Goal: Task Accomplishment & Management: Use online tool/utility

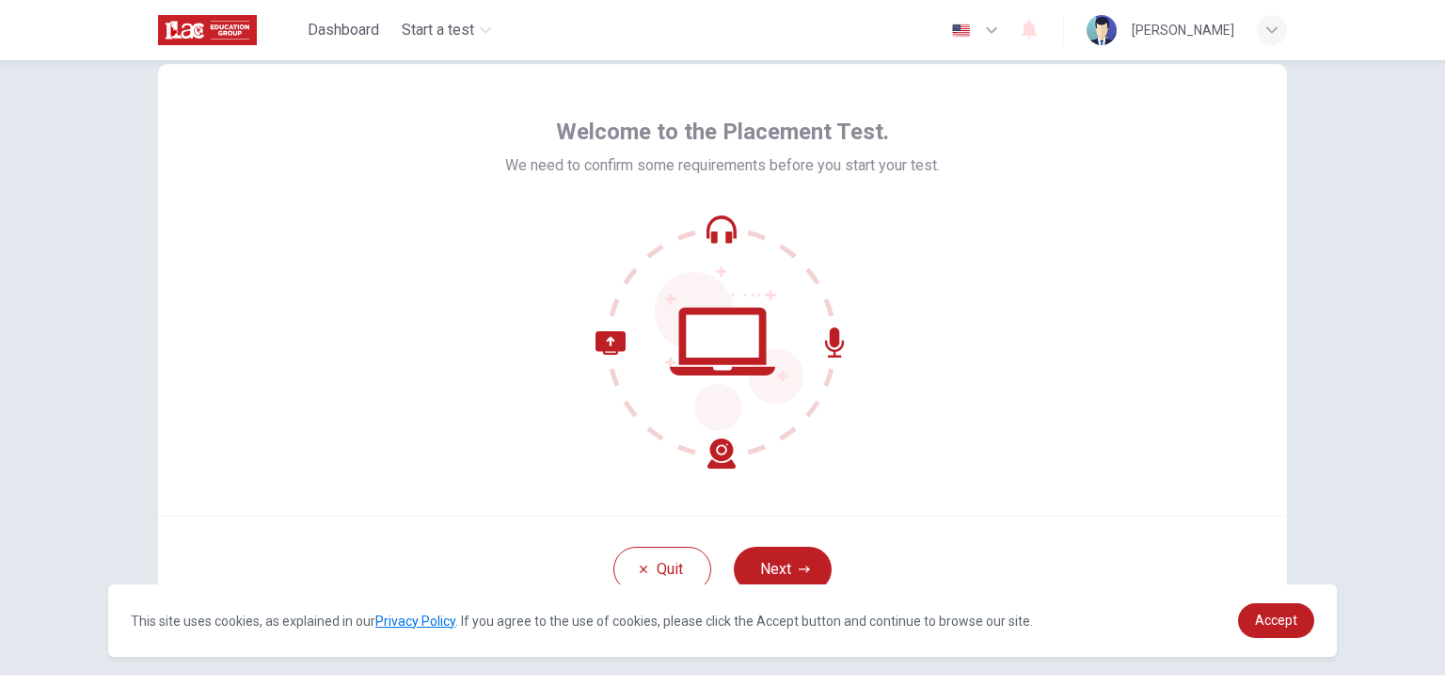
scroll to position [51, 0]
click at [1262, 622] on span "Accept" at bounding box center [1276, 619] width 42 height 15
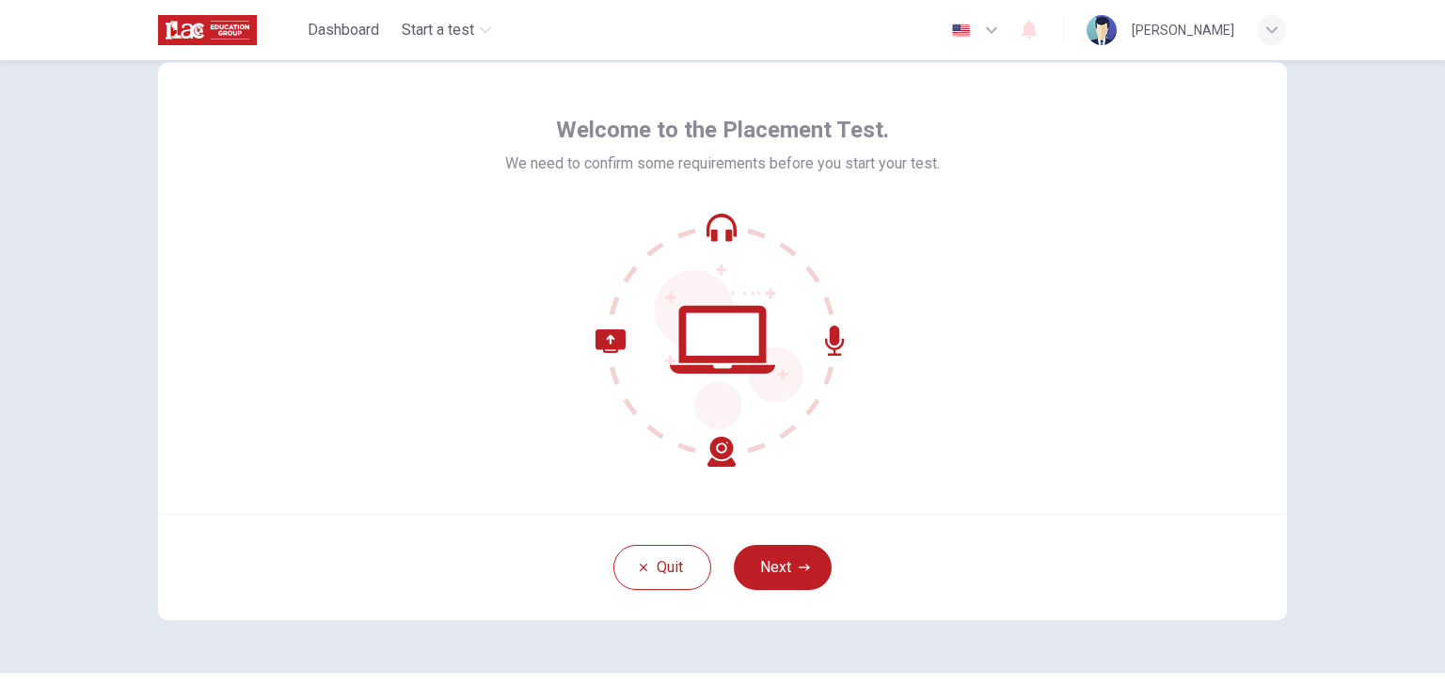
click at [1262, 622] on span "Accept" at bounding box center [1276, 619] width 42 height 15
click at [786, 555] on button "Next" at bounding box center [783, 567] width 98 height 45
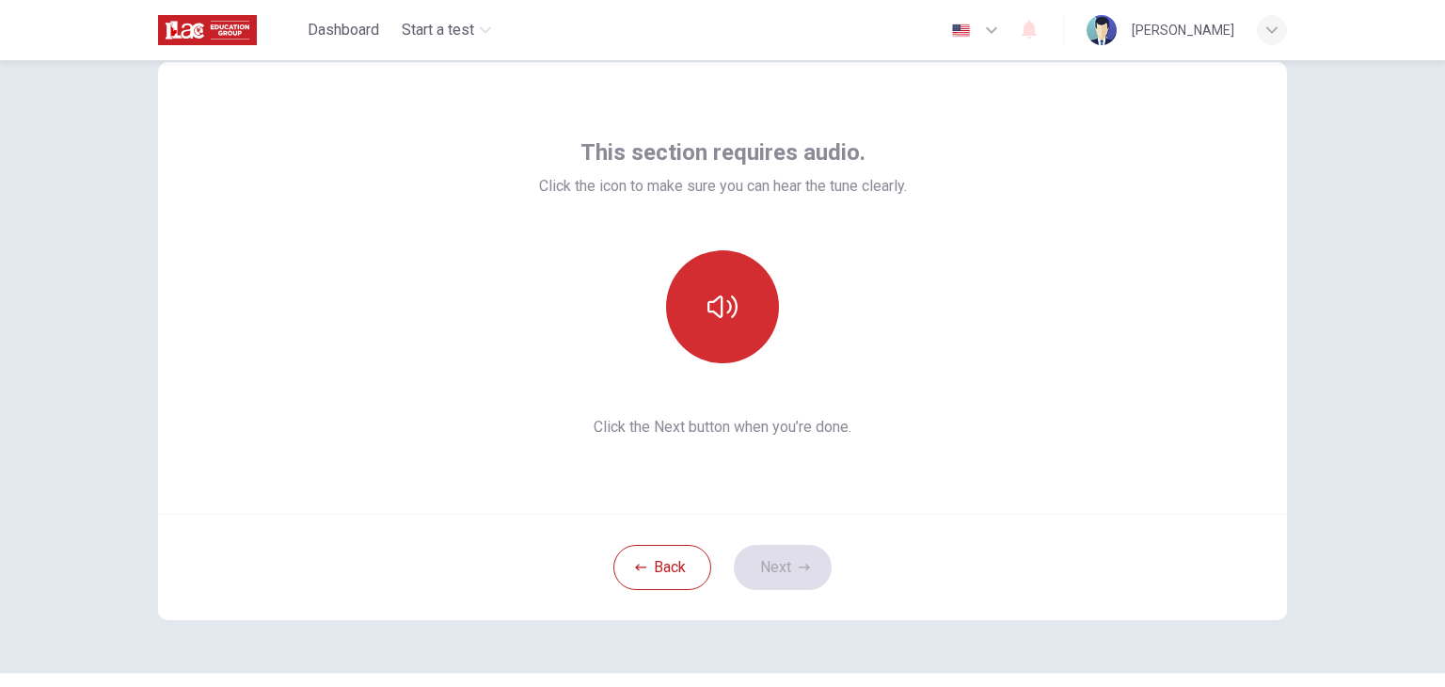
click at [724, 320] on icon "button" at bounding box center [722, 307] width 30 height 30
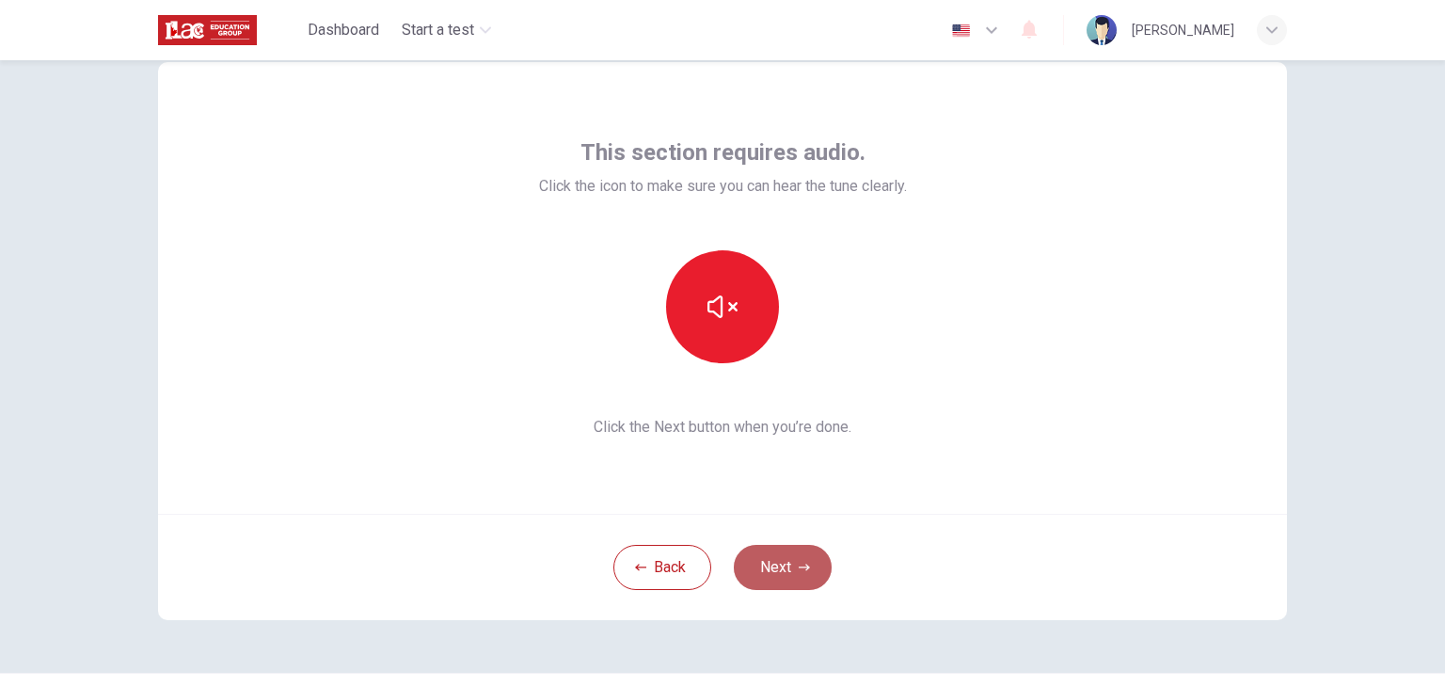
drag, startPoint x: 773, startPoint y: 561, endPoint x: 775, endPoint y: 549, distance: 12.4
click at [775, 549] on button "Next" at bounding box center [783, 567] width 98 height 45
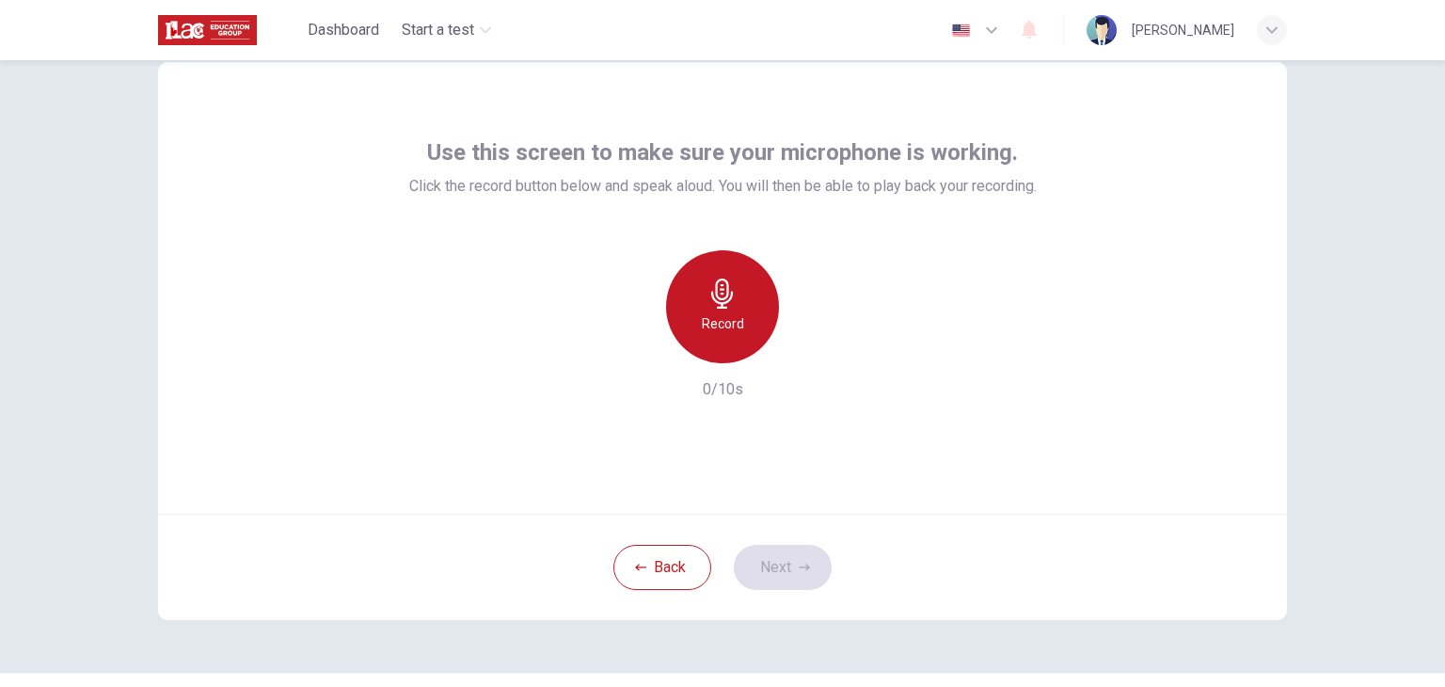
click at [728, 295] on icon "button" at bounding box center [722, 293] width 30 height 30
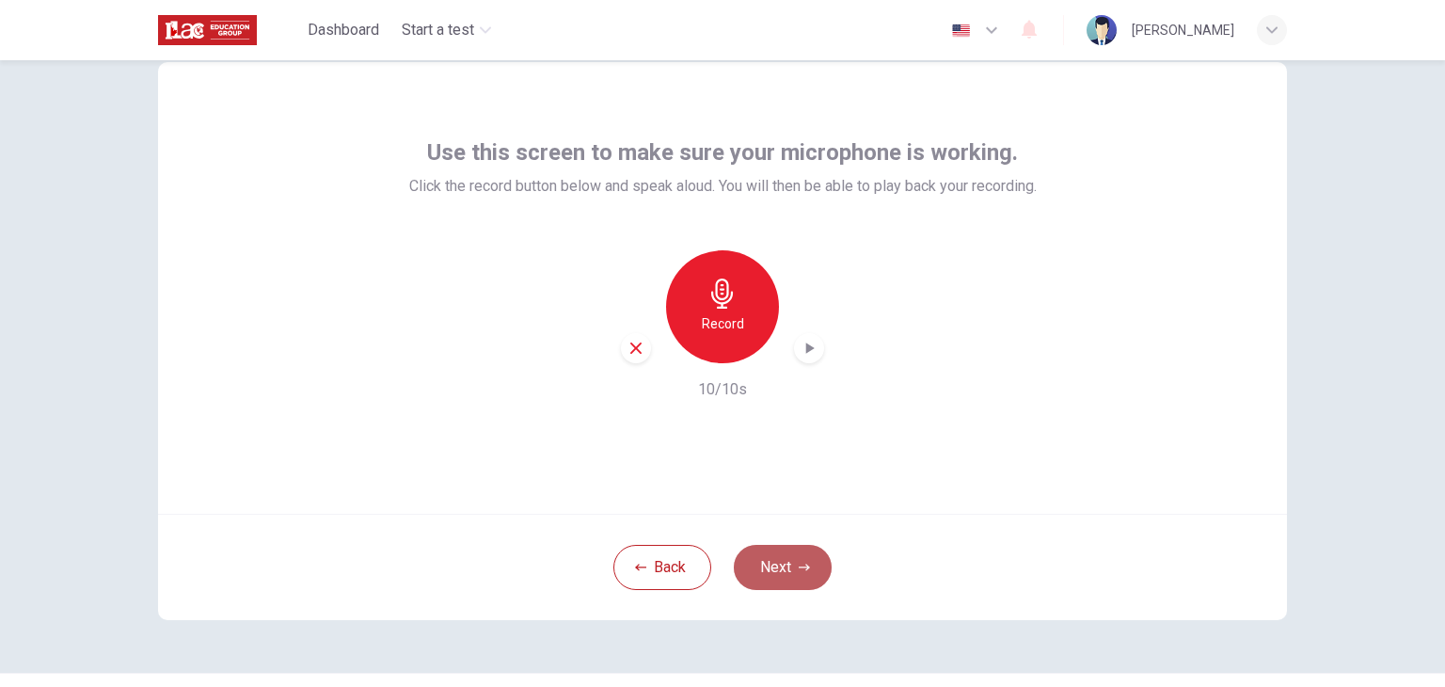
click at [777, 554] on button "Next" at bounding box center [783, 567] width 98 height 45
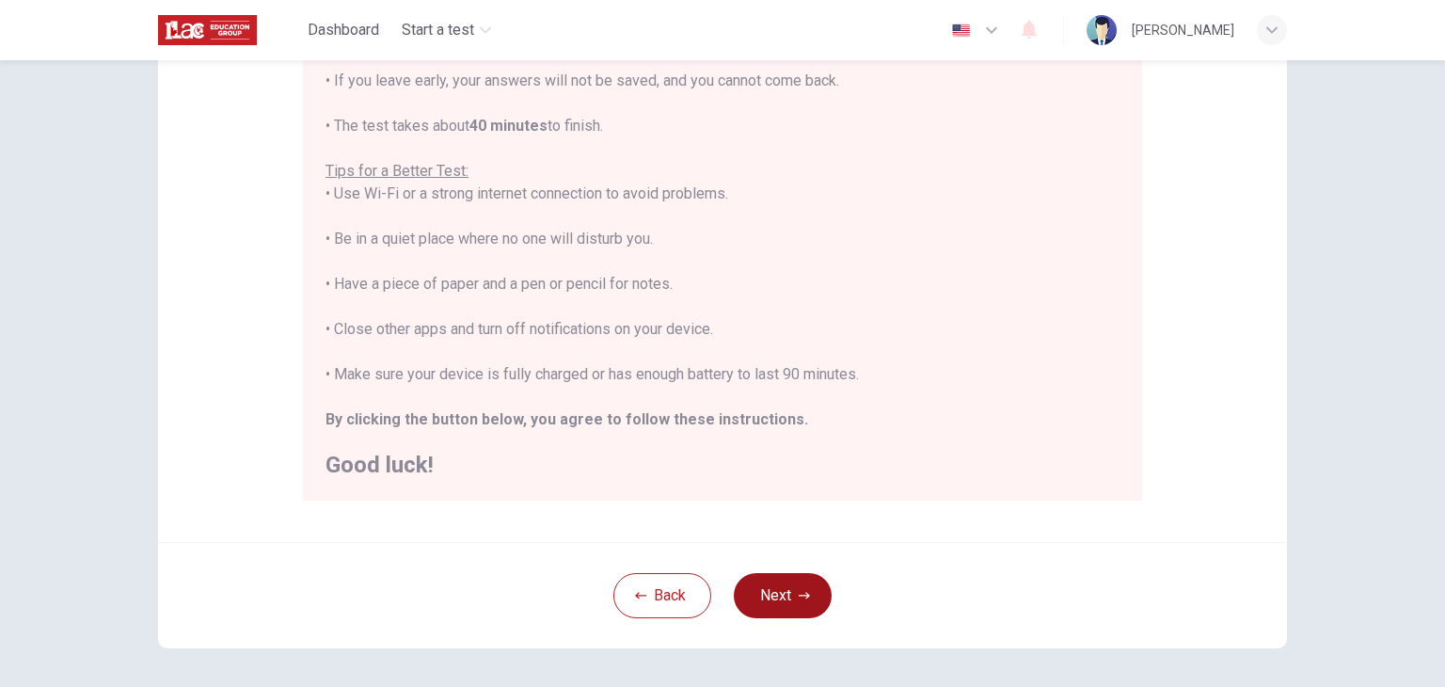
scroll to position [289, 0]
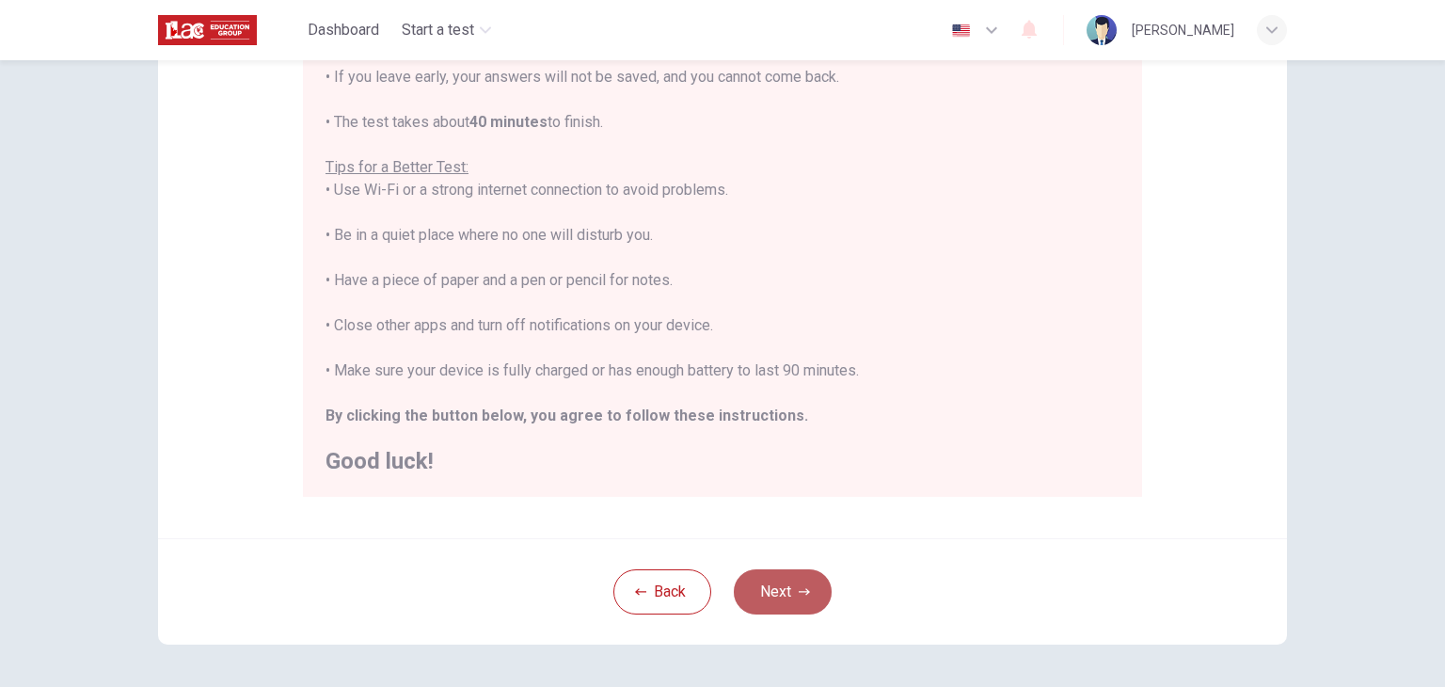
click at [790, 576] on button "Next" at bounding box center [783, 591] width 98 height 45
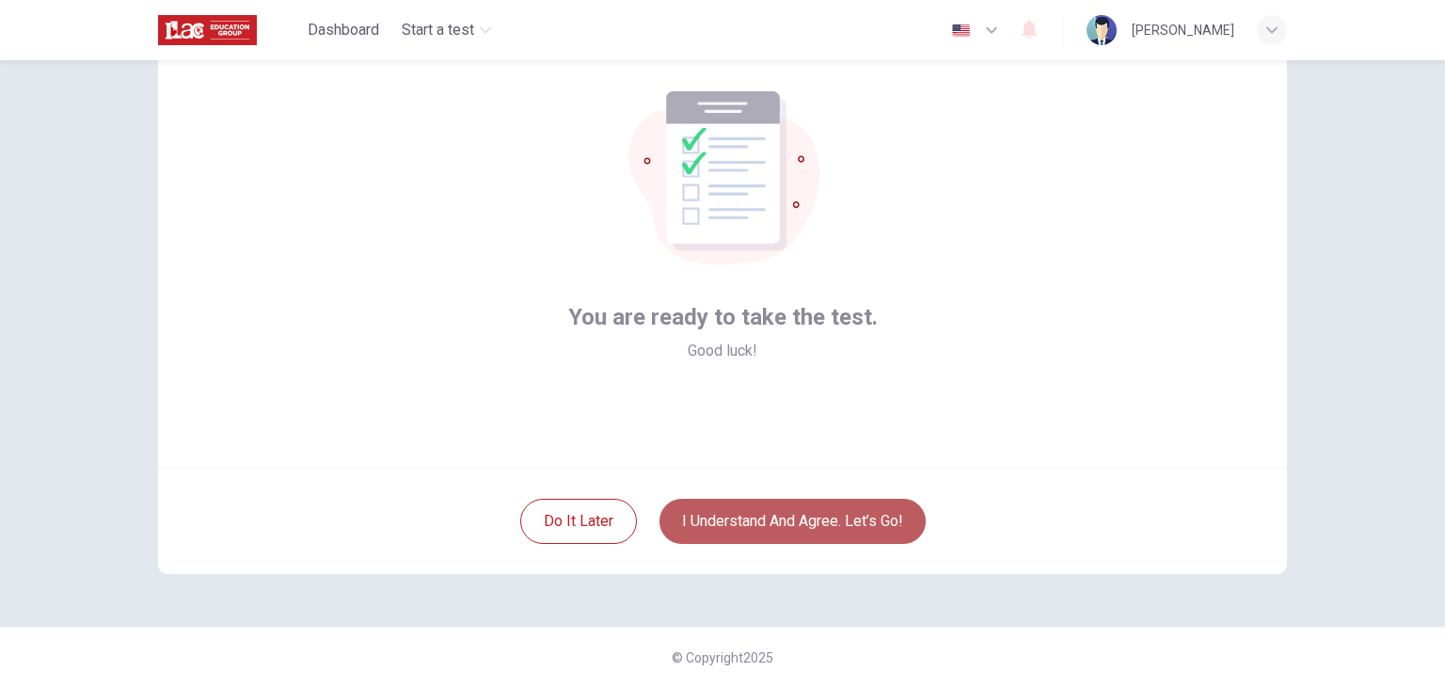
click at [809, 520] on button "I understand and agree. Let’s go!" at bounding box center [792, 520] width 266 height 45
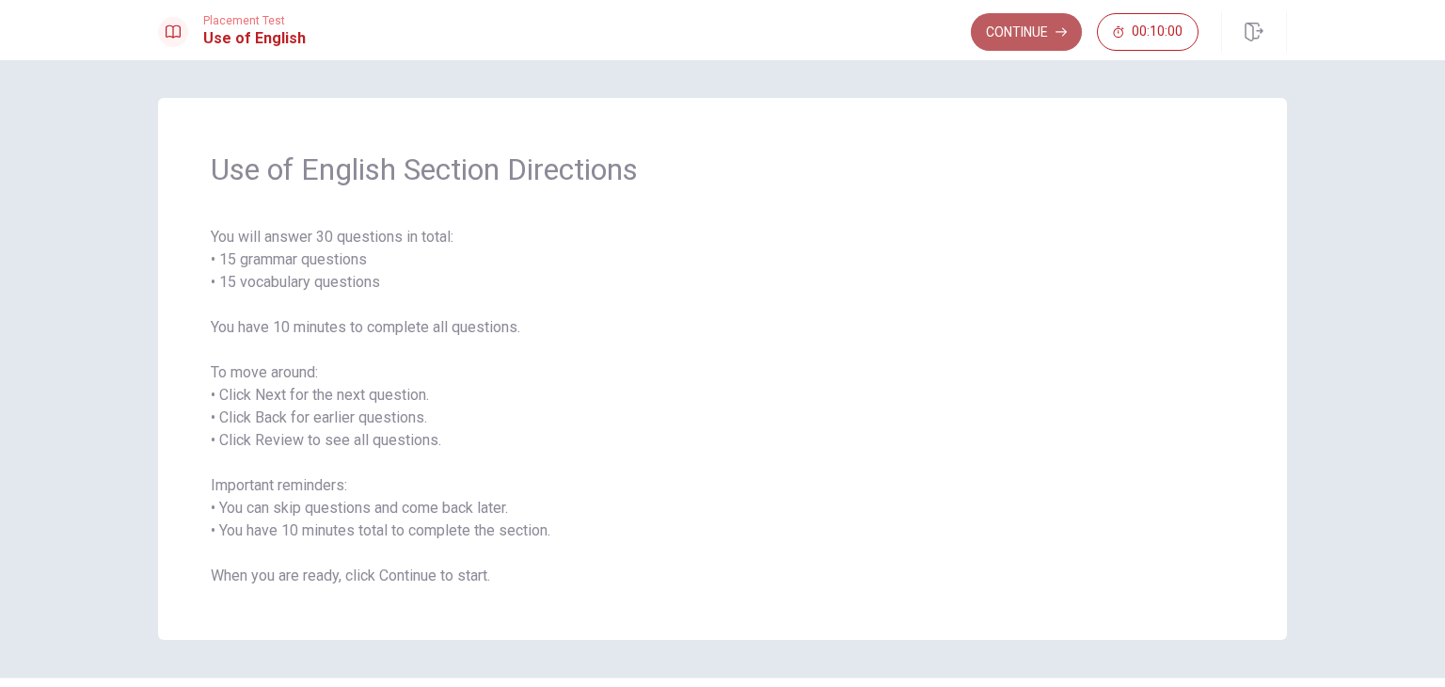
click at [1003, 23] on button "Continue" at bounding box center [1026, 32] width 111 height 38
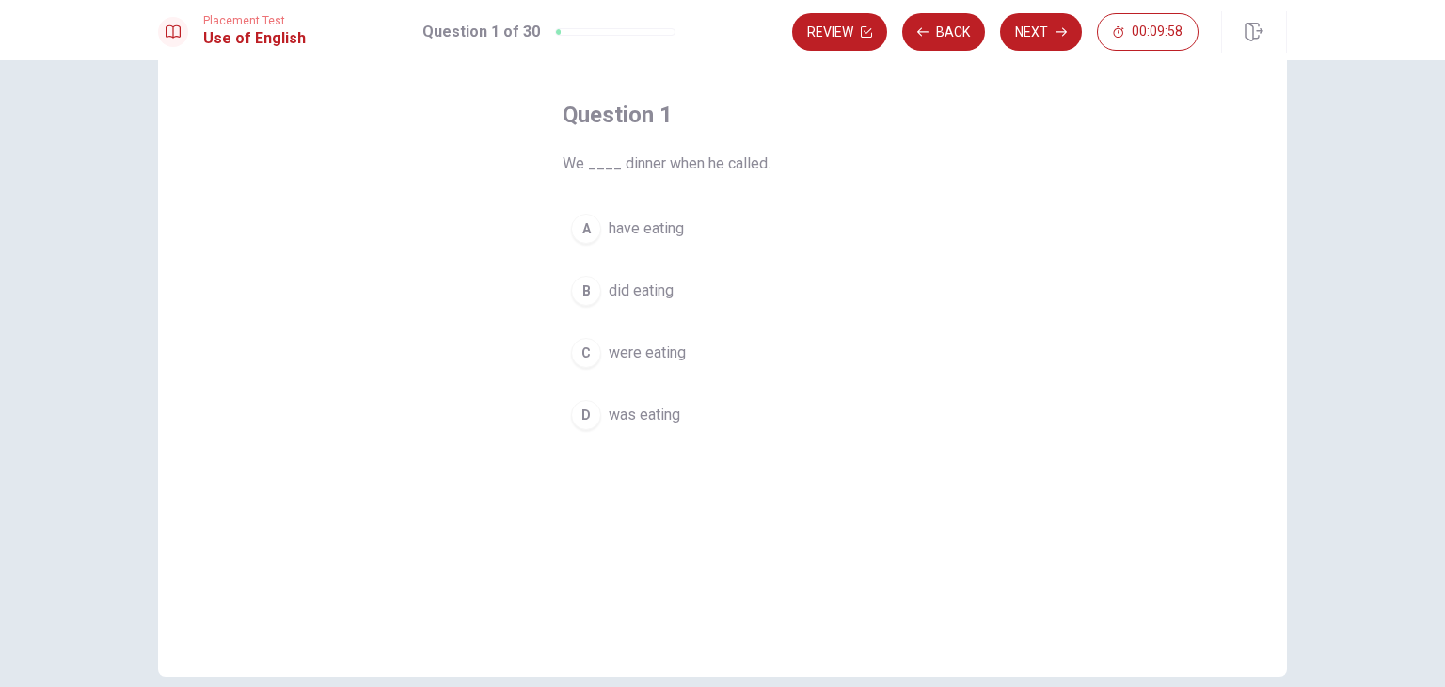
scroll to position [75, 0]
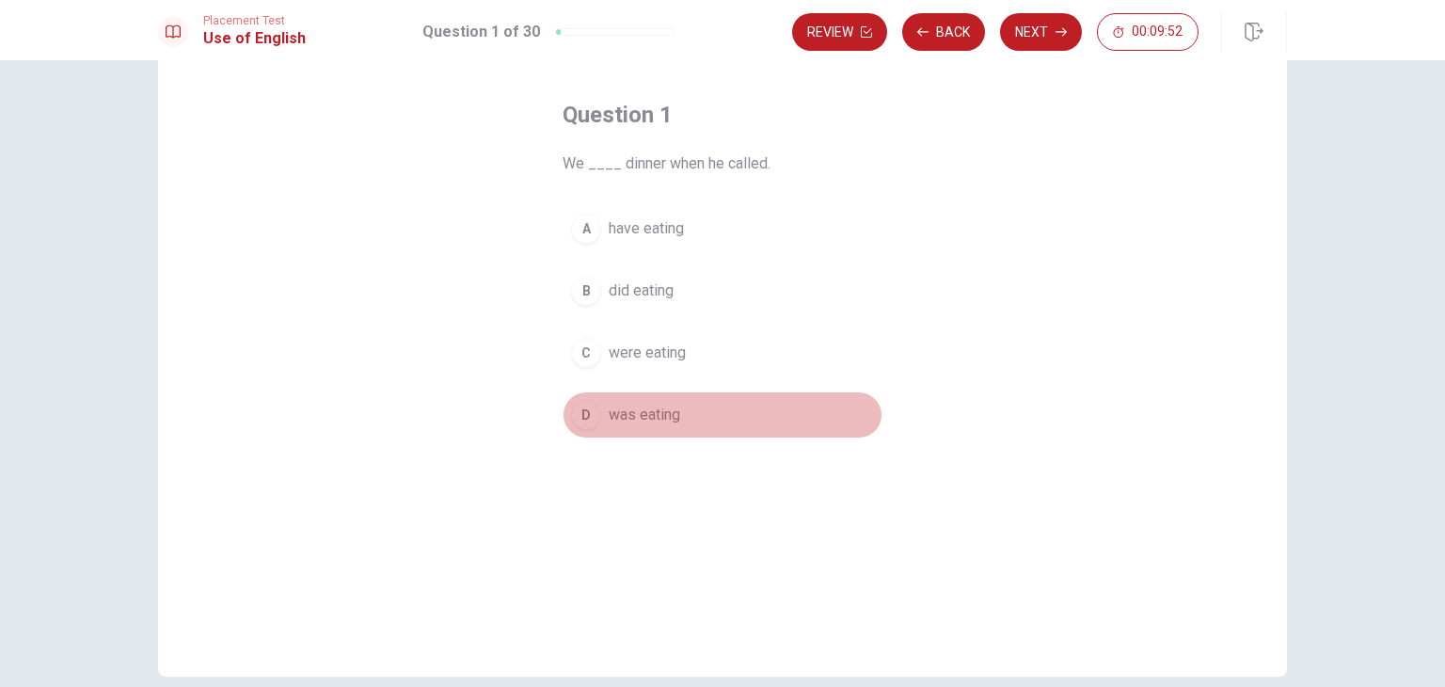
click at [592, 411] on div "D" at bounding box center [586, 415] width 30 height 30
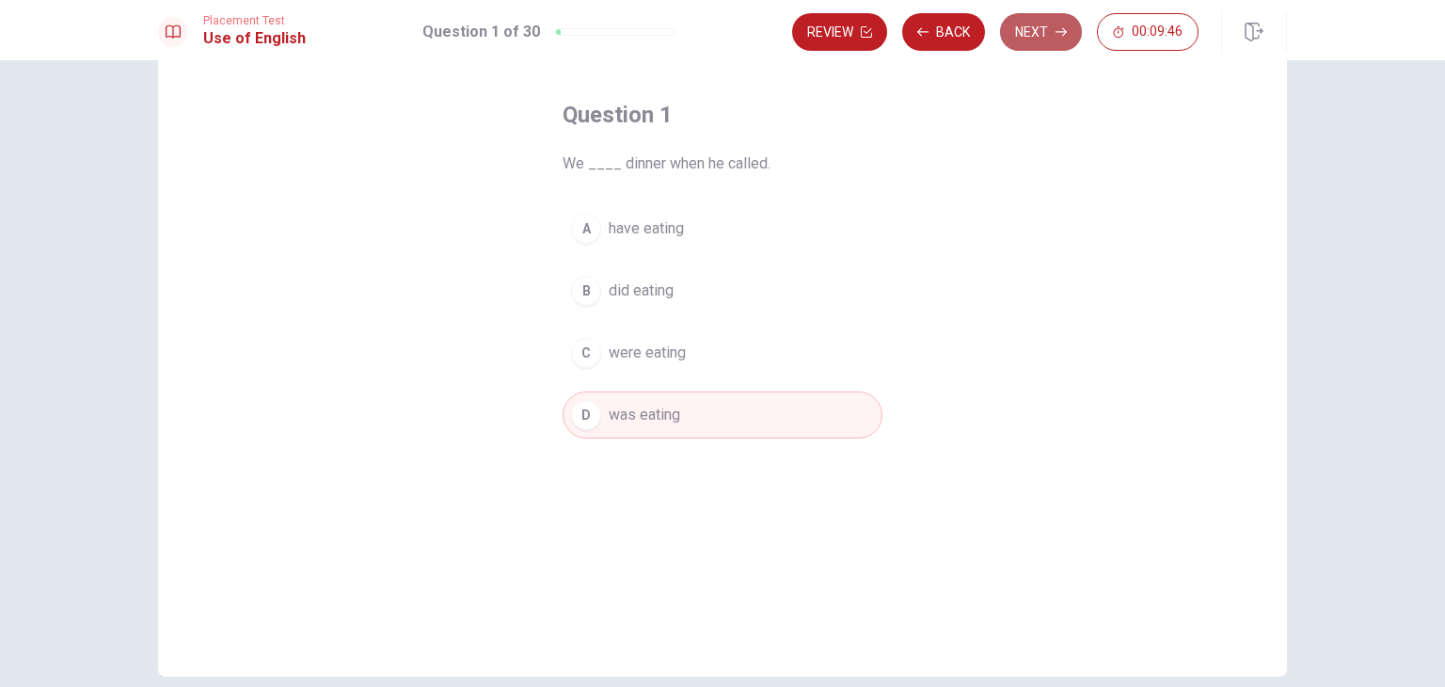
click at [1045, 27] on button "Next" at bounding box center [1041, 32] width 82 height 38
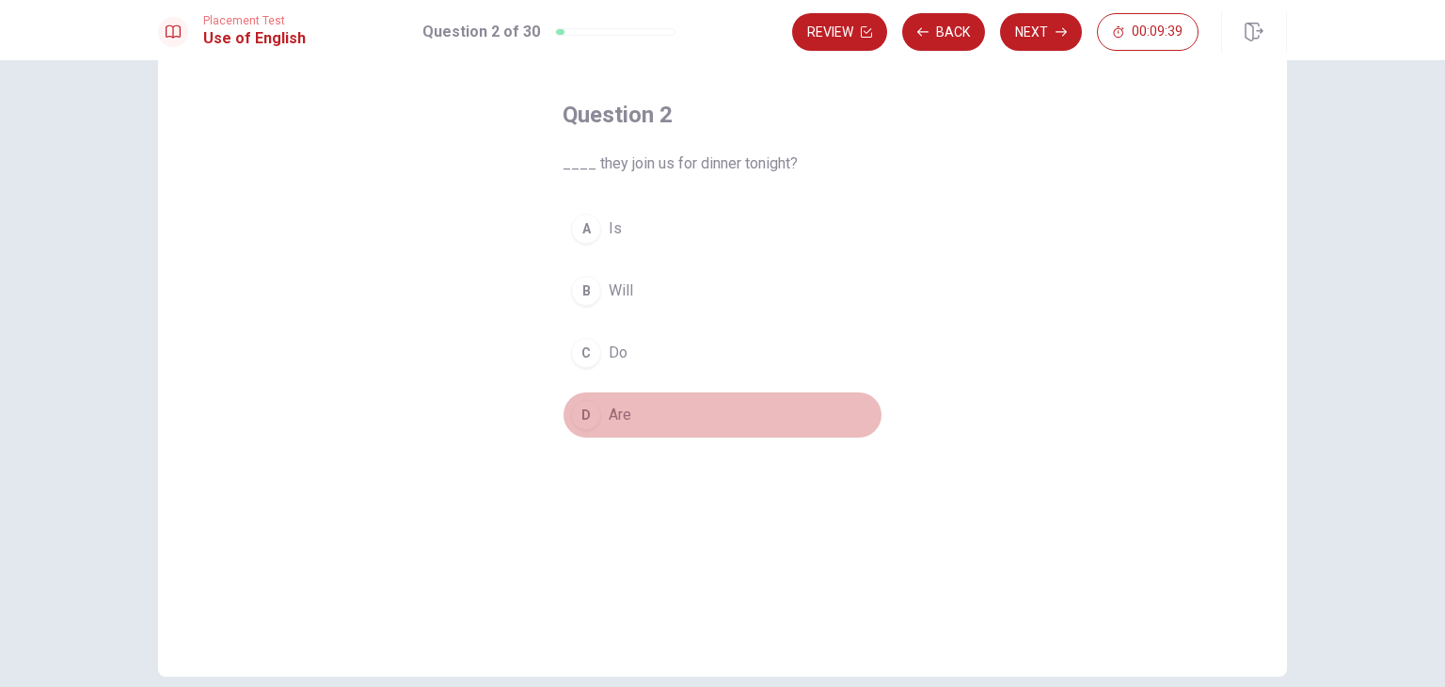
click at [579, 426] on div "D" at bounding box center [586, 415] width 30 height 30
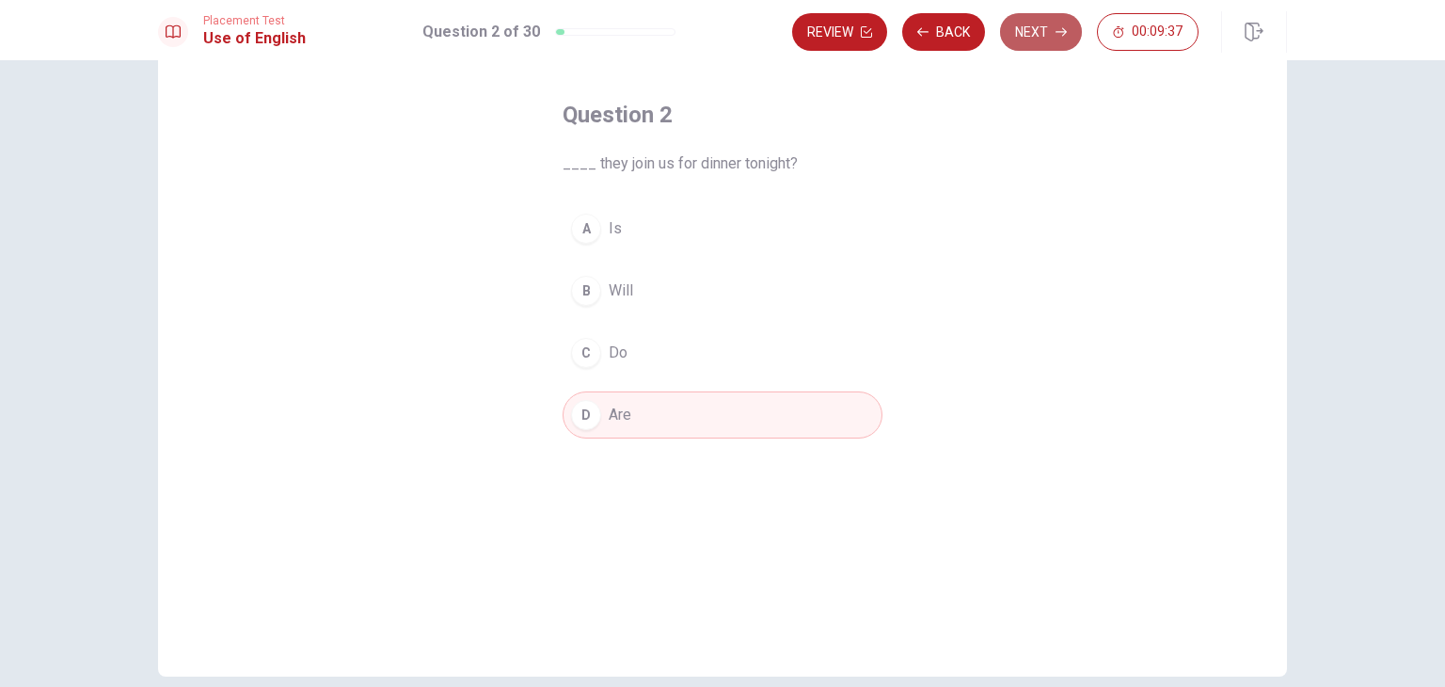
click at [1057, 27] on icon "button" at bounding box center [1060, 31] width 11 height 11
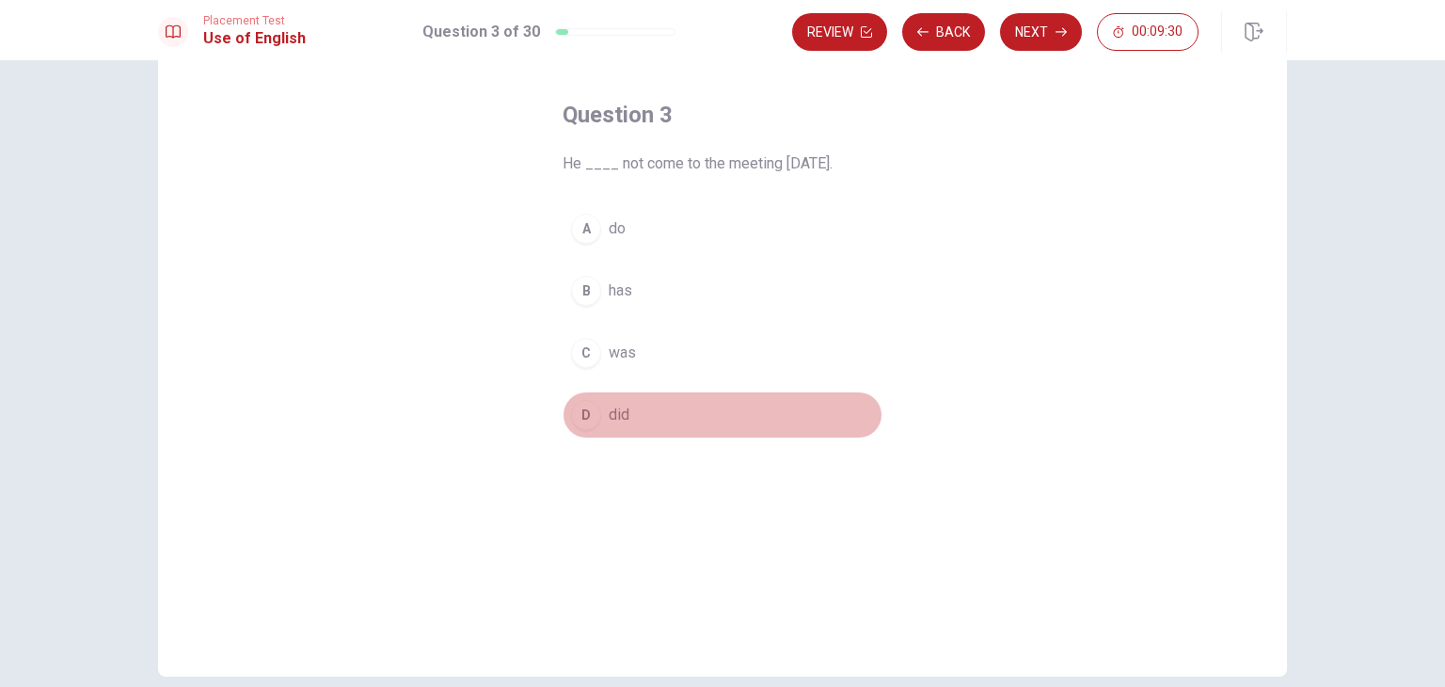
click at [579, 406] on div "D" at bounding box center [586, 415] width 30 height 30
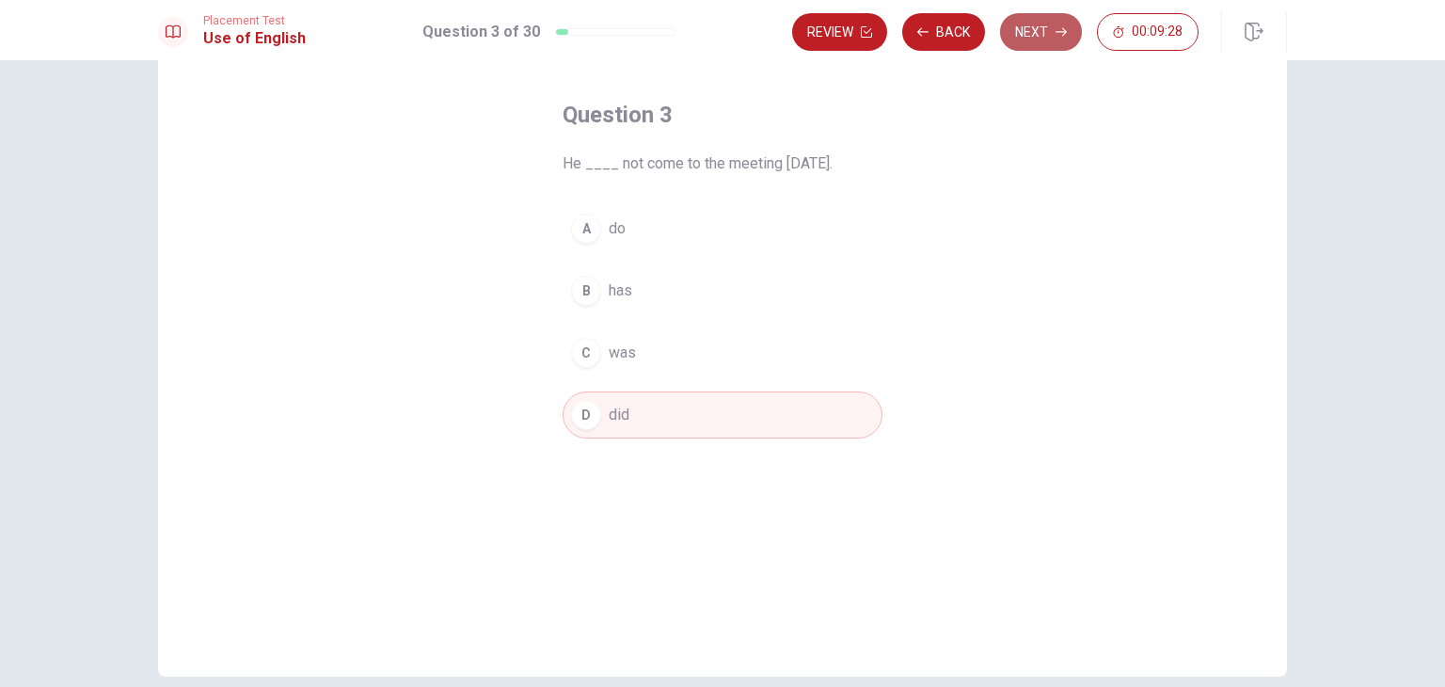
click at [1046, 38] on button "Next" at bounding box center [1041, 32] width 82 height 38
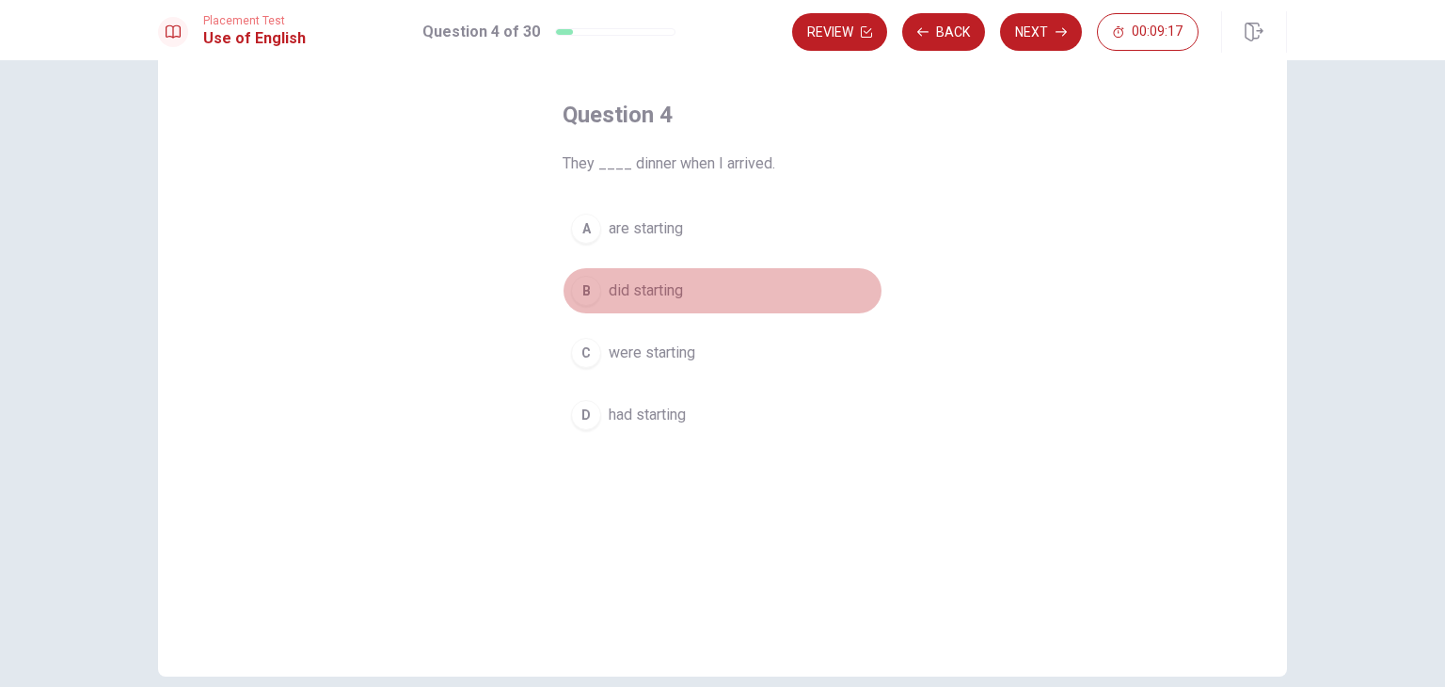
click at [576, 291] on div "B" at bounding box center [586, 291] width 30 height 30
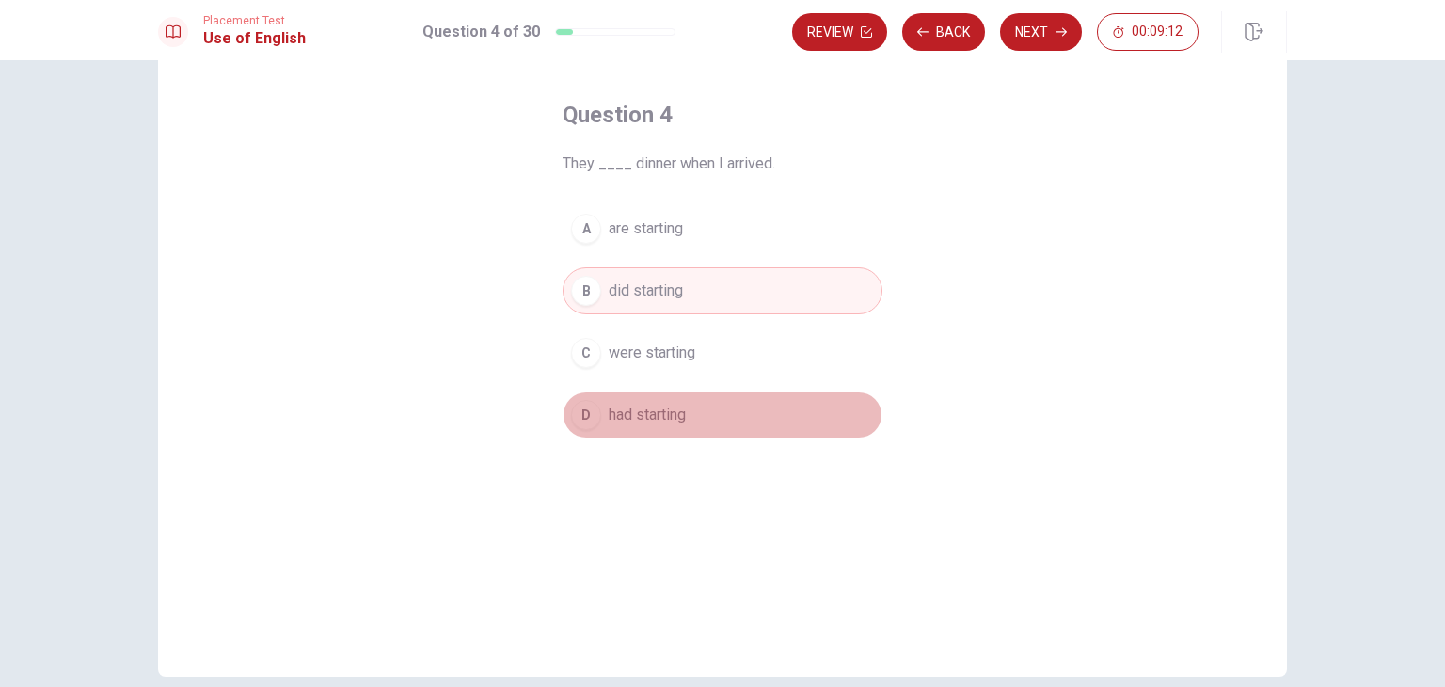
click at [577, 432] on button "D had starting" at bounding box center [722, 414] width 320 height 47
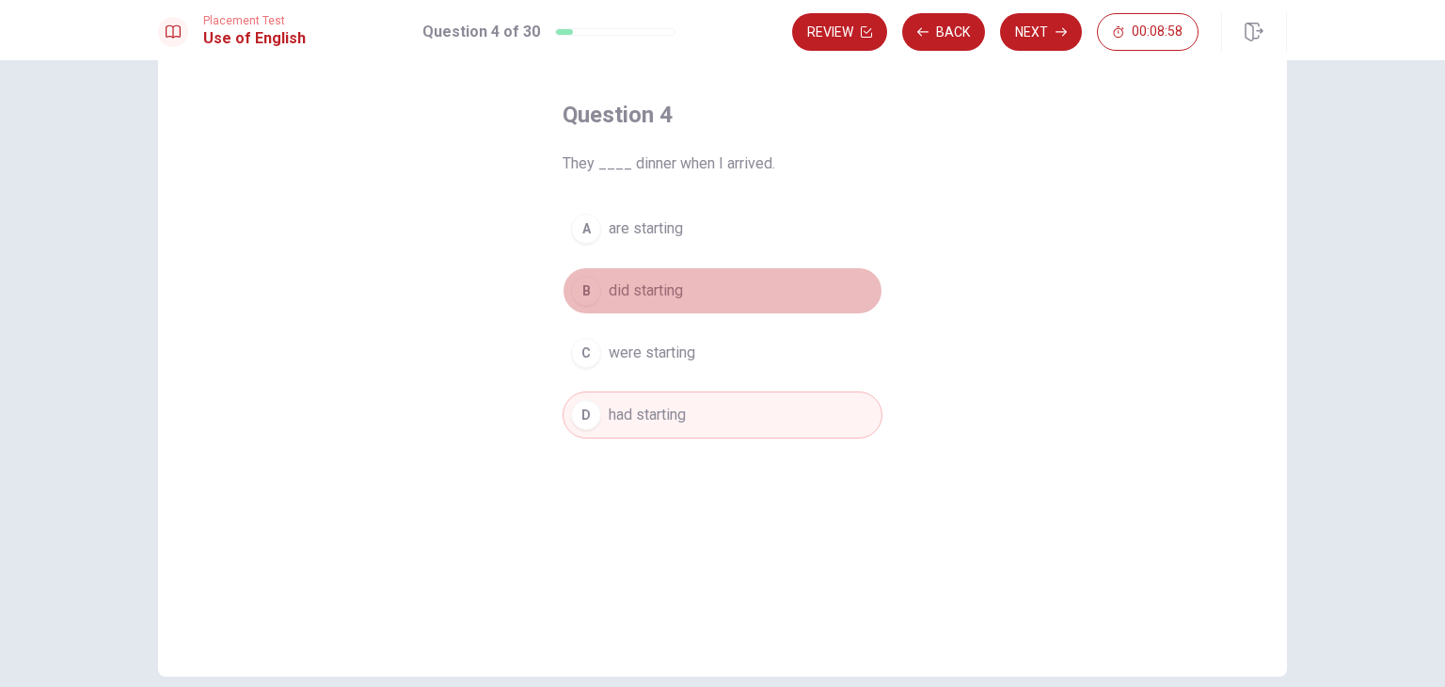
click at [591, 288] on div "B" at bounding box center [586, 291] width 30 height 30
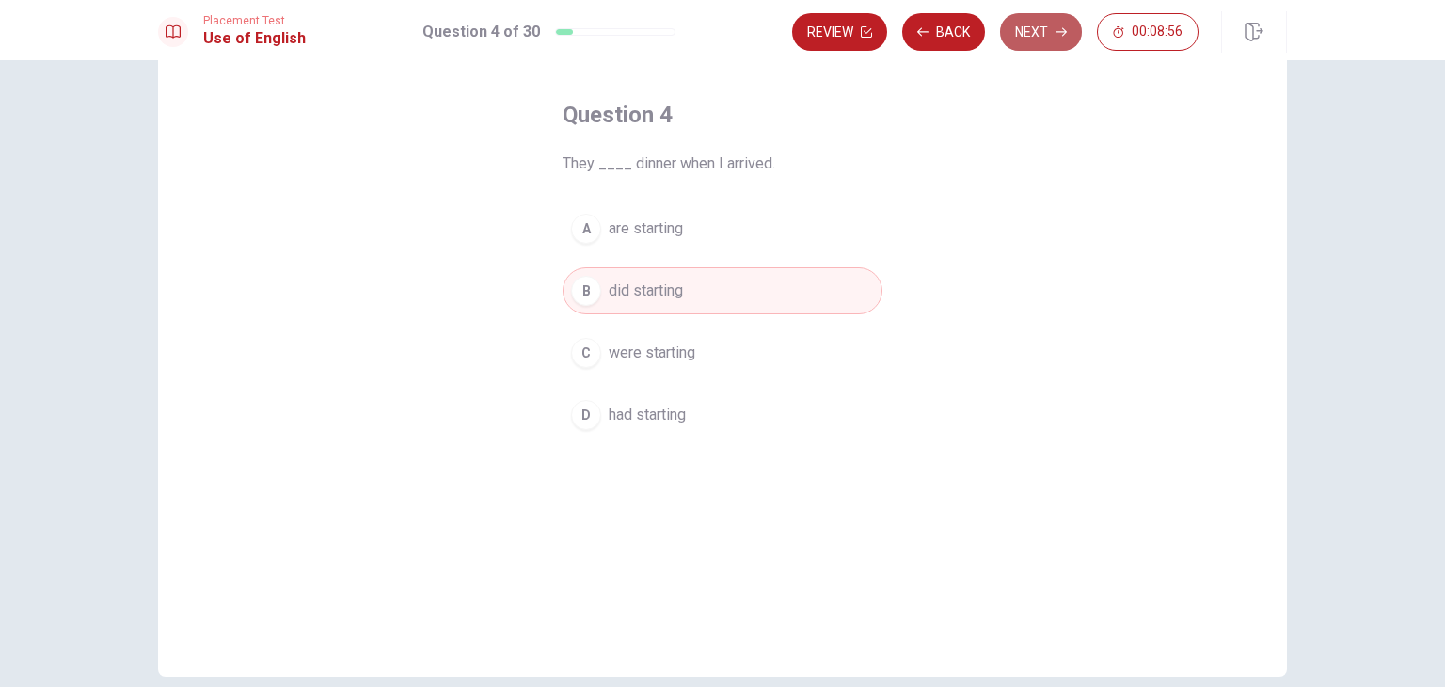
click at [1035, 39] on button "Next" at bounding box center [1041, 32] width 82 height 38
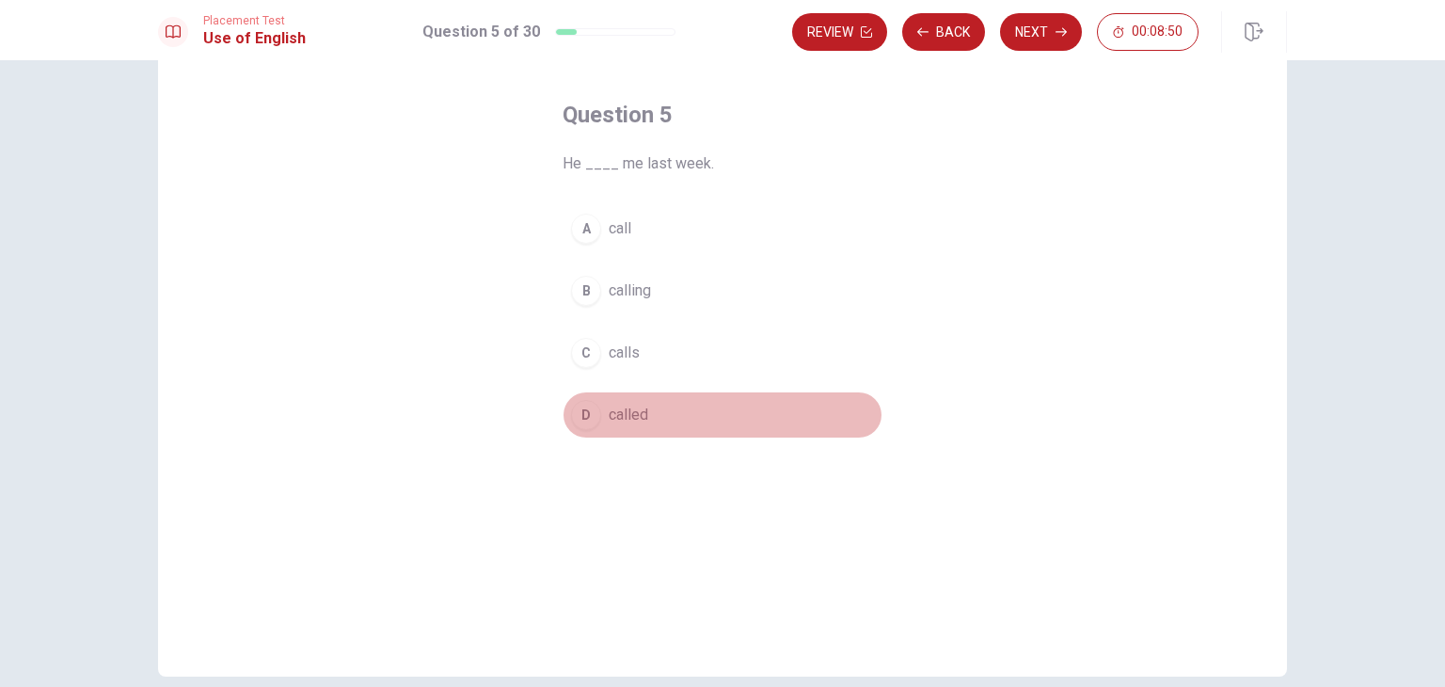
click at [578, 403] on div "D" at bounding box center [586, 415] width 30 height 30
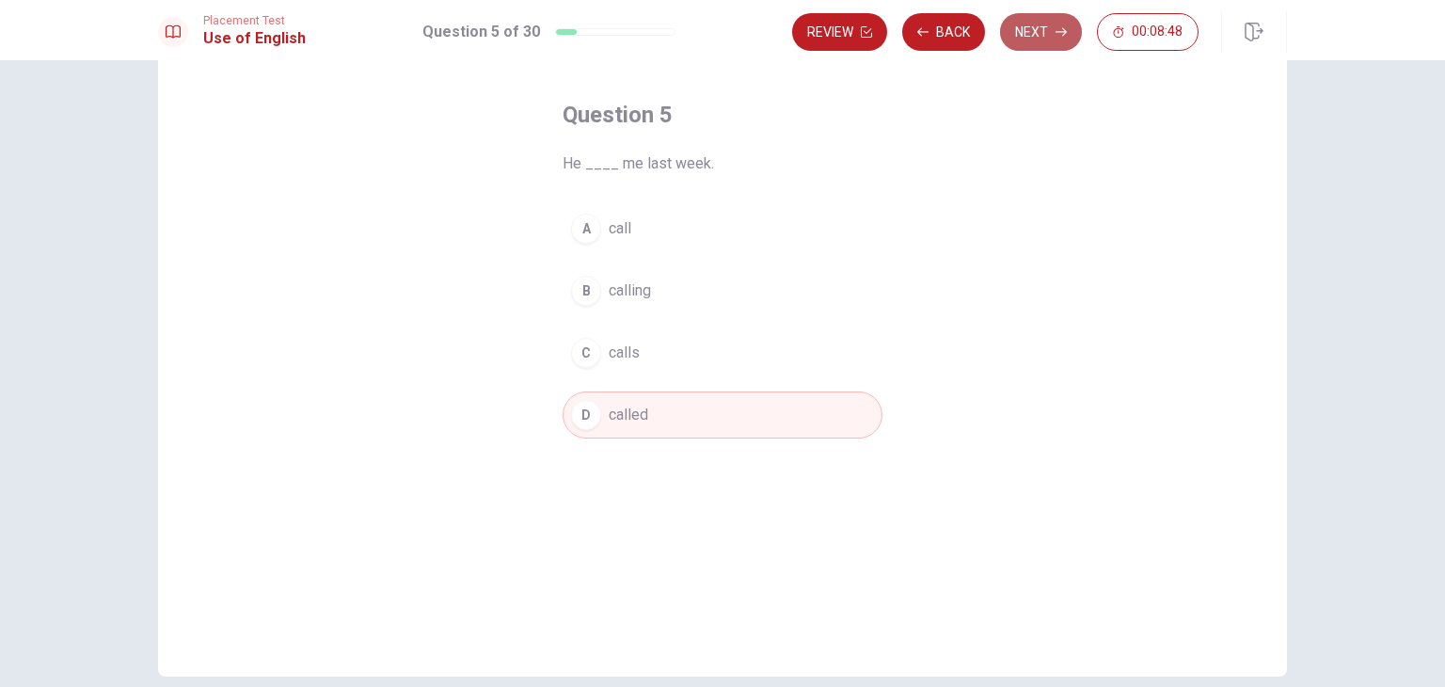
click at [1038, 21] on button "Next" at bounding box center [1041, 32] width 82 height 38
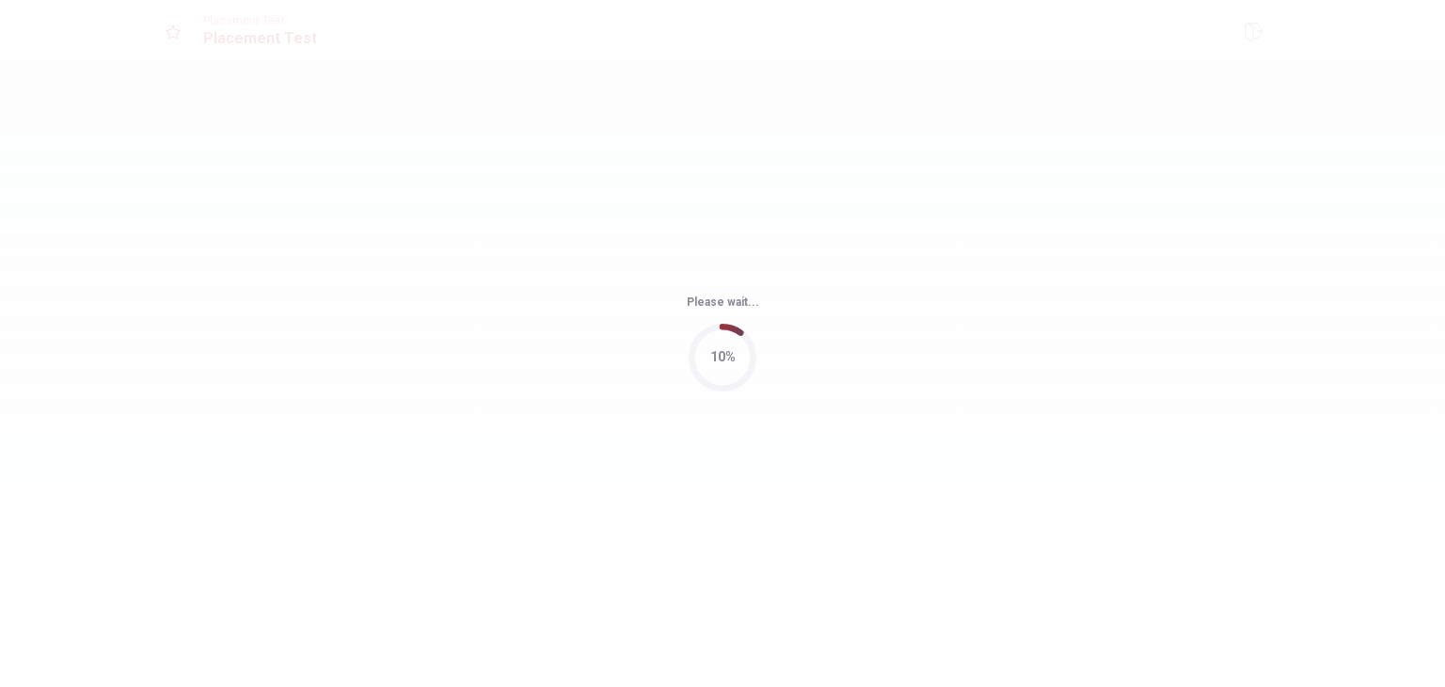
scroll to position [0, 0]
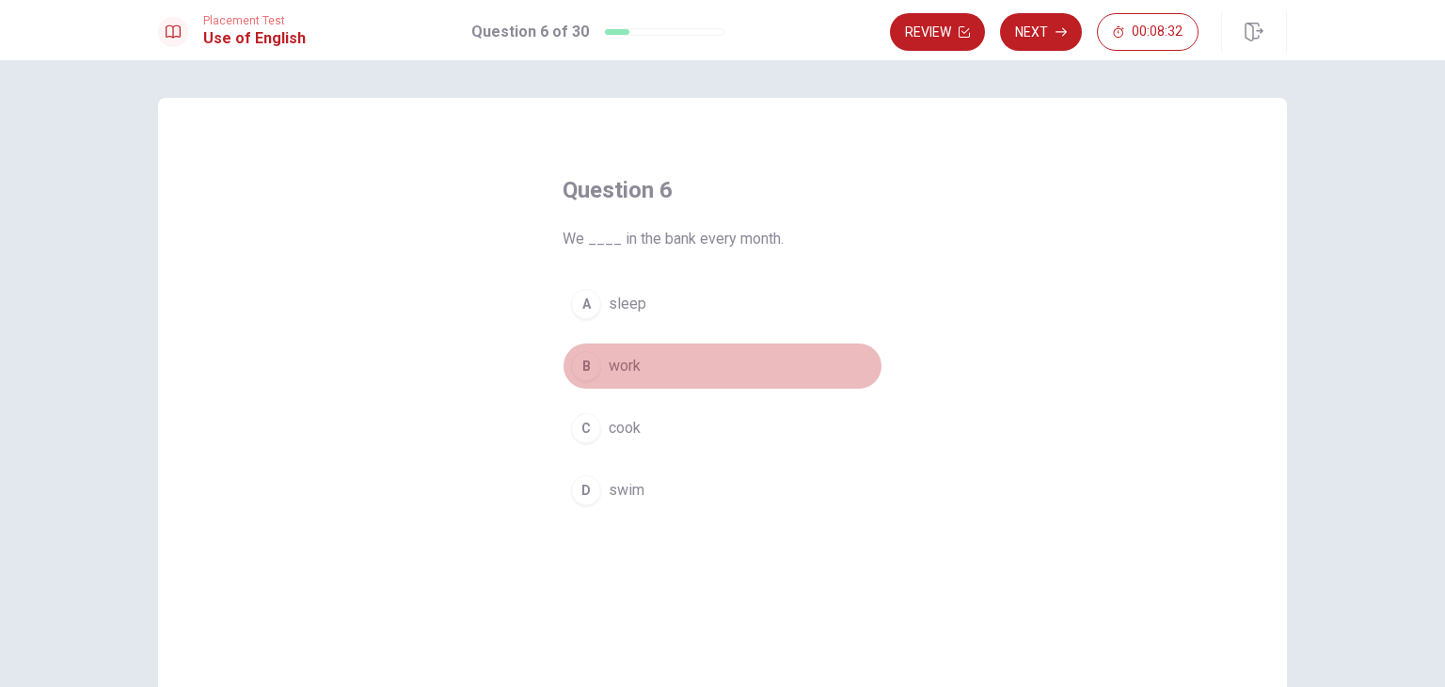
click at [565, 372] on button "B work" at bounding box center [722, 365] width 320 height 47
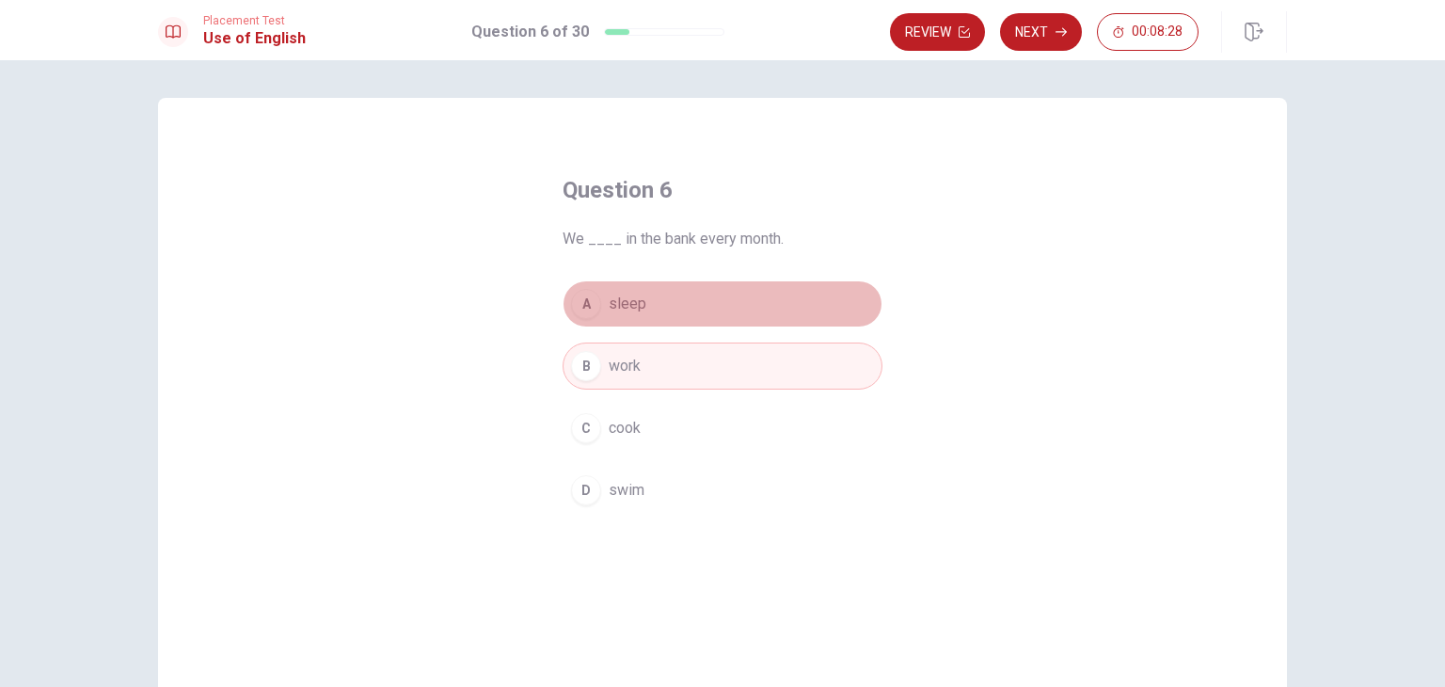
click at [596, 306] on button "A sleep" at bounding box center [722, 303] width 320 height 47
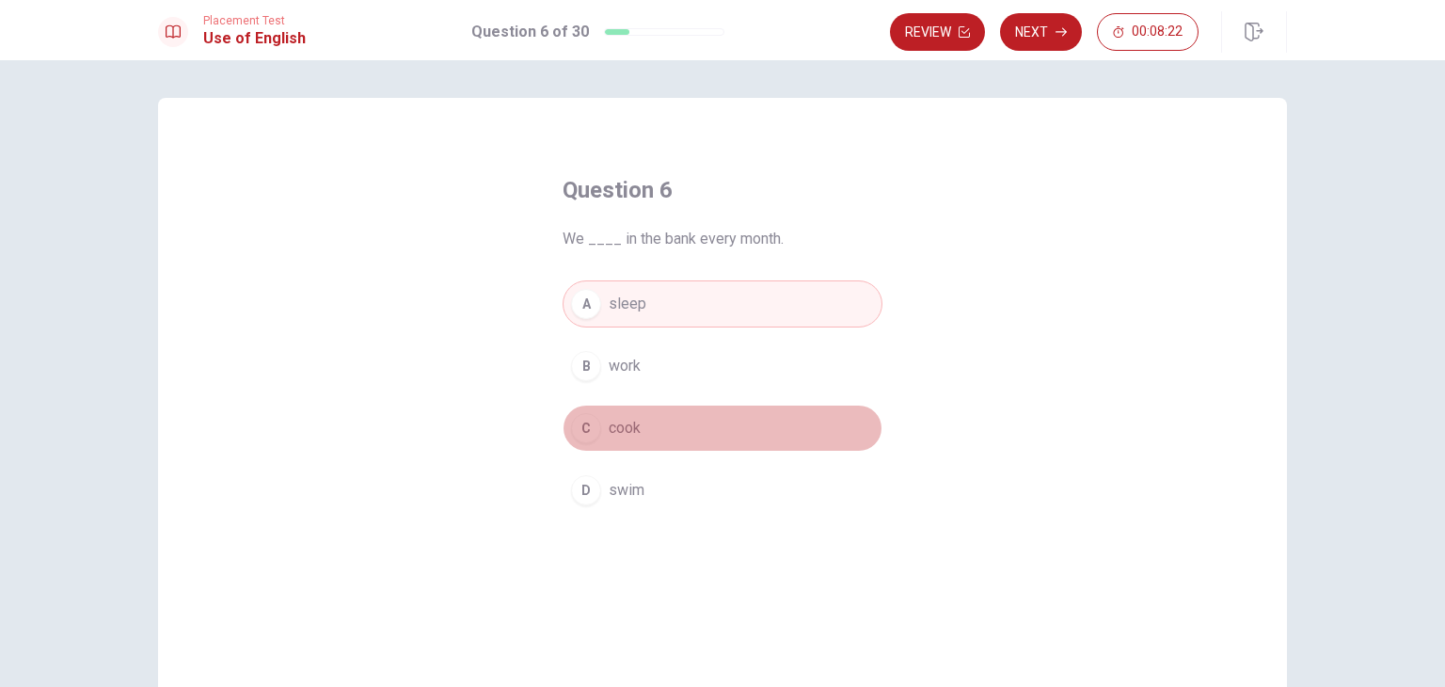
click at [594, 427] on div "C" at bounding box center [586, 428] width 30 height 30
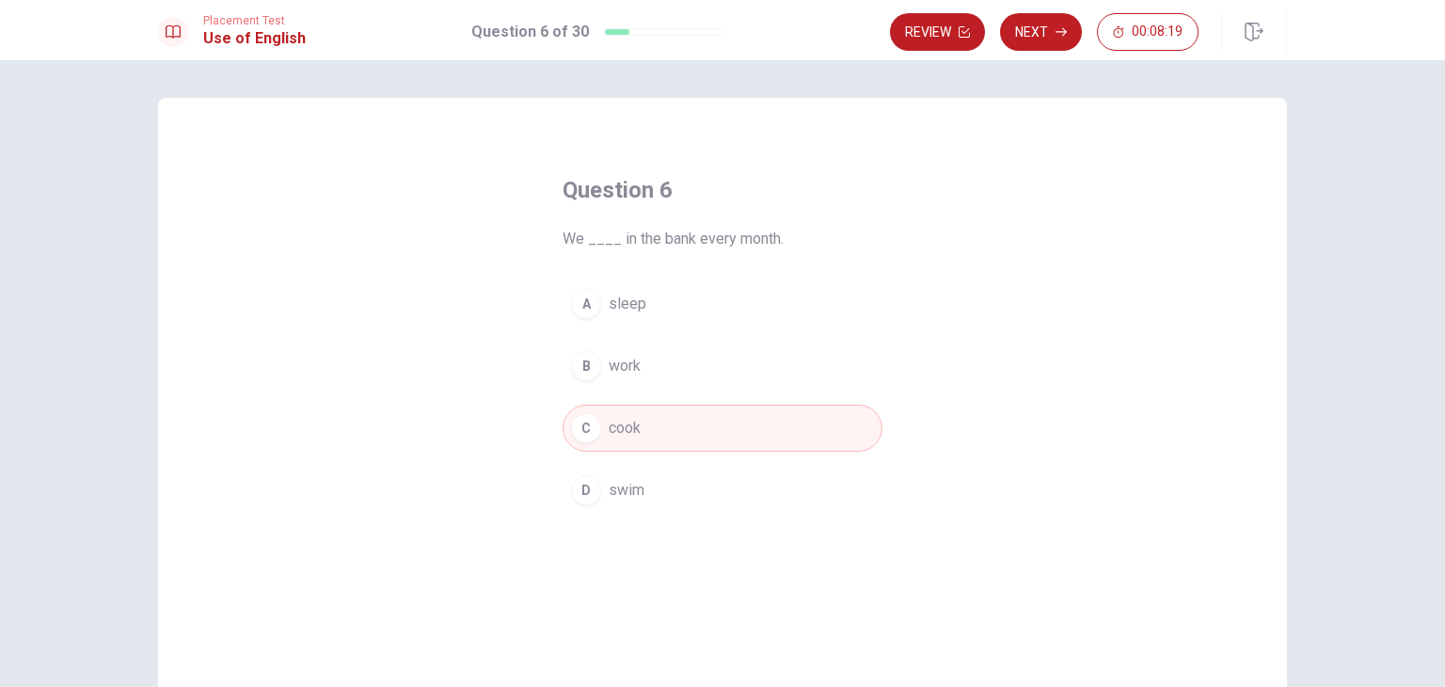
click at [712, 434] on button "C cook" at bounding box center [722, 427] width 320 height 47
click at [961, 280] on div "Question 6 We ____ in the bank every month. A sleep B work C cook D swim" at bounding box center [722, 425] width 1129 height 654
click at [811, 230] on span "We ____ in the bank every month." at bounding box center [722, 239] width 320 height 23
click at [1025, 40] on button "Next" at bounding box center [1041, 32] width 82 height 38
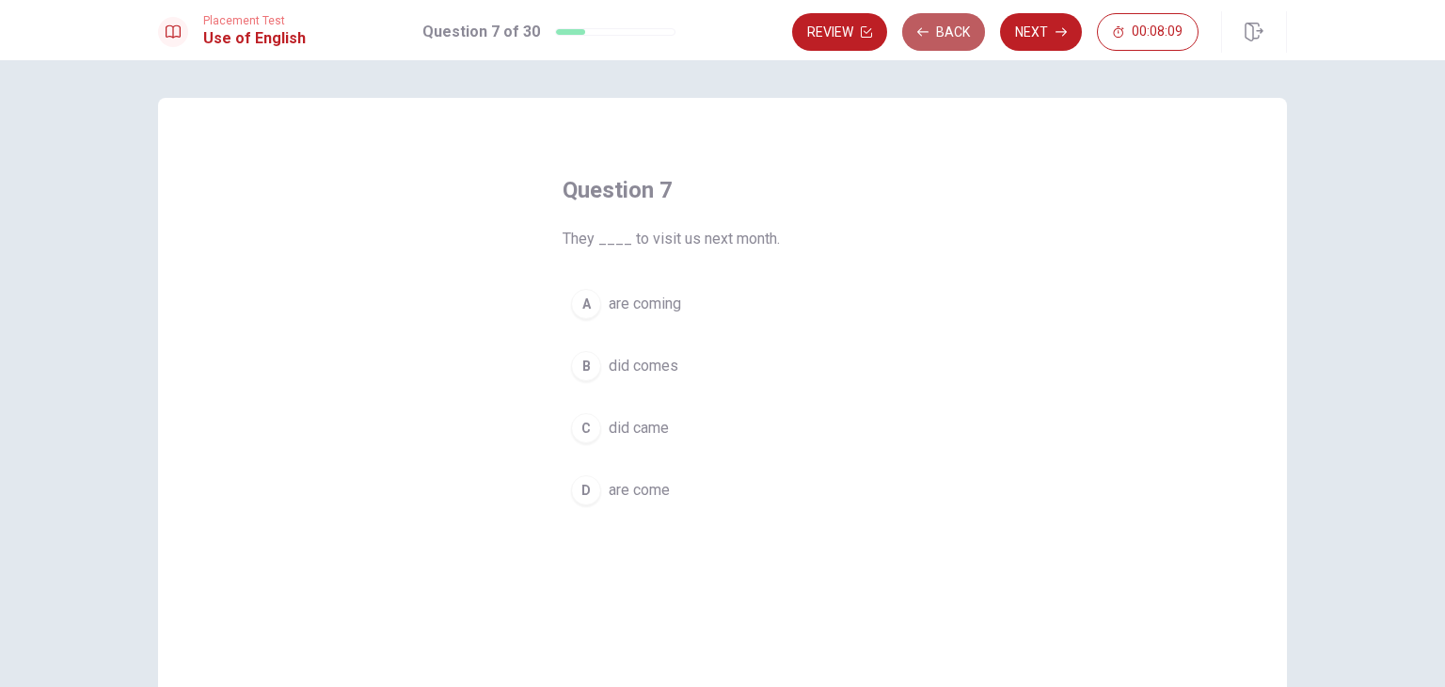
click at [940, 49] on button "Back" at bounding box center [943, 32] width 83 height 38
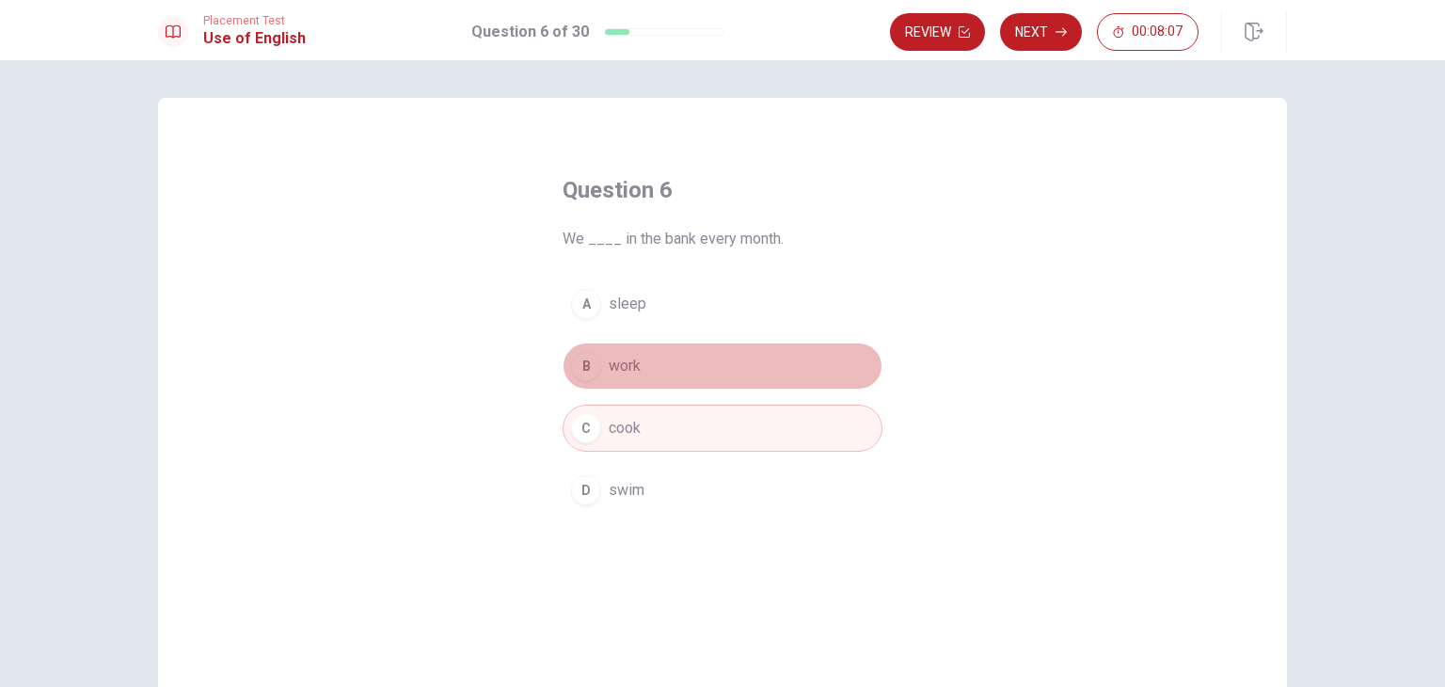
click at [639, 363] on button "B work" at bounding box center [722, 365] width 320 height 47
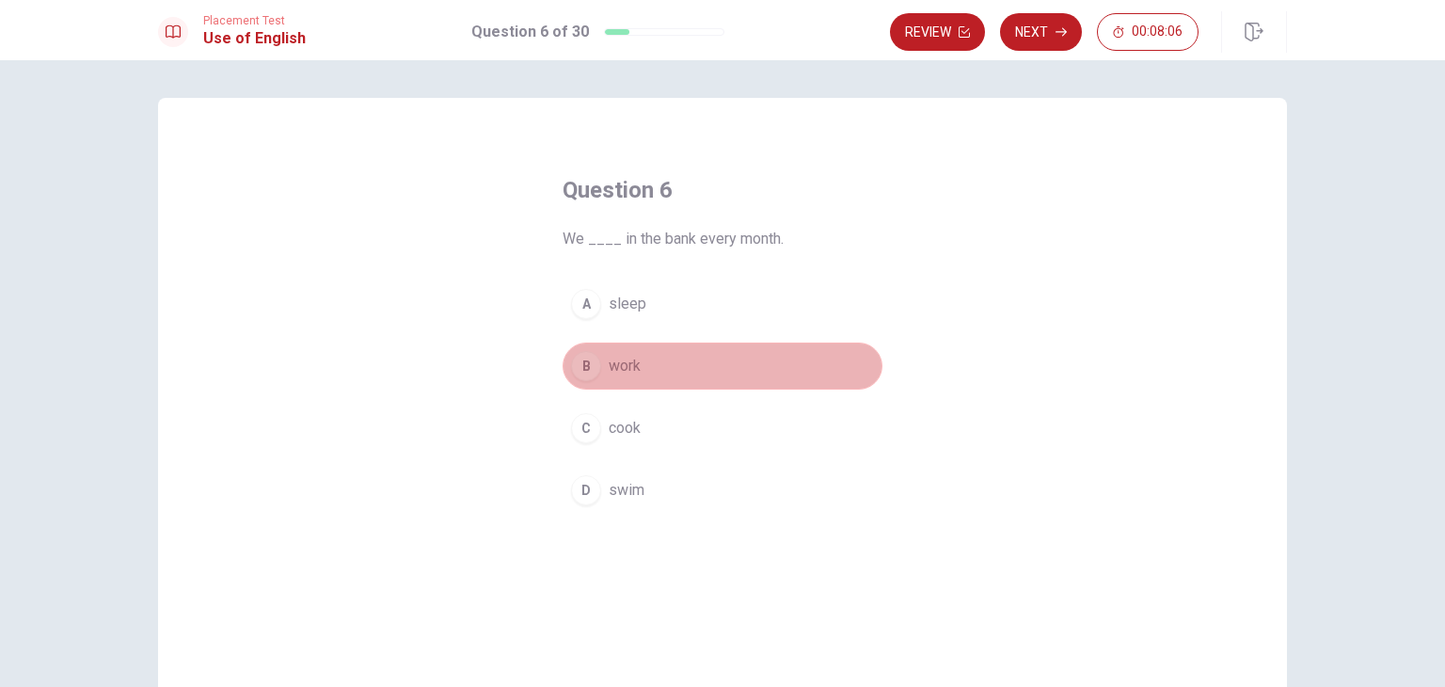
click at [639, 363] on button "B work" at bounding box center [722, 365] width 320 height 47
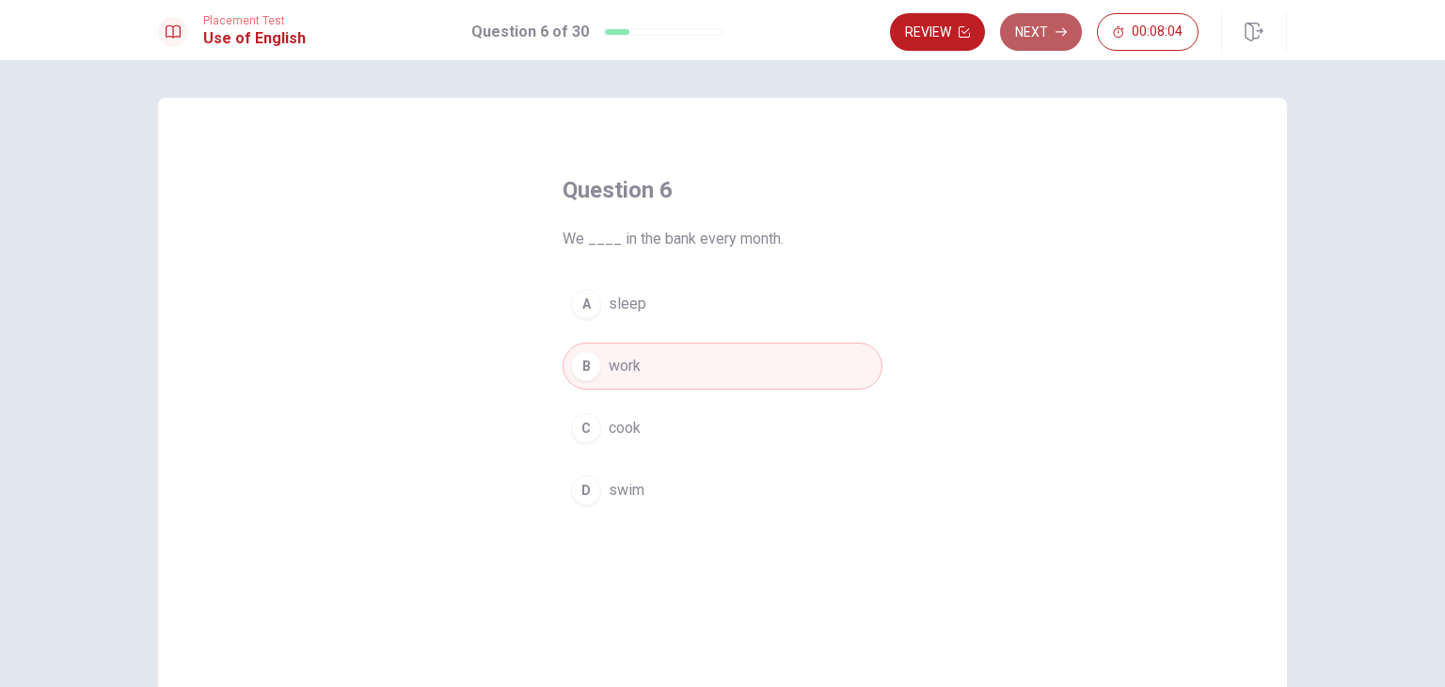
click at [1038, 39] on button "Next" at bounding box center [1041, 32] width 82 height 38
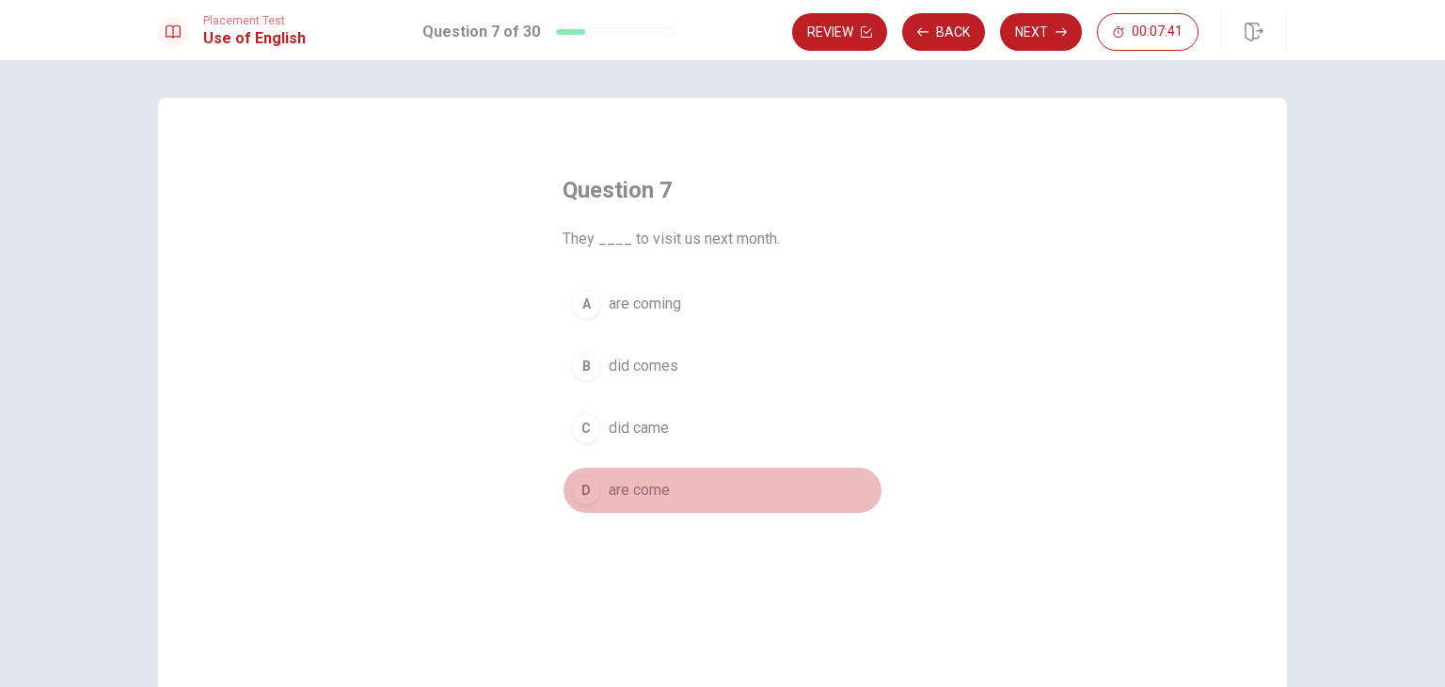
click at [582, 484] on div "D" at bounding box center [586, 490] width 30 height 30
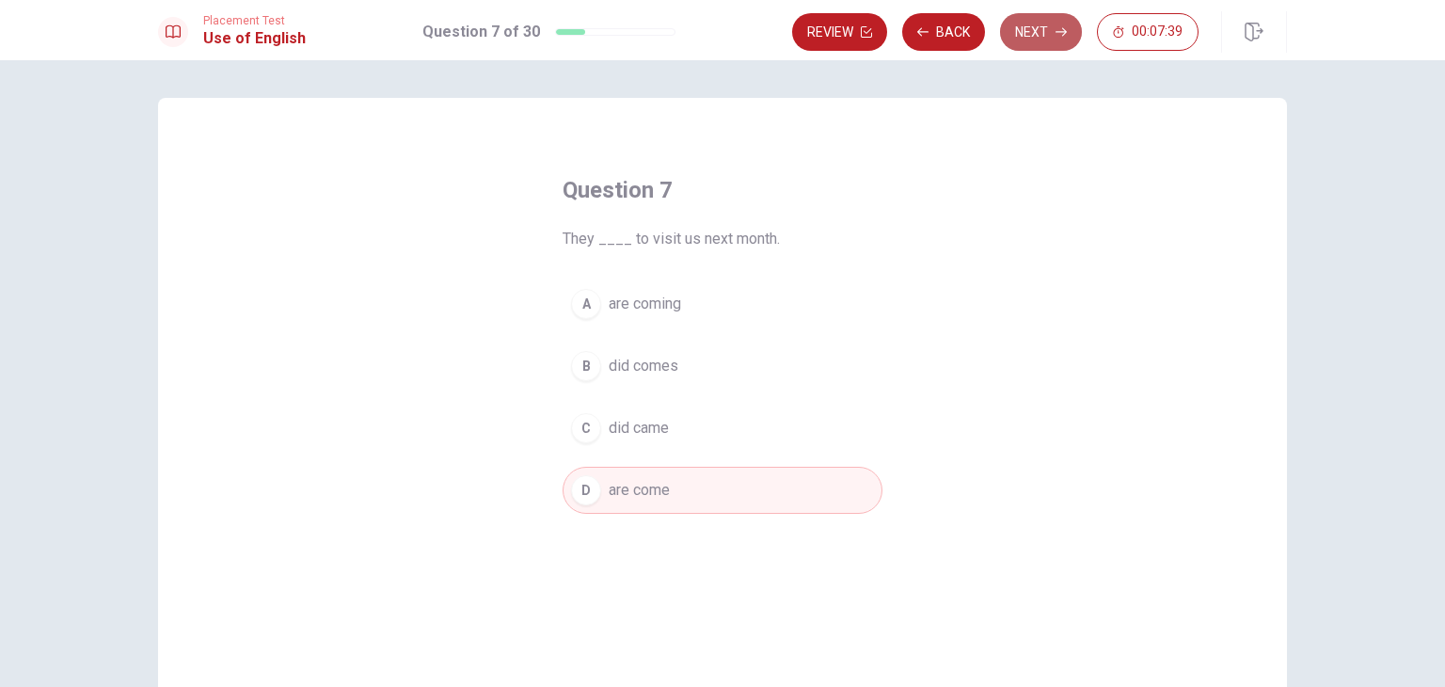
click at [1038, 27] on button "Next" at bounding box center [1041, 32] width 82 height 38
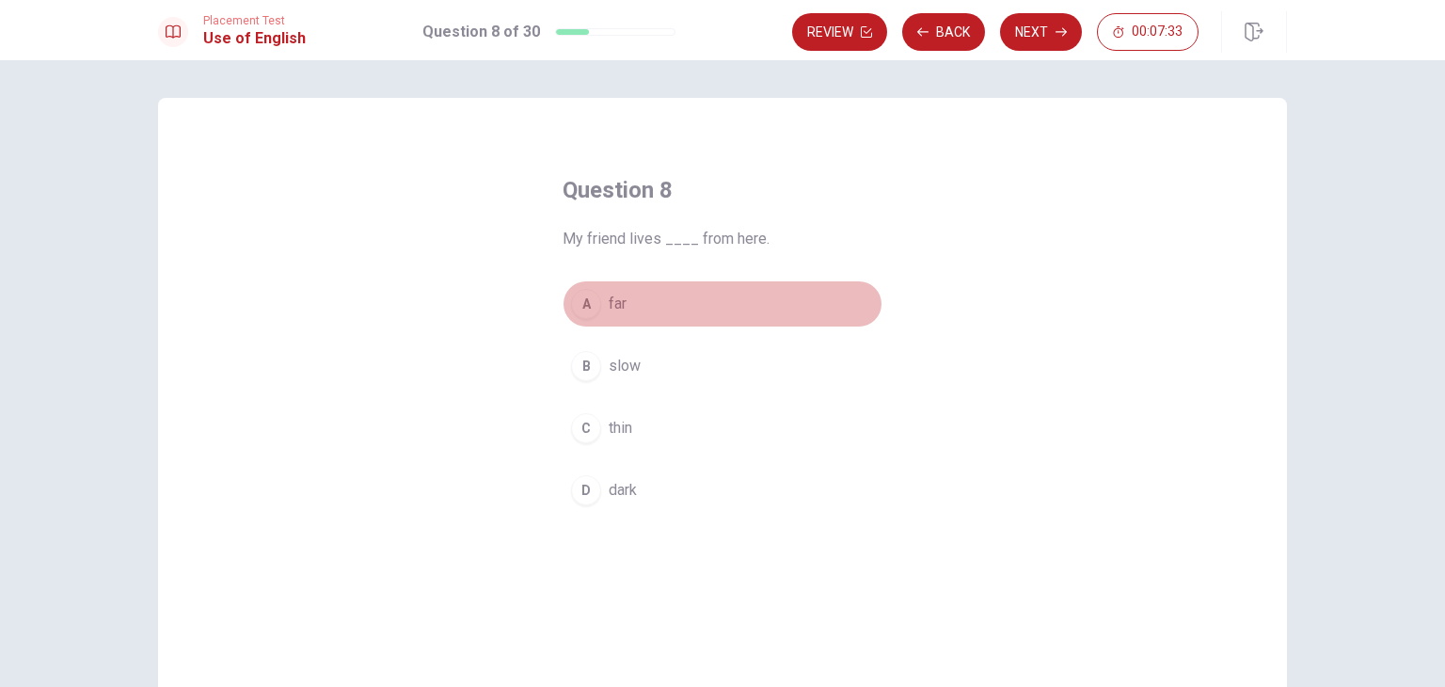
click at [580, 310] on div "A" at bounding box center [586, 304] width 30 height 30
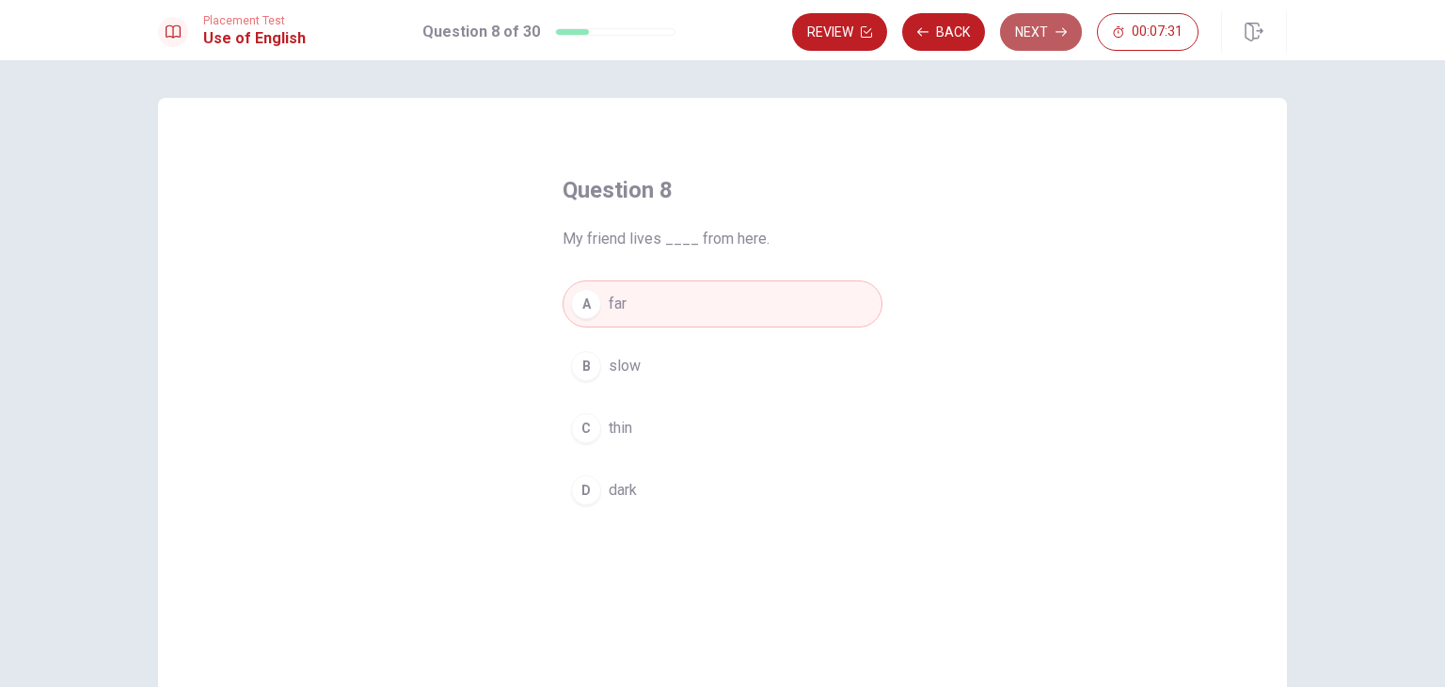
click at [1037, 39] on button "Next" at bounding box center [1041, 32] width 82 height 38
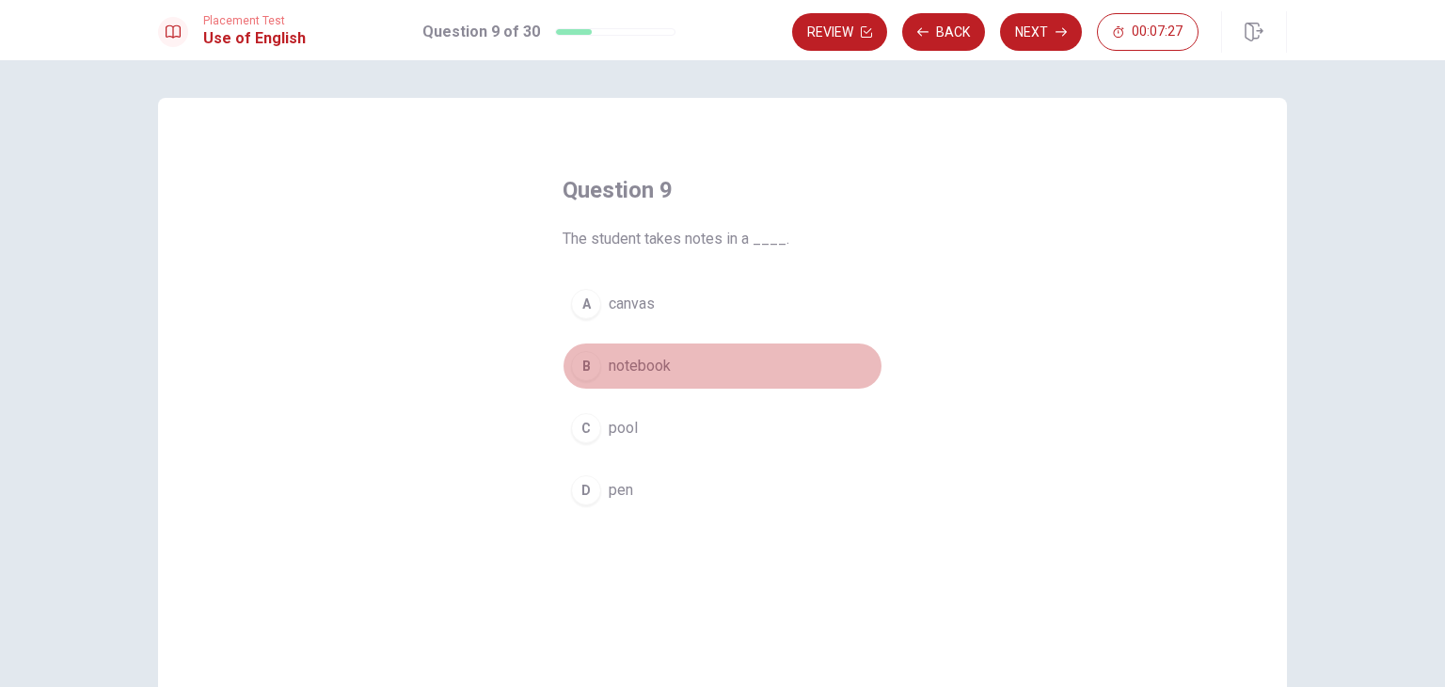
click at [583, 374] on div "B" at bounding box center [586, 366] width 30 height 30
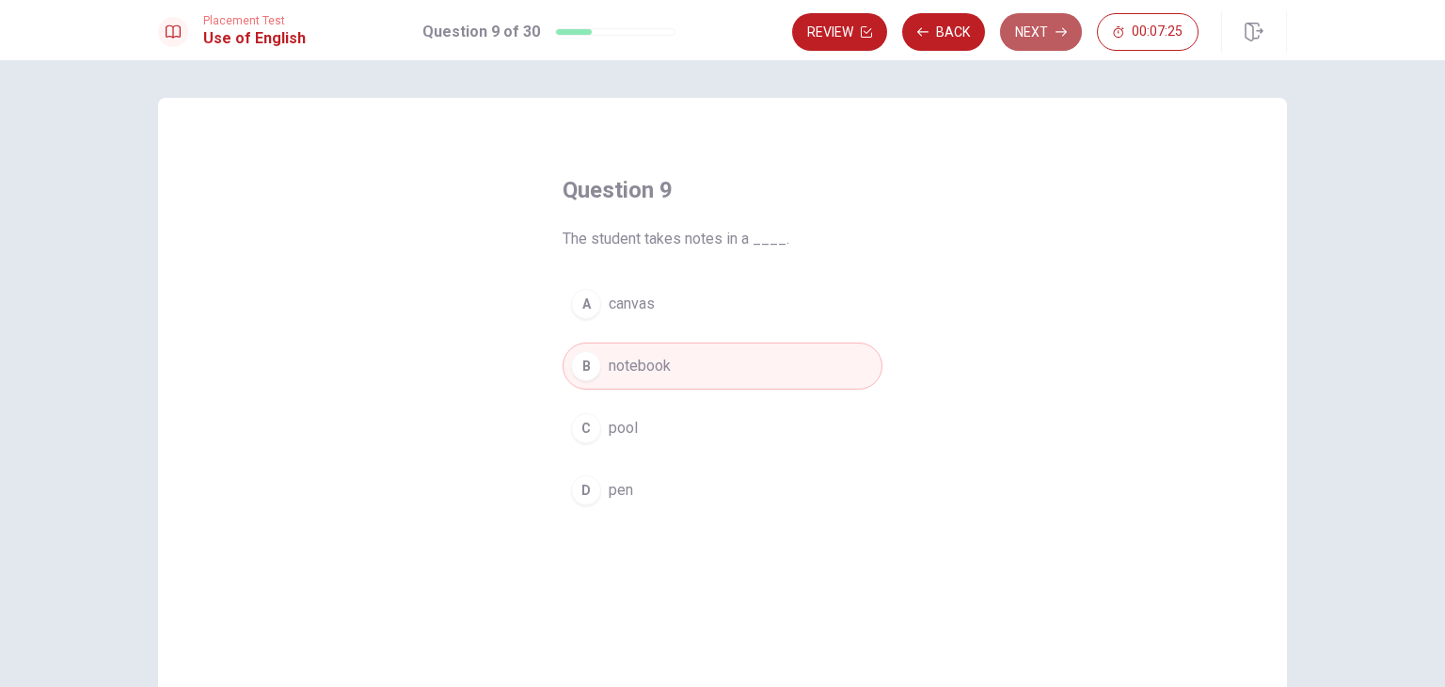
click at [1053, 20] on button "Next" at bounding box center [1041, 32] width 82 height 38
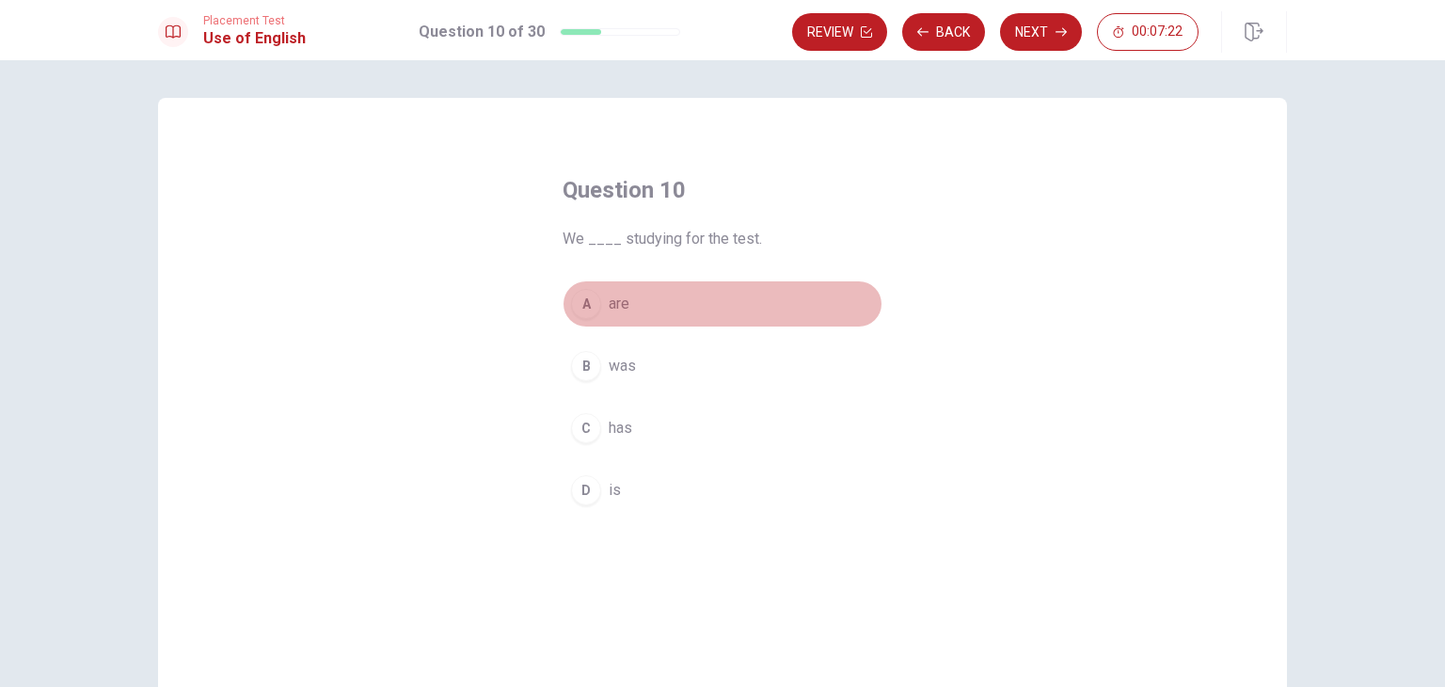
click at [573, 316] on div "A" at bounding box center [586, 304] width 30 height 30
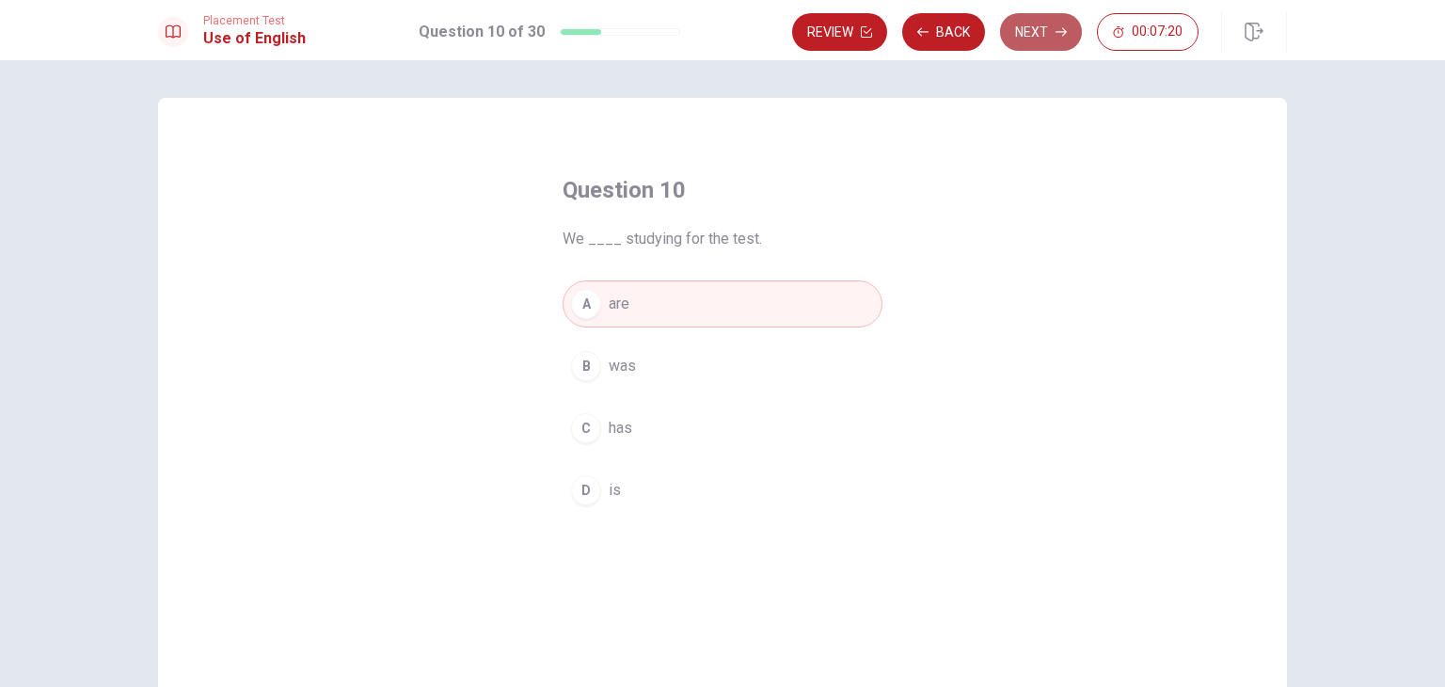
click at [1038, 35] on button "Next" at bounding box center [1041, 32] width 82 height 38
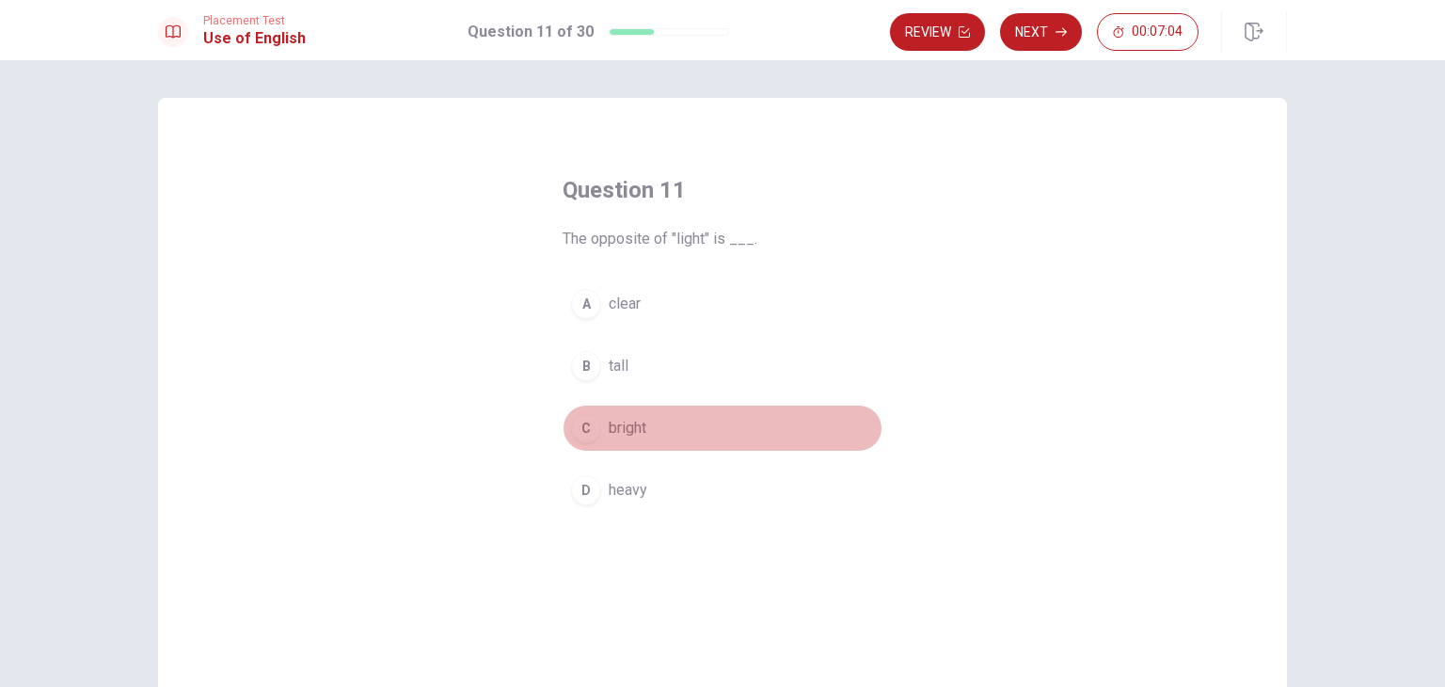
click at [591, 444] on button "C bright" at bounding box center [722, 427] width 320 height 47
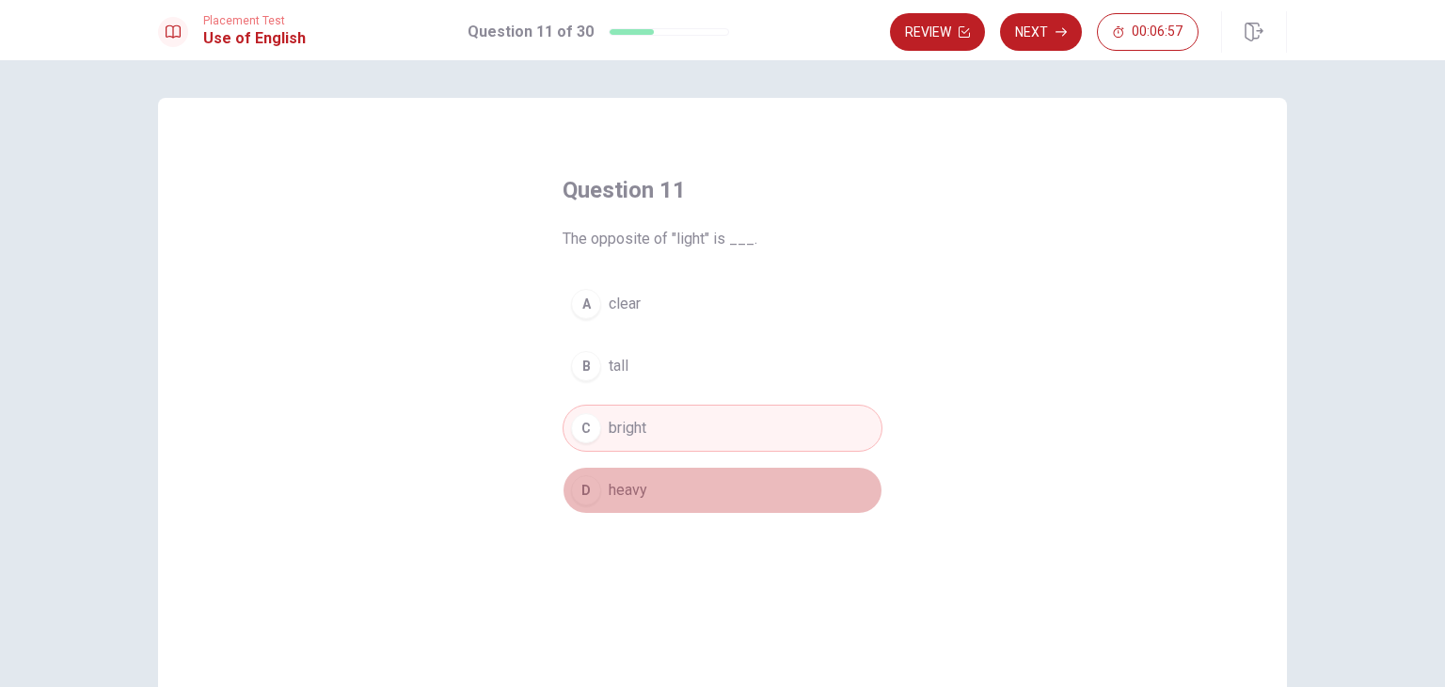
click at [591, 478] on div "D" at bounding box center [586, 490] width 30 height 30
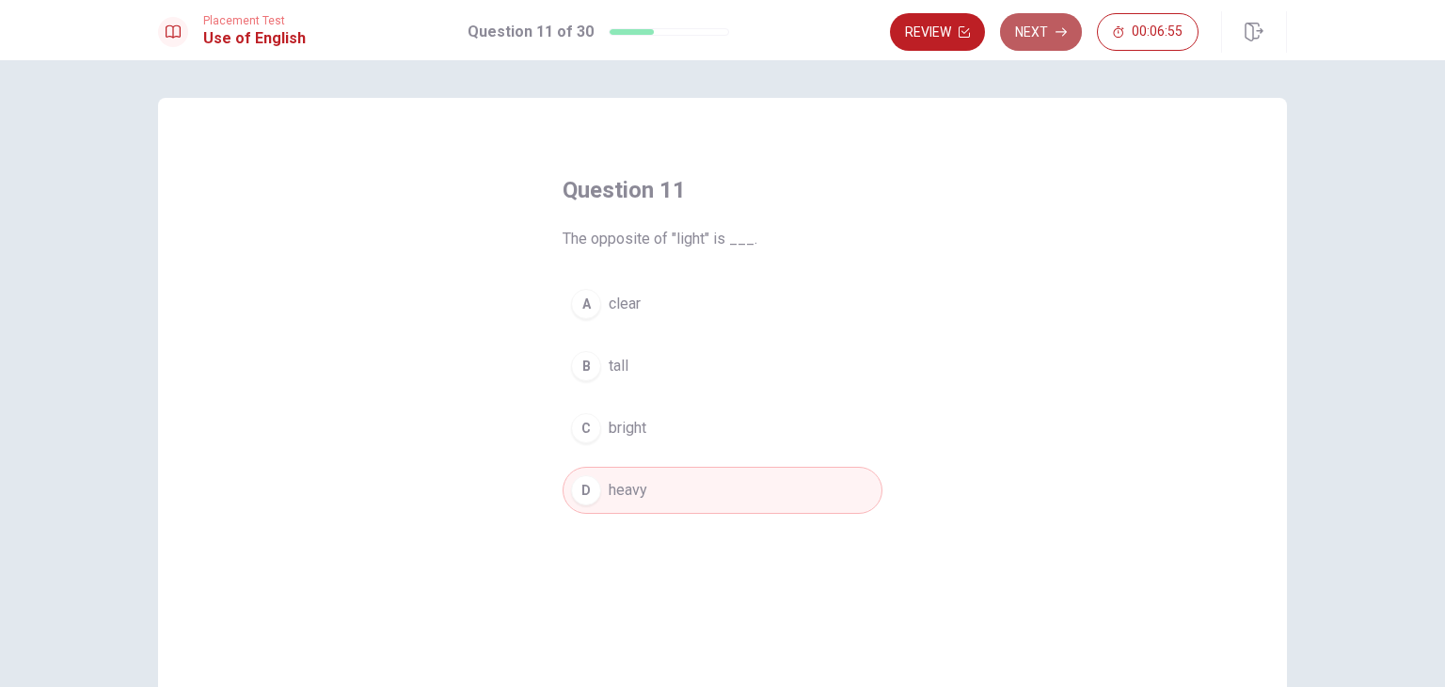
click at [1053, 28] on button "Next" at bounding box center [1041, 32] width 82 height 38
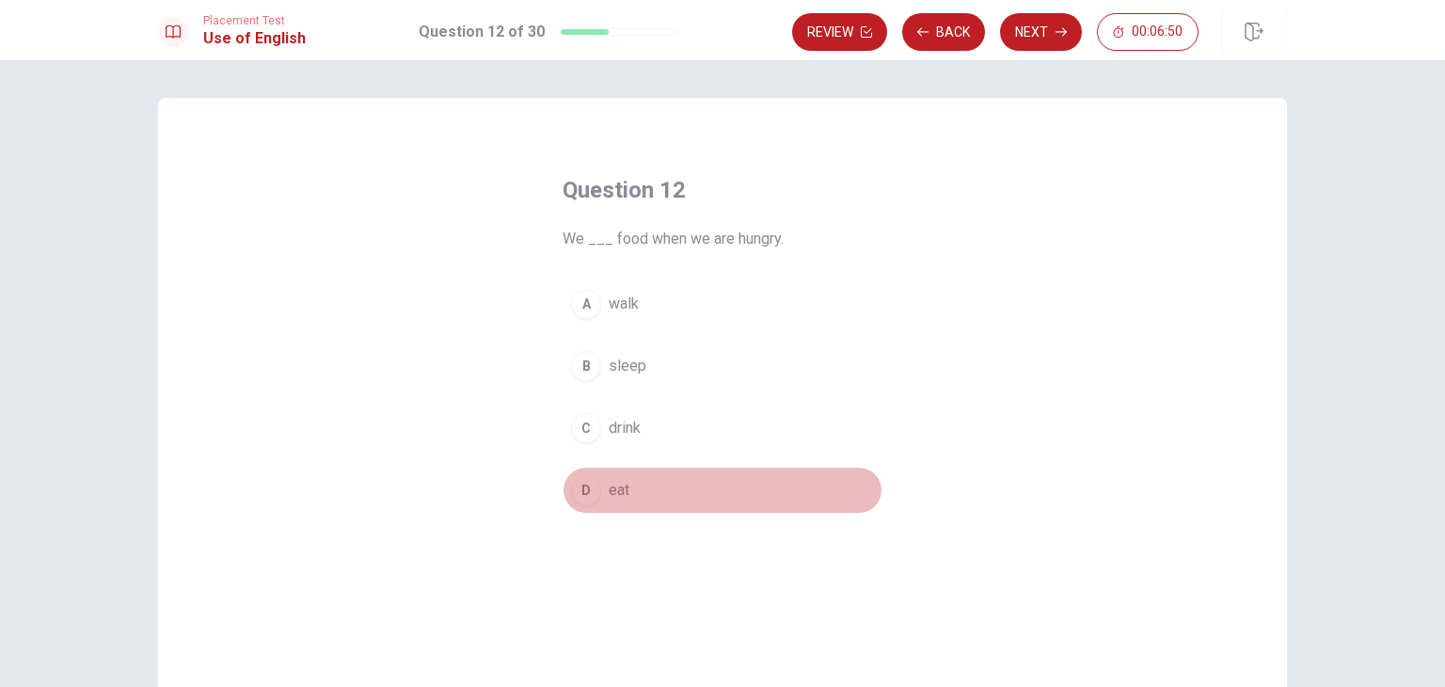
click at [590, 480] on div "D" at bounding box center [586, 490] width 30 height 30
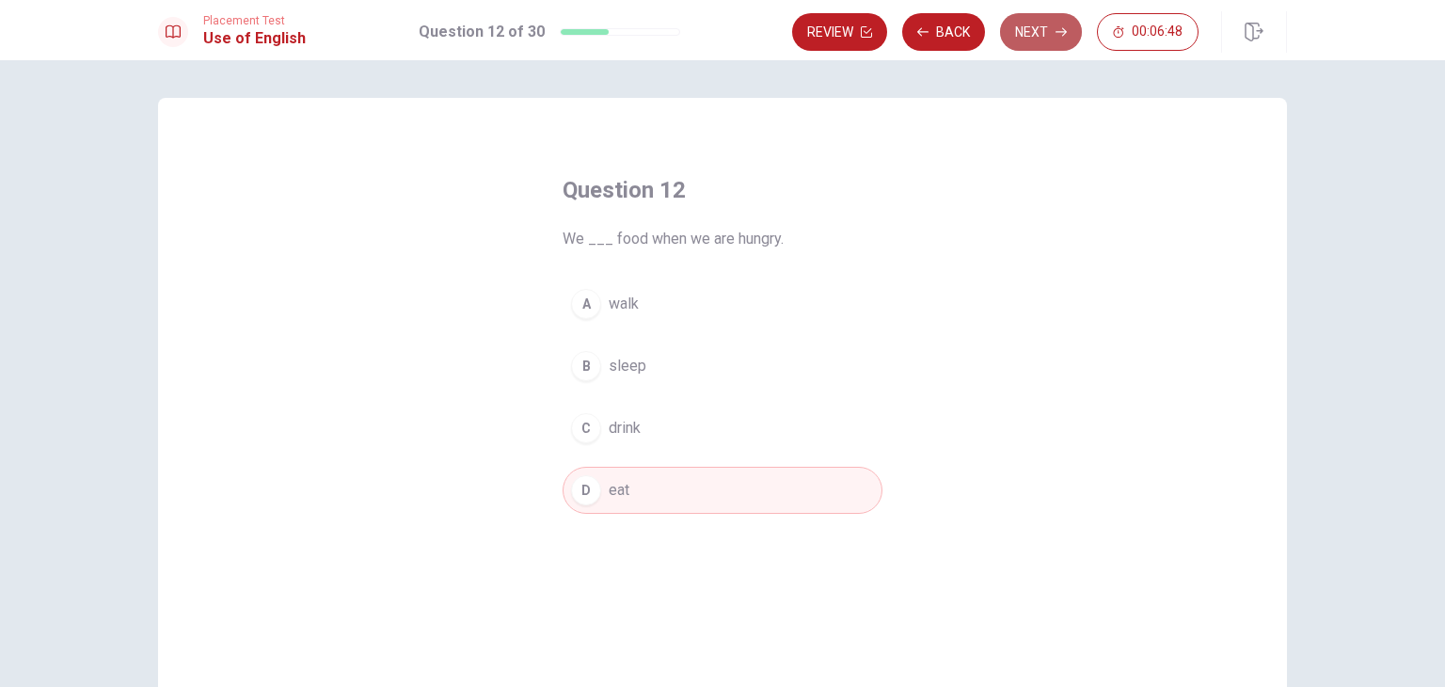
click at [1050, 21] on button "Next" at bounding box center [1041, 32] width 82 height 38
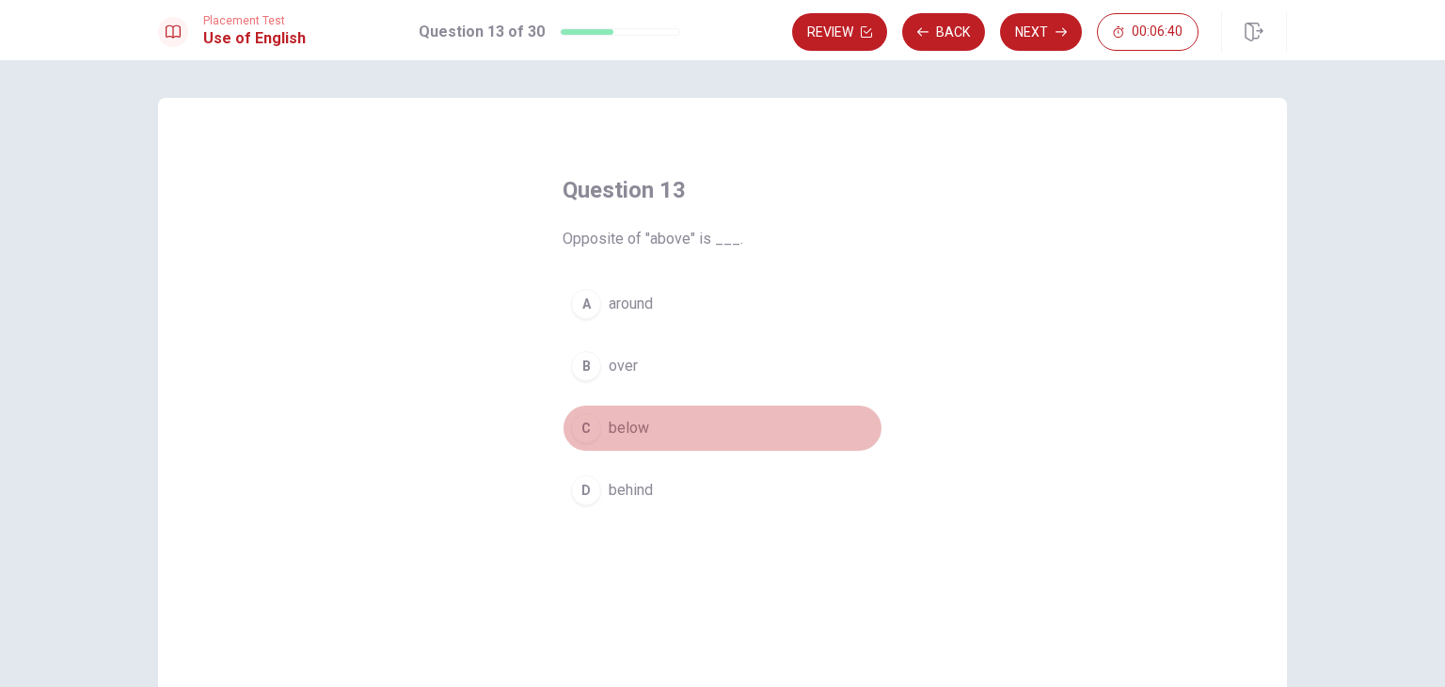
click at [586, 434] on div "C" at bounding box center [586, 428] width 30 height 30
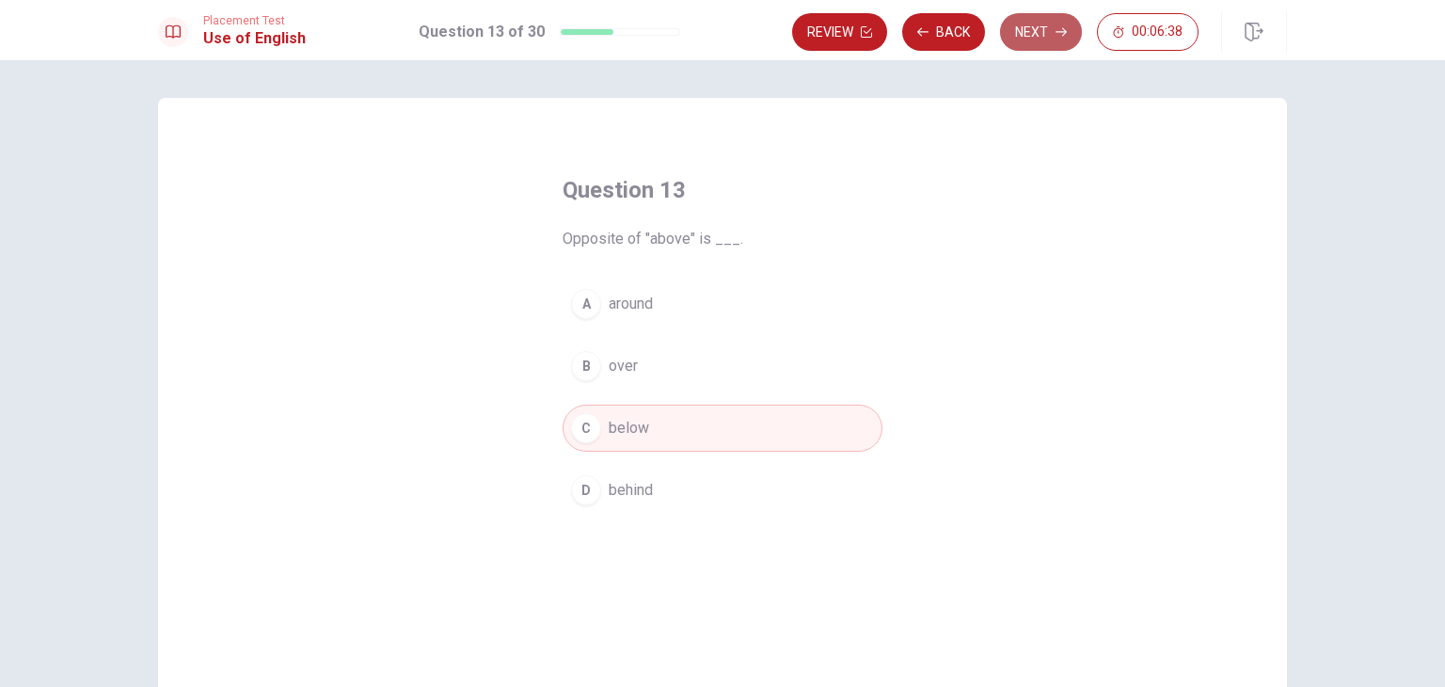
click at [1065, 18] on button "Next" at bounding box center [1041, 32] width 82 height 38
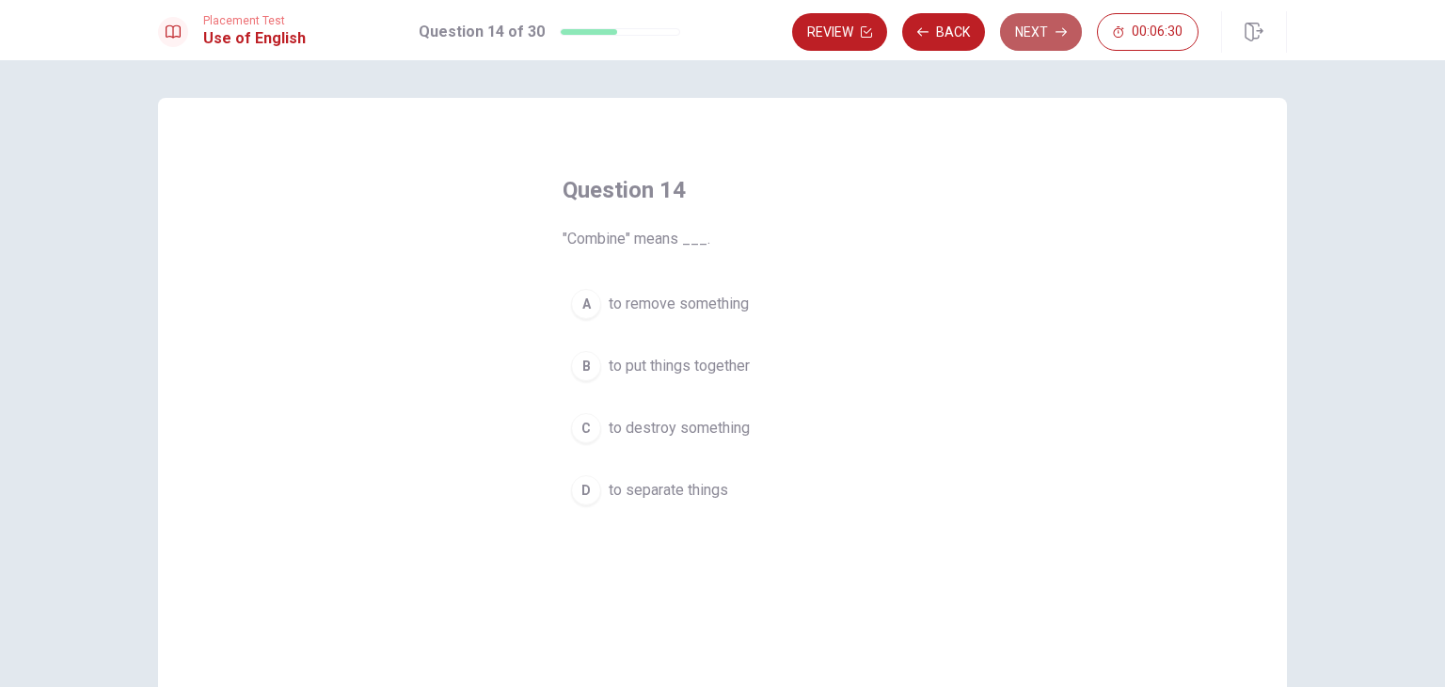
click at [1045, 41] on button "Next" at bounding box center [1041, 32] width 82 height 38
click at [571, 479] on div "D" at bounding box center [586, 490] width 30 height 30
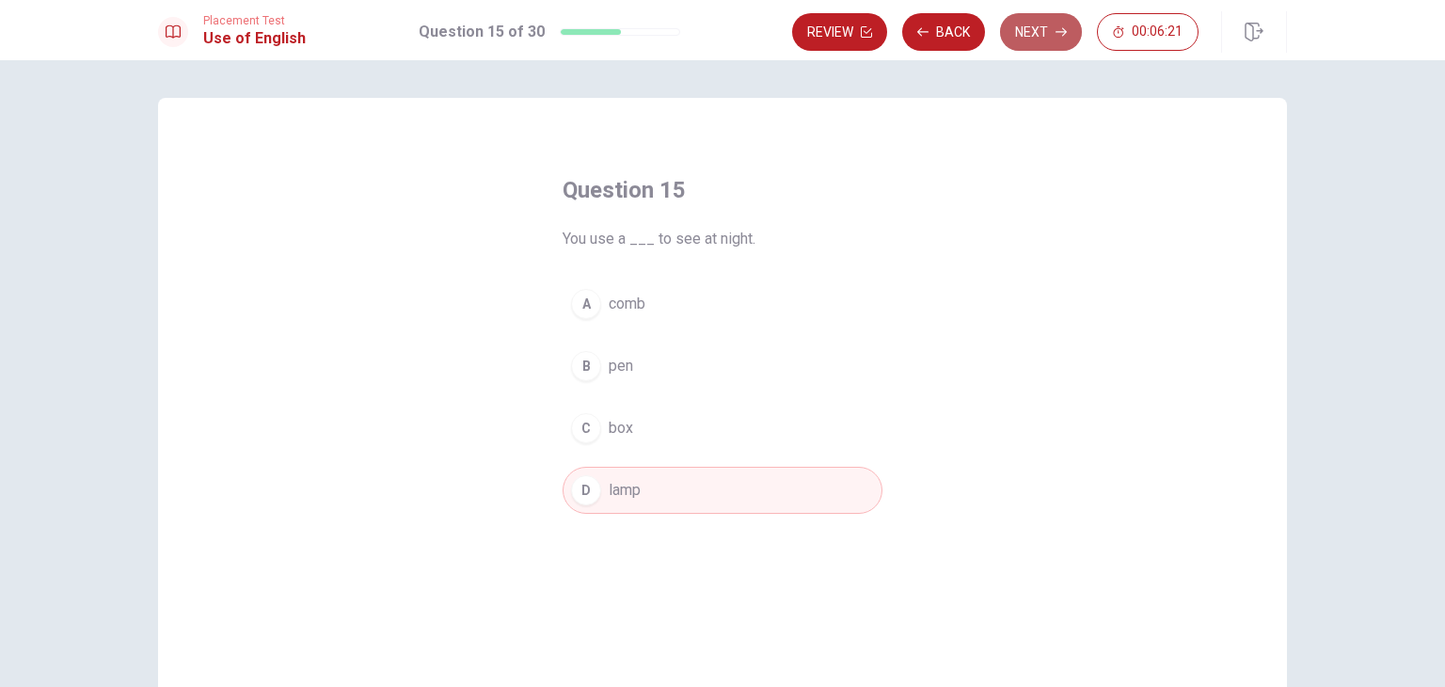
click at [1050, 23] on button "Next" at bounding box center [1041, 32] width 82 height 38
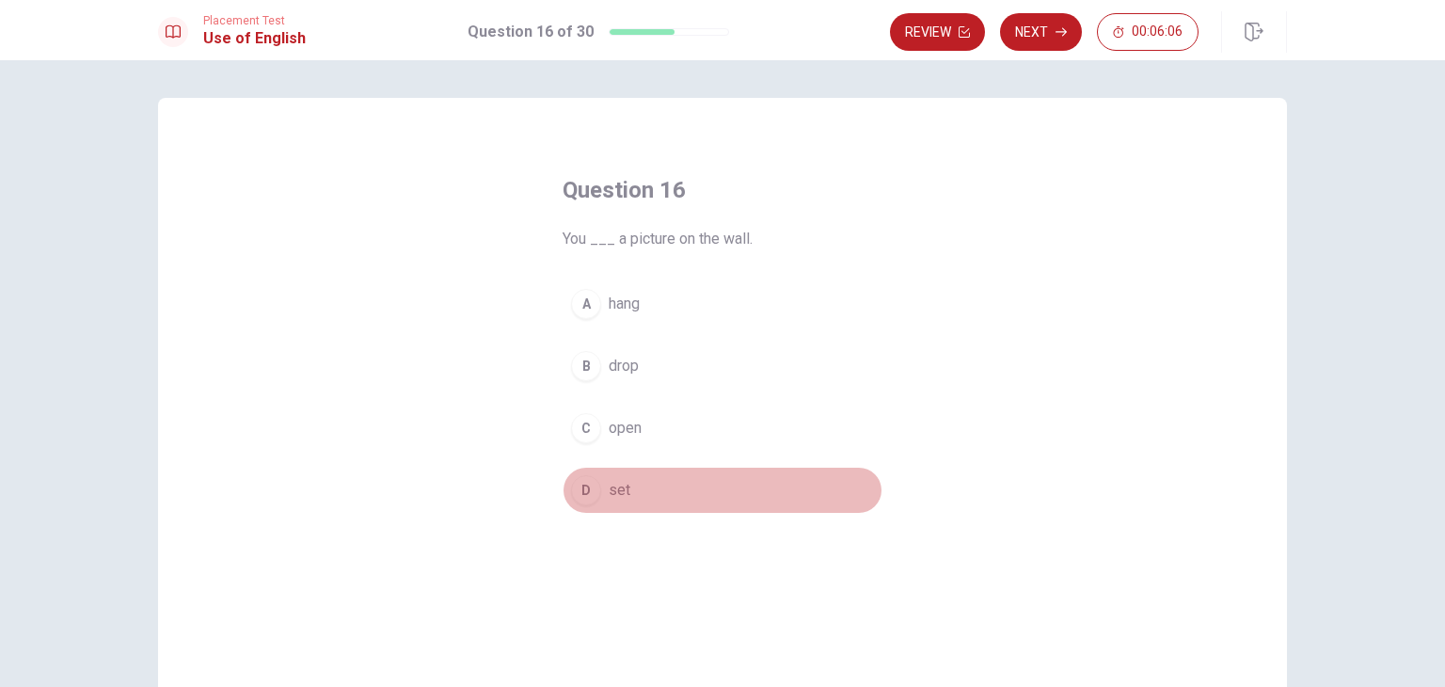
click at [577, 477] on div "D" at bounding box center [586, 490] width 30 height 30
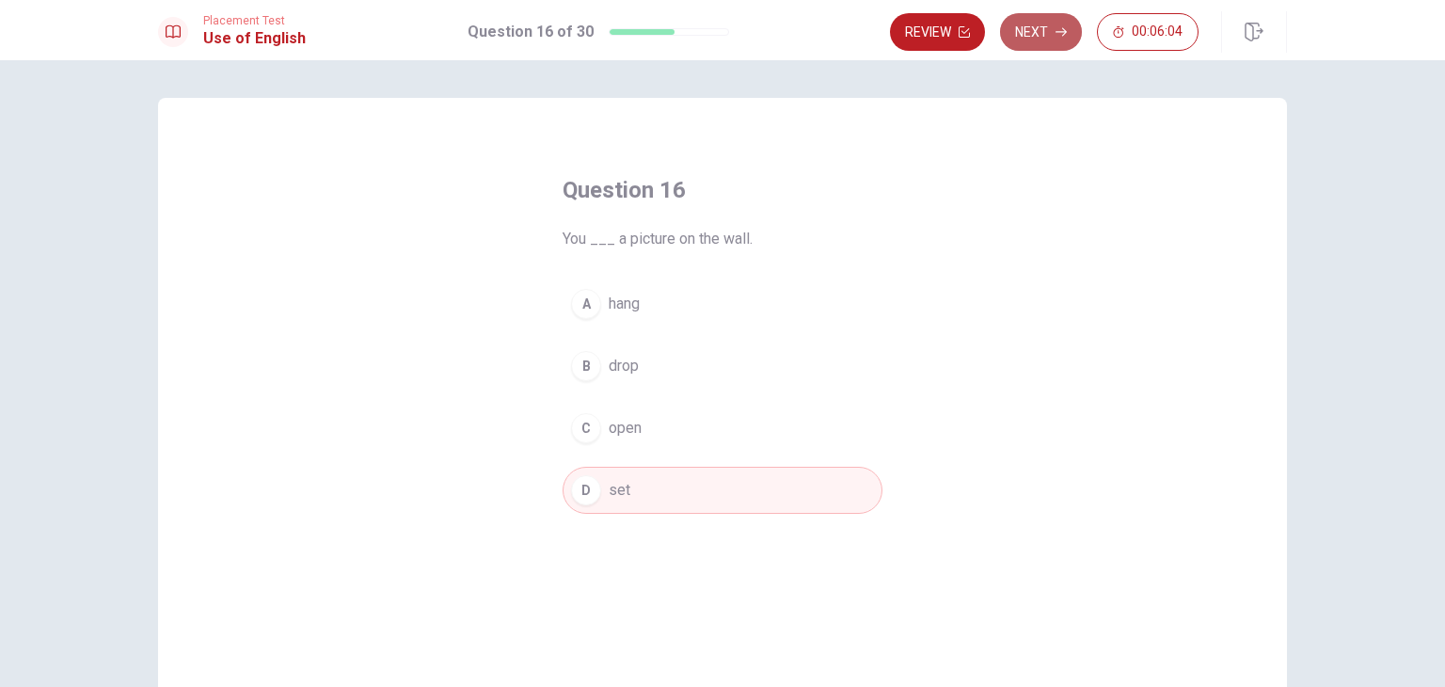
click at [1049, 25] on button "Next" at bounding box center [1041, 32] width 82 height 38
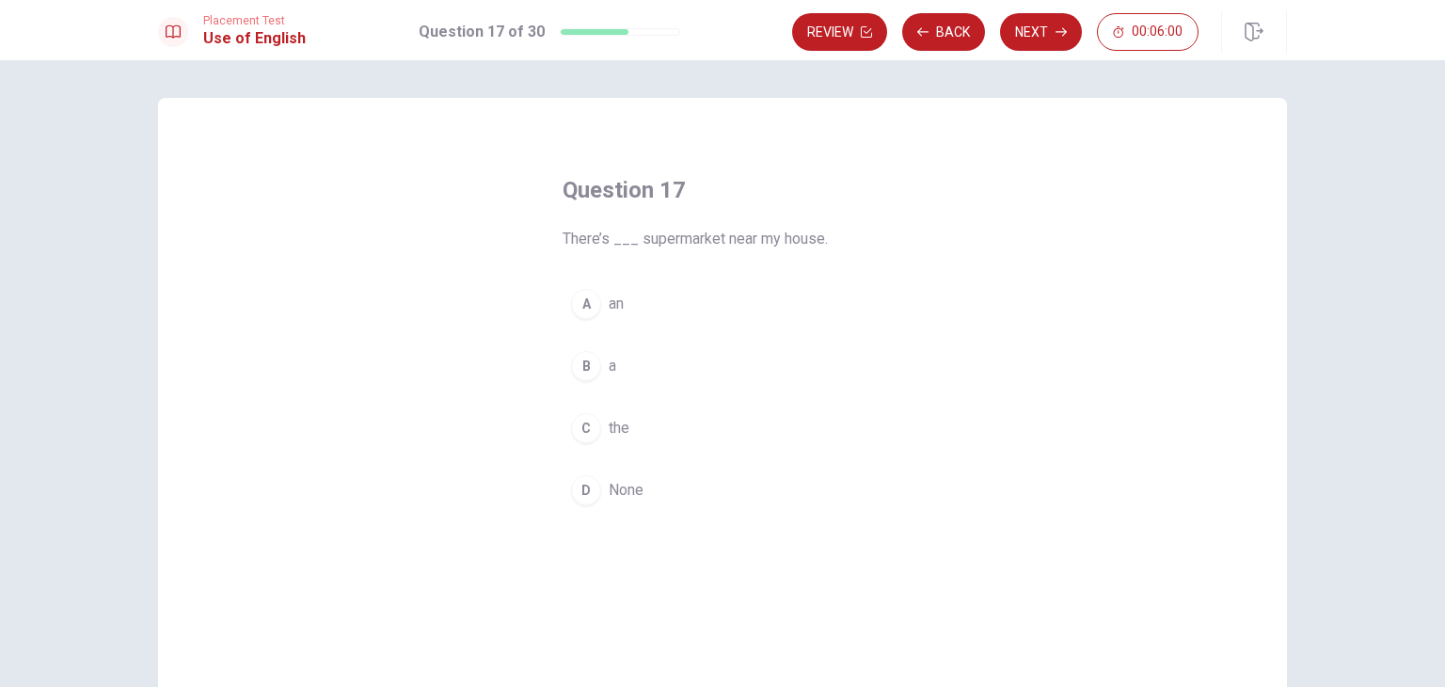
click at [582, 361] on div "B" at bounding box center [586, 366] width 30 height 30
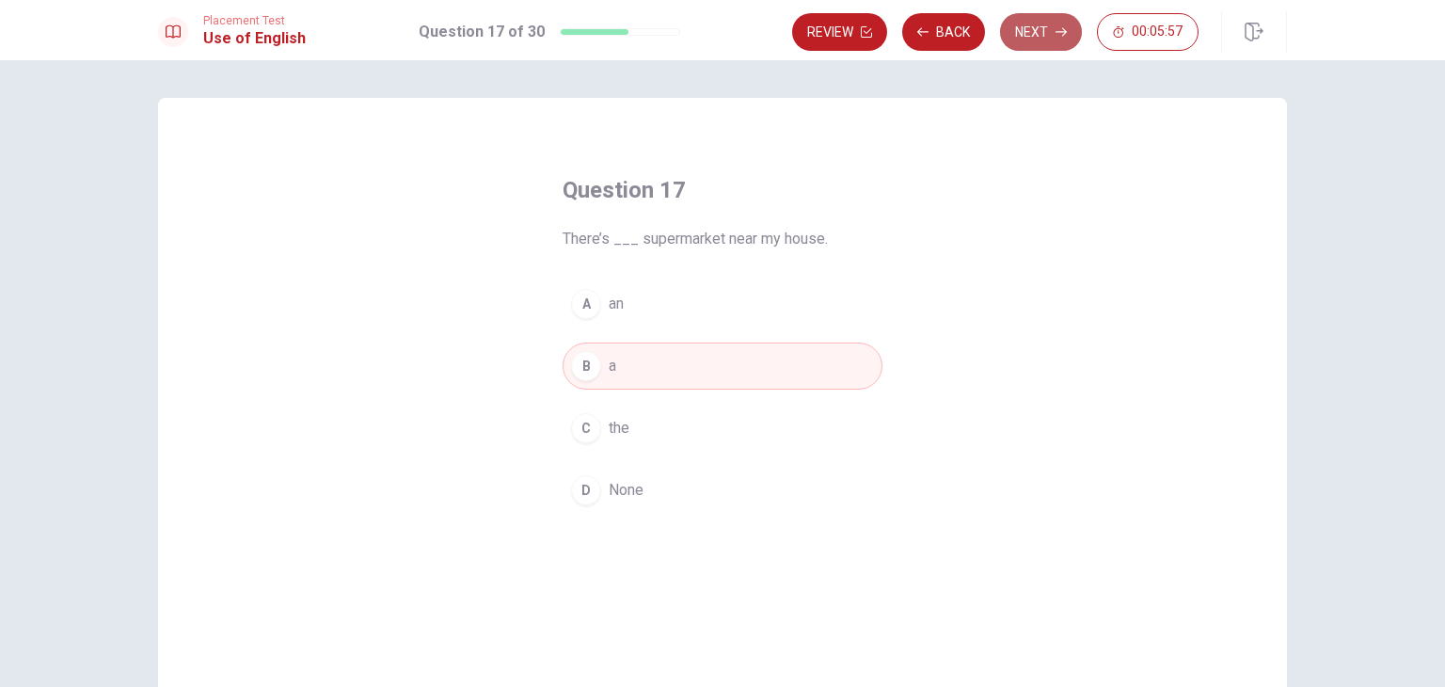
click at [1037, 39] on button "Next" at bounding box center [1041, 32] width 82 height 38
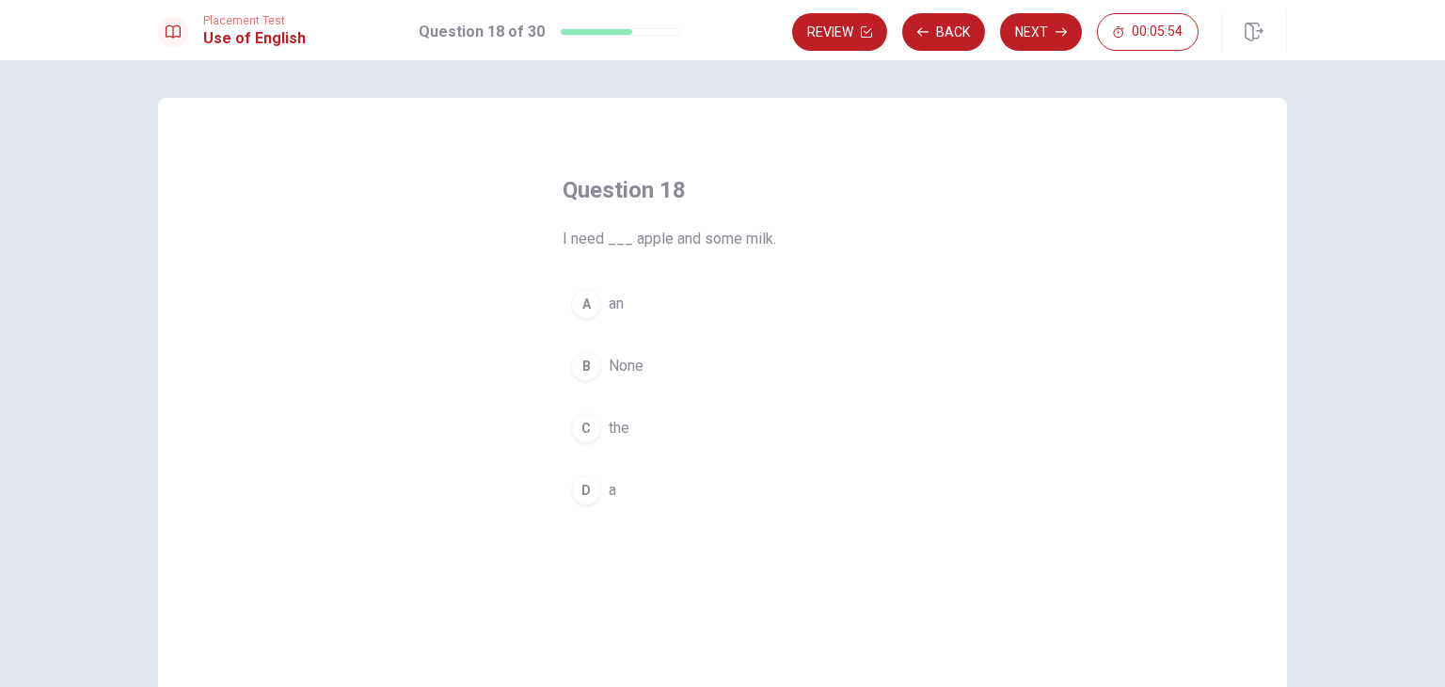
click at [579, 315] on div "A" at bounding box center [586, 304] width 30 height 30
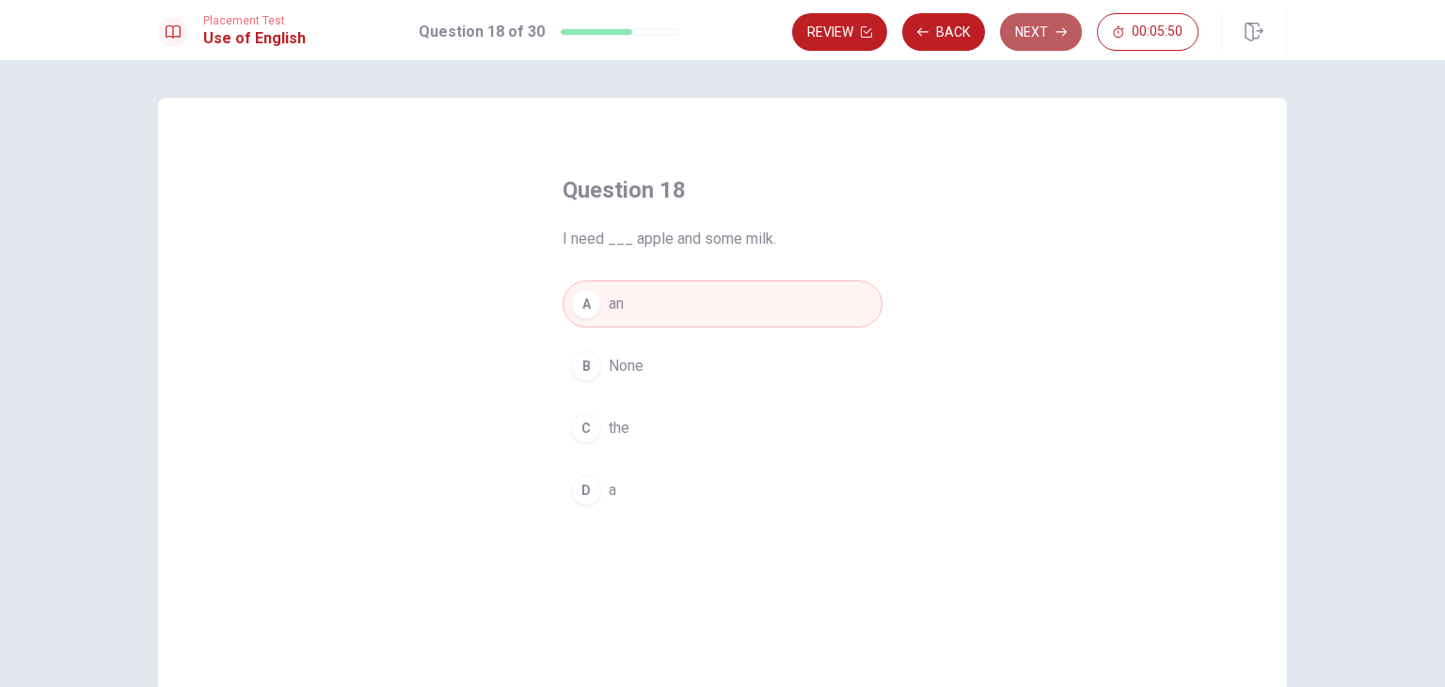
click at [1031, 38] on button "Next" at bounding box center [1041, 32] width 82 height 38
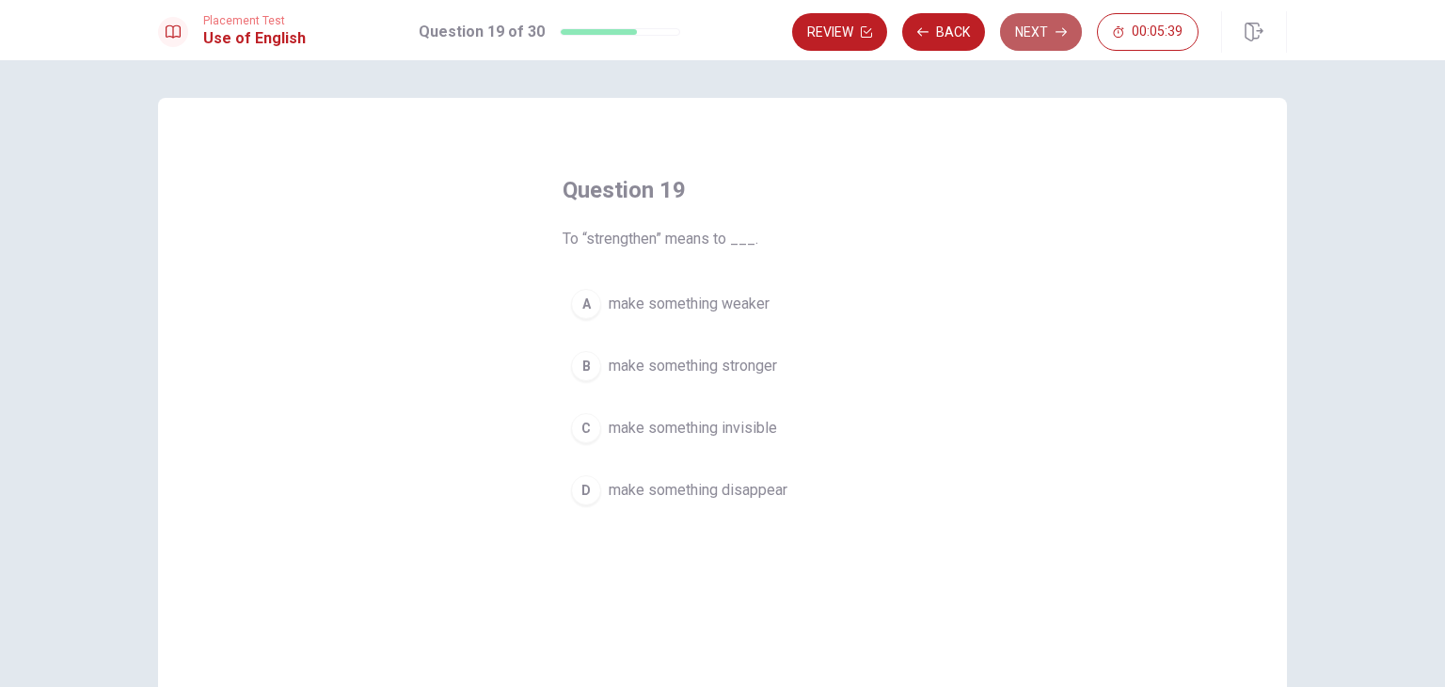
click at [1042, 24] on button "Next" at bounding box center [1041, 32] width 82 height 38
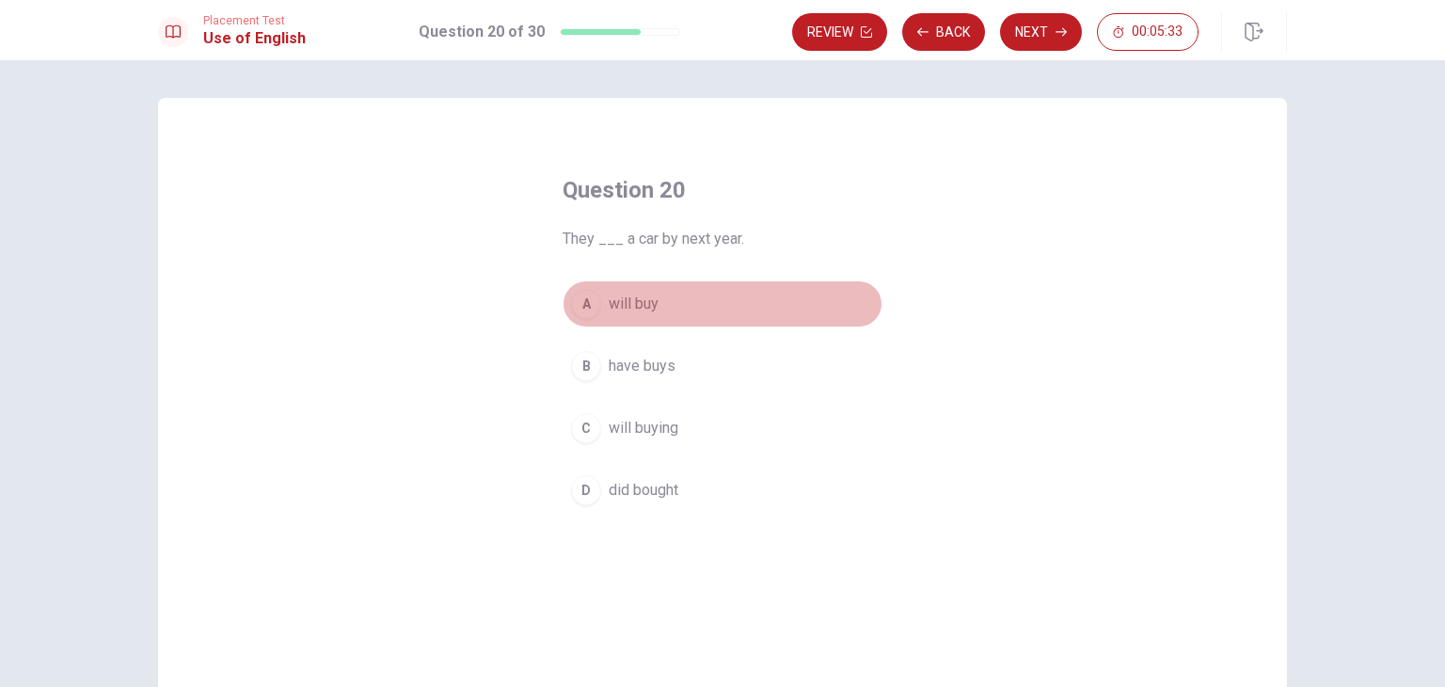
click at [573, 300] on div "A" at bounding box center [586, 304] width 30 height 30
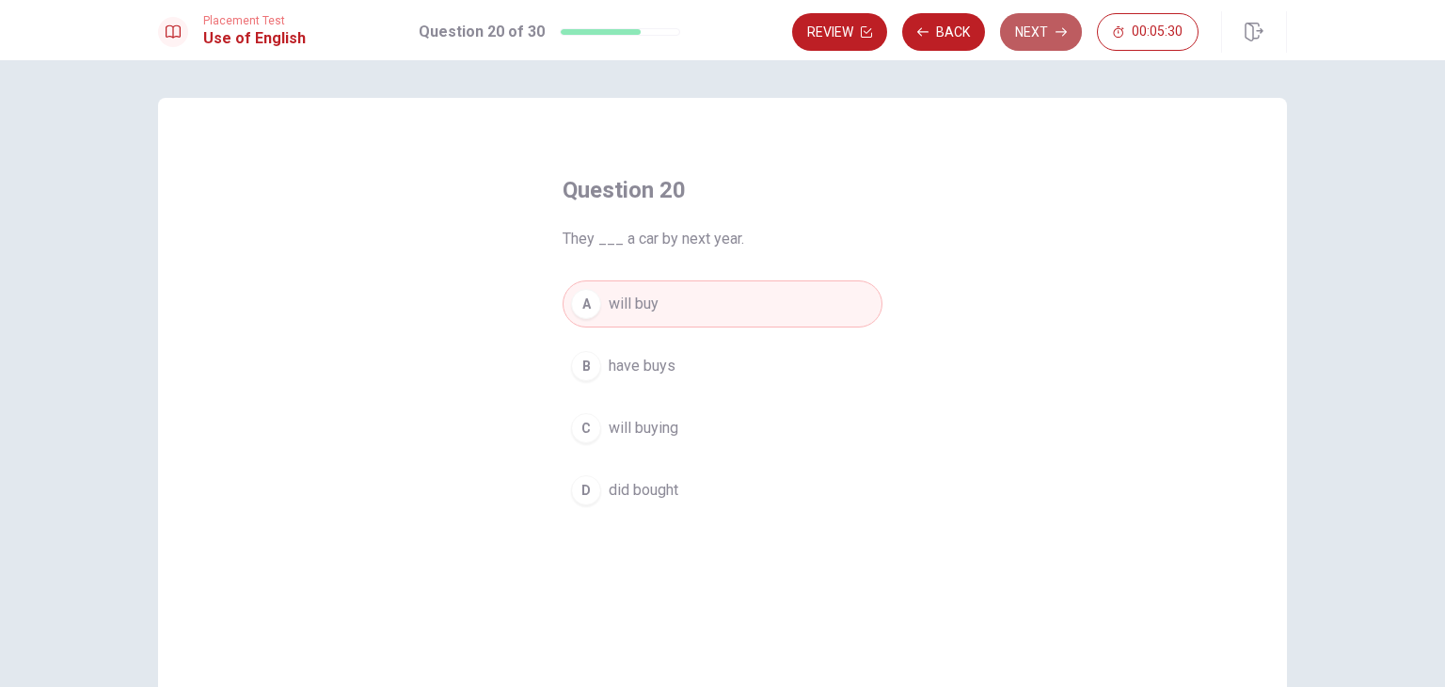
click at [1033, 40] on button "Next" at bounding box center [1041, 32] width 82 height 38
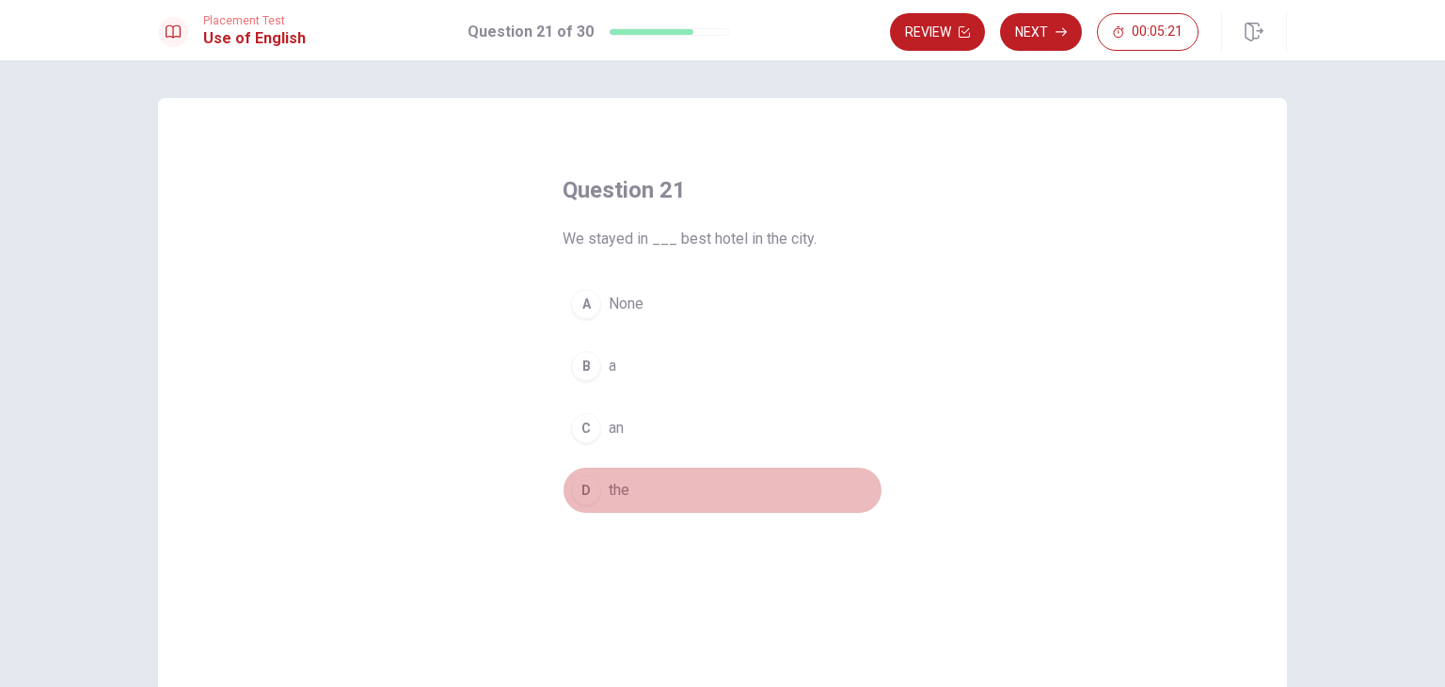
click at [584, 485] on div "D" at bounding box center [586, 490] width 30 height 30
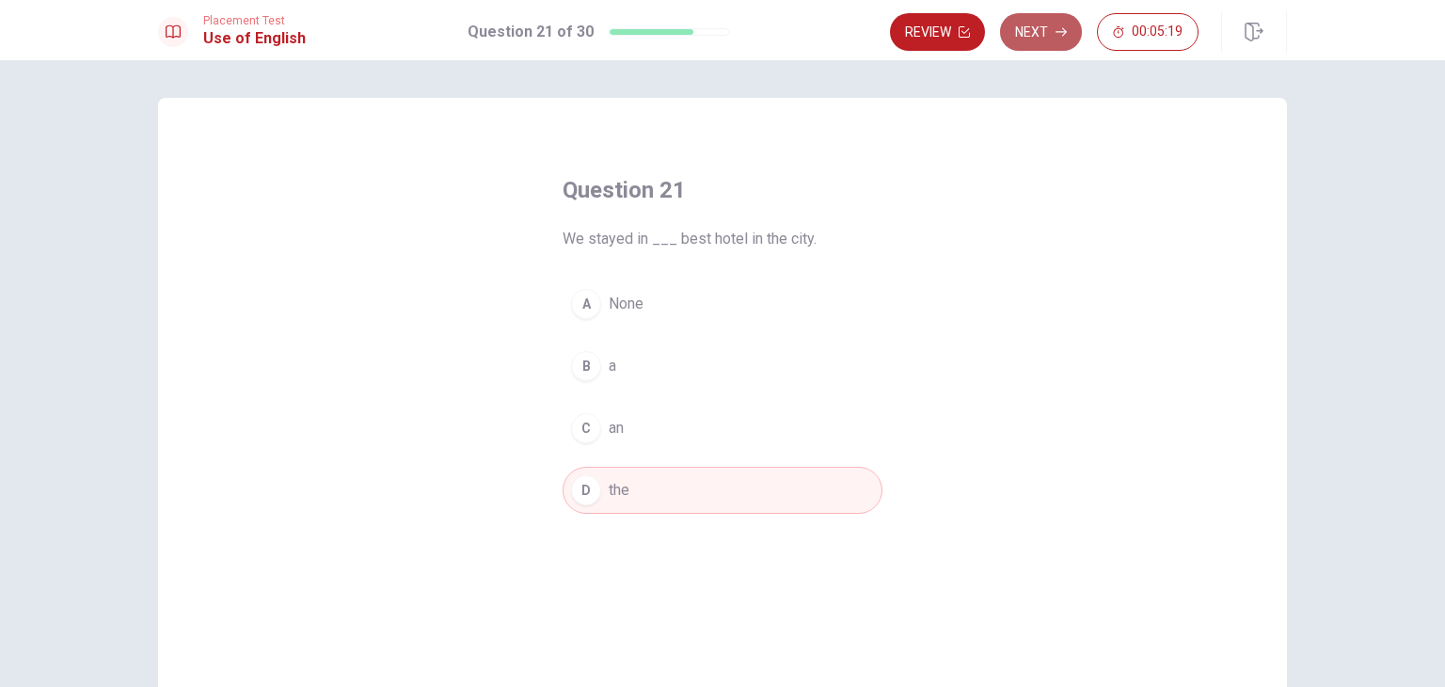
click at [1056, 28] on icon "button" at bounding box center [1060, 31] width 11 height 11
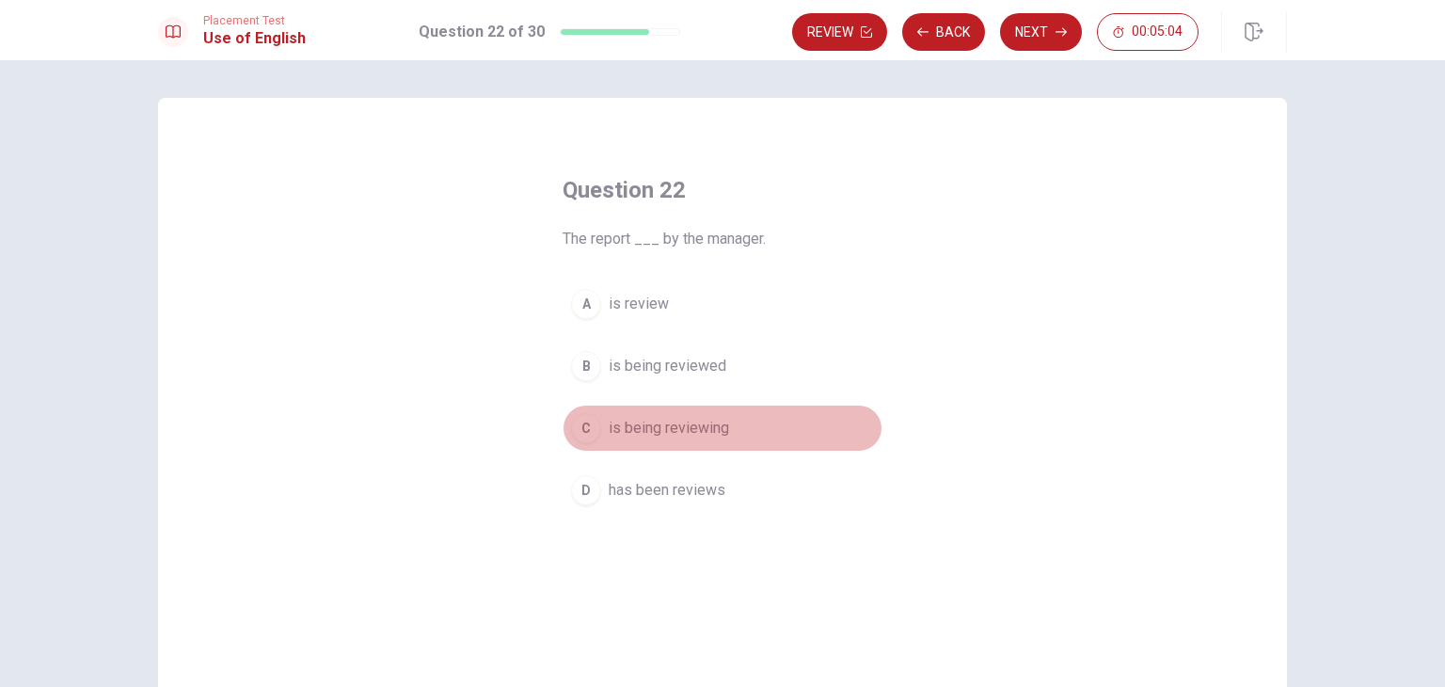
click at [594, 427] on div "C" at bounding box center [586, 428] width 30 height 30
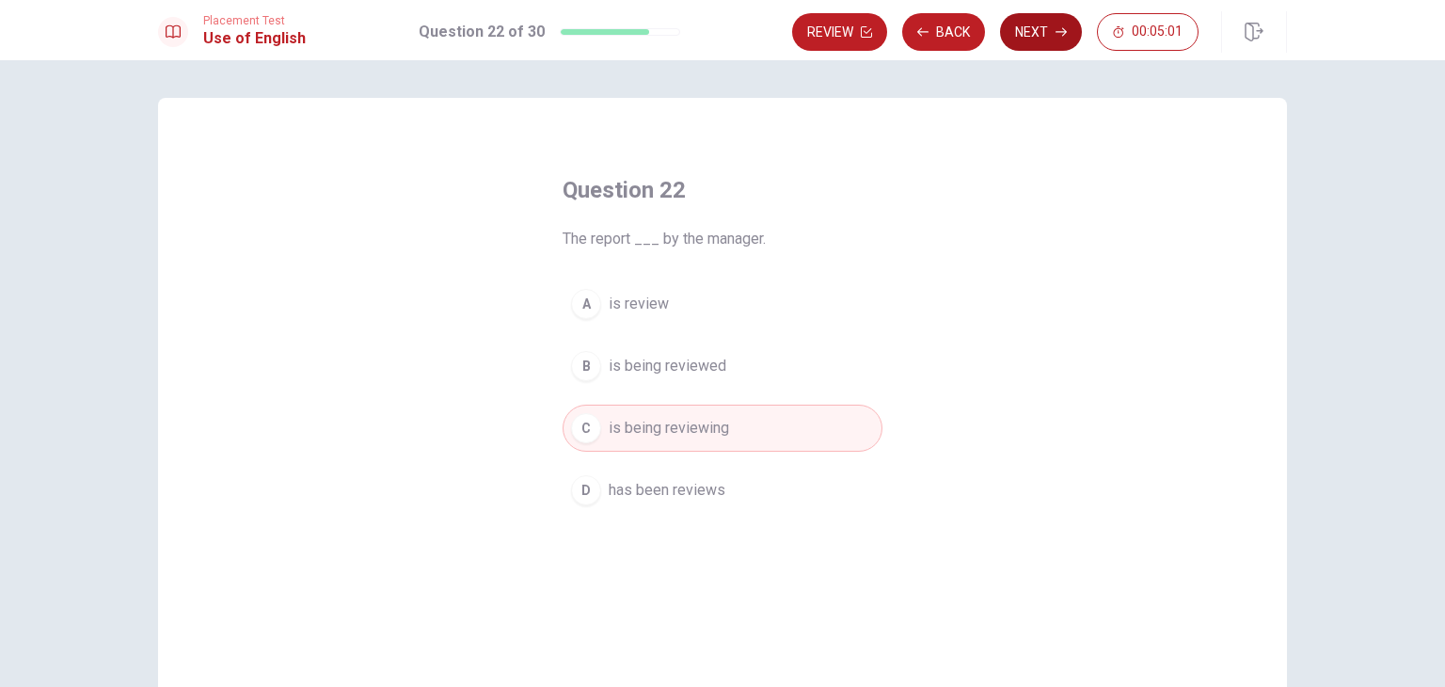
click at [1038, 33] on button "Next" at bounding box center [1041, 32] width 82 height 38
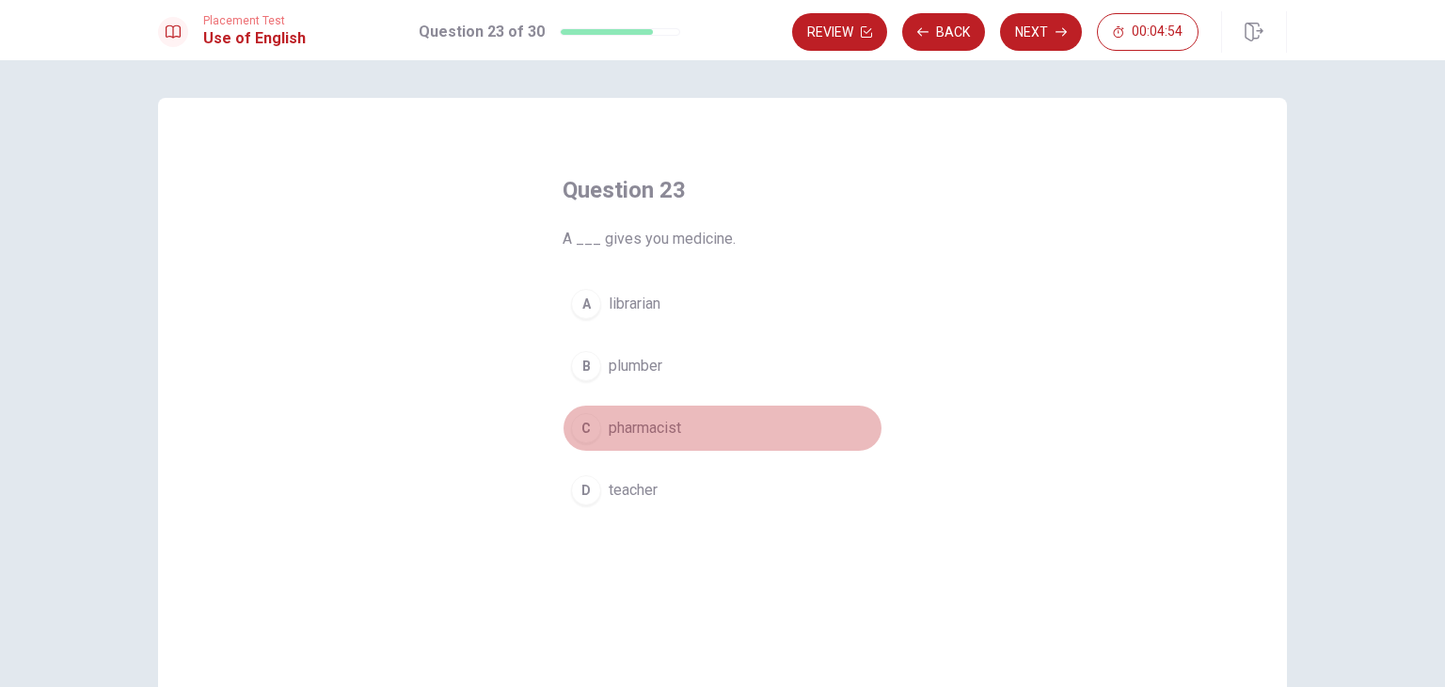
click at [581, 426] on div "C" at bounding box center [586, 428] width 30 height 30
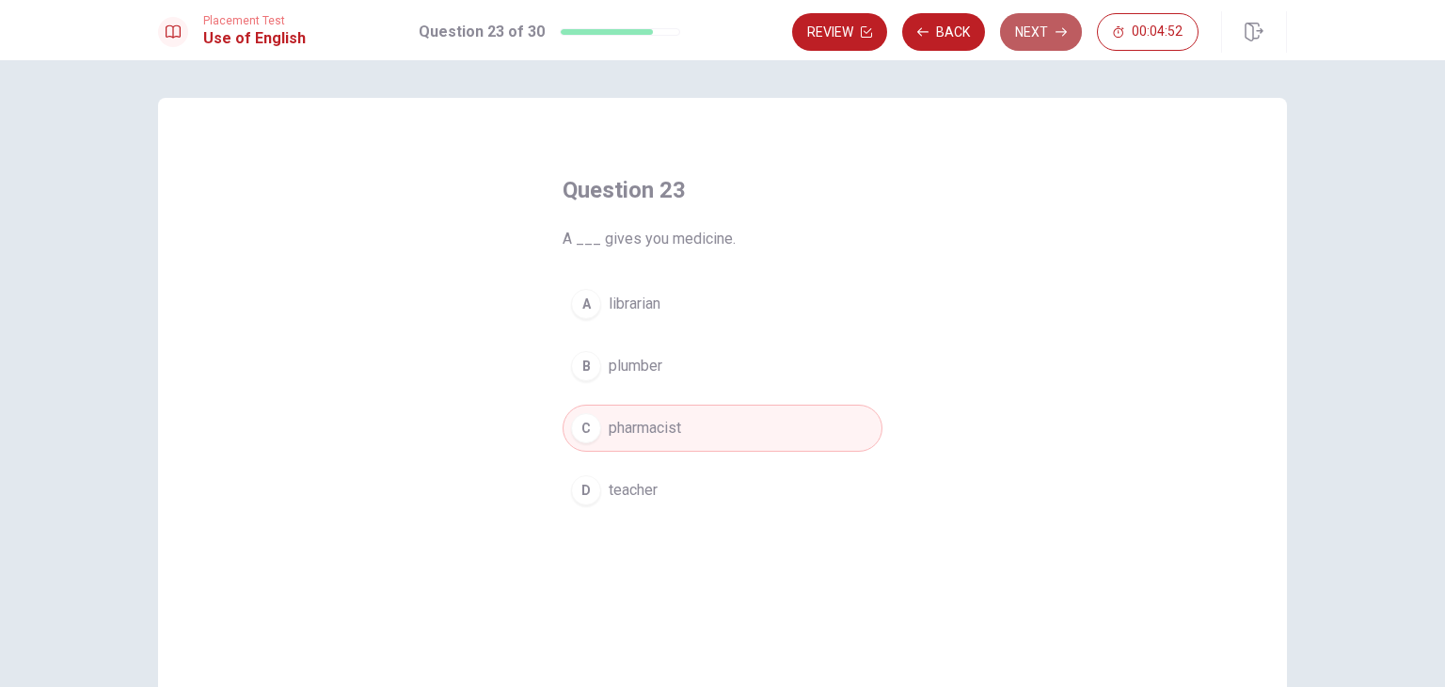
click at [1019, 24] on button "Next" at bounding box center [1041, 32] width 82 height 38
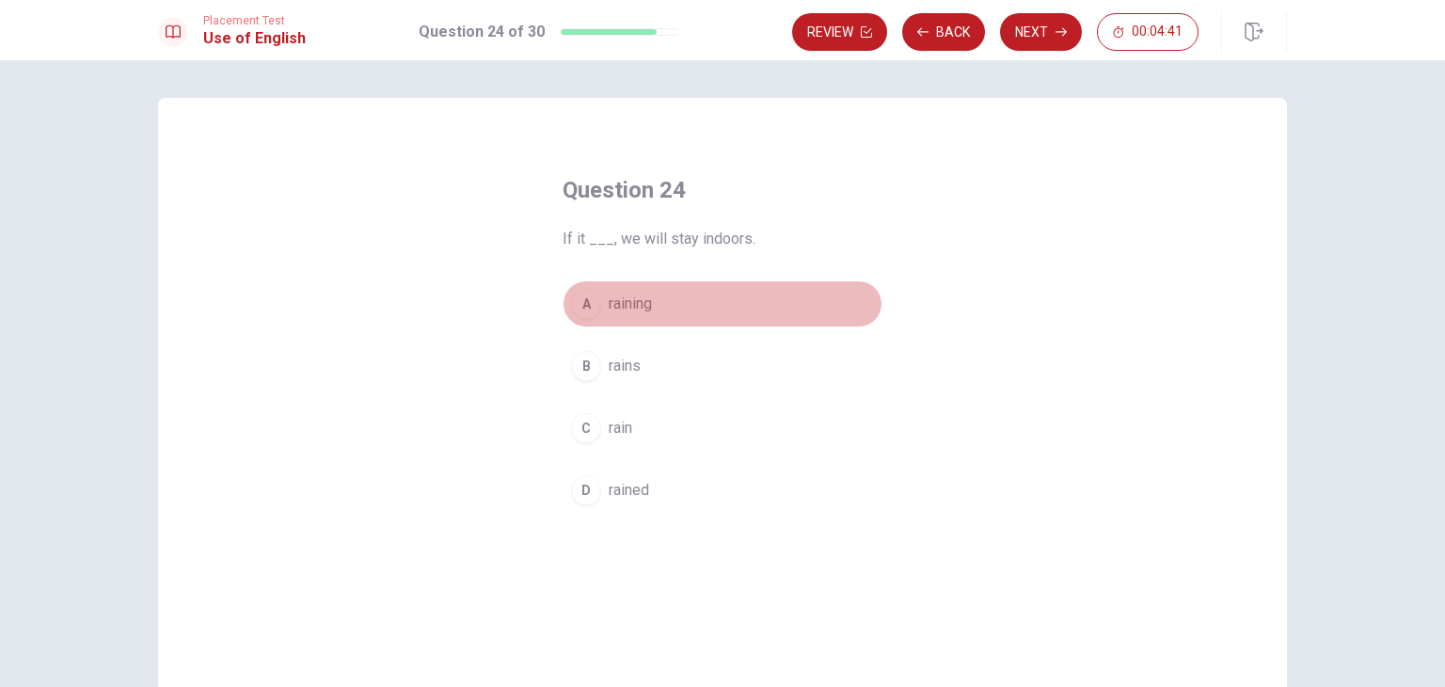
click at [571, 312] on div "A" at bounding box center [586, 304] width 30 height 30
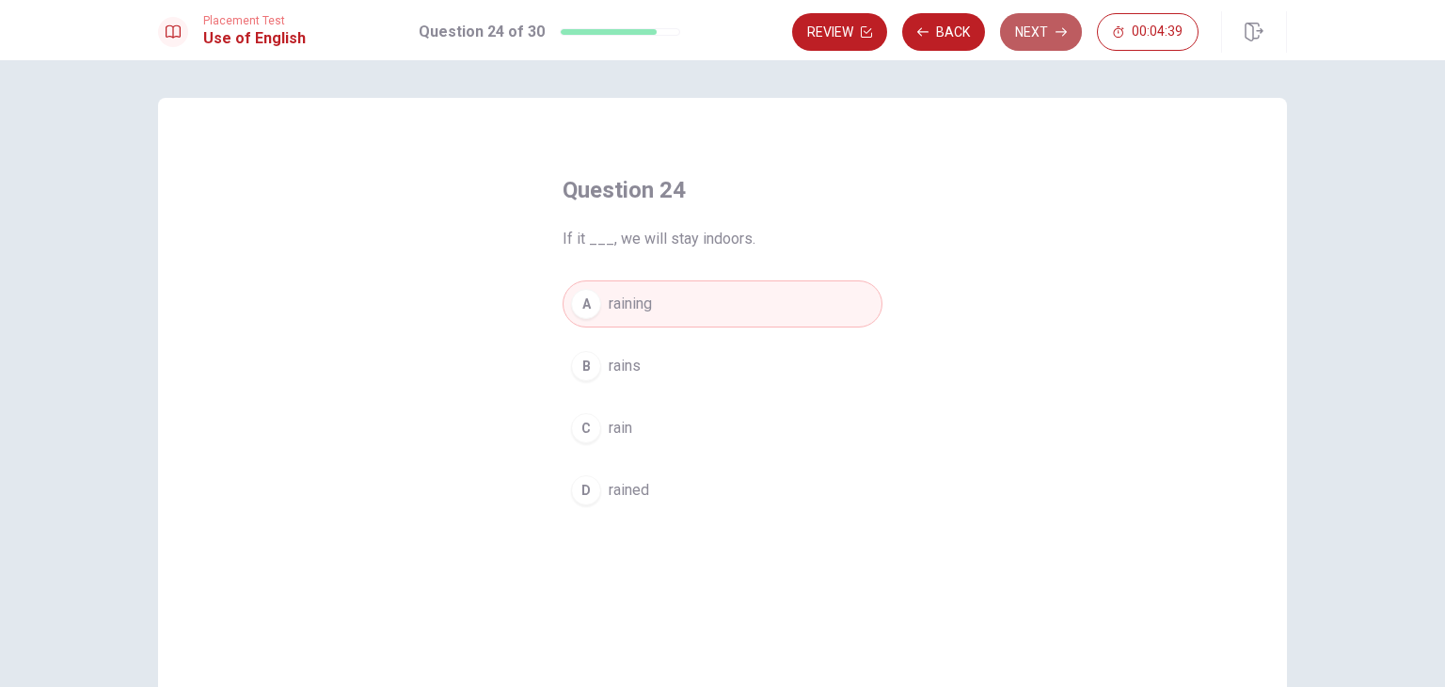
click at [1038, 33] on button "Next" at bounding box center [1041, 32] width 82 height 38
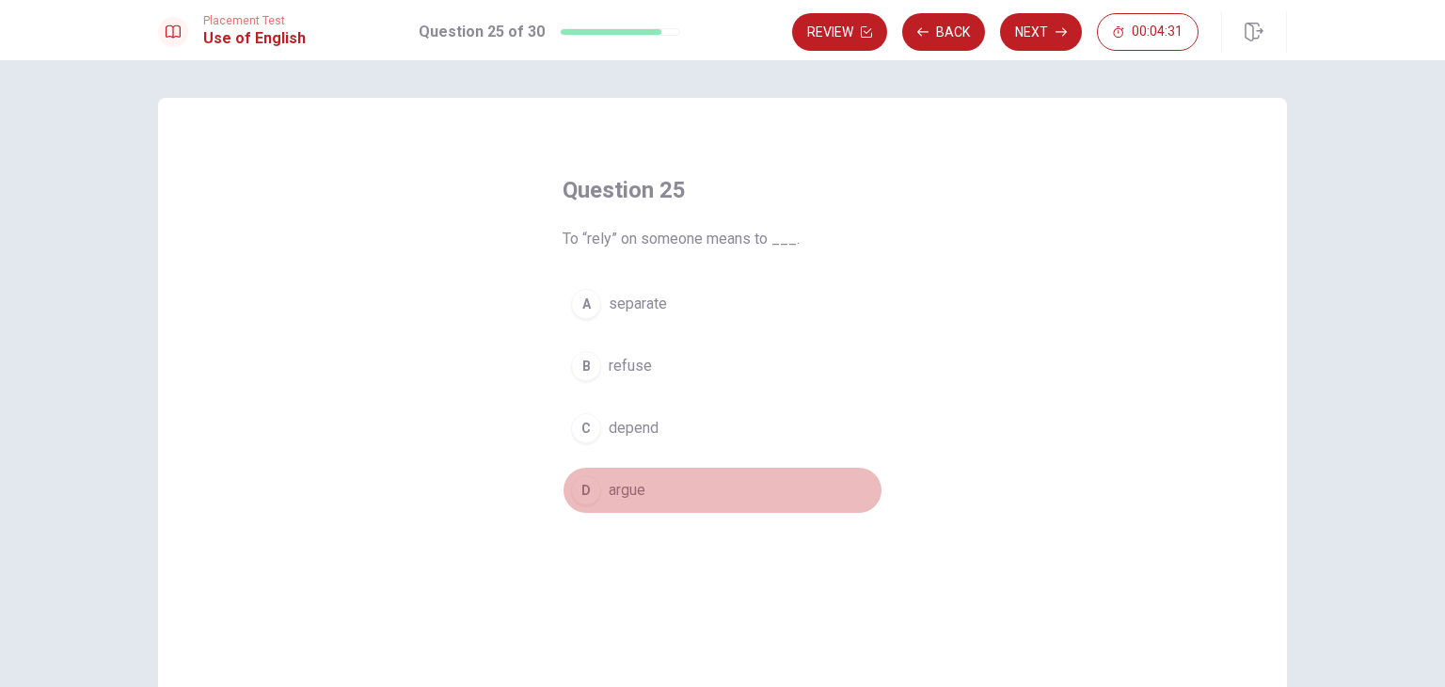
click at [579, 493] on div "D" at bounding box center [586, 490] width 30 height 30
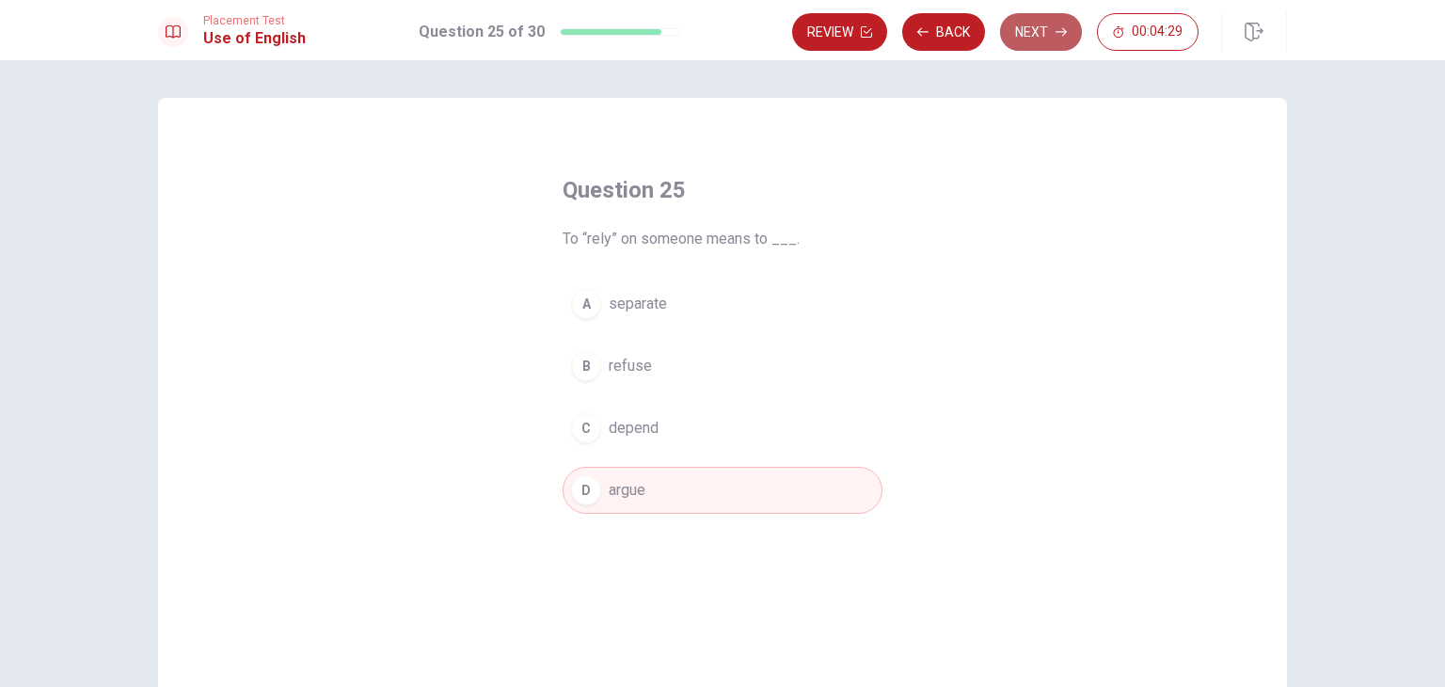
click at [1033, 29] on button "Next" at bounding box center [1041, 32] width 82 height 38
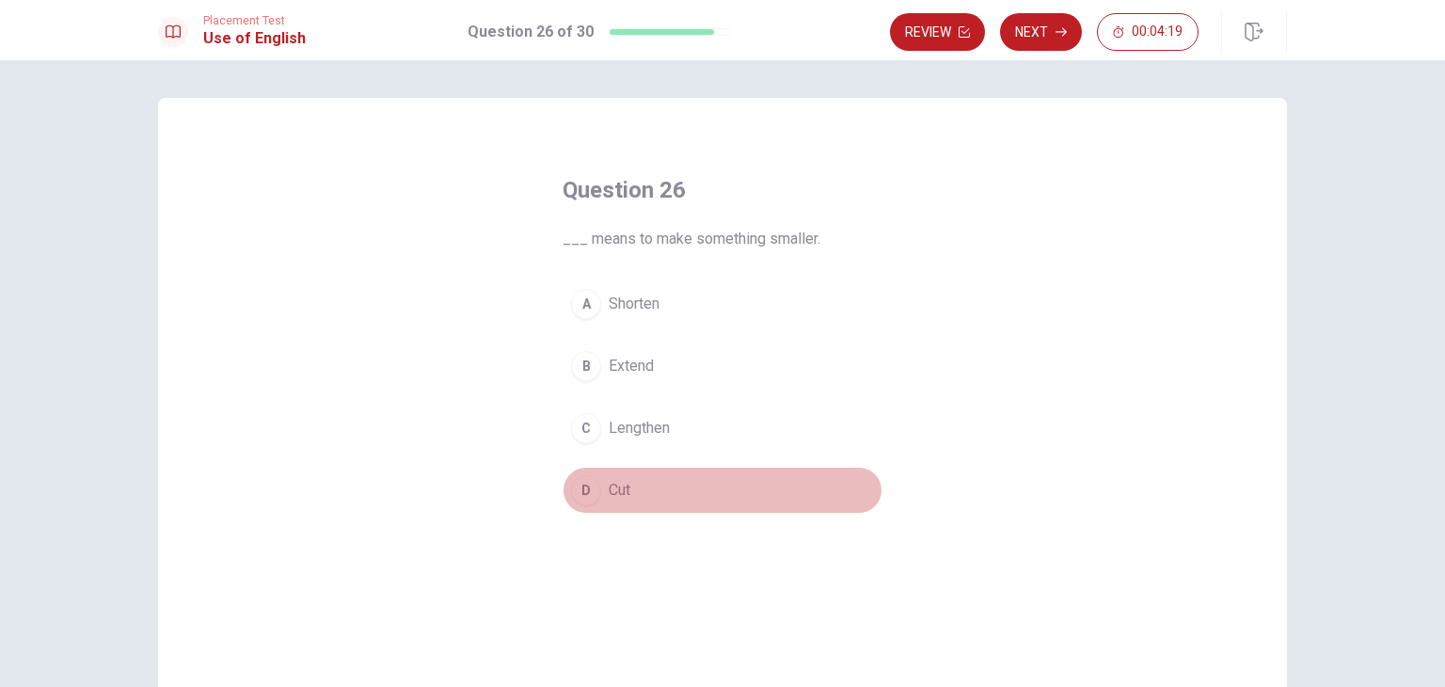
click at [576, 508] on button "D Cut" at bounding box center [722, 489] width 320 height 47
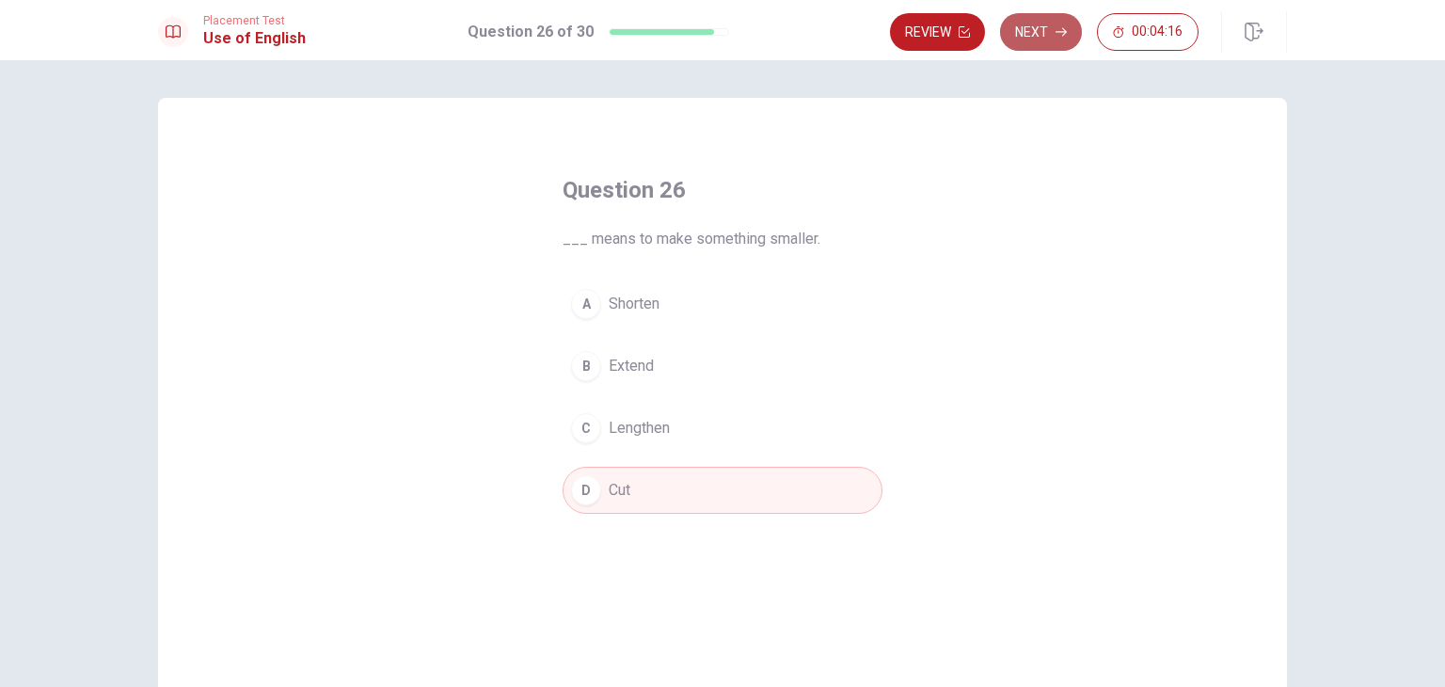
click at [1062, 26] on icon "button" at bounding box center [1060, 31] width 11 height 11
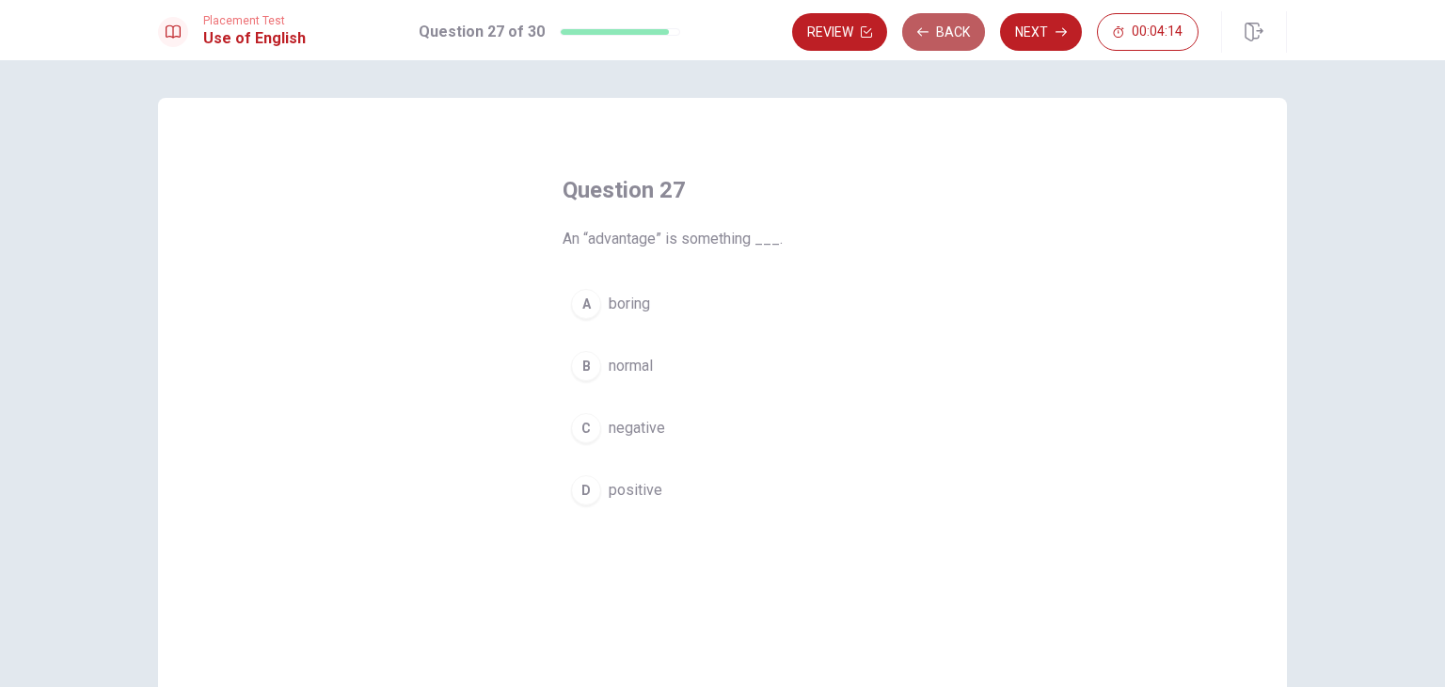
click at [938, 16] on button "Back" at bounding box center [943, 32] width 83 height 38
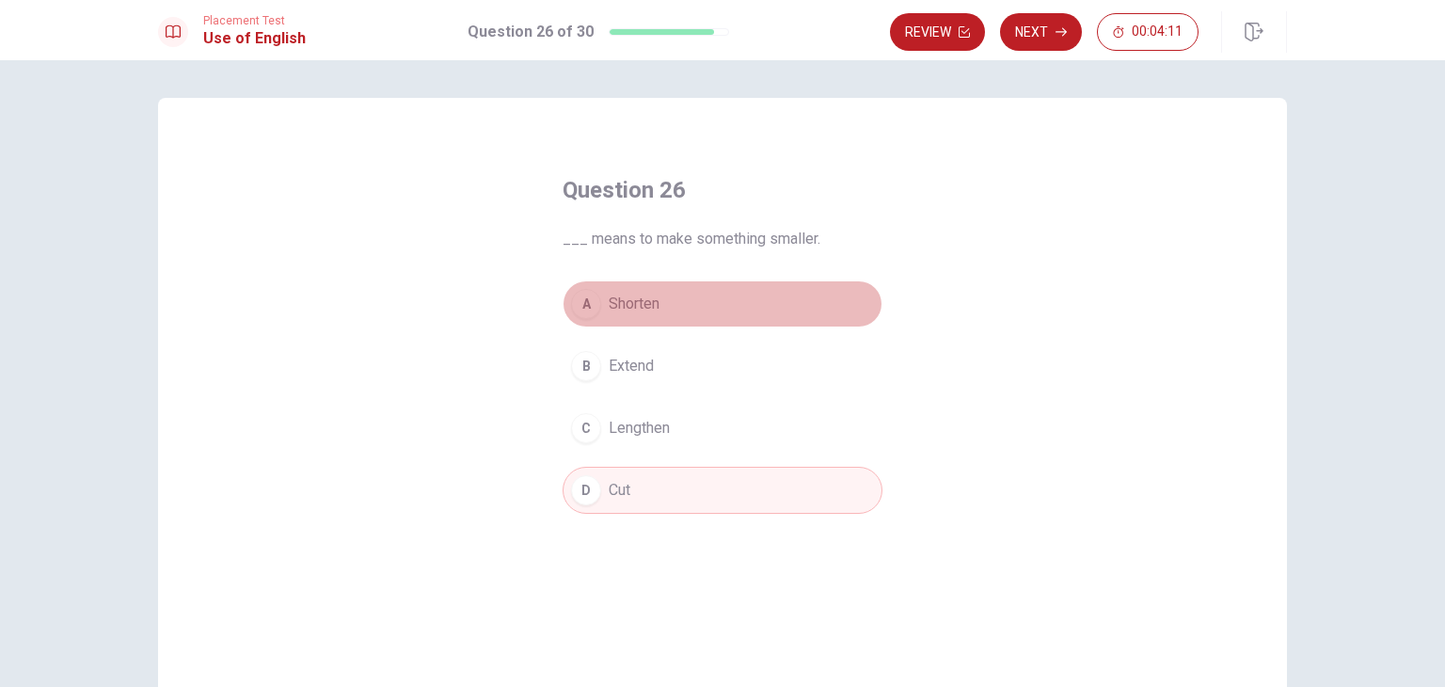
click at [571, 302] on div "A" at bounding box center [586, 304] width 30 height 30
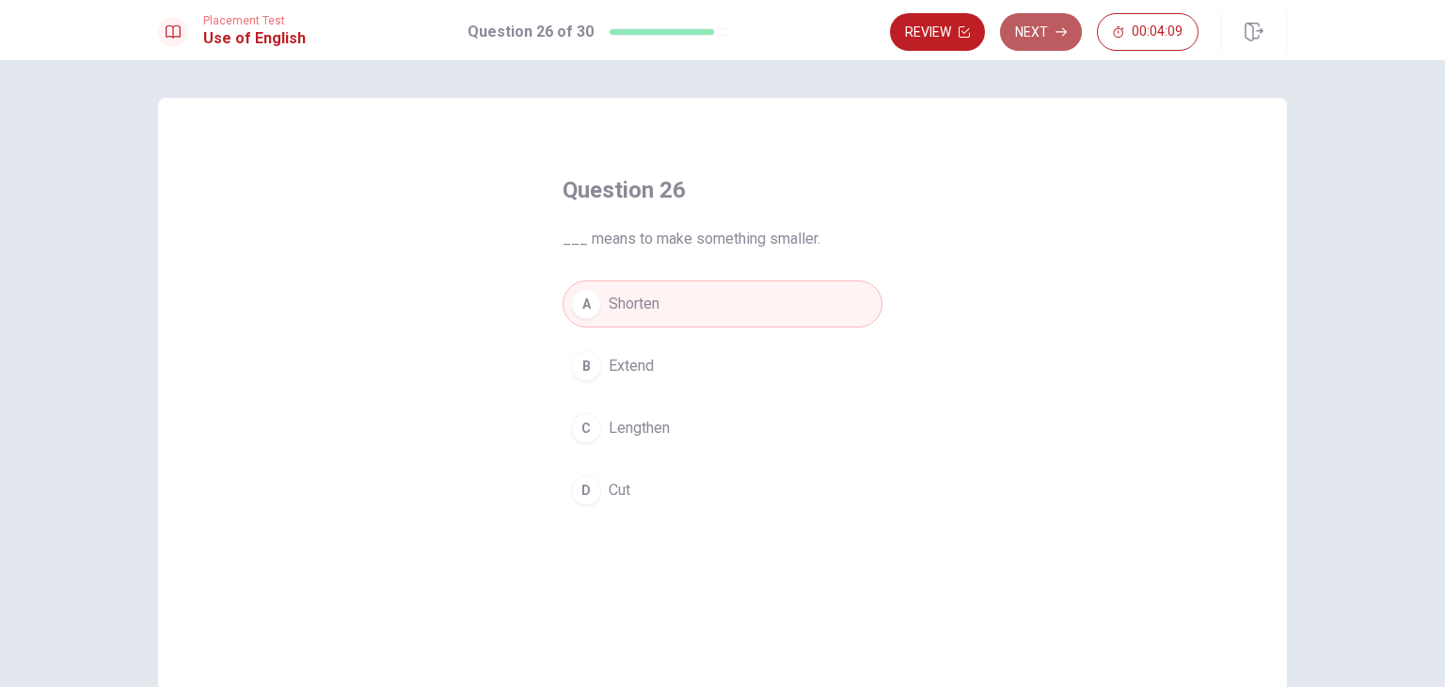
click at [1061, 17] on button "Next" at bounding box center [1041, 32] width 82 height 38
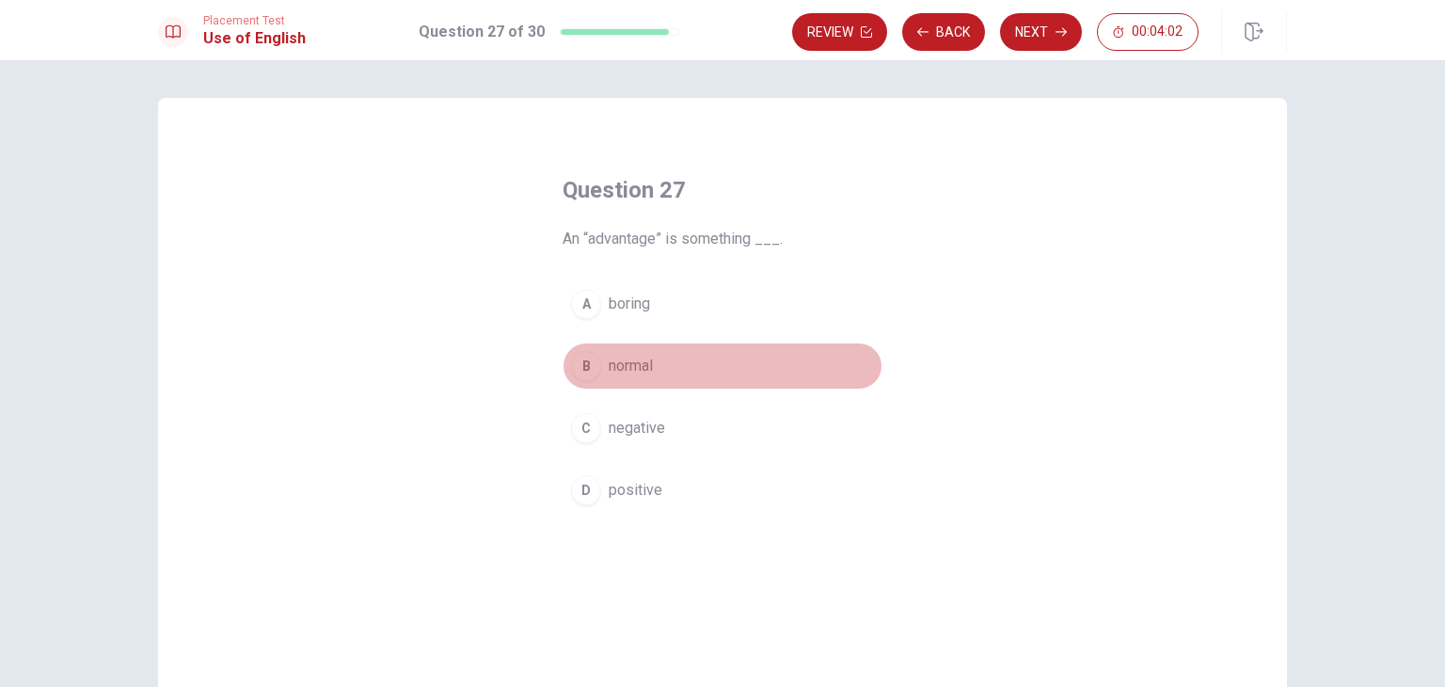
click at [590, 345] on button "B normal" at bounding box center [722, 365] width 320 height 47
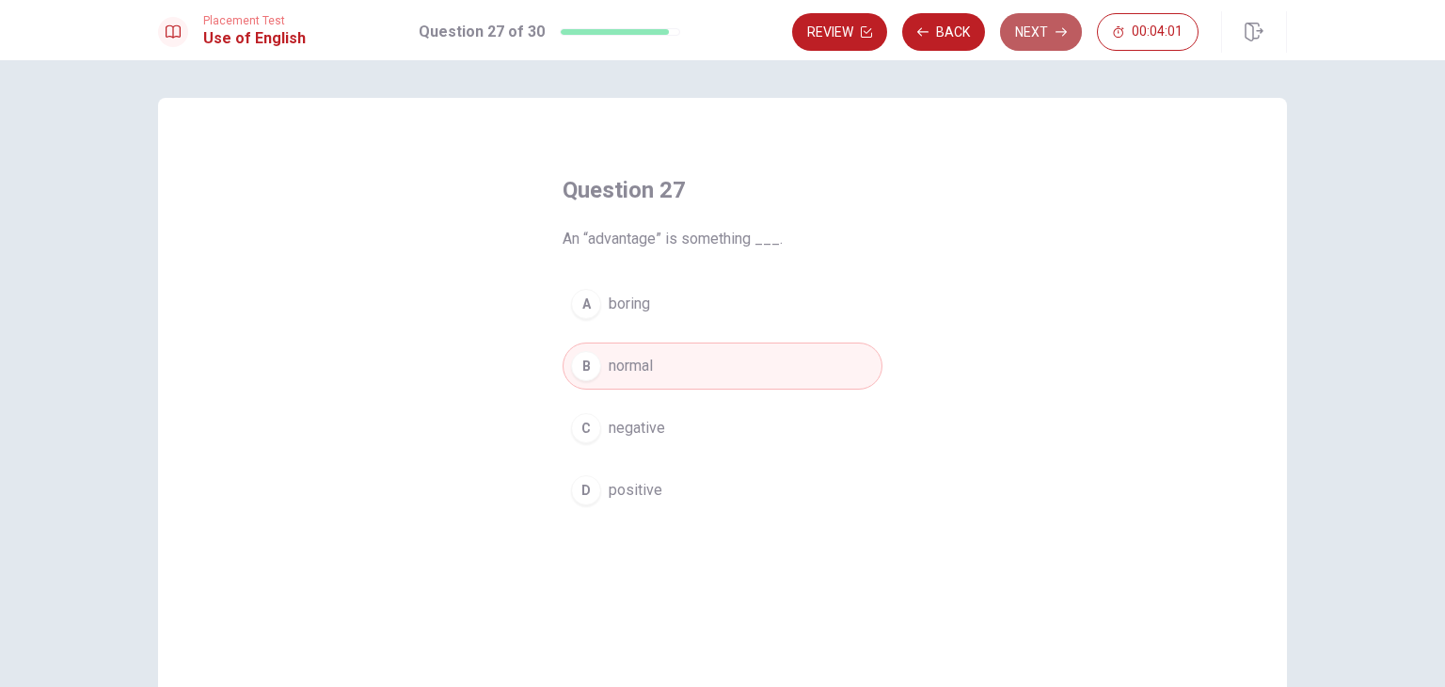
click at [1030, 44] on button "Next" at bounding box center [1041, 32] width 82 height 38
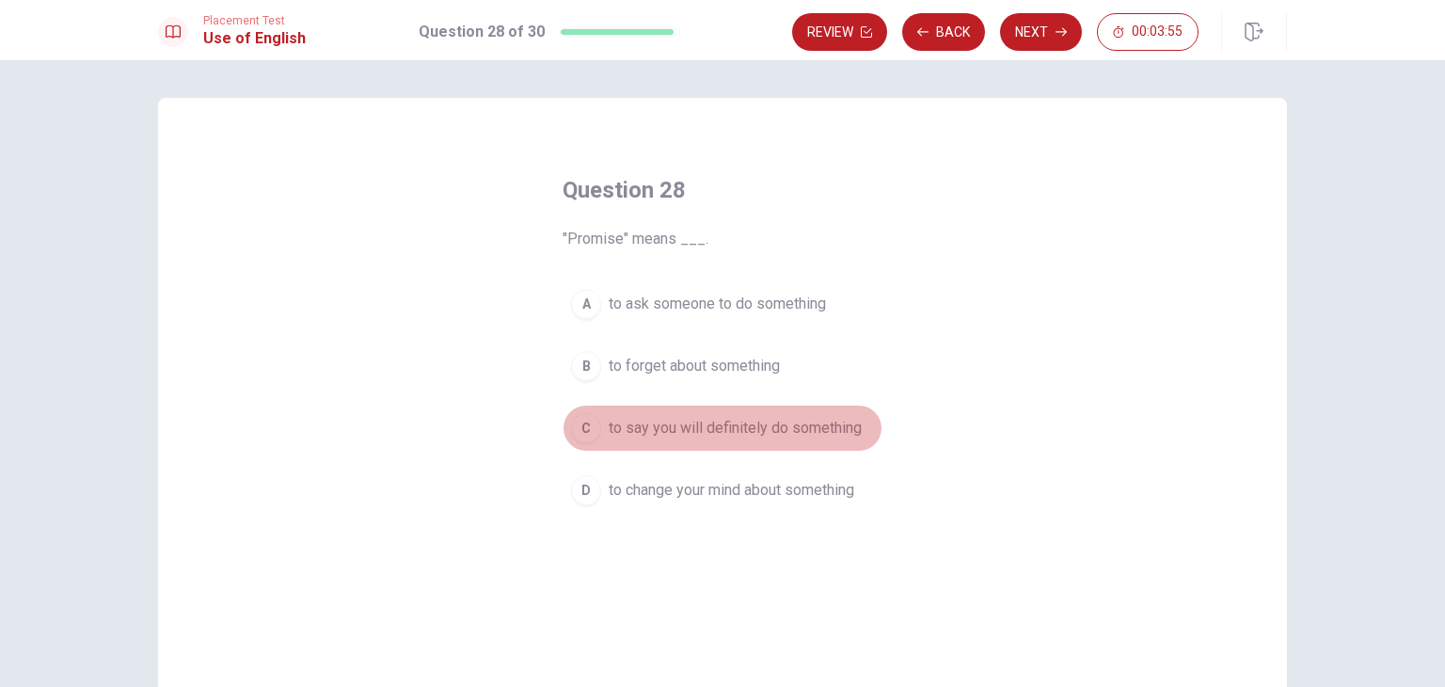
click at [584, 434] on div "C" at bounding box center [586, 428] width 30 height 30
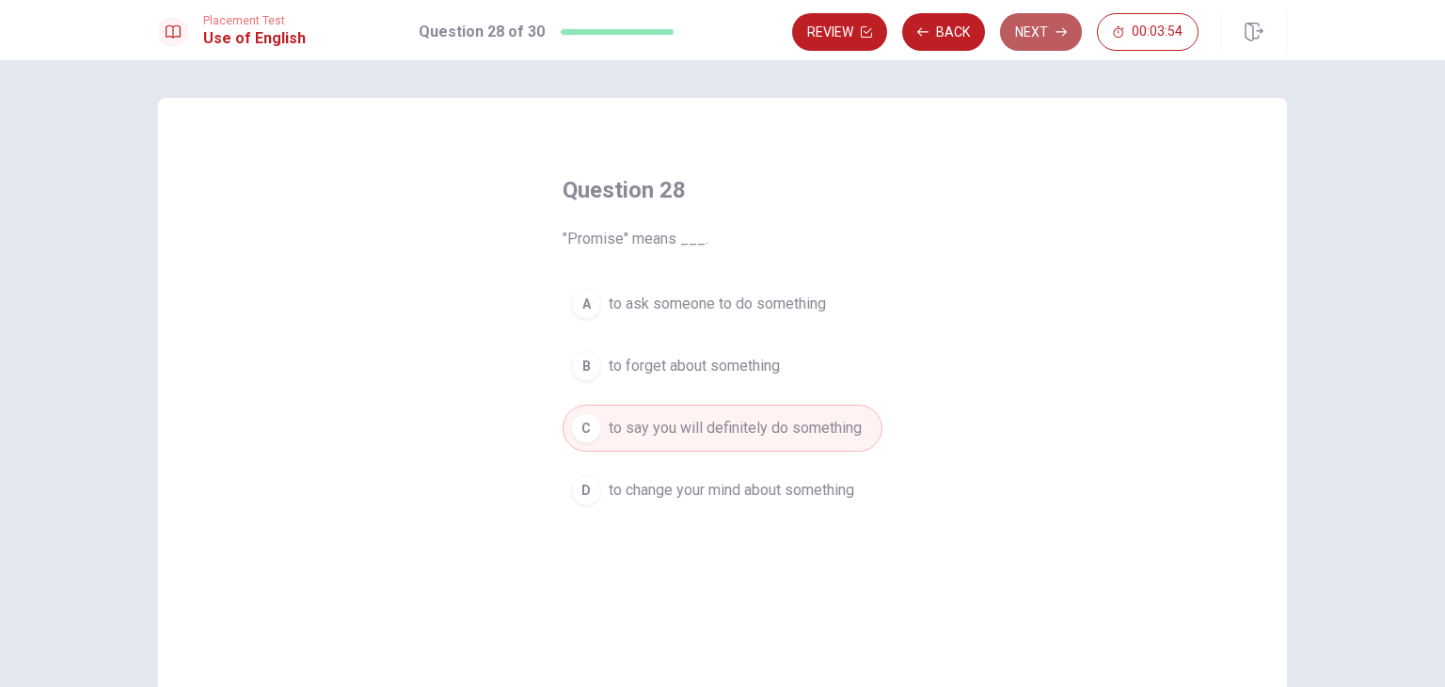
click at [1041, 21] on button "Next" at bounding box center [1041, 32] width 82 height 38
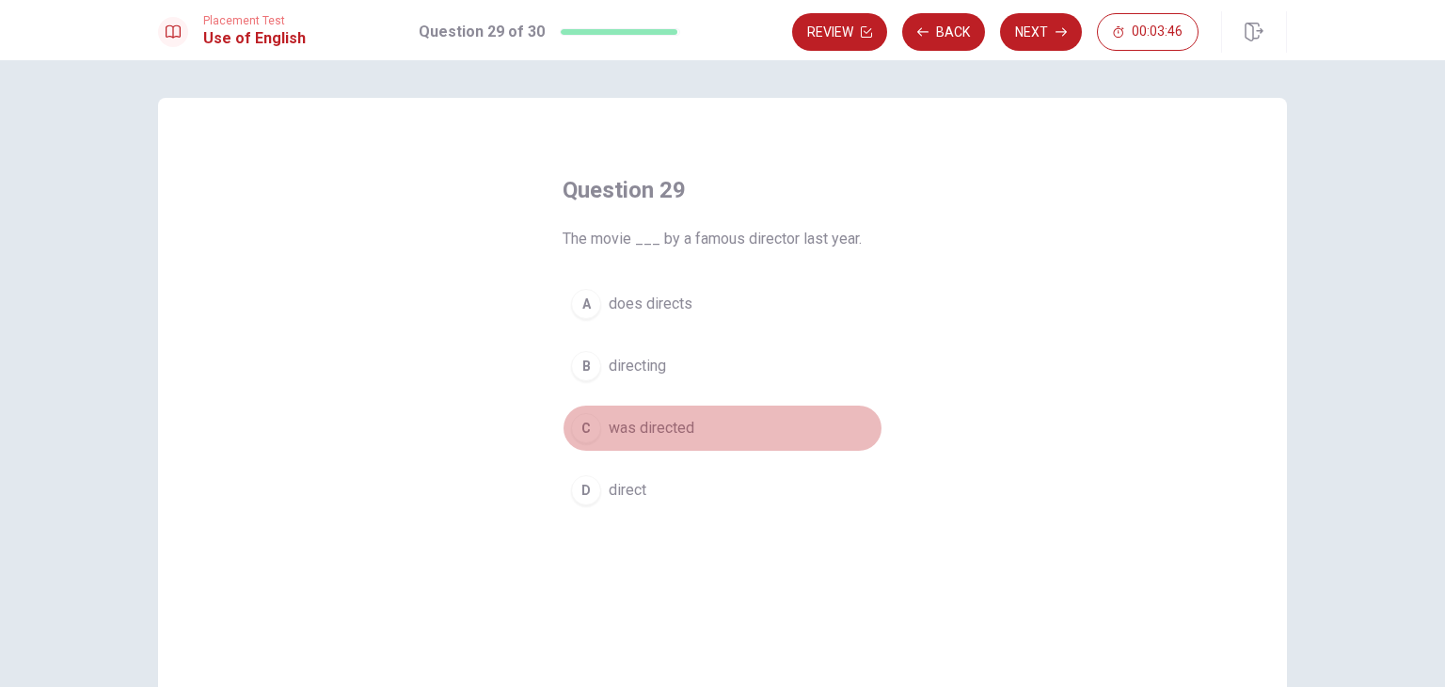
click at [584, 434] on div "C" at bounding box center [586, 428] width 30 height 30
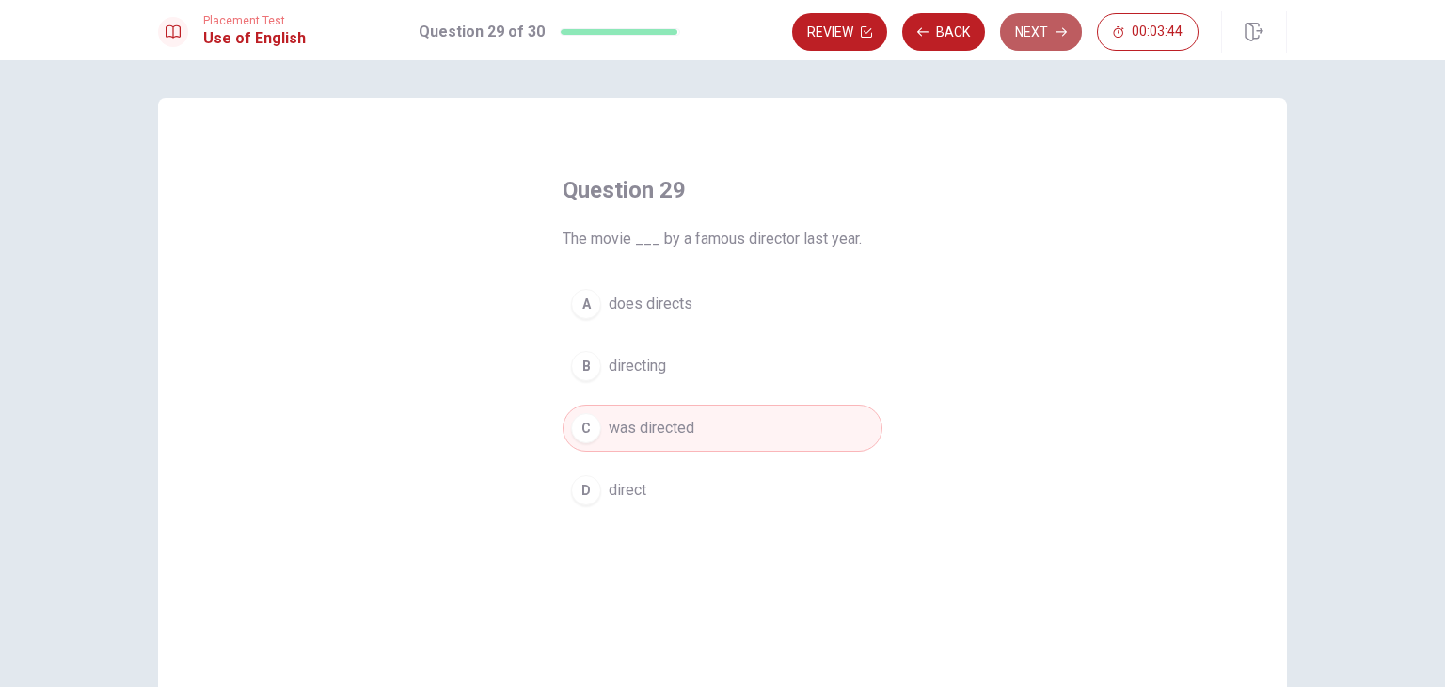
click at [1056, 14] on button "Next" at bounding box center [1041, 32] width 82 height 38
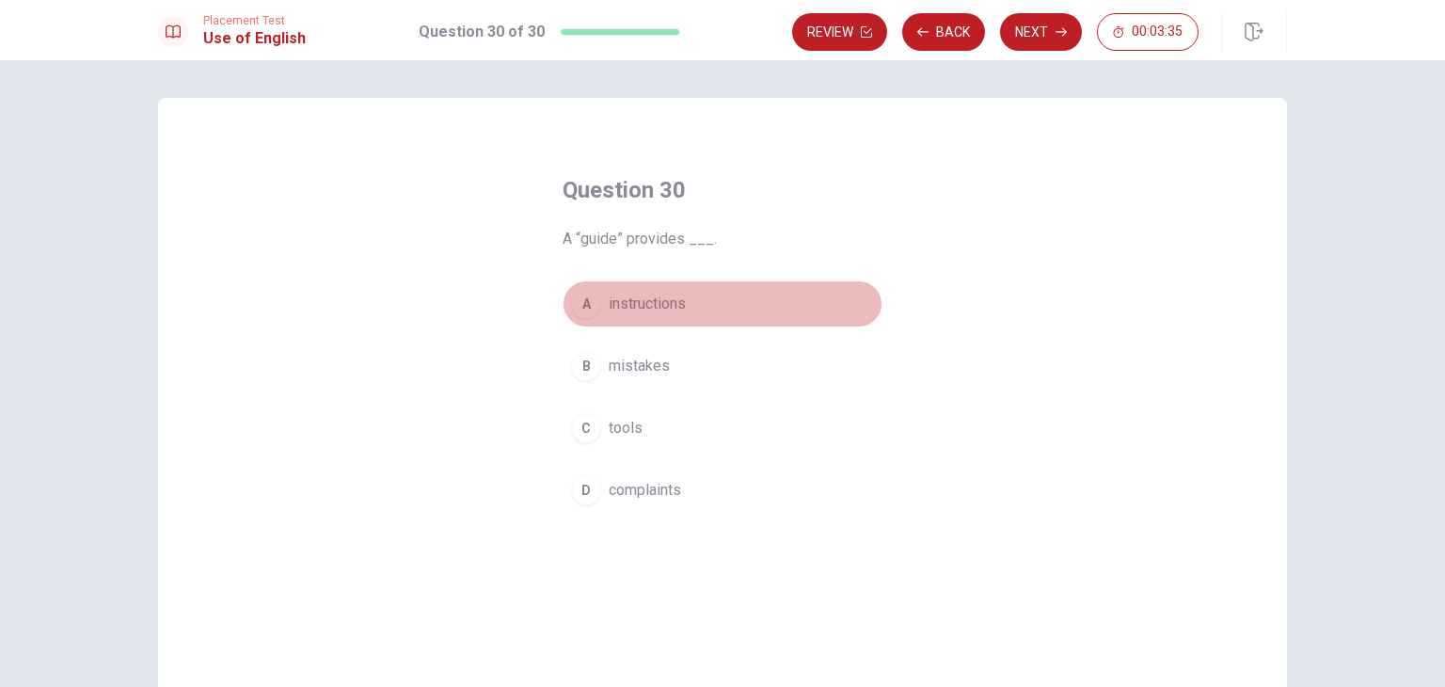
click at [591, 306] on div "A" at bounding box center [586, 304] width 30 height 30
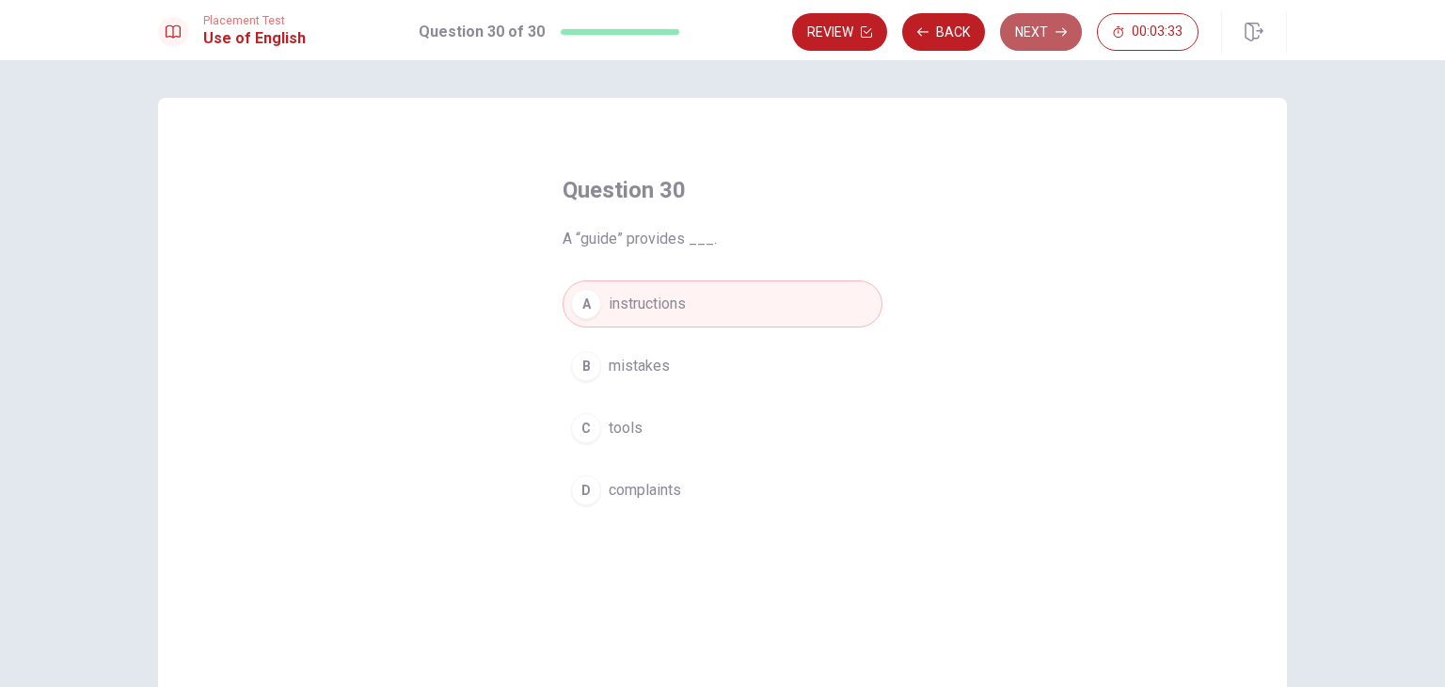
click at [1035, 29] on button "Next" at bounding box center [1041, 32] width 82 height 38
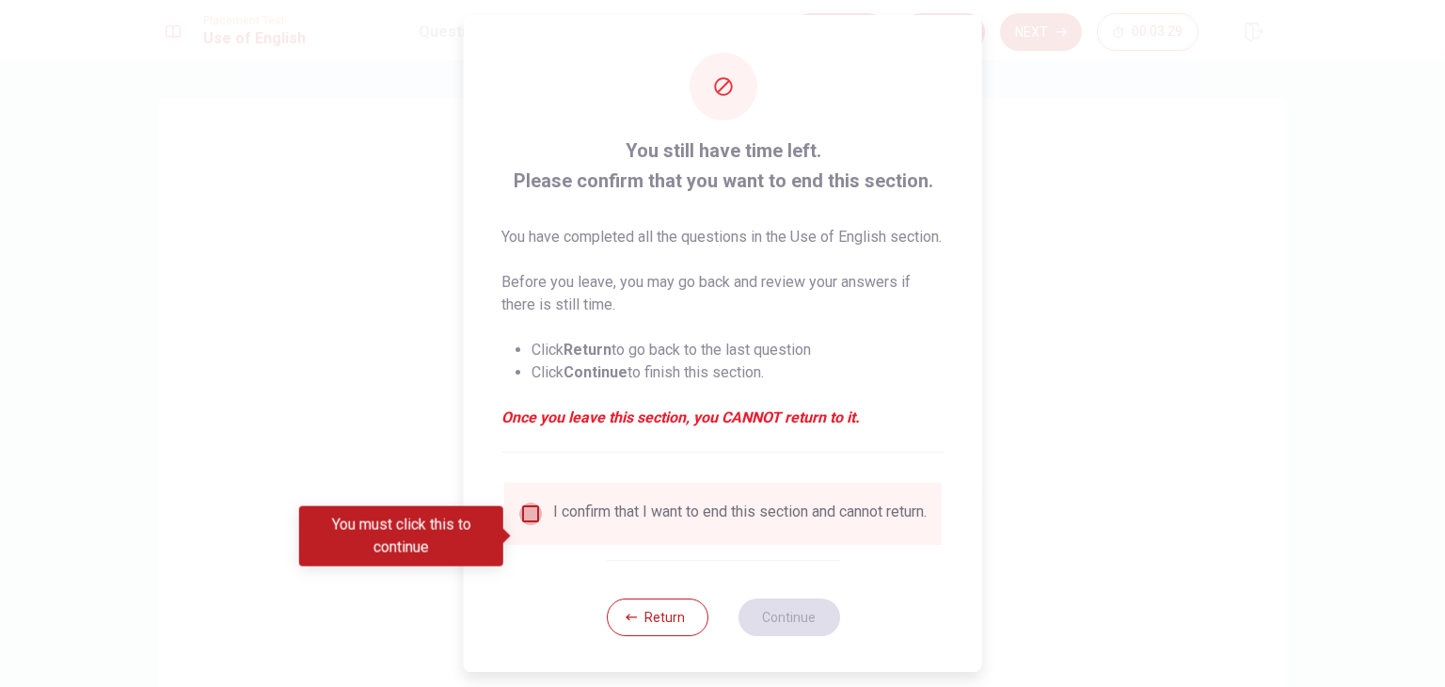
click at [520, 525] on input "You must click this to continue" at bounding box center [530, 513] width 23 height 23
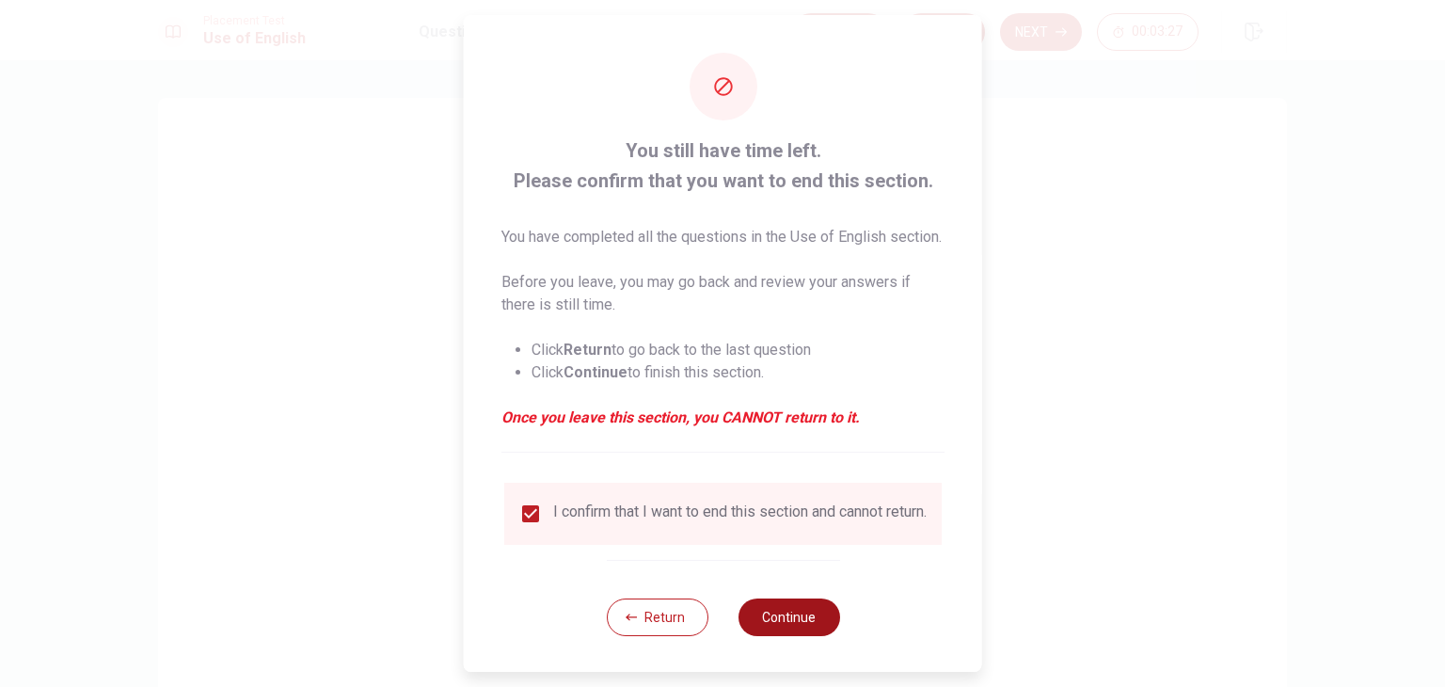
click at [783, 636] on button "Continue" at bounding box center [788, 617] width 102 height 38
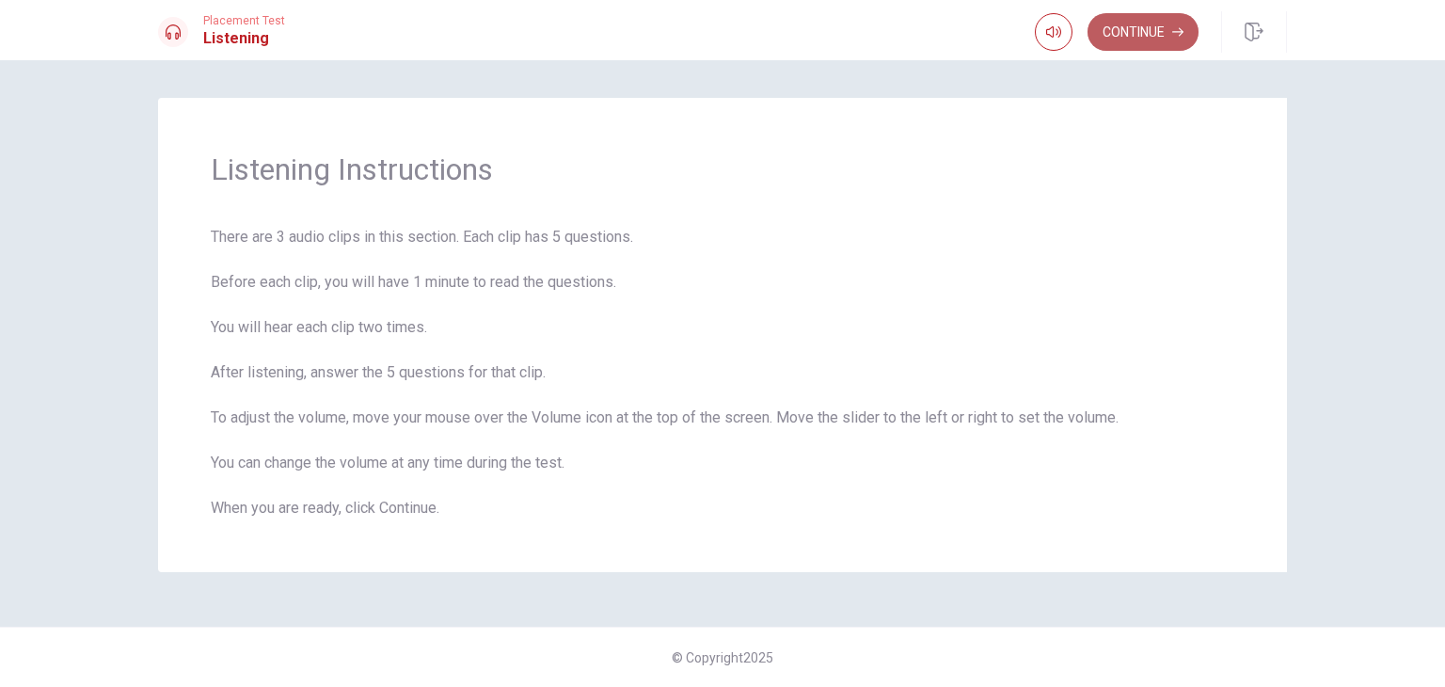
click at [1152, 22] on button "Continue" at bounding box center [1142, 32] width 111 height 38
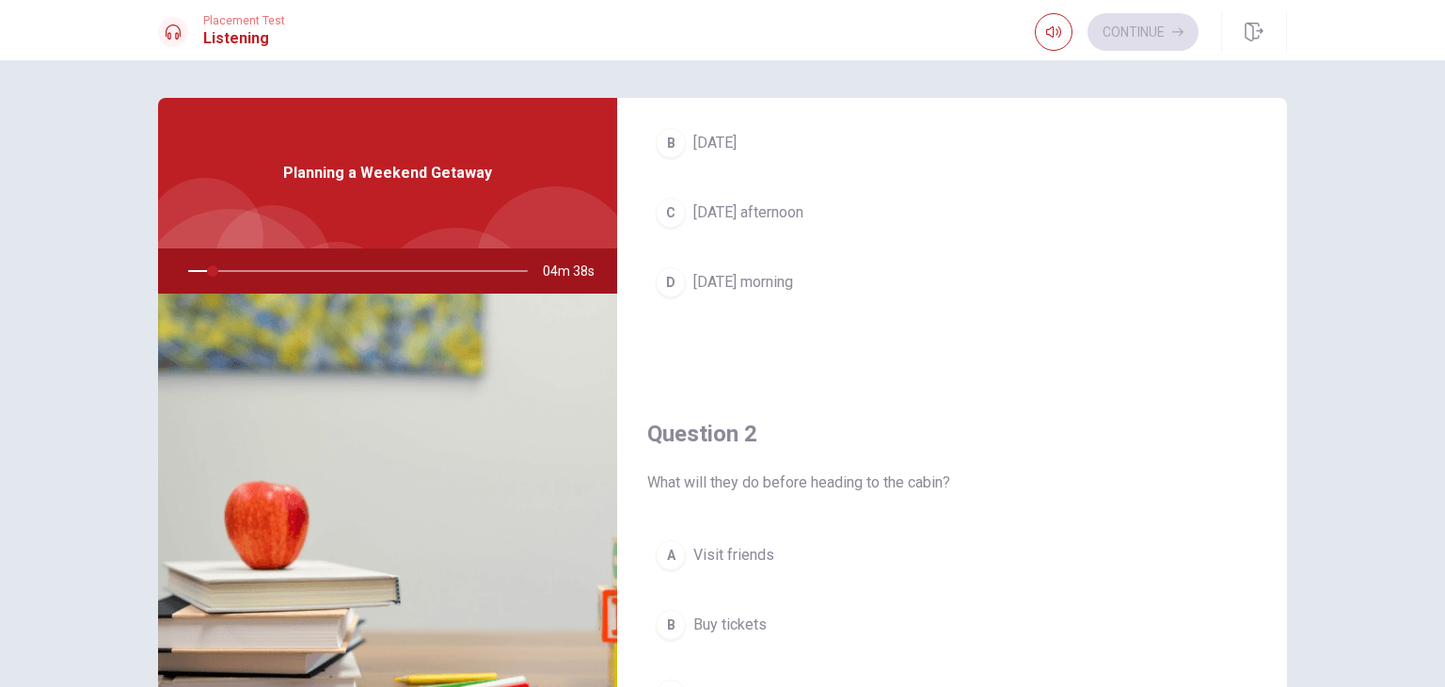
scroll to position [199, 0]
click at [869, 301] on button "D [DATE] morning" at bounding box center [951, 281] width 609 height 47
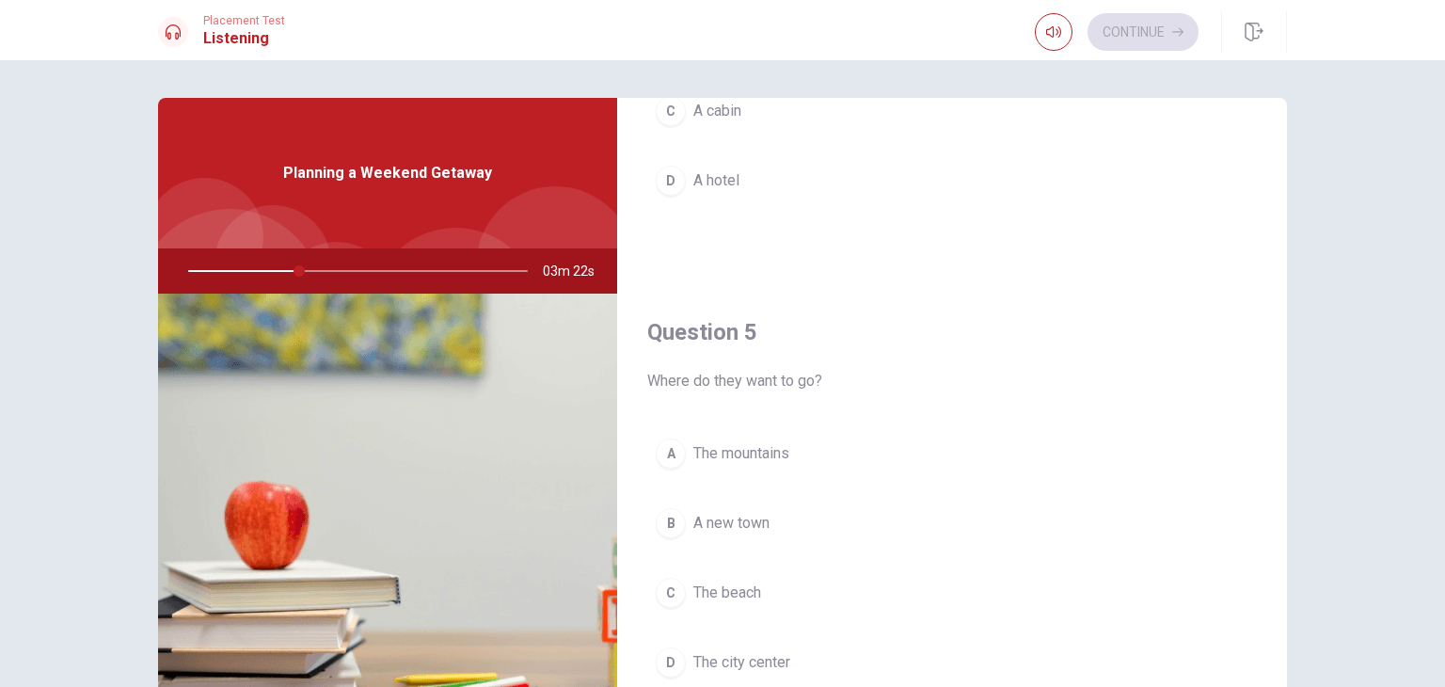
scroll to position [1746, 0]
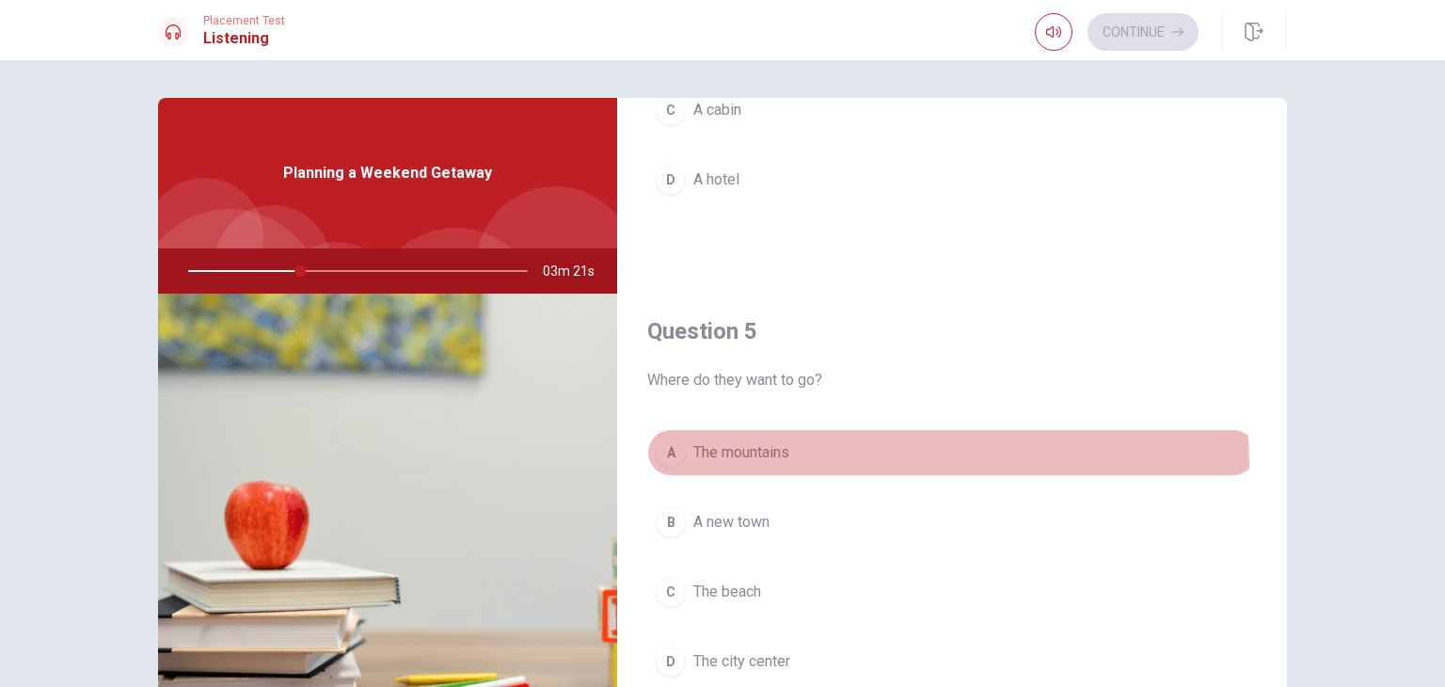
click at [820, 460] on button "A The mountains" at bounding box center [951, 452] width 609 height 47
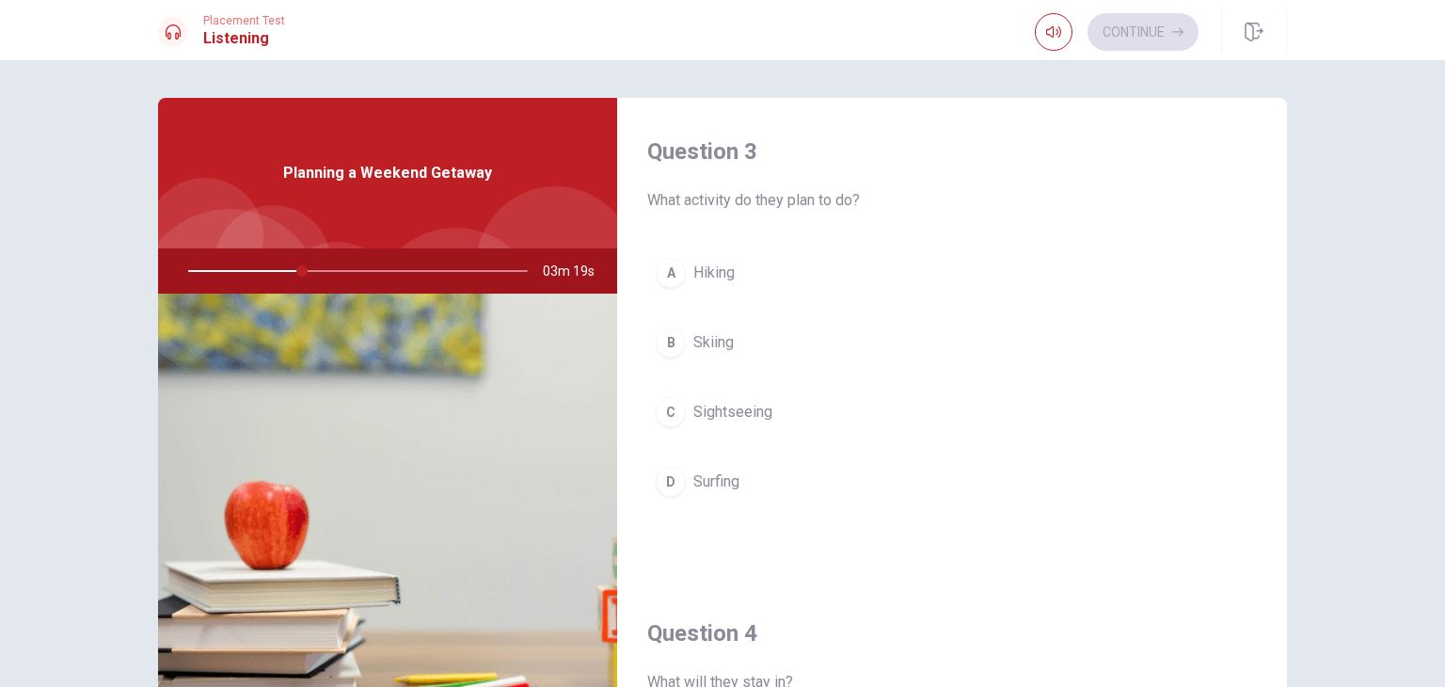
scroll to position [955, 0]
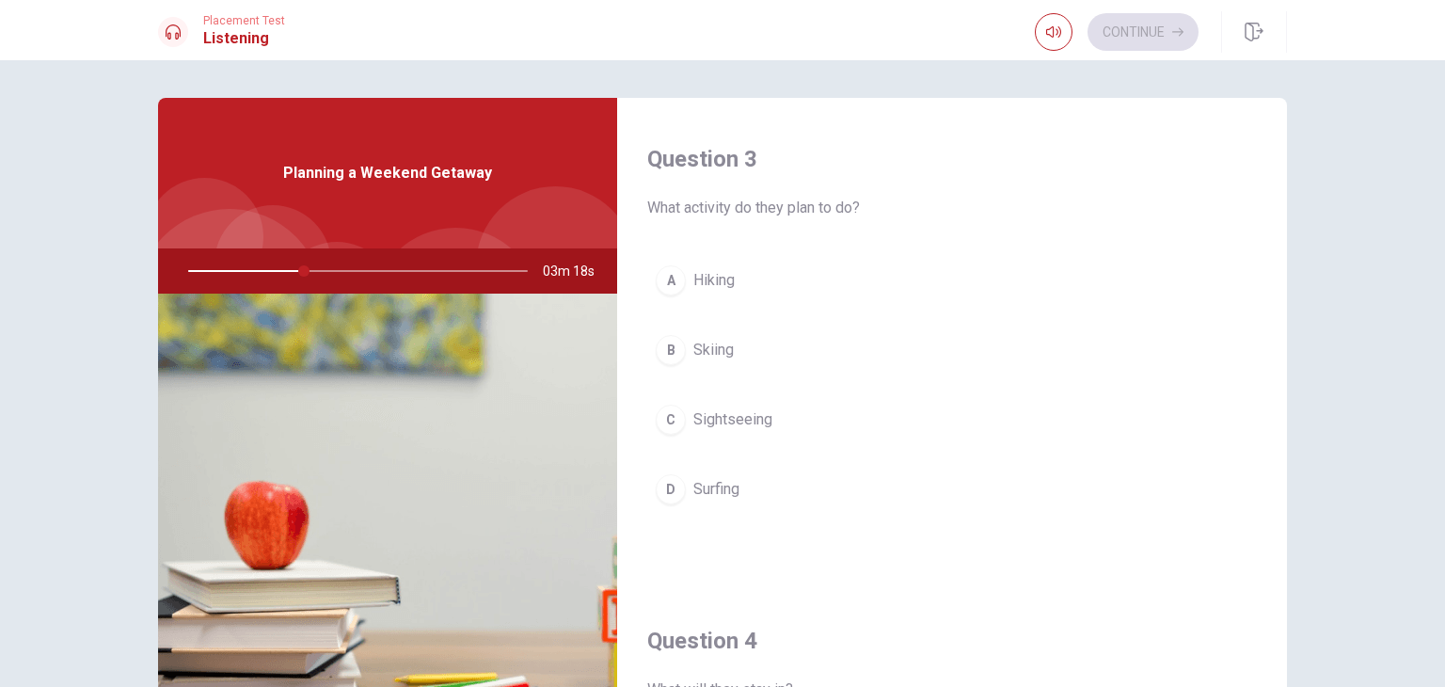
click at [847, 257] on button "A Hiking" at bounding box center [951, 280] width 609 height 47
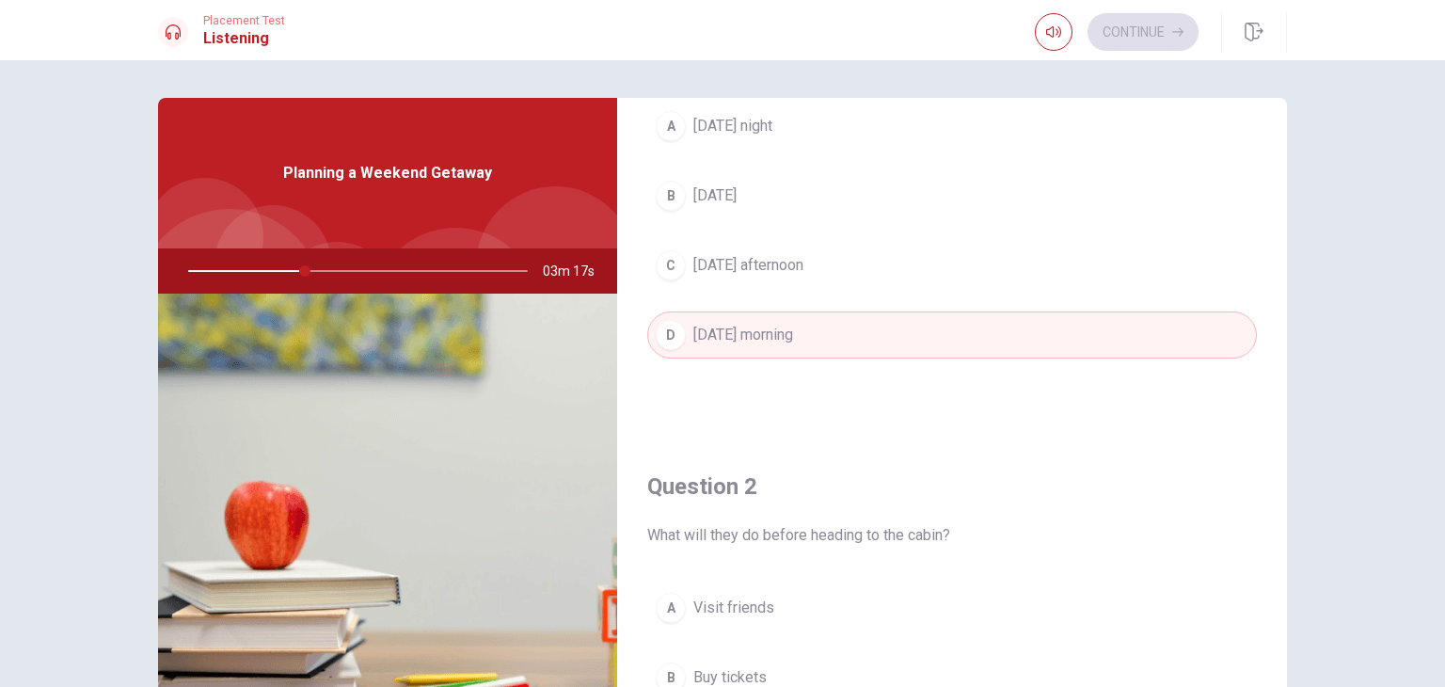
scroll to position [0, 0]
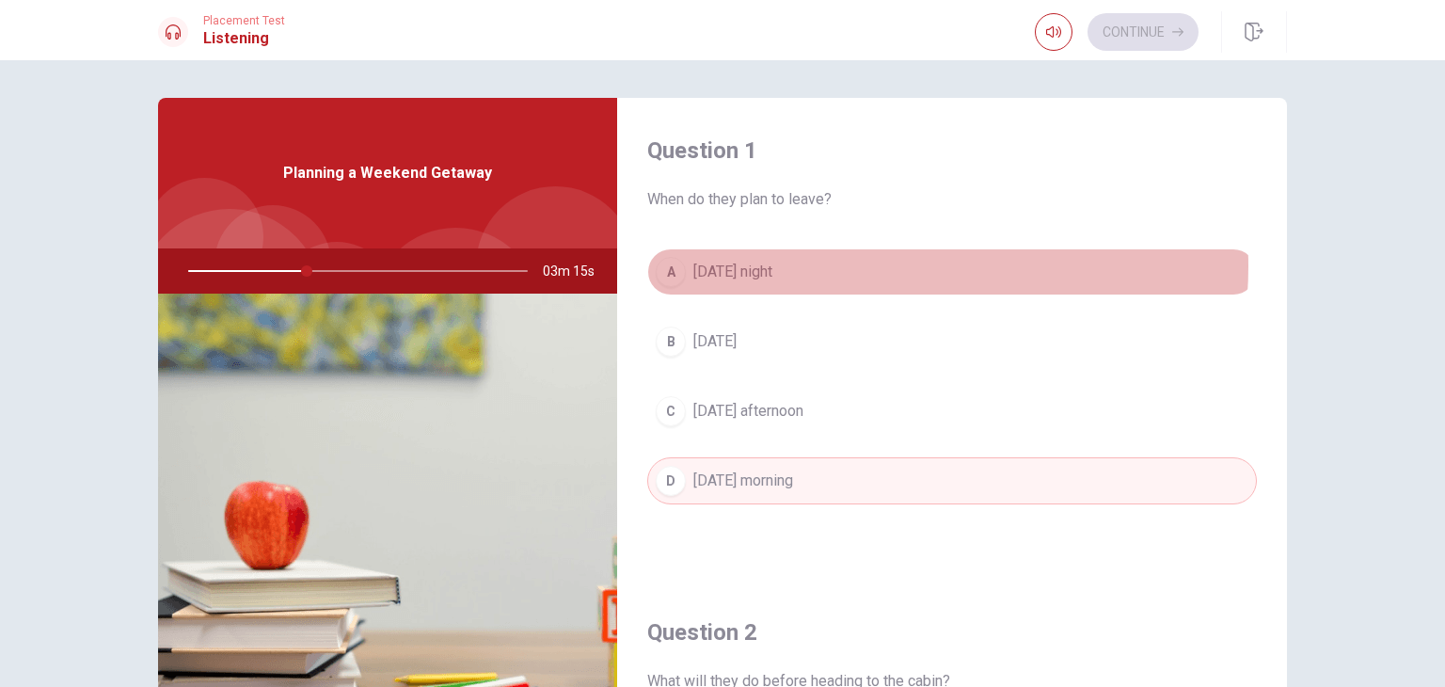
click at [846, 266] on button "A [DATE] night" at bounding box center [951, 271] width 609 height 47
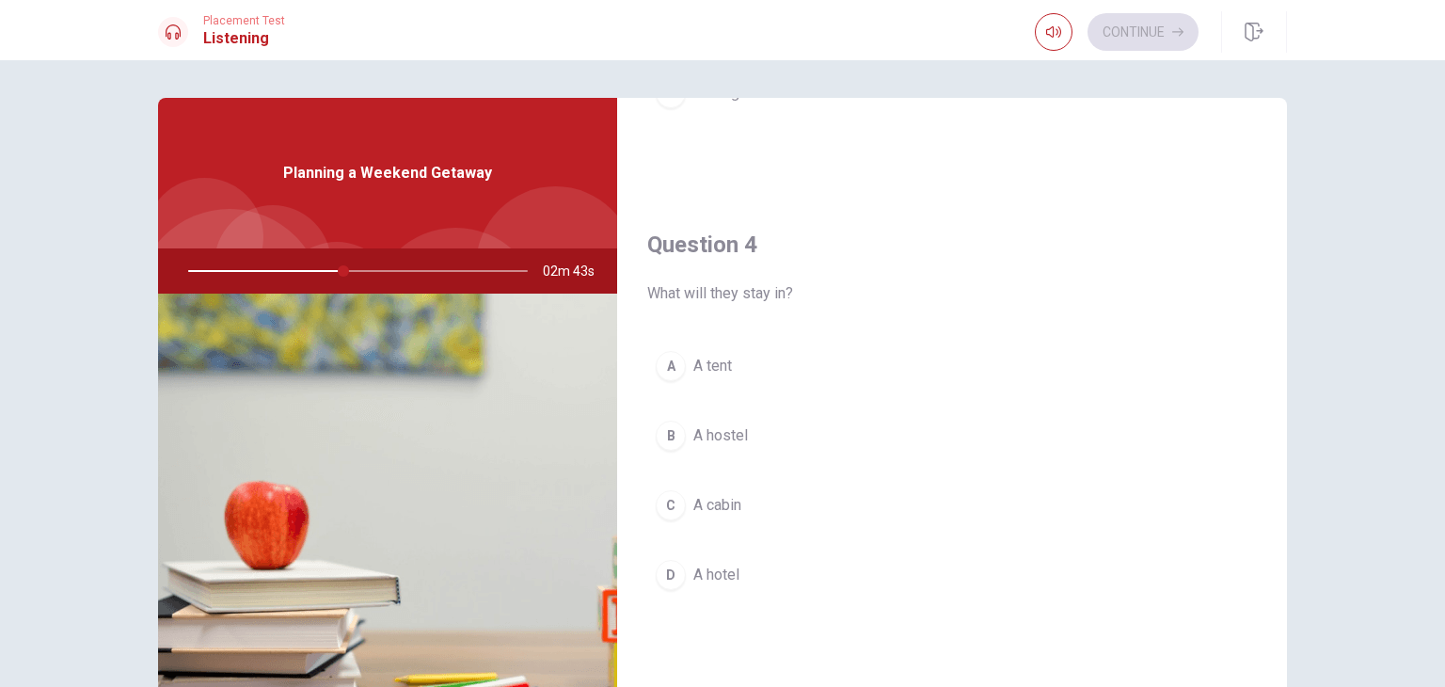
scroll to position [1364, 0]
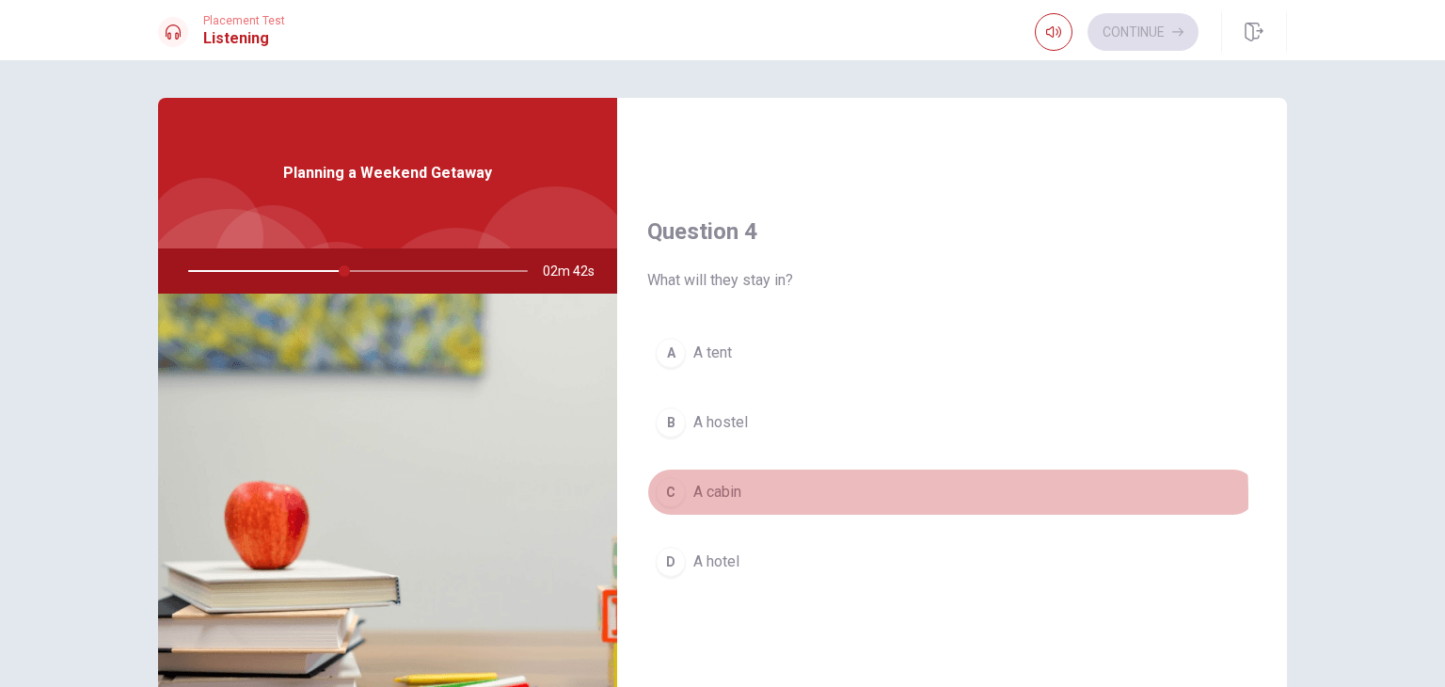
click at [734, 492] on span "A cabin" at bounding box center [717, 492] width 48 height 23
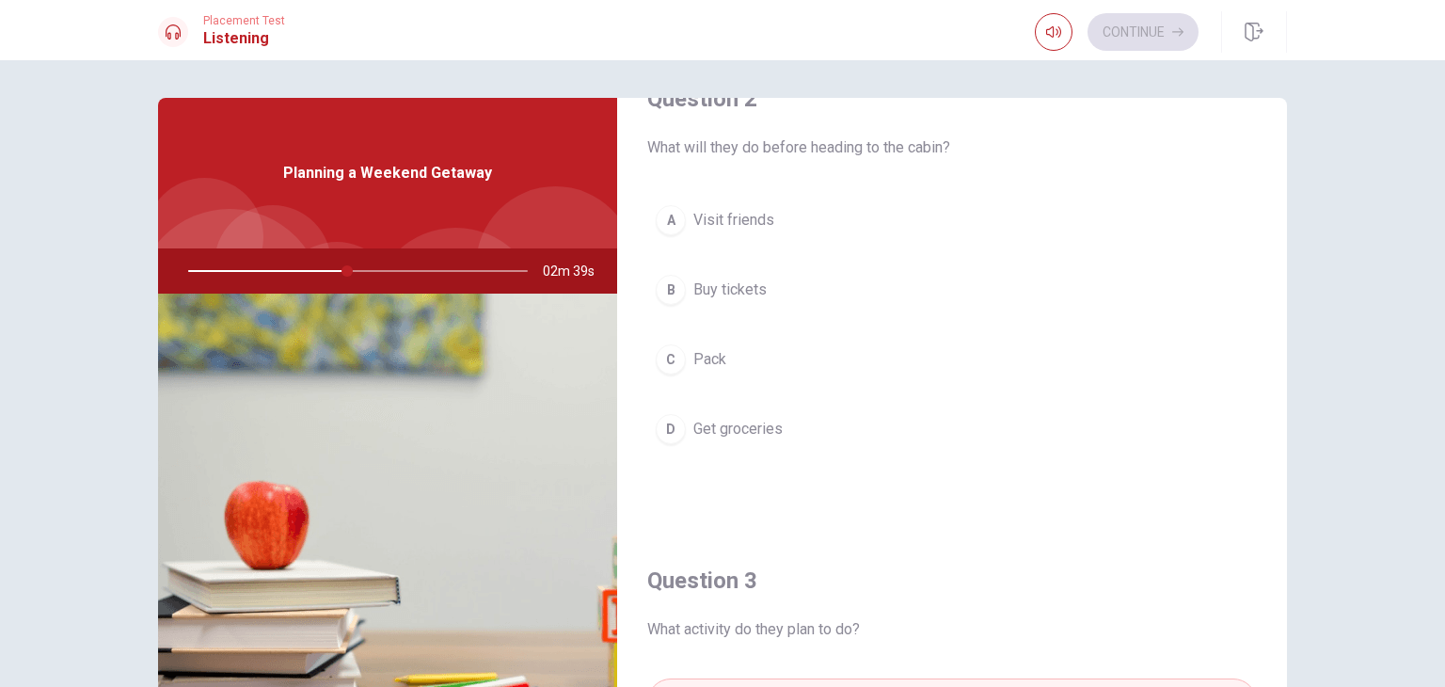
scroll to position [532, 0]
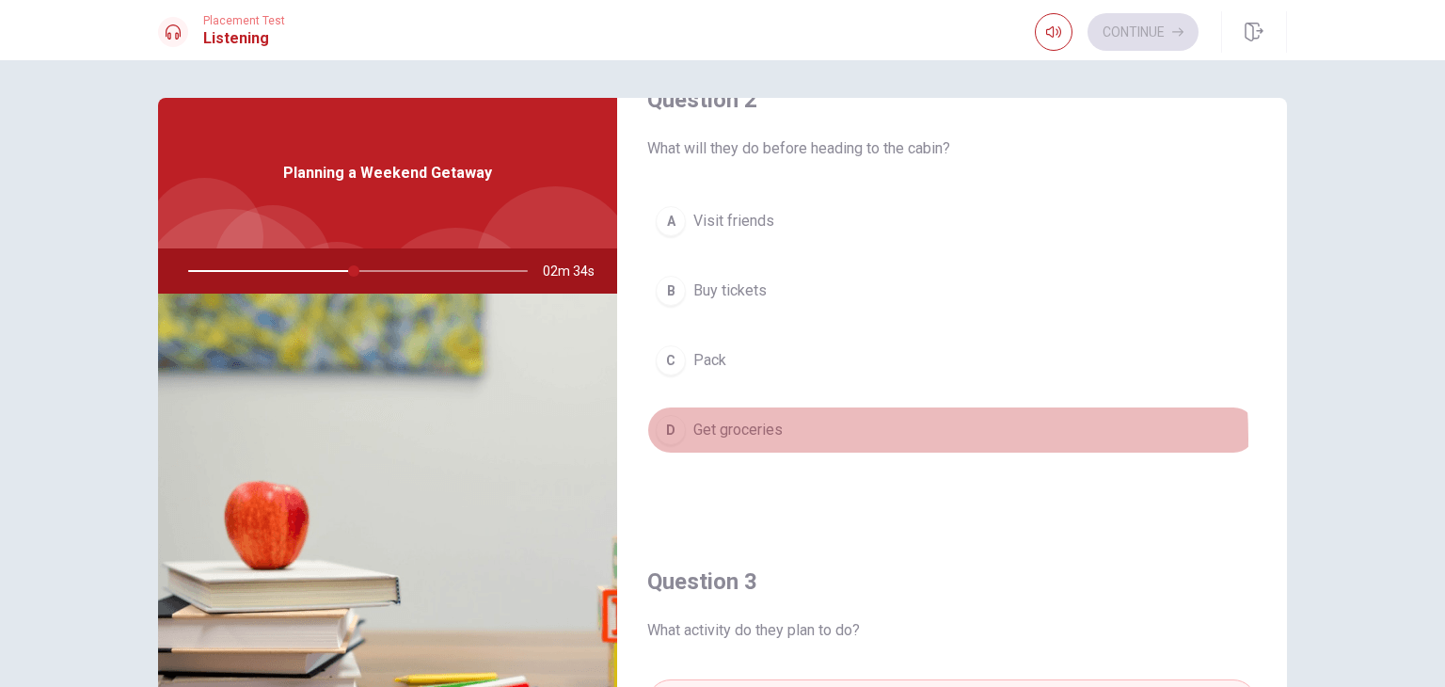
click at [774, 435] on span "Get groceries" at bounding box center [737, 430] width 89 height 23
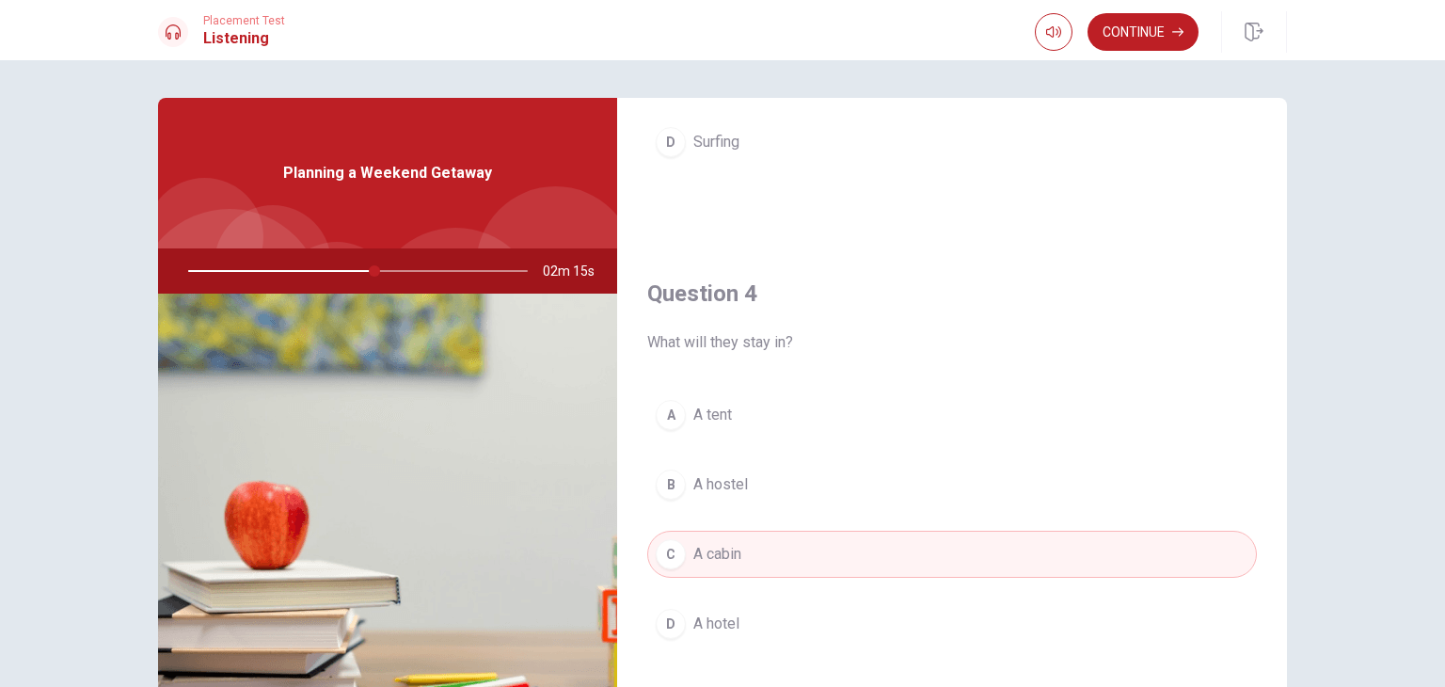
scroll to position [1284, 0]
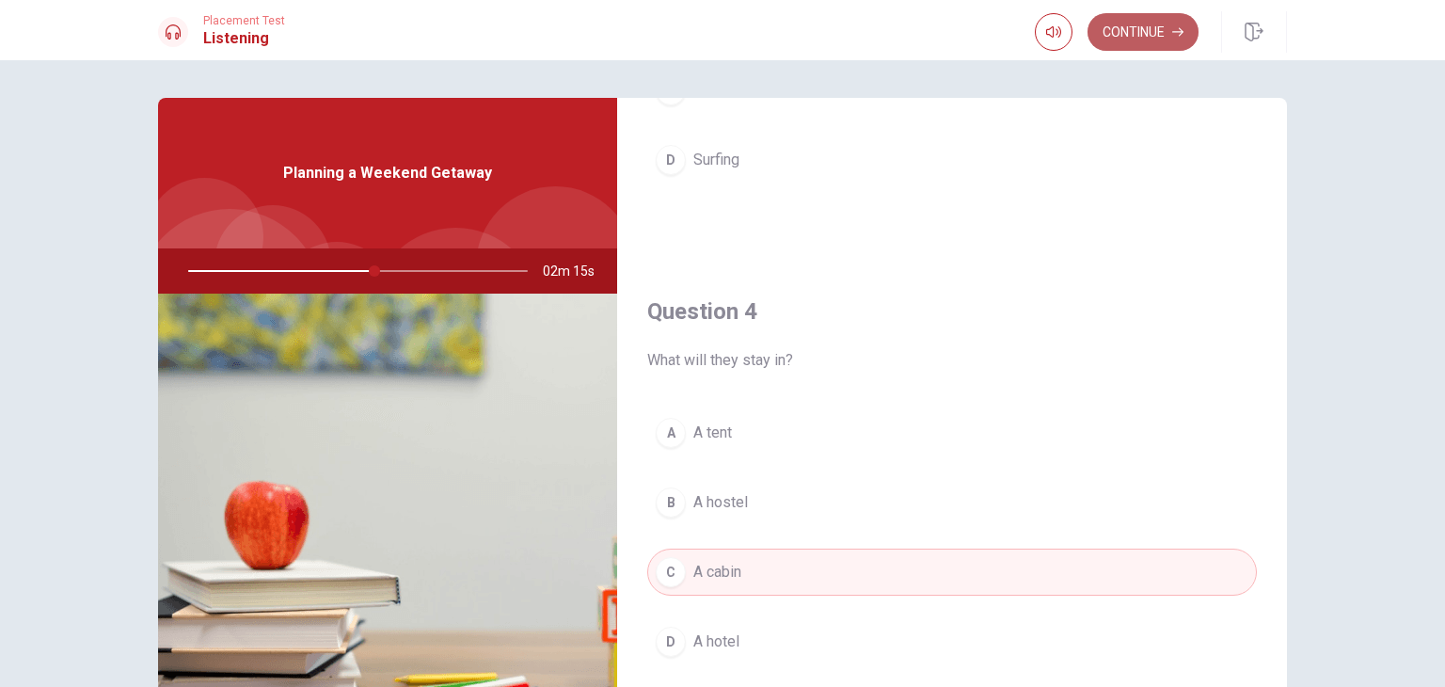
click at [1147, 25] on button "Continue" at bounding box center [1142, 32] width 111 height 38
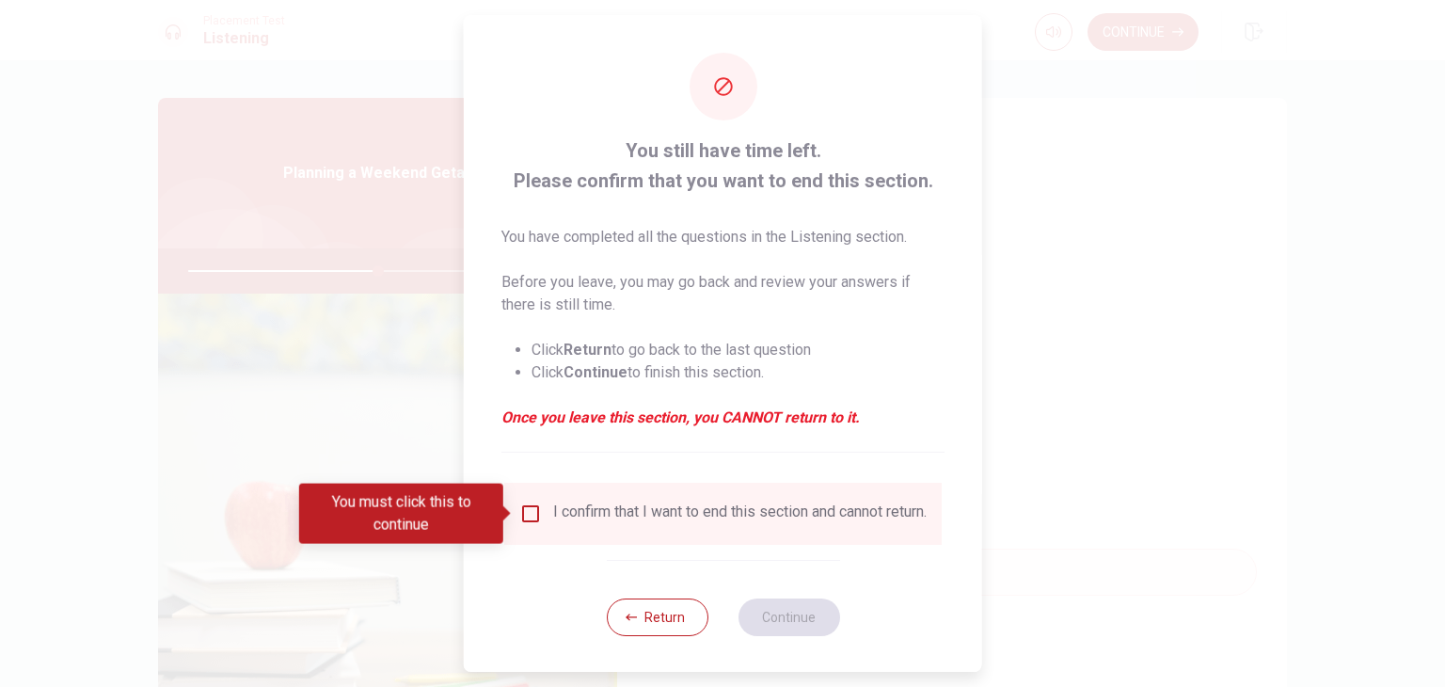
click at [527, 522] on input "You must click this to continue" at bounding box center [530, 513] width 23 height 23
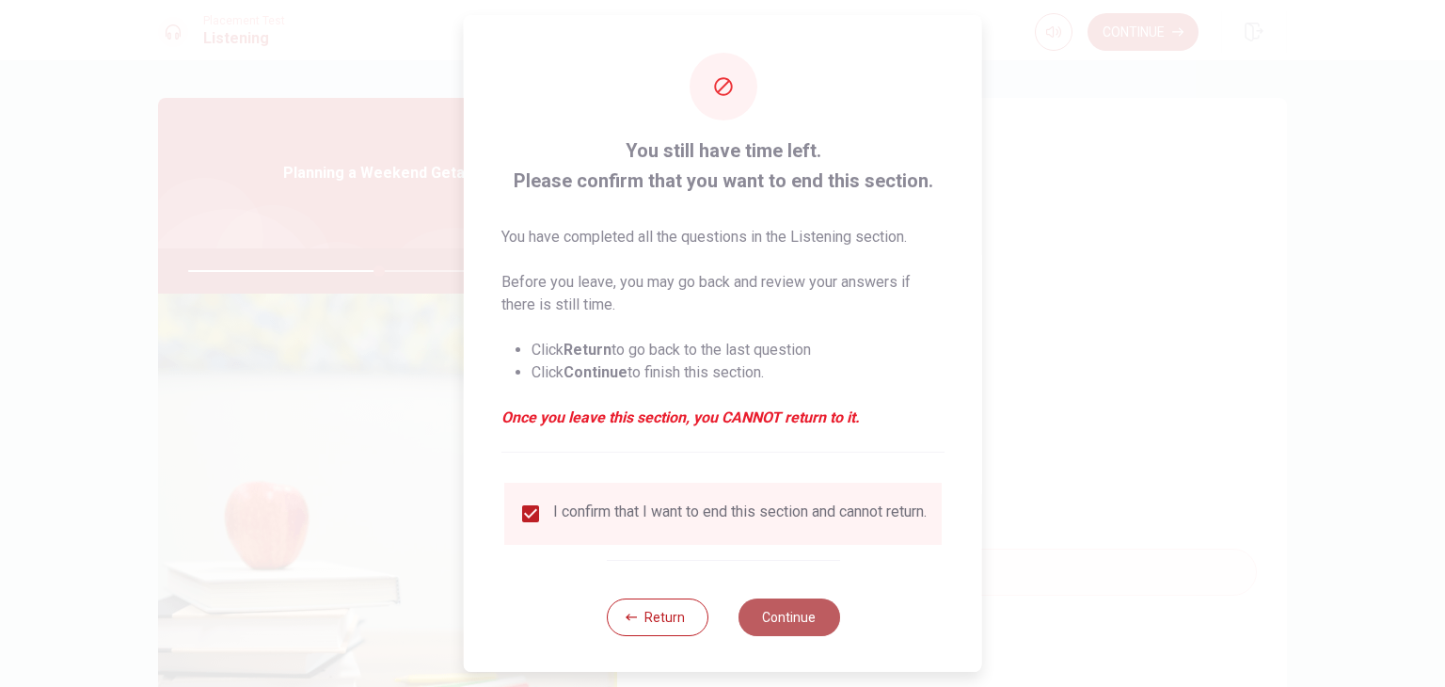
click at [786, 631] on button "Continue" at bounding box center [788, 617] width 102 height 38
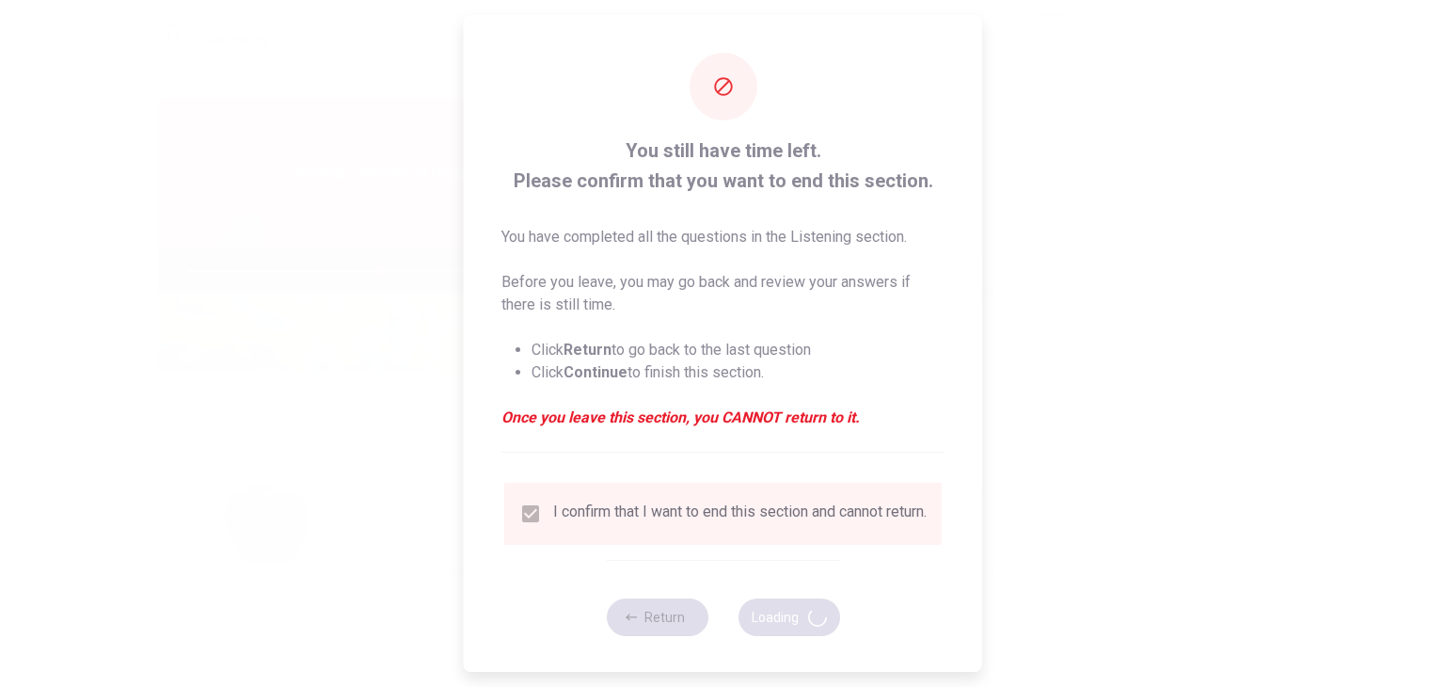
type input "57"
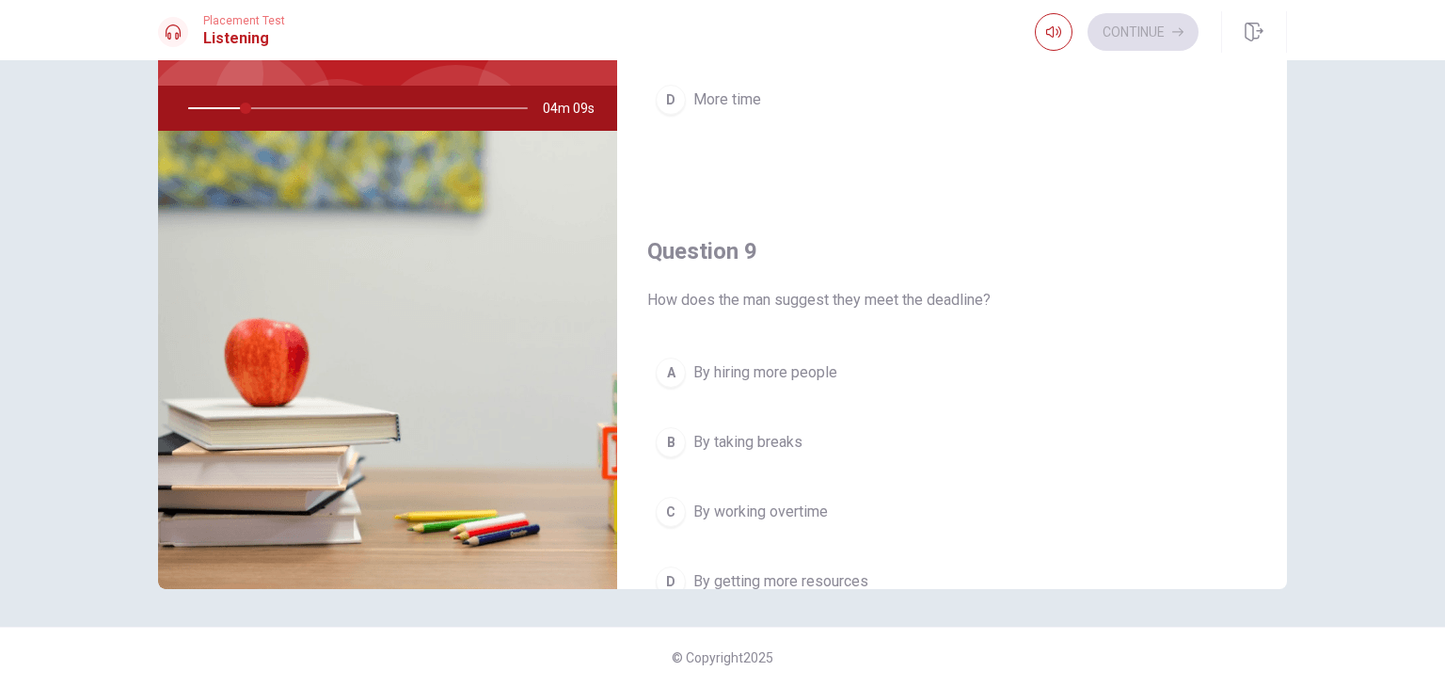
scroll to position [1182, 0]
drag, startPoint x: 782, startPoint y: 603, endPoint x: 778, endPoint y: 612, distance: 10.5
click at [778, 612] on div "Question 6 What does the woman decide to do? A Hire new staff B Stay late some …" at bounding box center [722, 373] width 1445 height 626
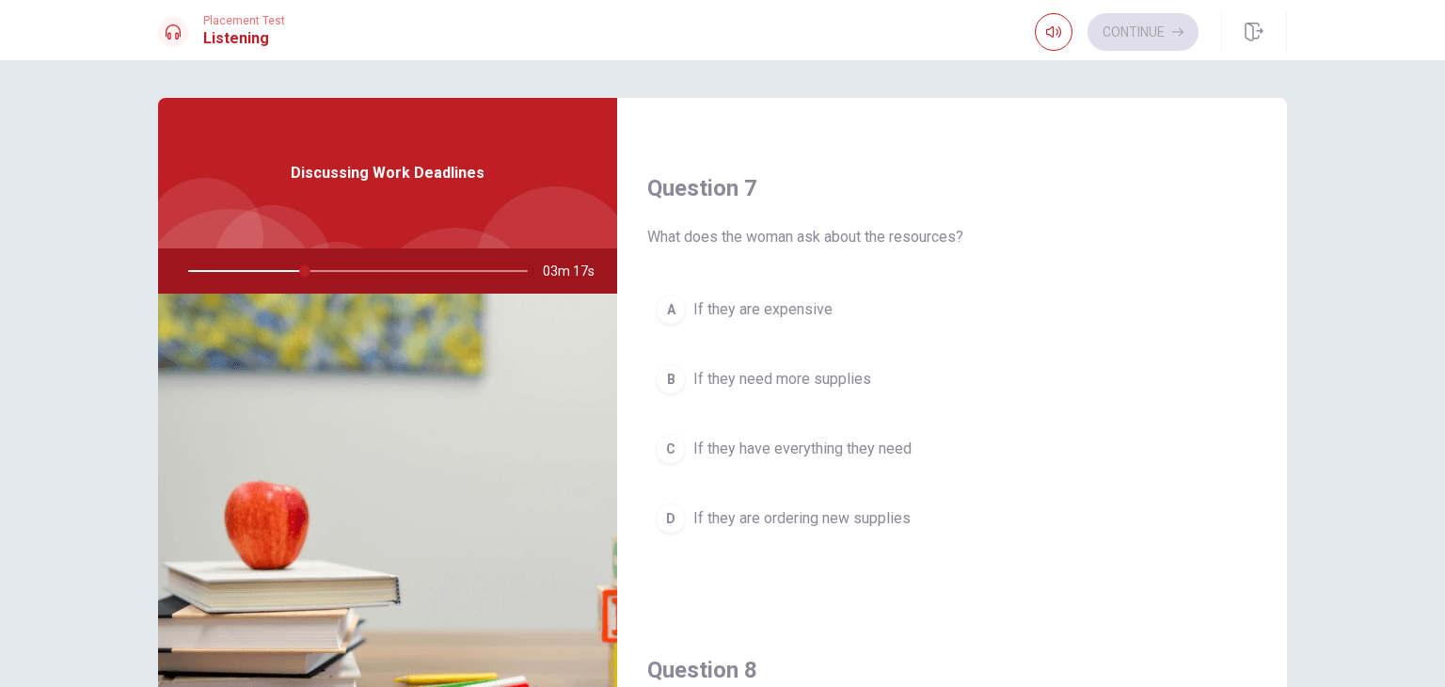
scroll to position [442, 0]
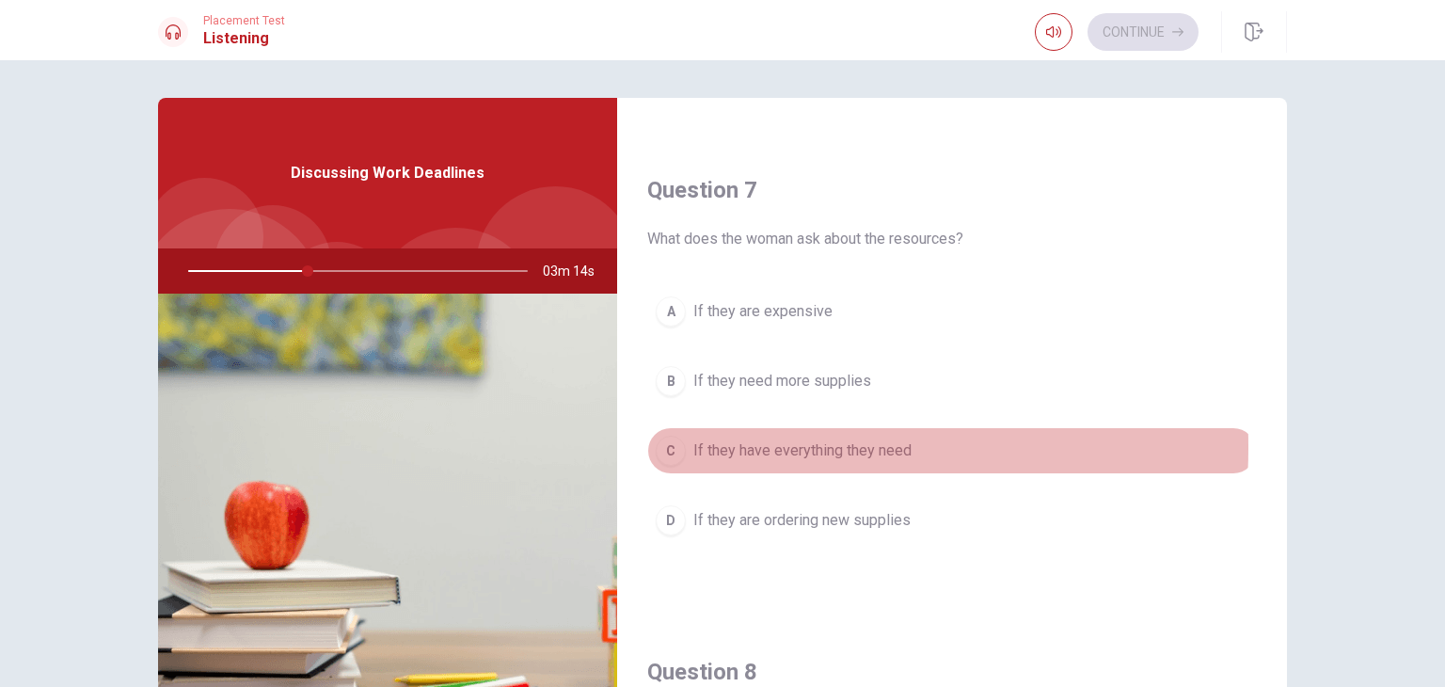
click at [663, 444] on div "C" at bounding box center [671, 450] width 30 height 30
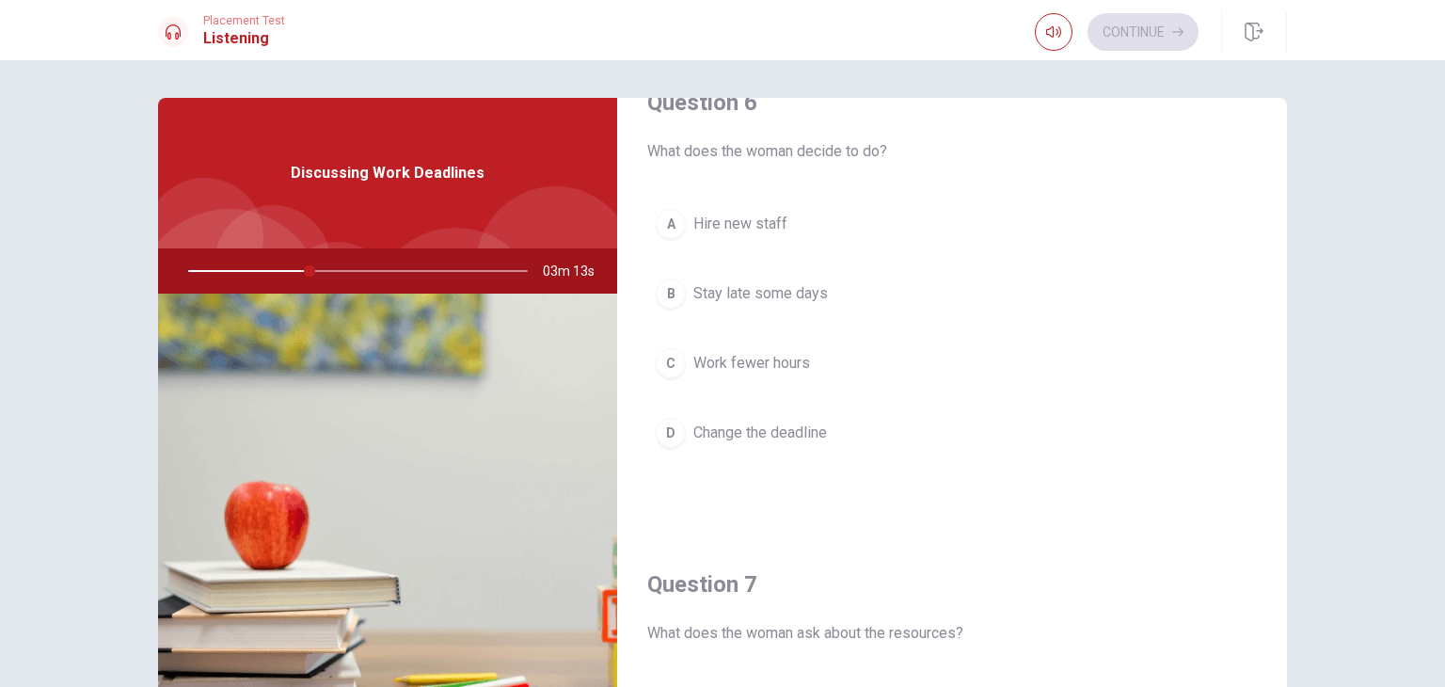
scroll to position [0, 0]
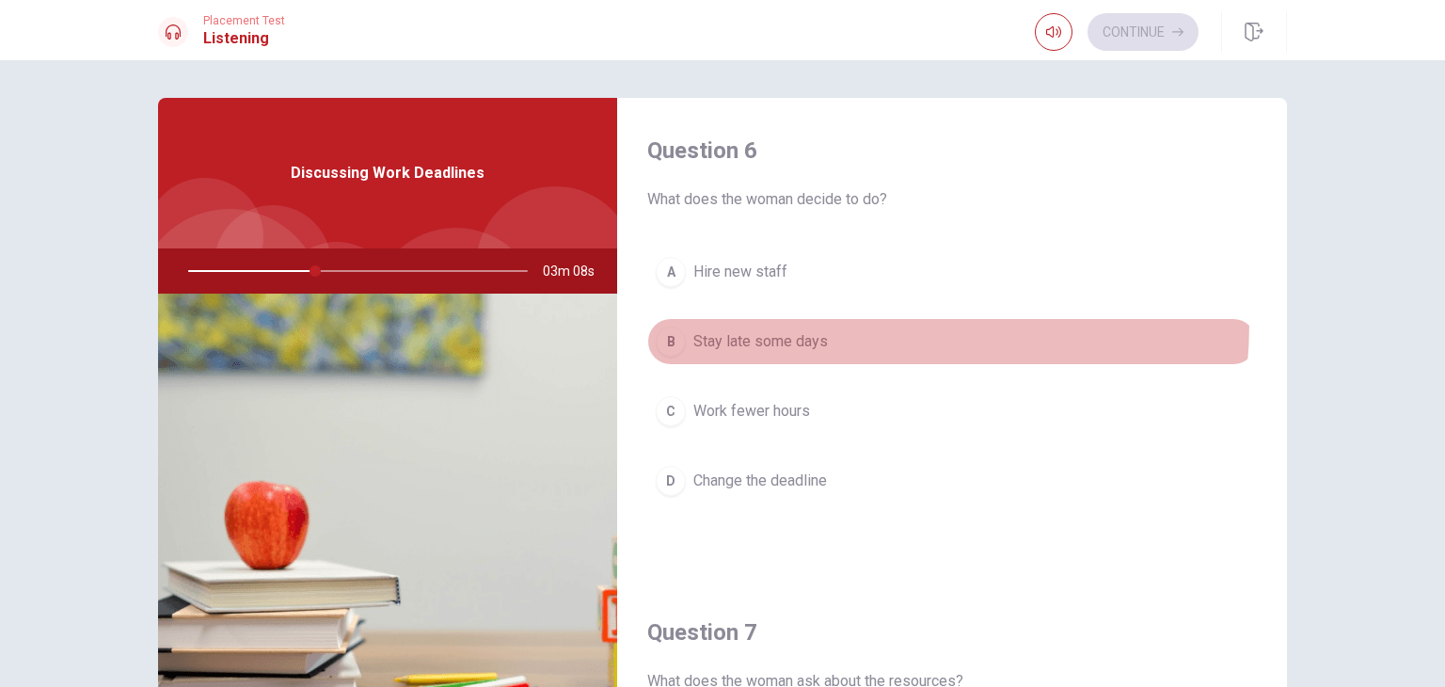
click at [830, 323] on button "B Stay late some days" at bounding box center [951, 341] width 609 height 47
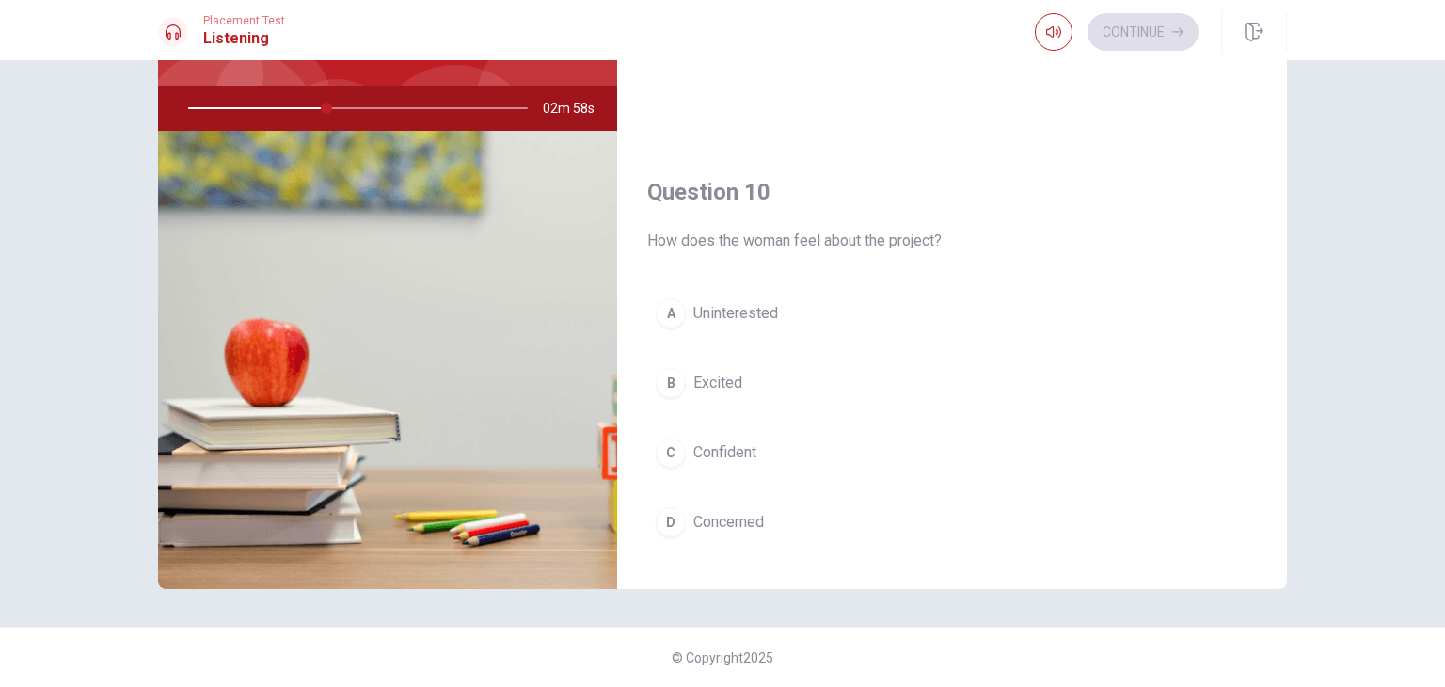
scroll to position [1718, 0]
drag, startPoint x: 748, startPoint y: 516, endPoint x: 880, endPoint y: 231, distance: 314.3
click at [880, 231] on div "Question 10 How does the woman feel about the project? A Uninterested B Excited…" at bounding box center [952, 384] width 670 height 482
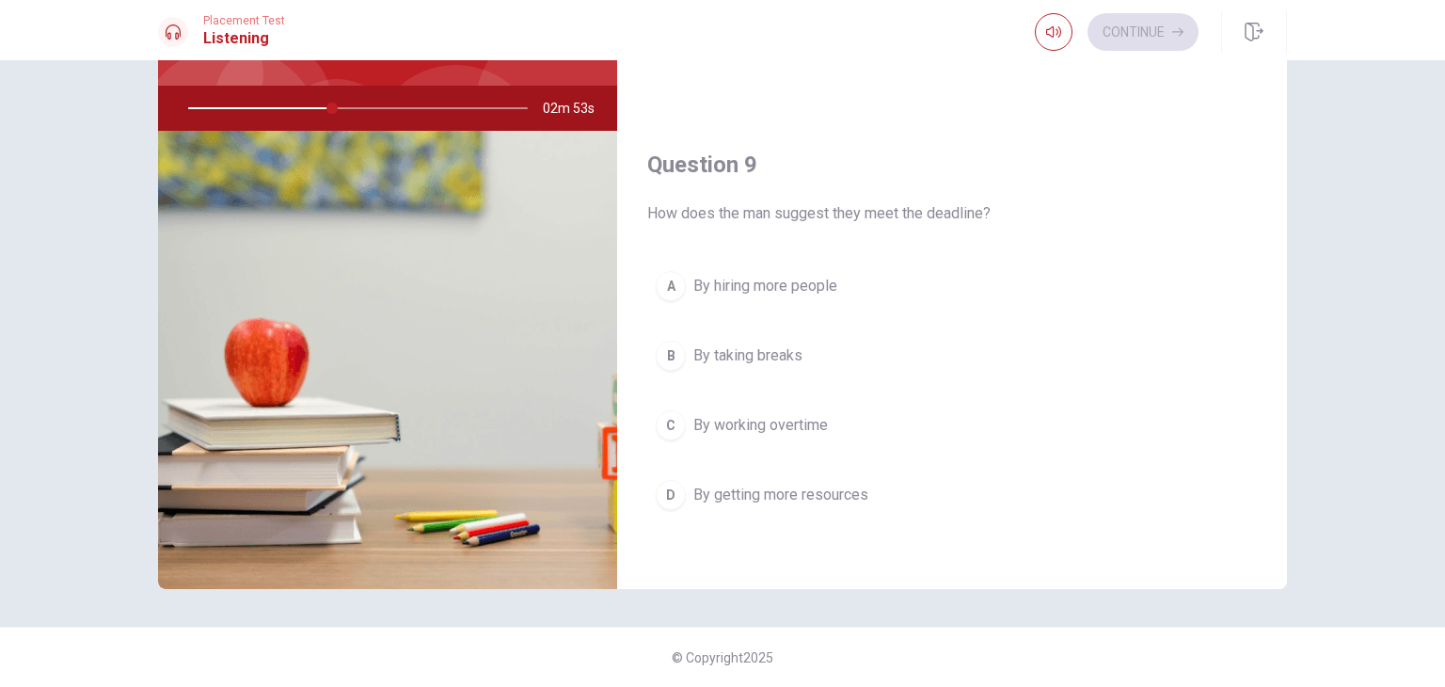
scroll to position [1272, 0]
click at [829, 413] on button "C By working overtime" at bounding box center [951, 421] width 609 height 47
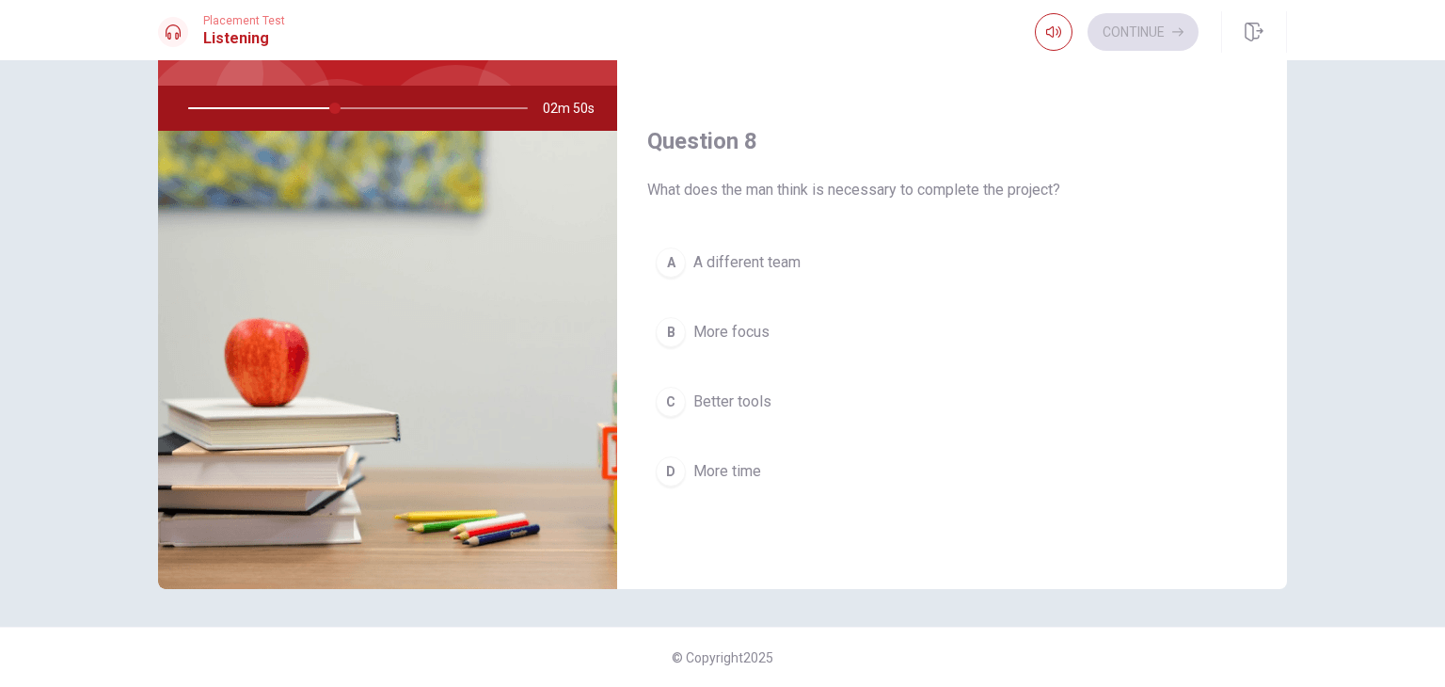
scroll to position [790, 0]
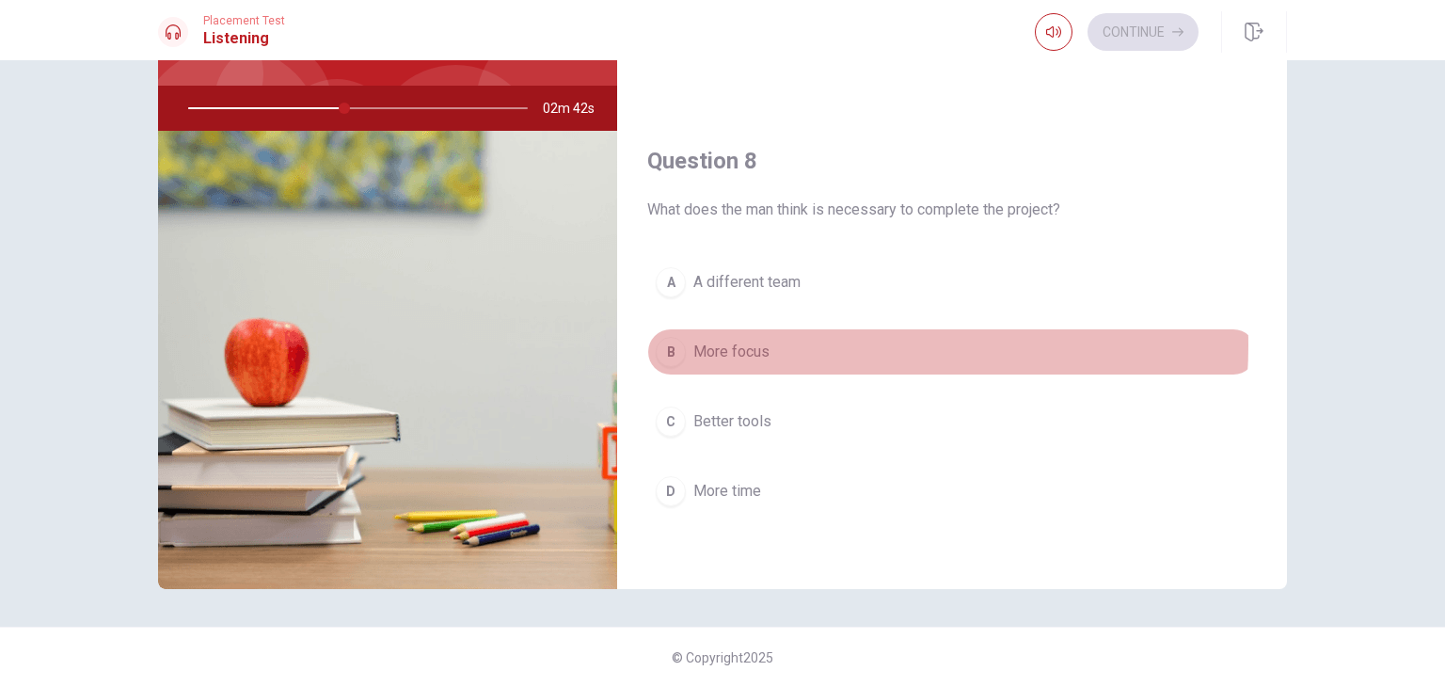
click at [792, 341] on button "B More focus" at bounding box center [951, 351] width 609 height 47
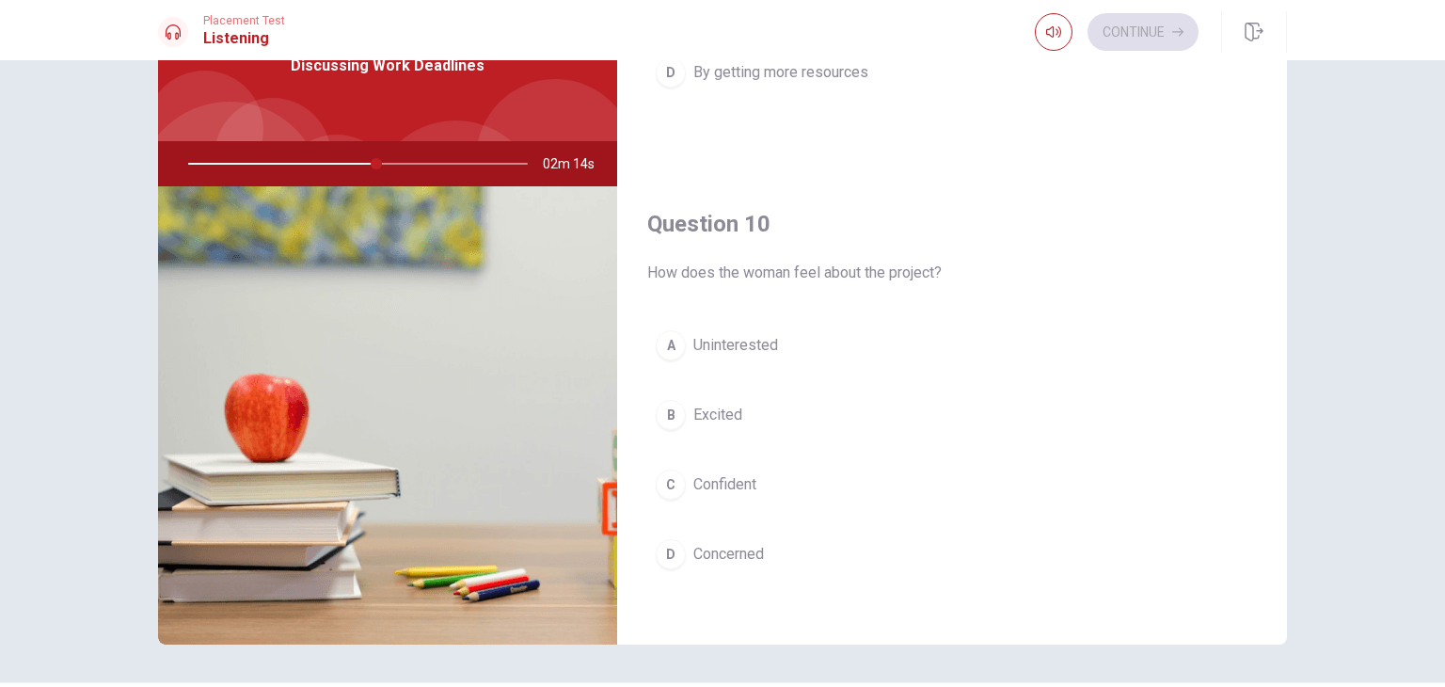
scroll to position [163, 0]
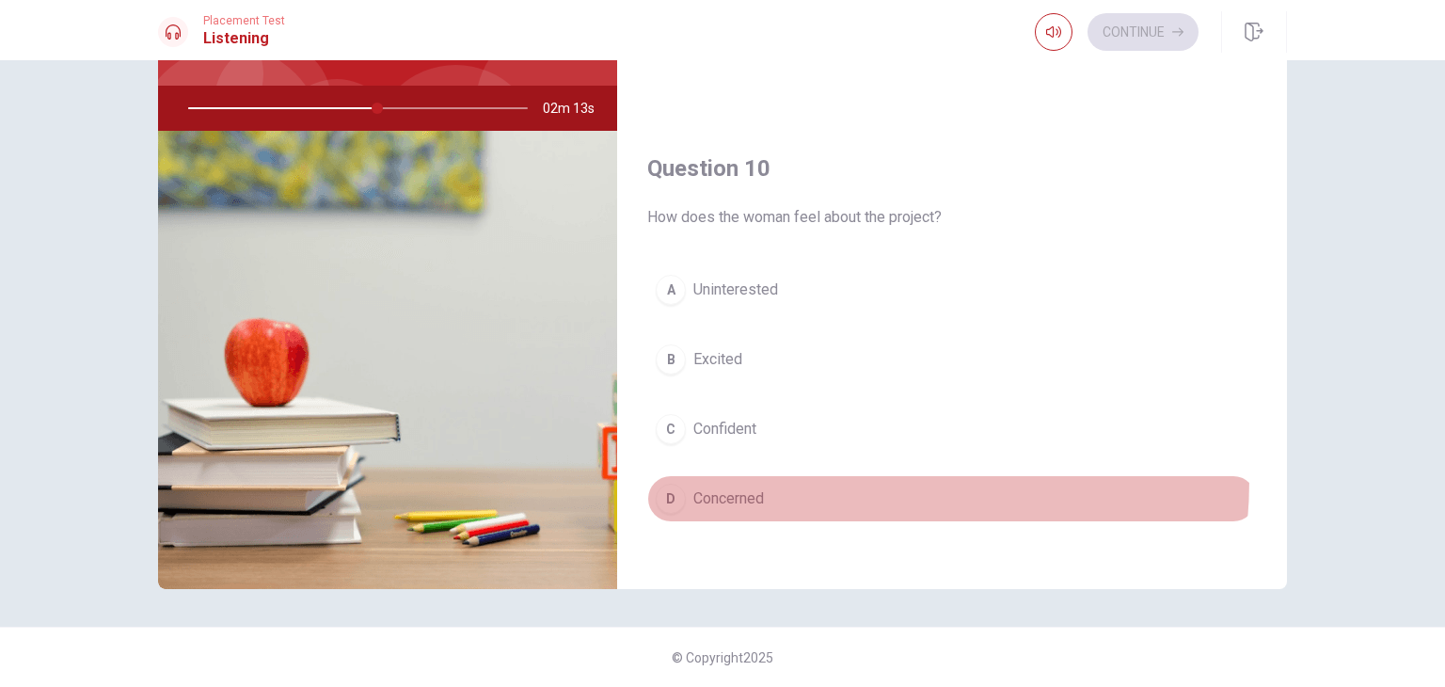
click at [791, 475] on button "D Concerned" at bounding box center [951, 498] width 609 height 47
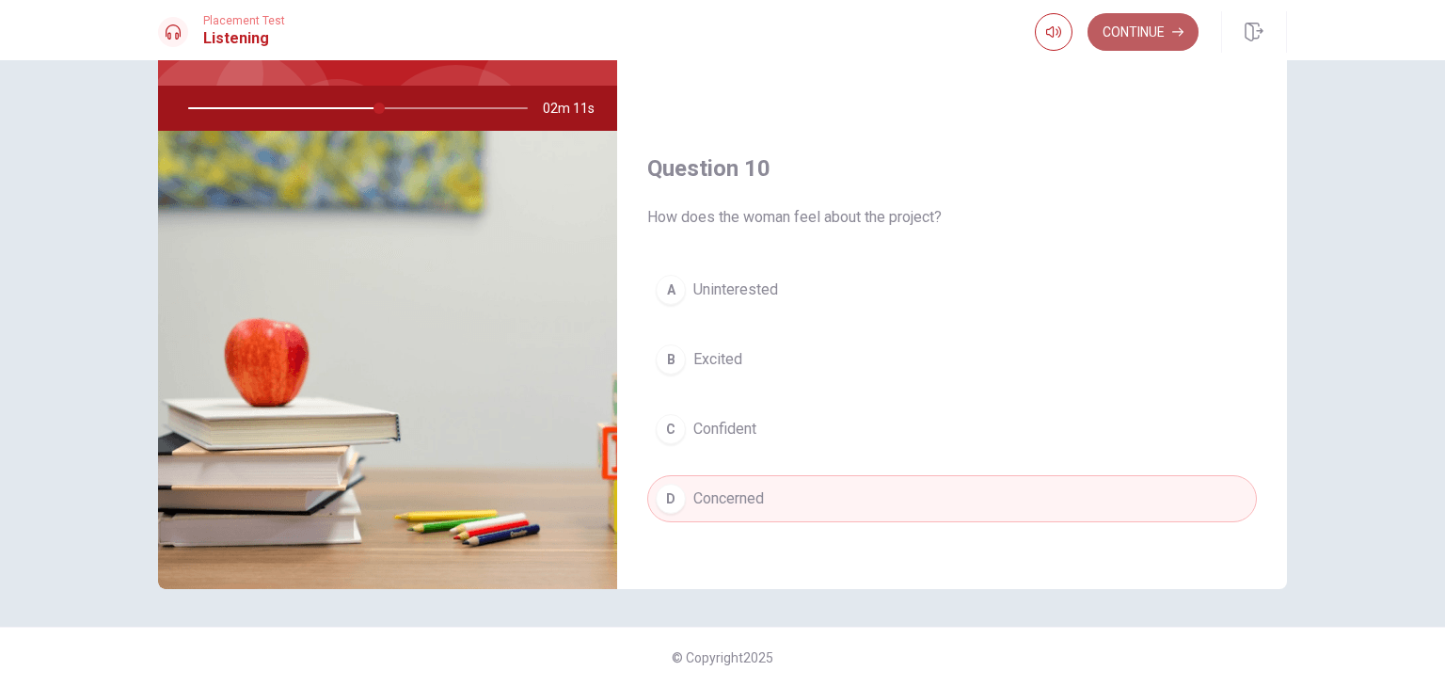
click at [1162, 24] on button "Continue" at bounding box center [1142, 32] width 111 height 38
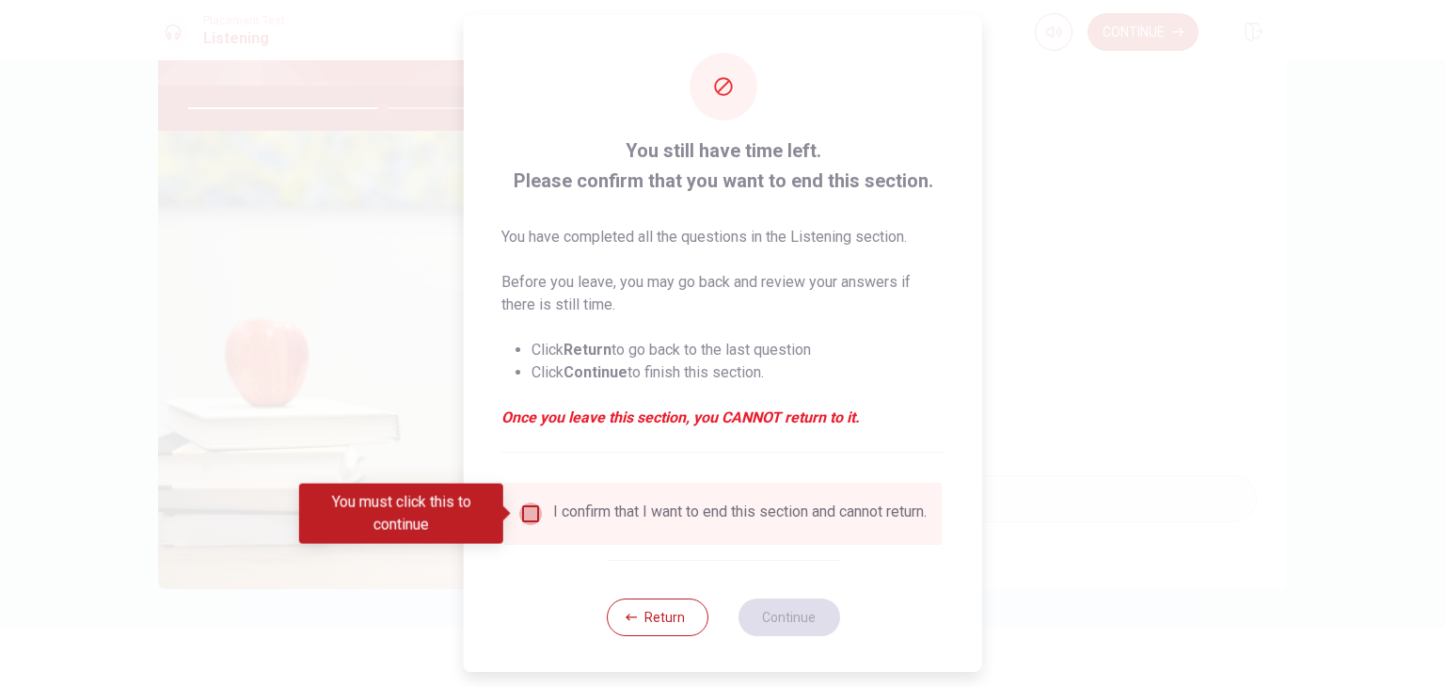
click at [530, 507] on input "You must click this to continue" at bounding box center [530, 513] width 23 height 23
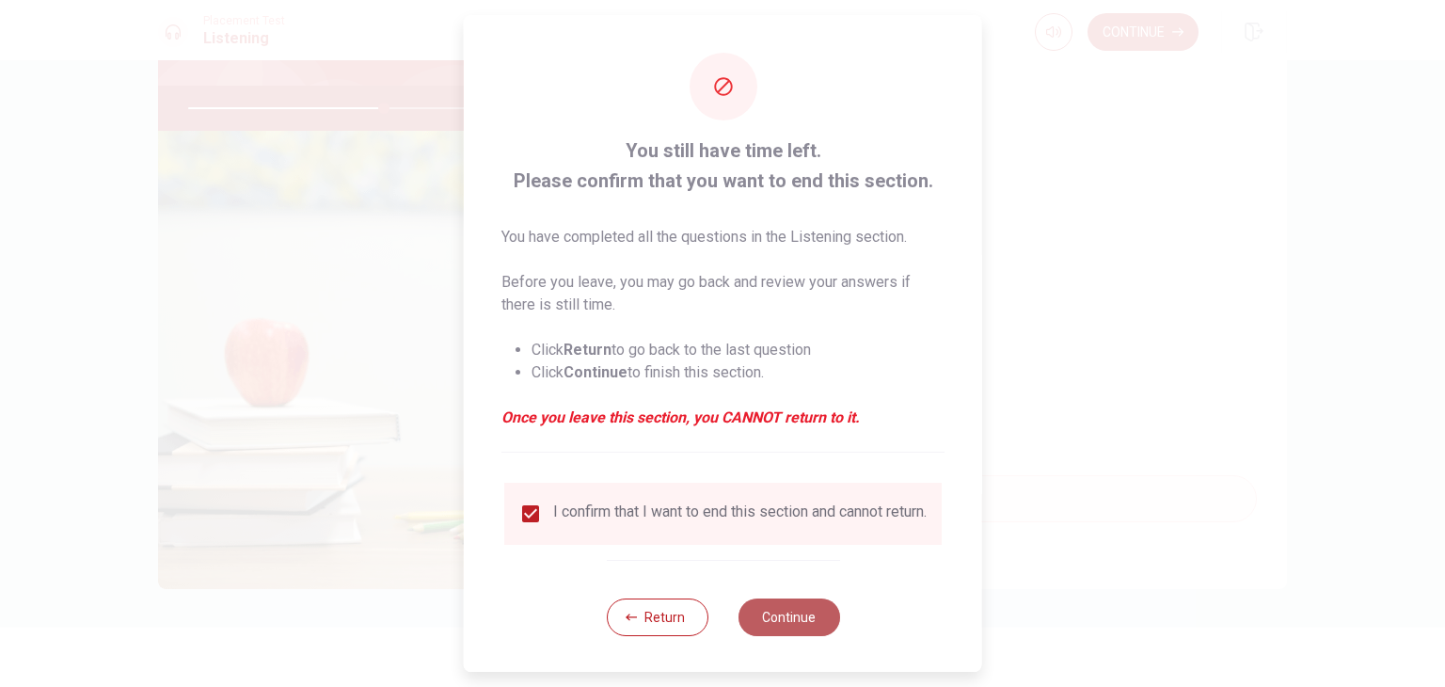
click at [769, 628] on button "Continue" at bounding box center [788, 617] width 102 height 38
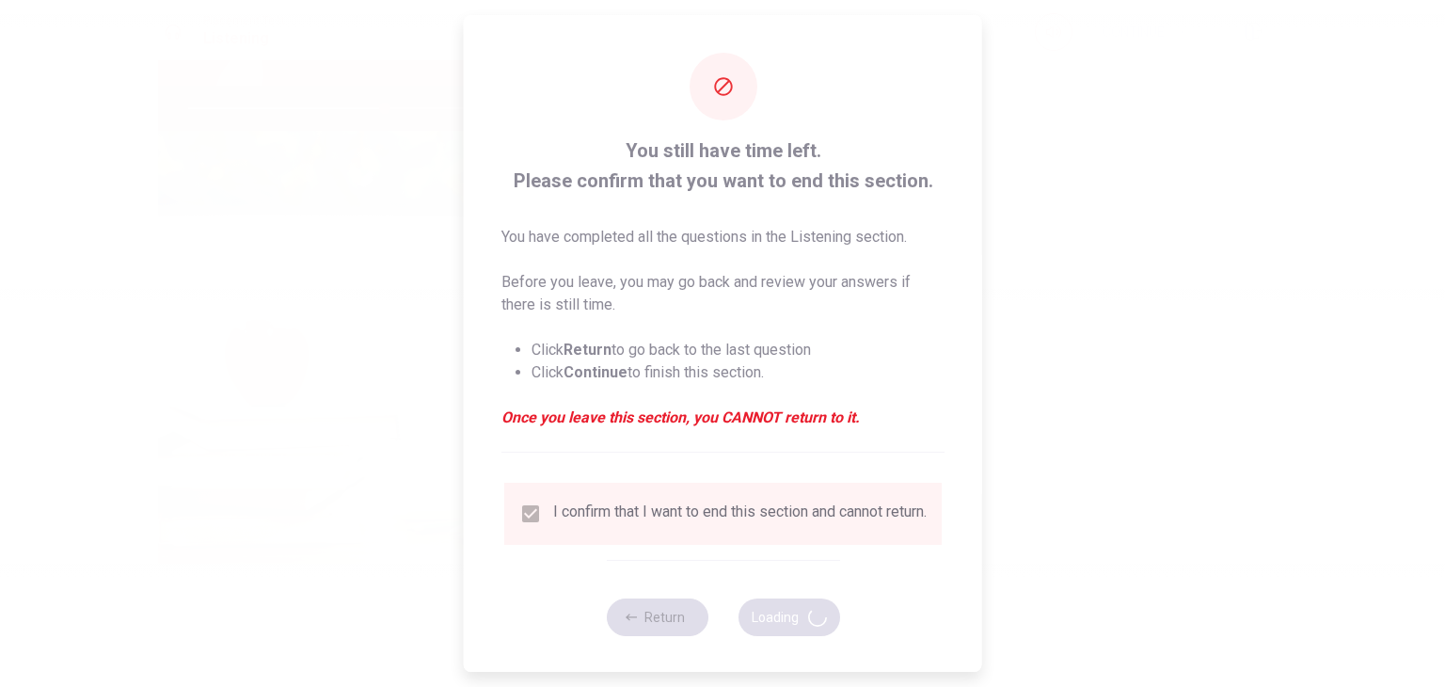
type input "58"
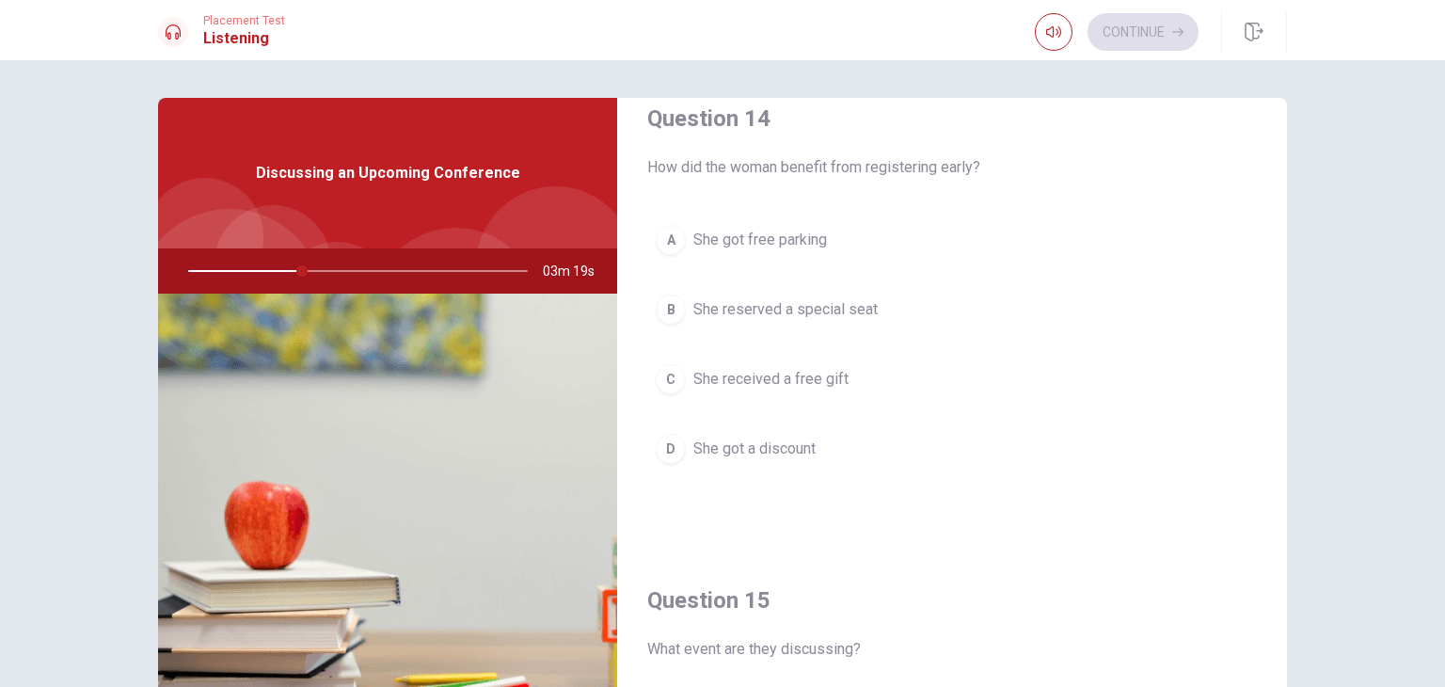
scroll to position [1507, 0]
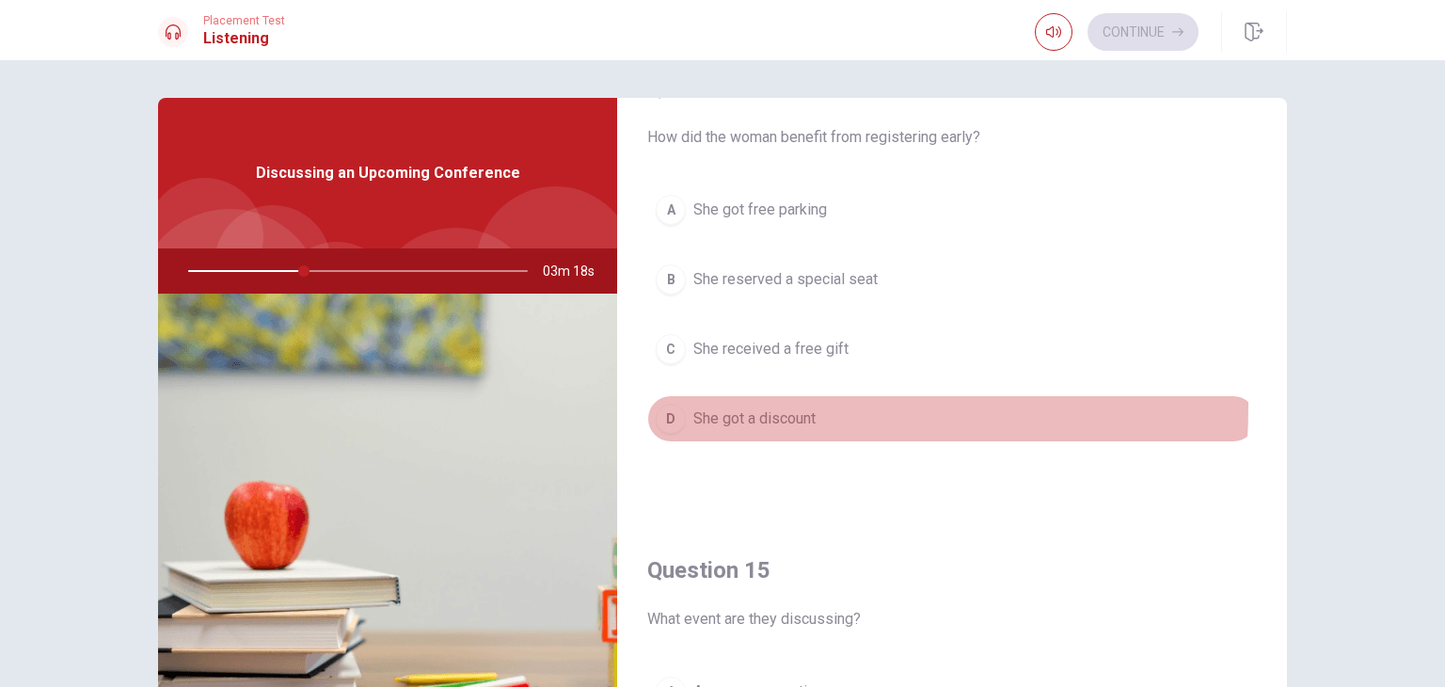
click at [703, 407] on span "She got a discount" at bounding box center [754, 418] width 122 height 23
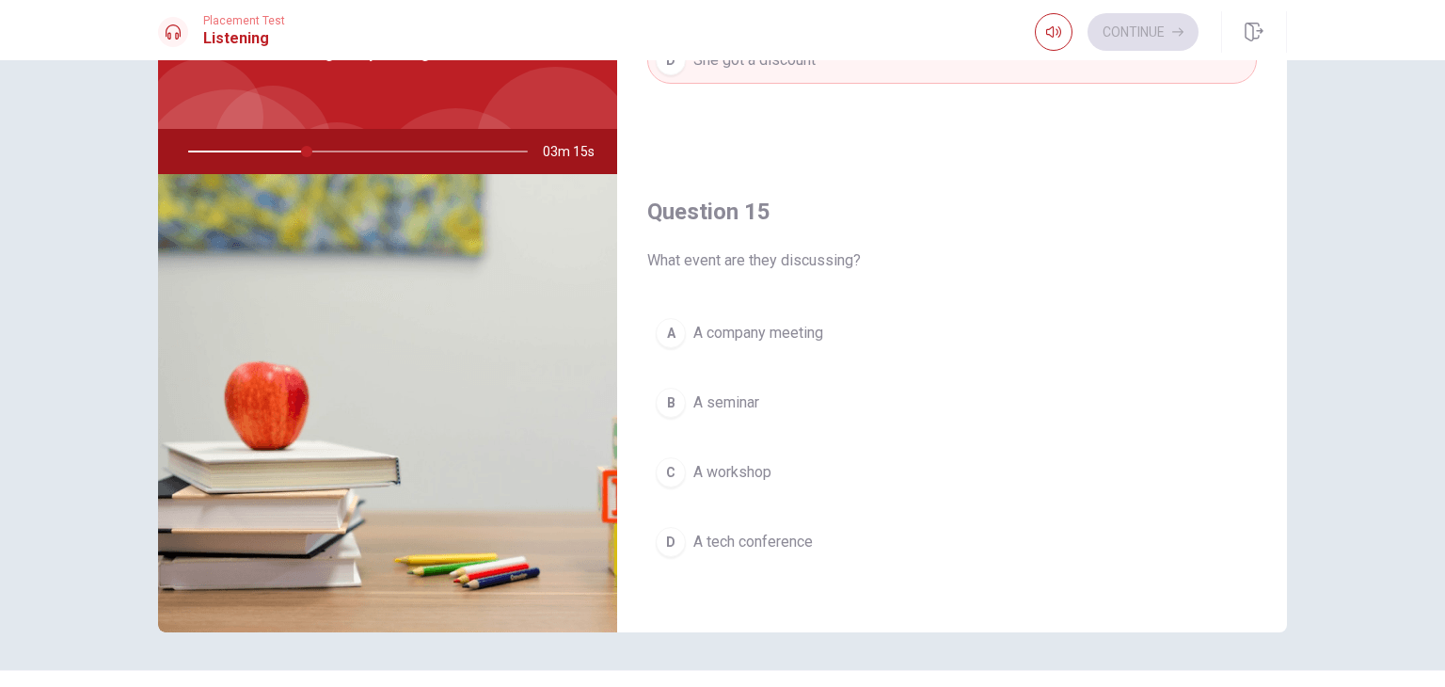
scroll to position [120, 0]
drag, startPoint x: 802, startPoint y: 524, endPoint x: 845, endPoint y: 560, distance: 55.4
click at [845, 560] on div "A A company meeting B A seminar C A workshop D A tech conference" at bounding box center [951, 454] width 609 height 293
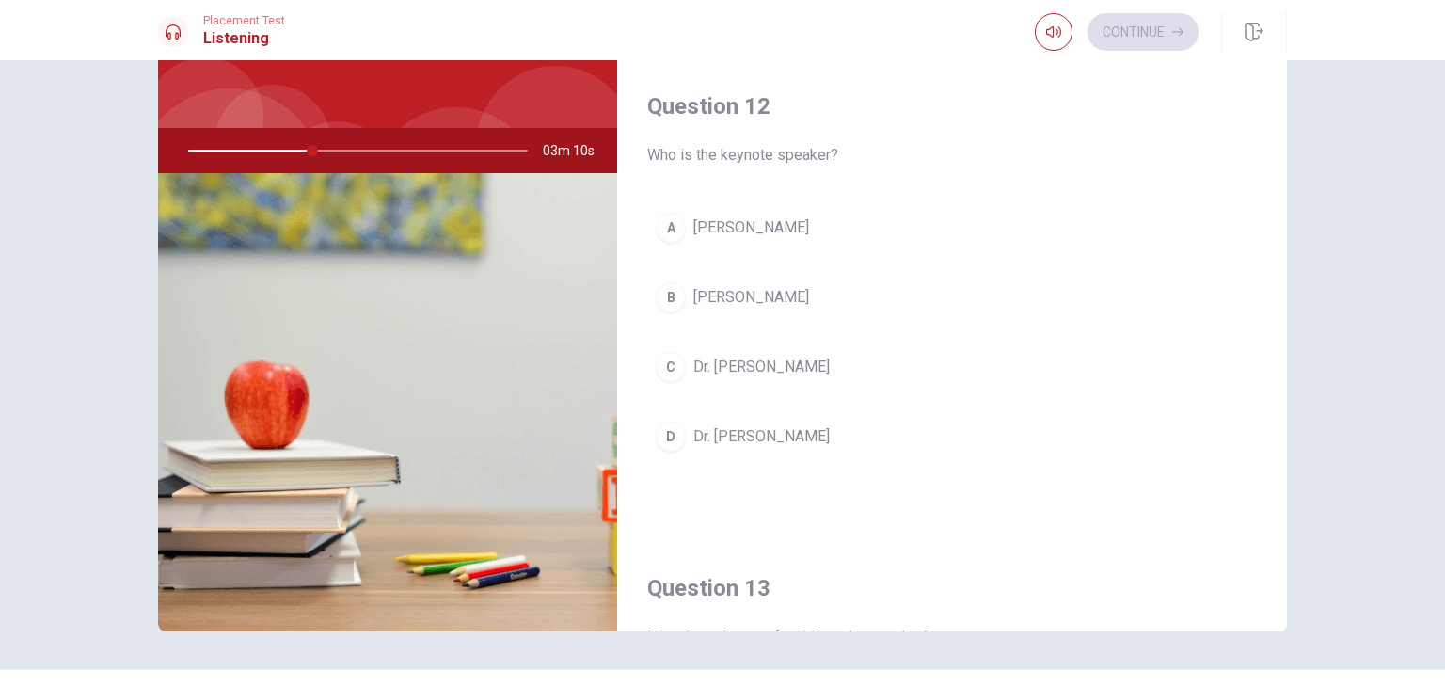
scroll to position [0, 0]
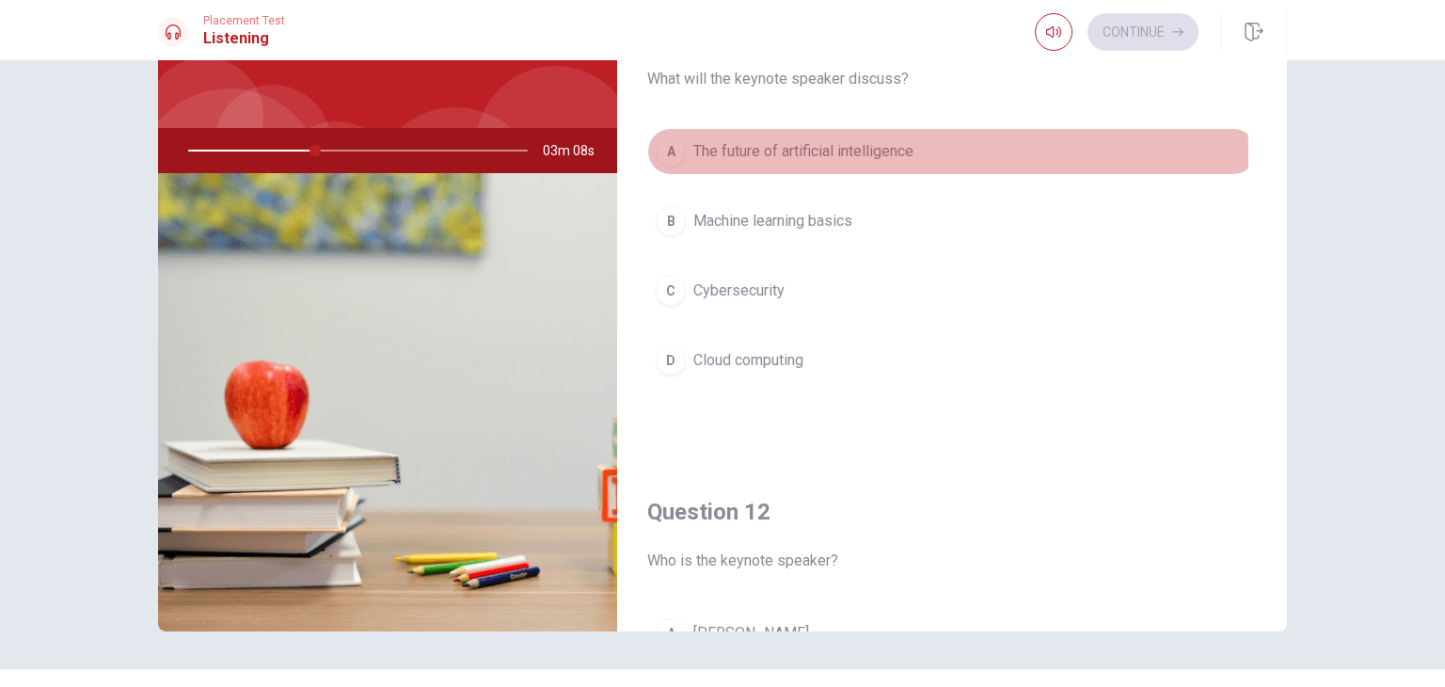
click at [760, 154] on span "The future of artificial intelligence" at bounding box center [803, 151] width 220 height 23
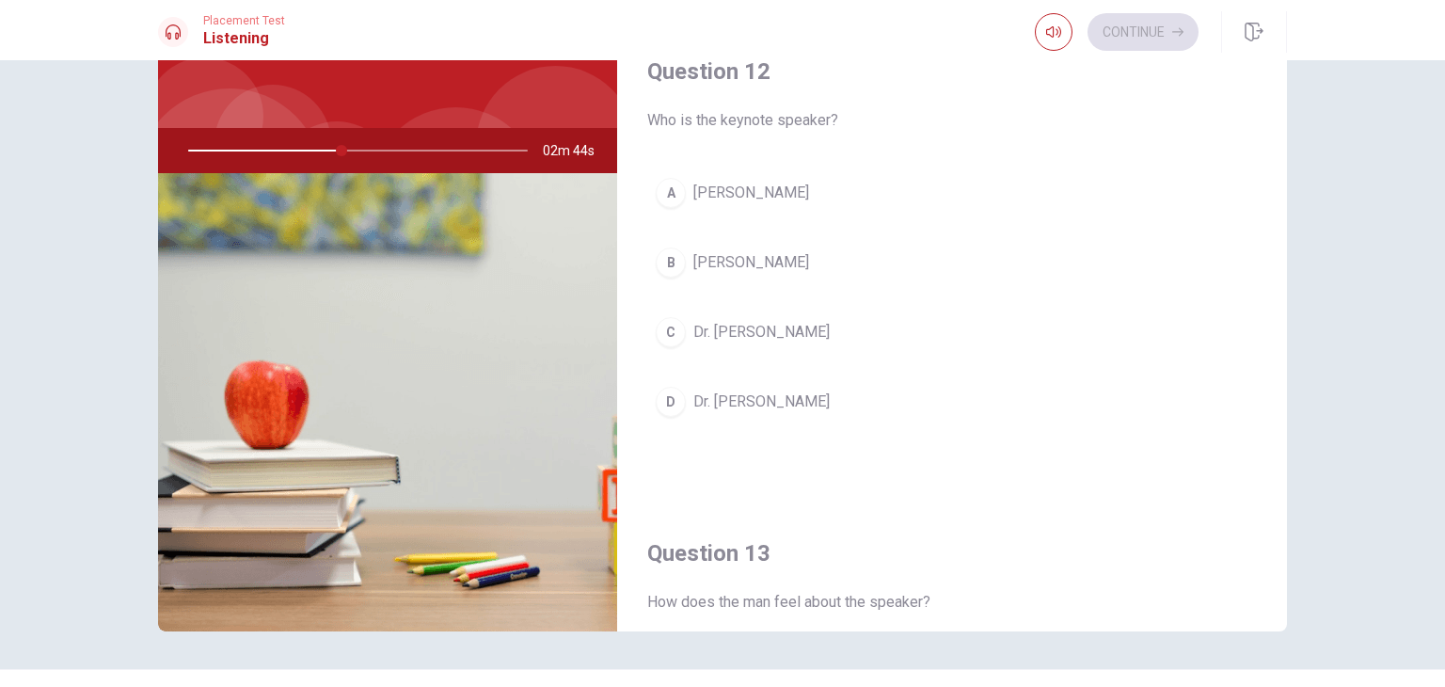
scroll to position [439, 0]
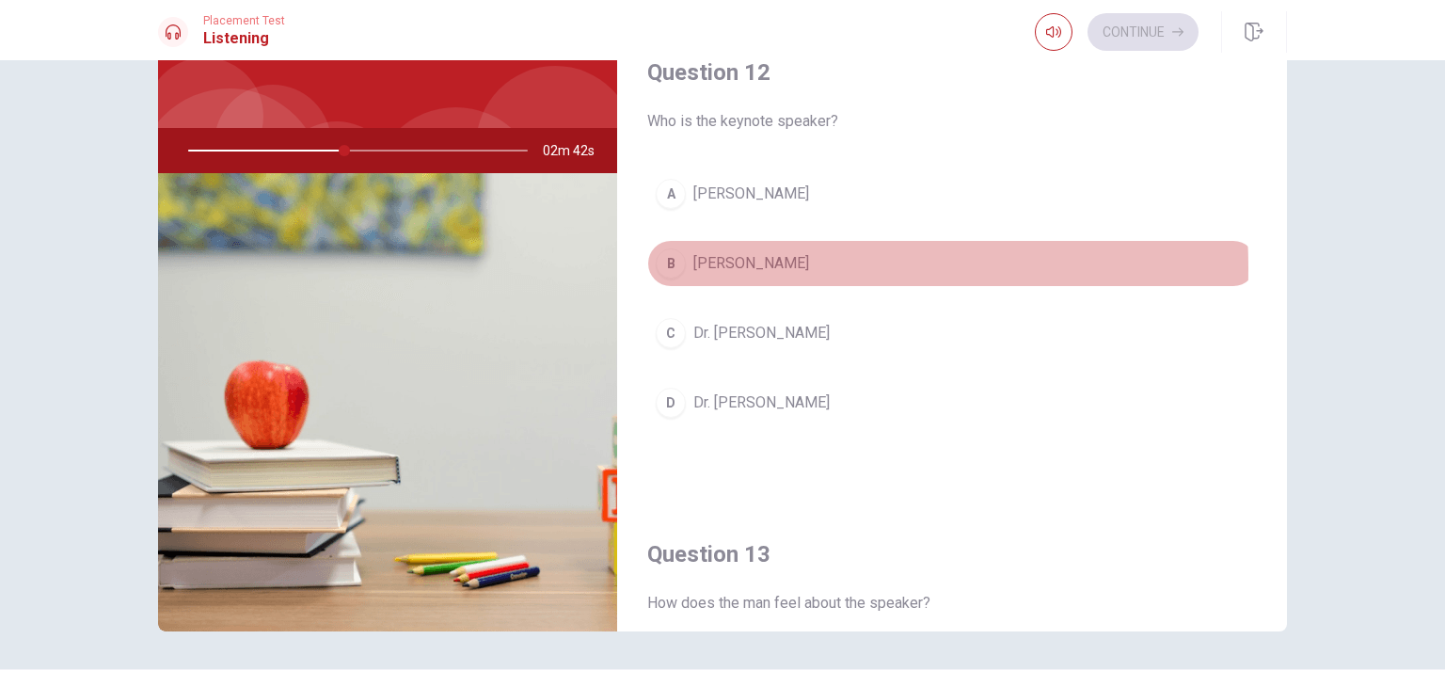
click at [686, 266] on button "B [PERSON_NAME]" at bounding box center [951, 263] width 609 height 47
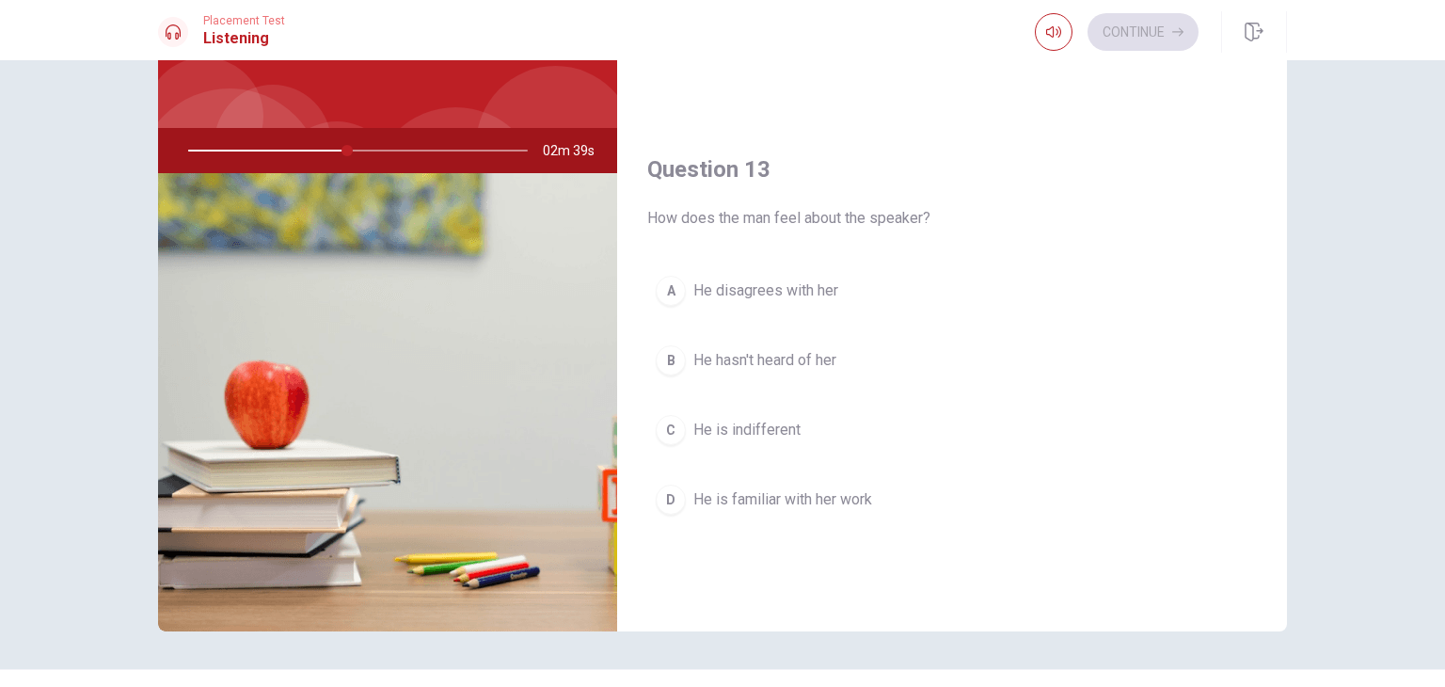
scroll to position [826, 0]
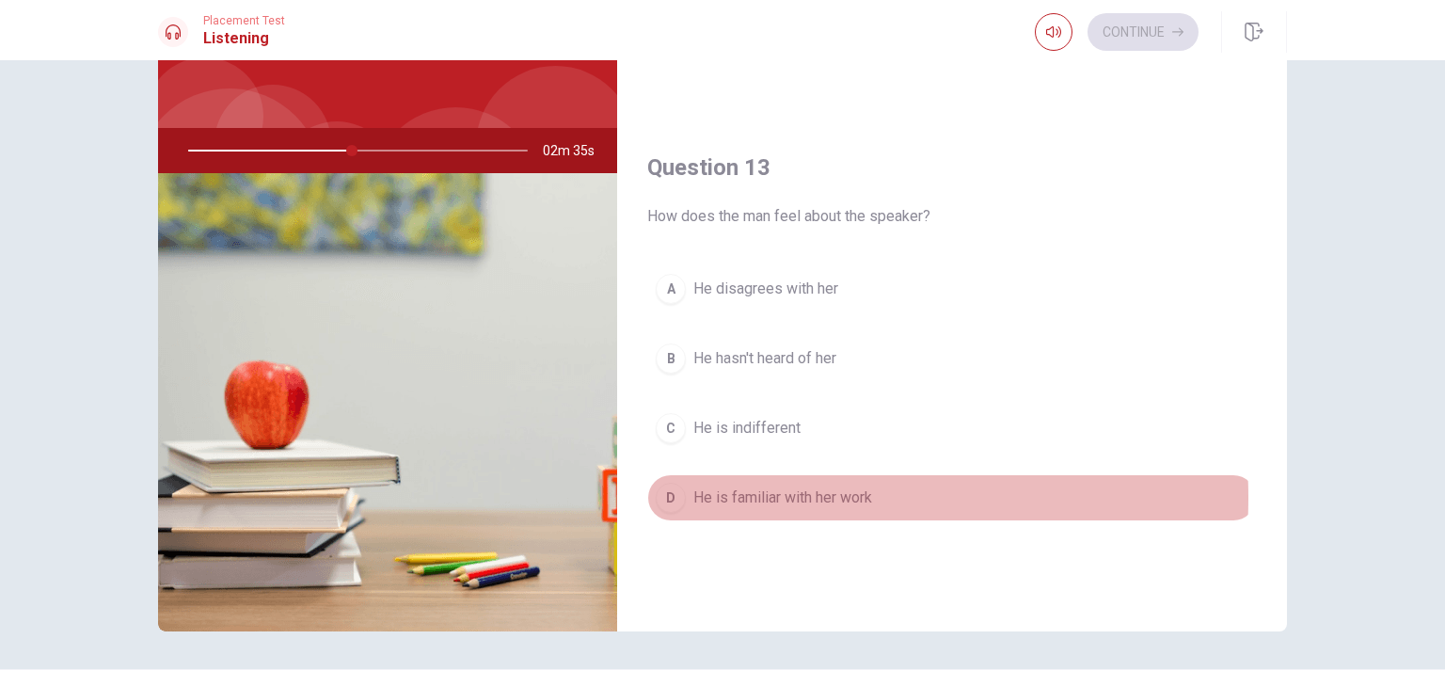
click at [763, 493] on span "He is familiar with her work" at bounding box center [782, 497] width 179 height 23
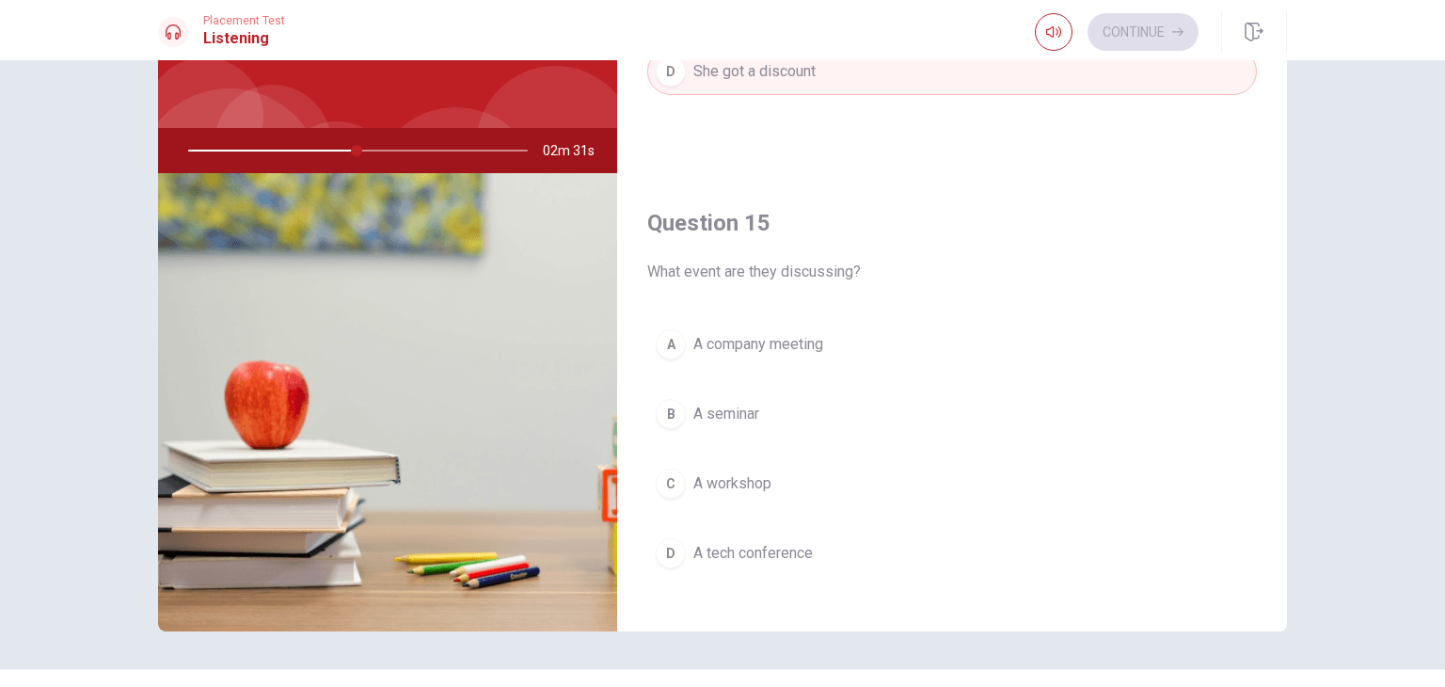
scroll to position [1746, 0]
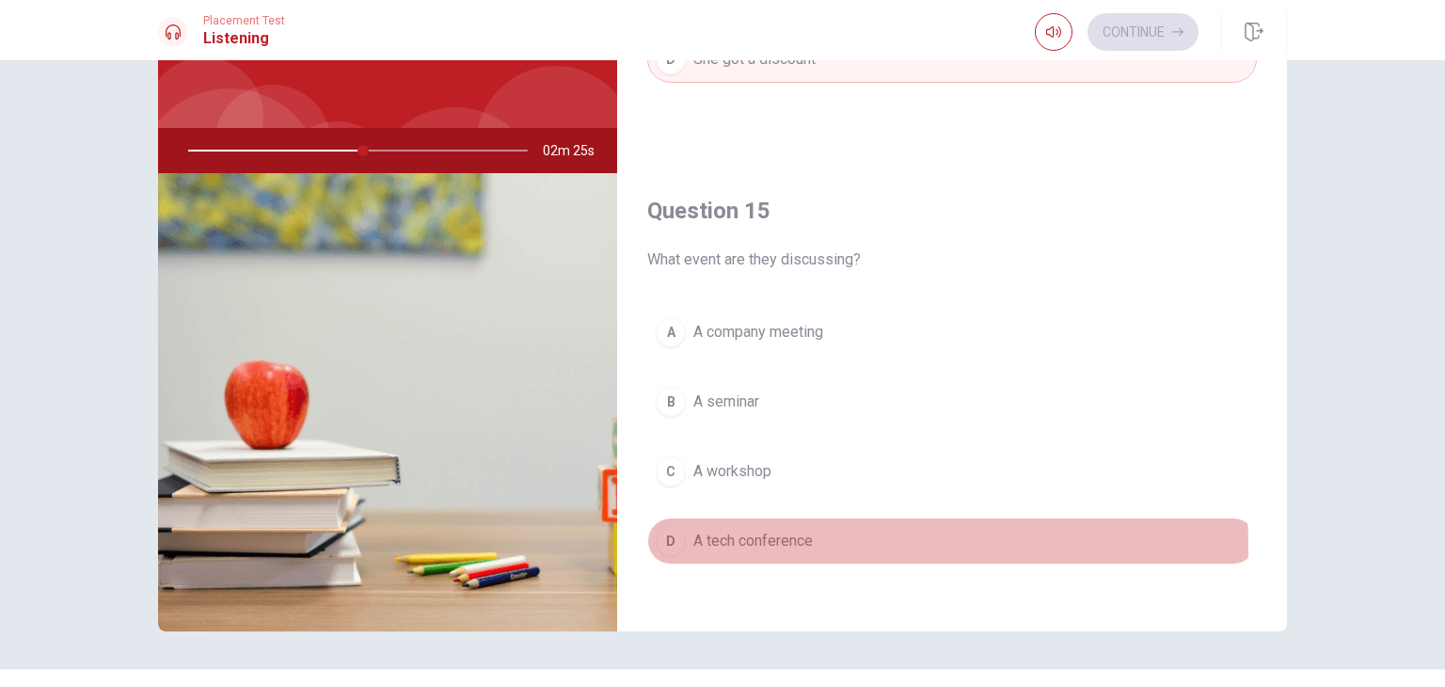
click at [756, 538] on span "A tech conference" at bounding box center [752, 540] width 119 height 23
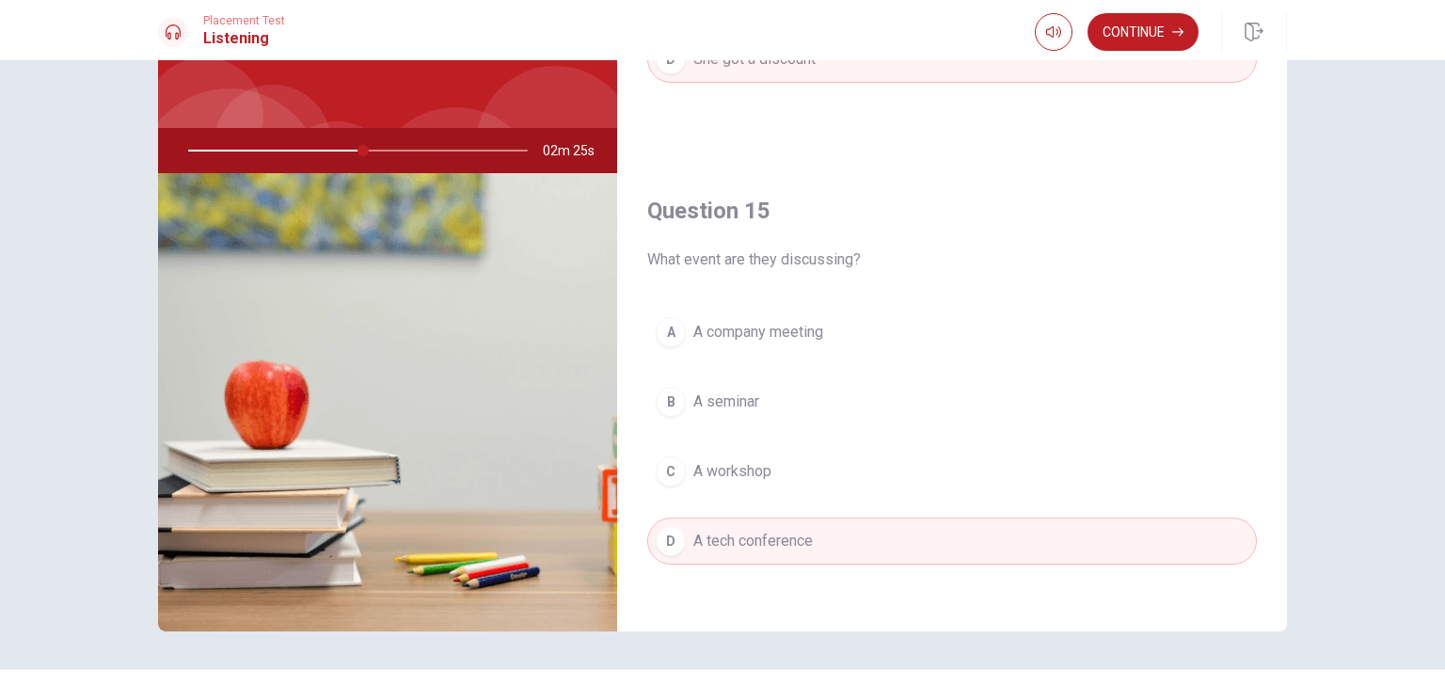
click at [756, 538] on span "A tech conference" at bounding box center [752, 540] width 119 height 23
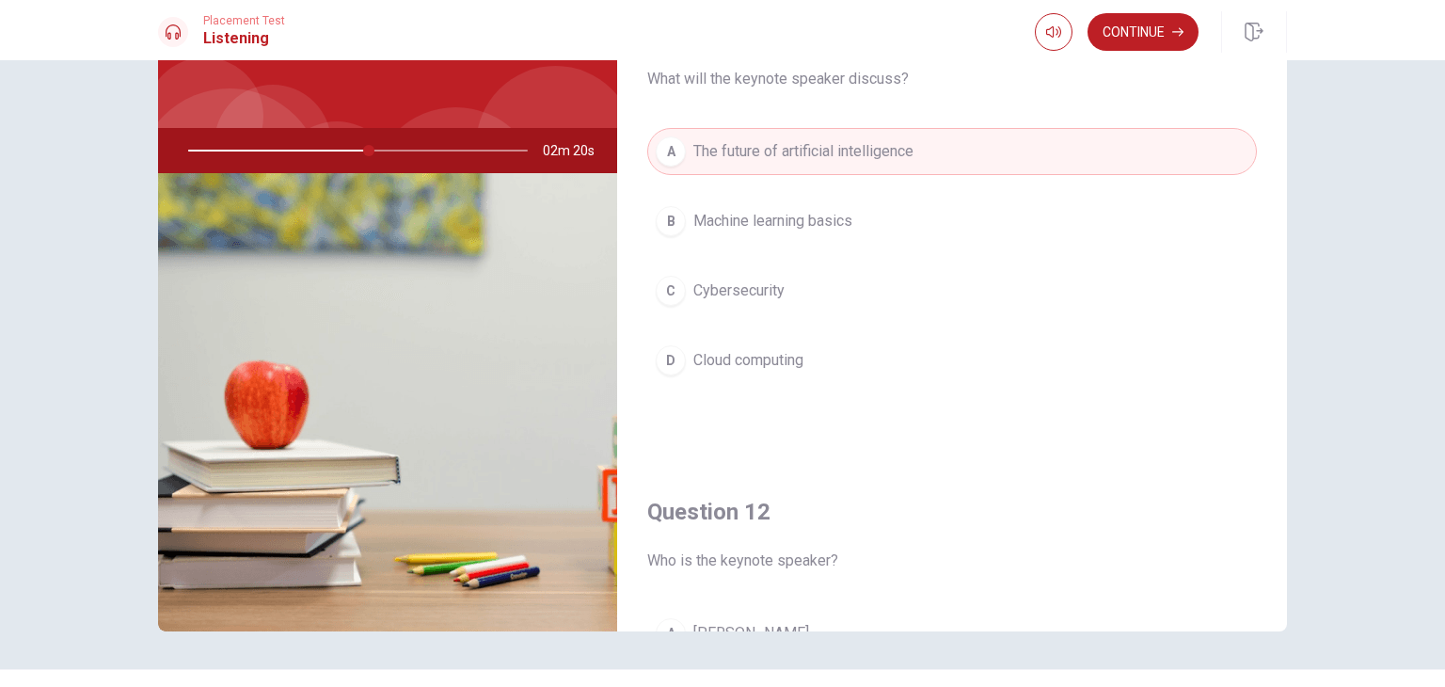
scroll to position [0, 0]
click at [1132, 28] on button "Continue" at bounding box center [1142, 32] width 111 height 38
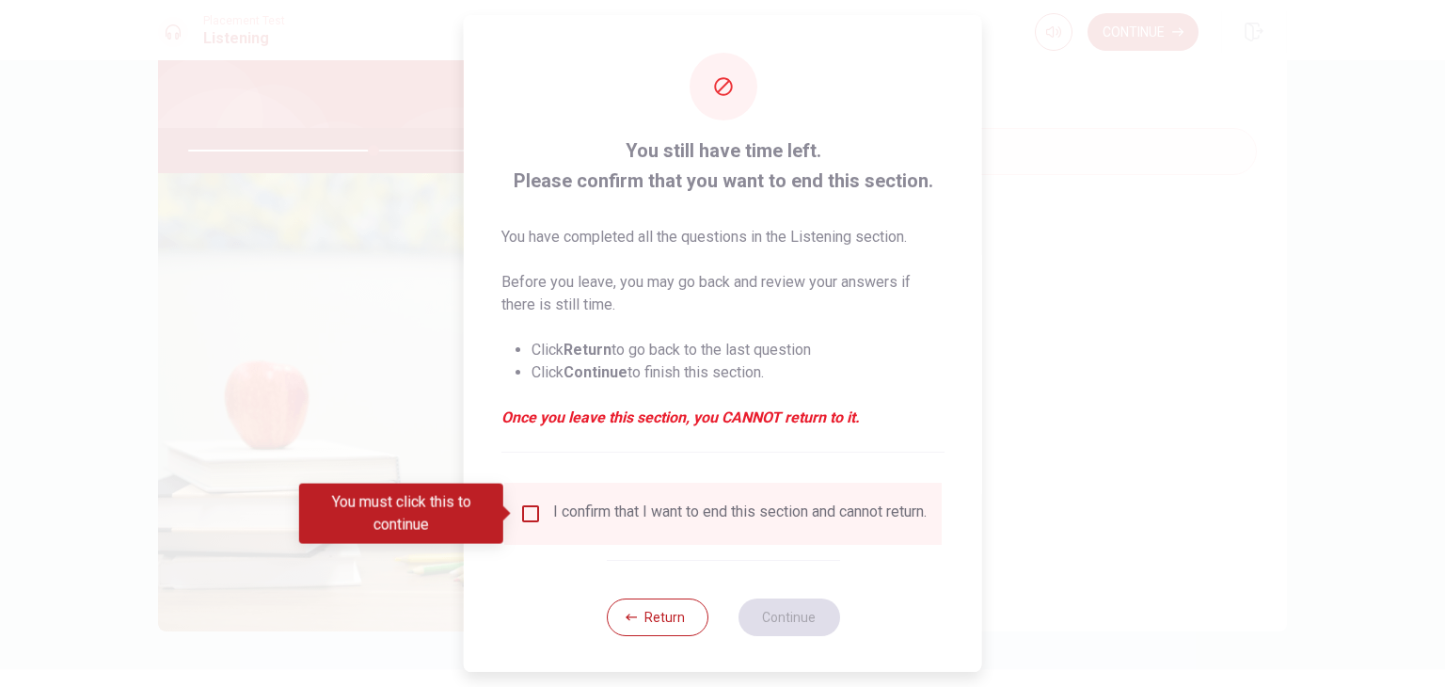
click at [515, 506] on div "You must click this to continue" at bounding box center [407, 513] width 217 height 60
click at [538, 516] on div "I confirm that I want to end this section and cannot return." at bounding box center [722, 513] width 407 height 23
click at [526, 511] on input "You must click this to continue" at bounding box center [530, 513] width 23 height 23
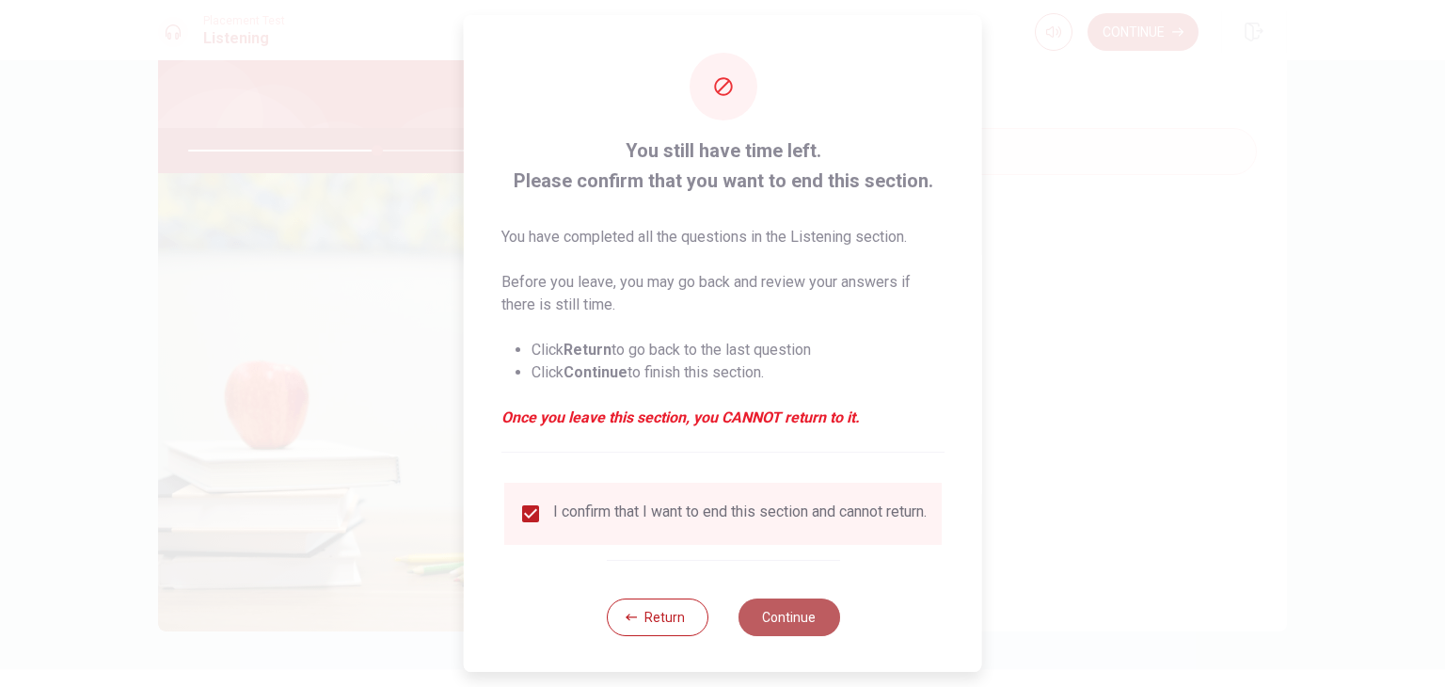
click at [782, 629] on button "Continue" at bounding box center [788, 617] width 102 height 38
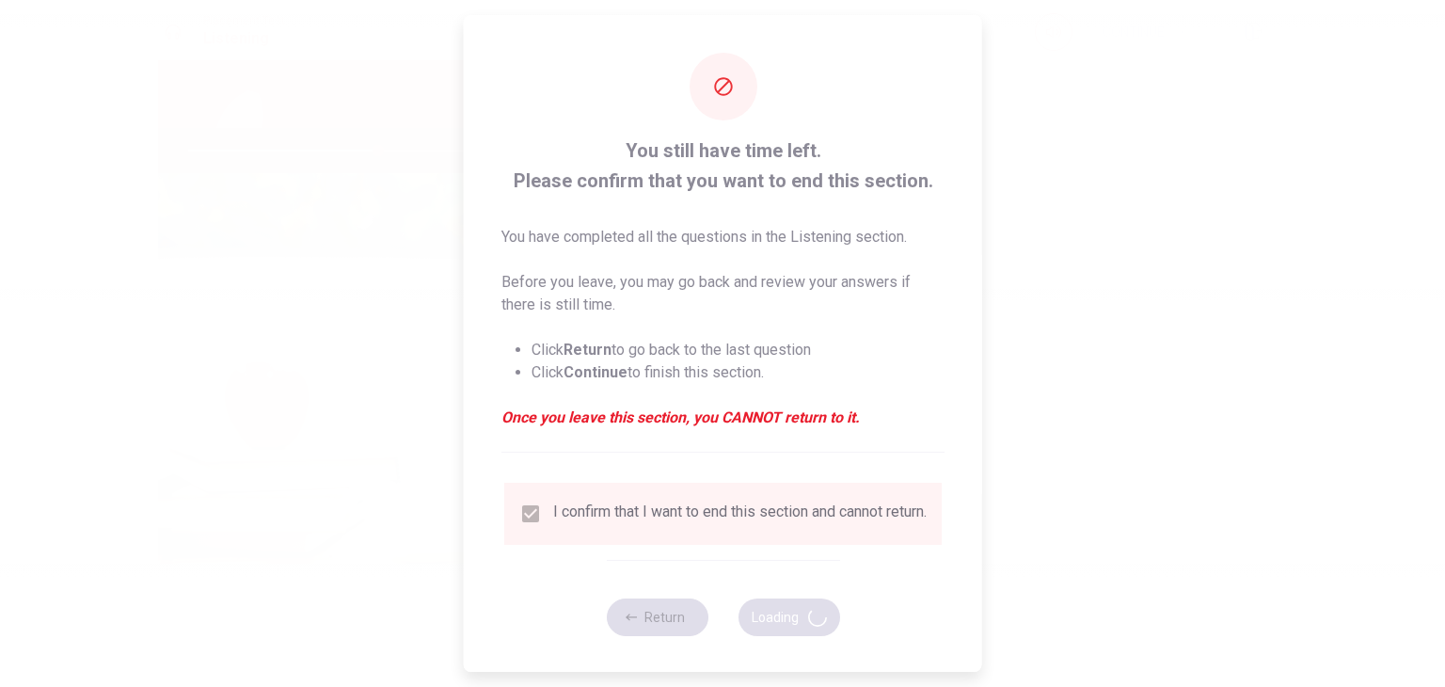
type input "56"
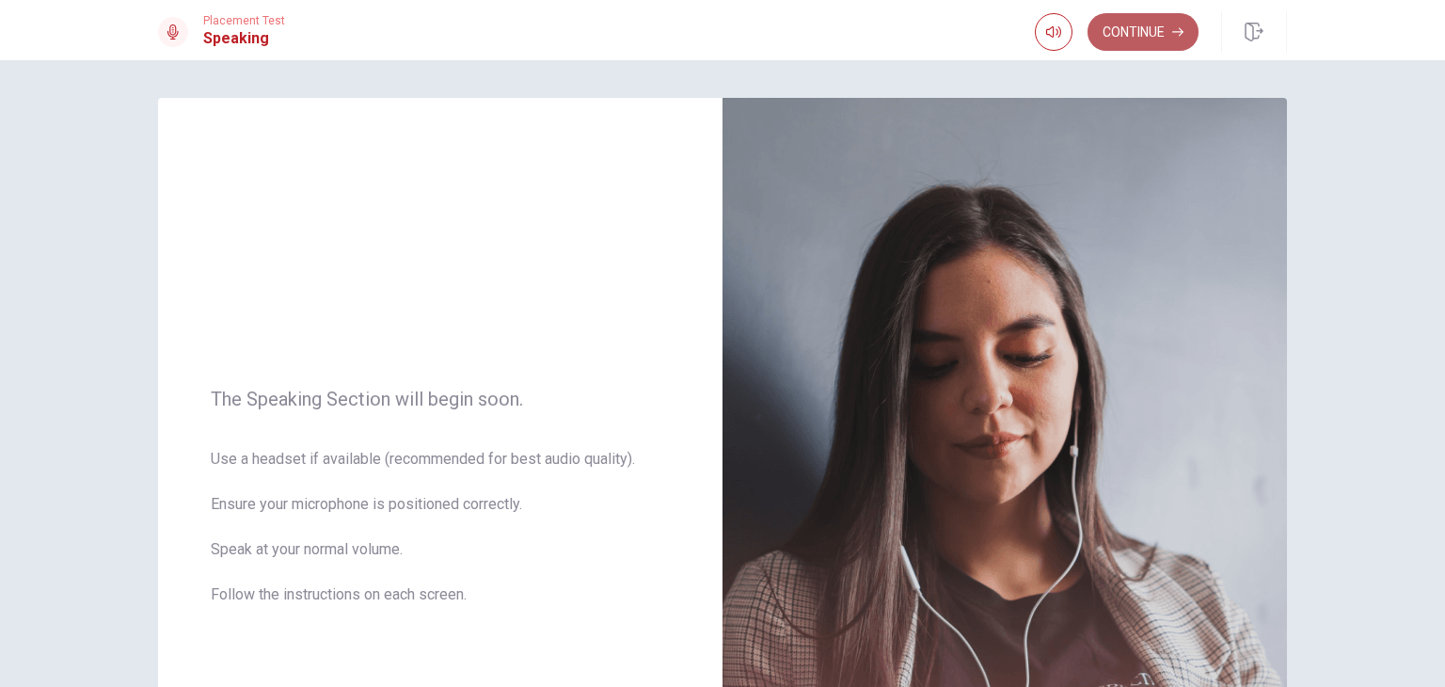
click at [1149, 14] on button "Continue" at bounding box center [1142, 32] width 111 height 38
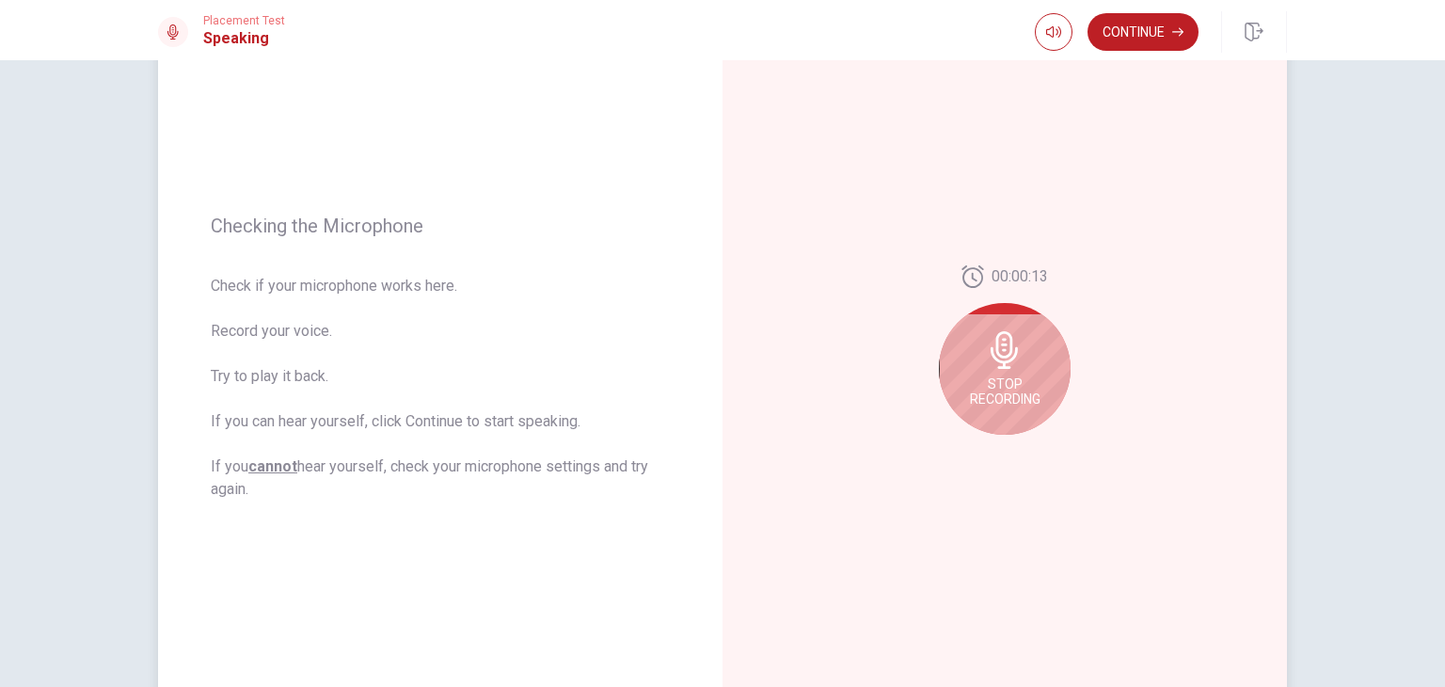
scroll to position [164, 0]
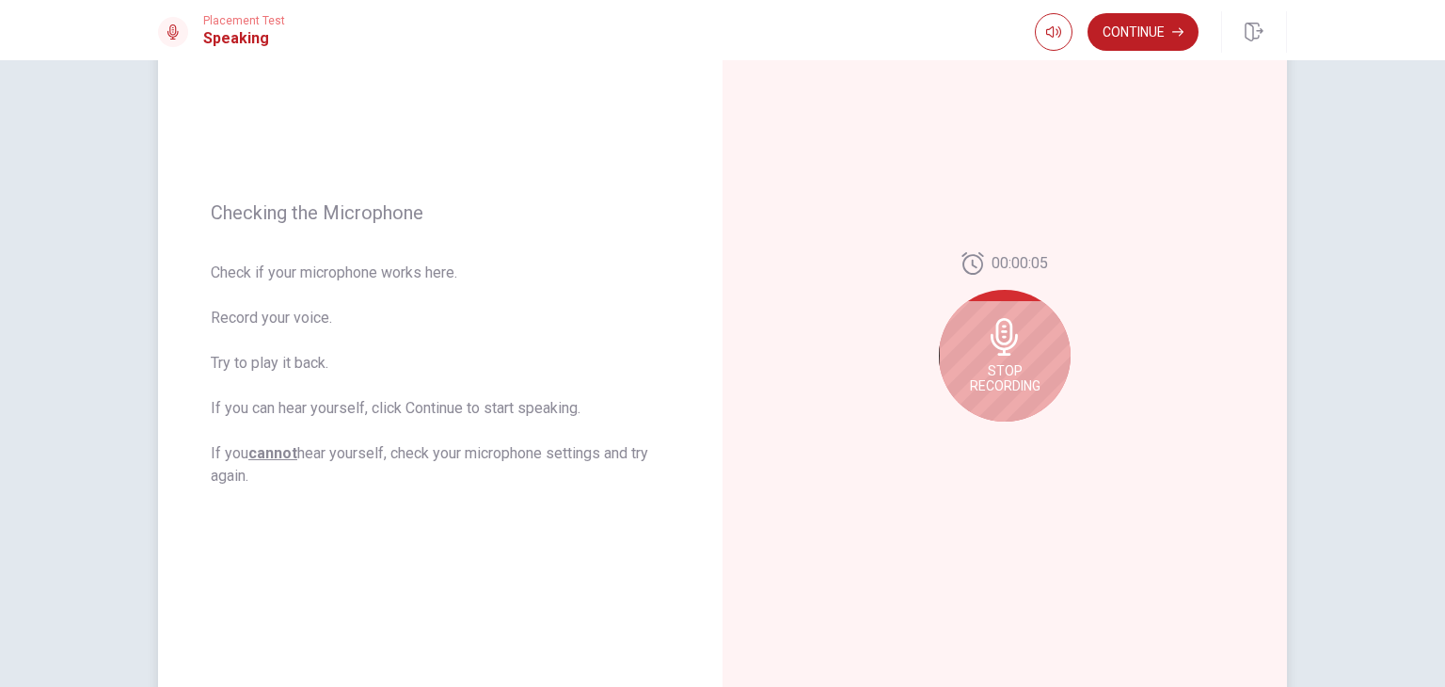
click at [1027, 342] on div "Stop Recording" at bounding box center [1005, 356] width 132 height 132
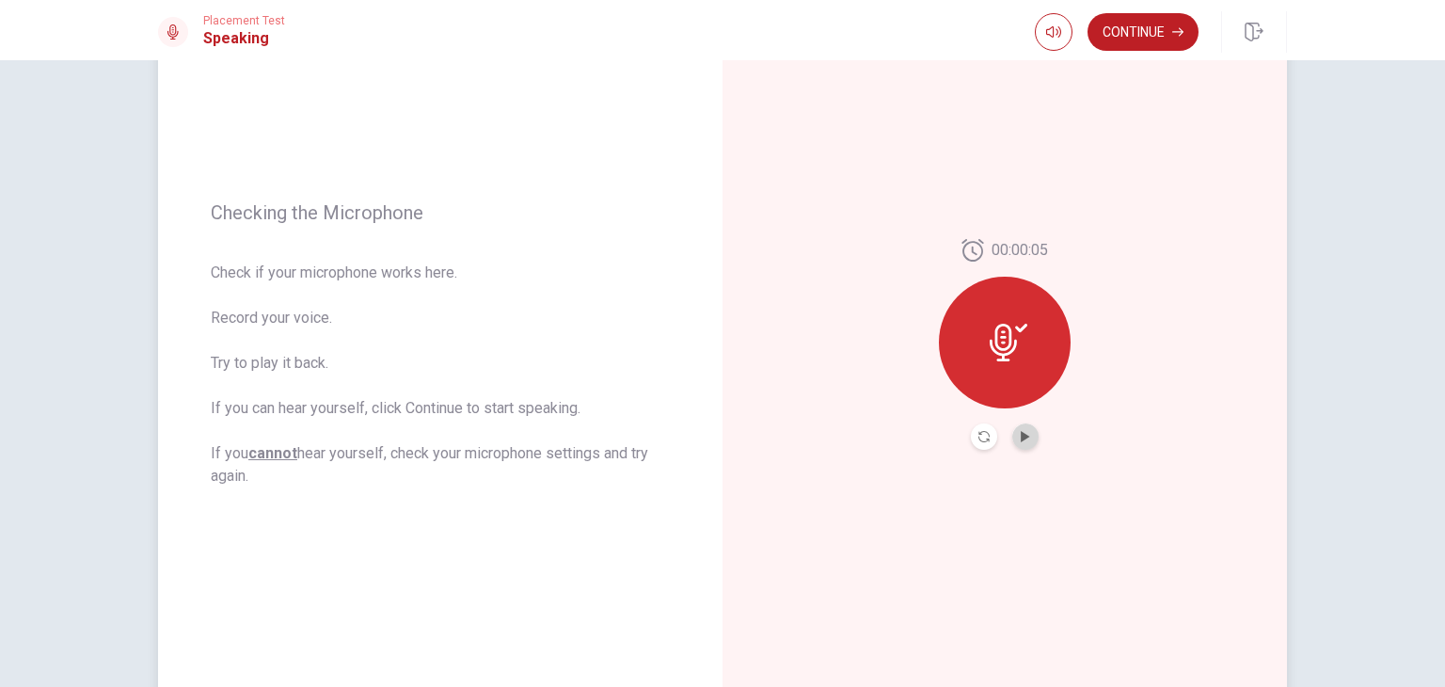
click at [1027, 441] on button "Play Audio" at bounding box center [1025, 436] width 26 height 26
click at [1155, 23] on button "Continue" at bounding box center [1142, 32] width 111 height 38
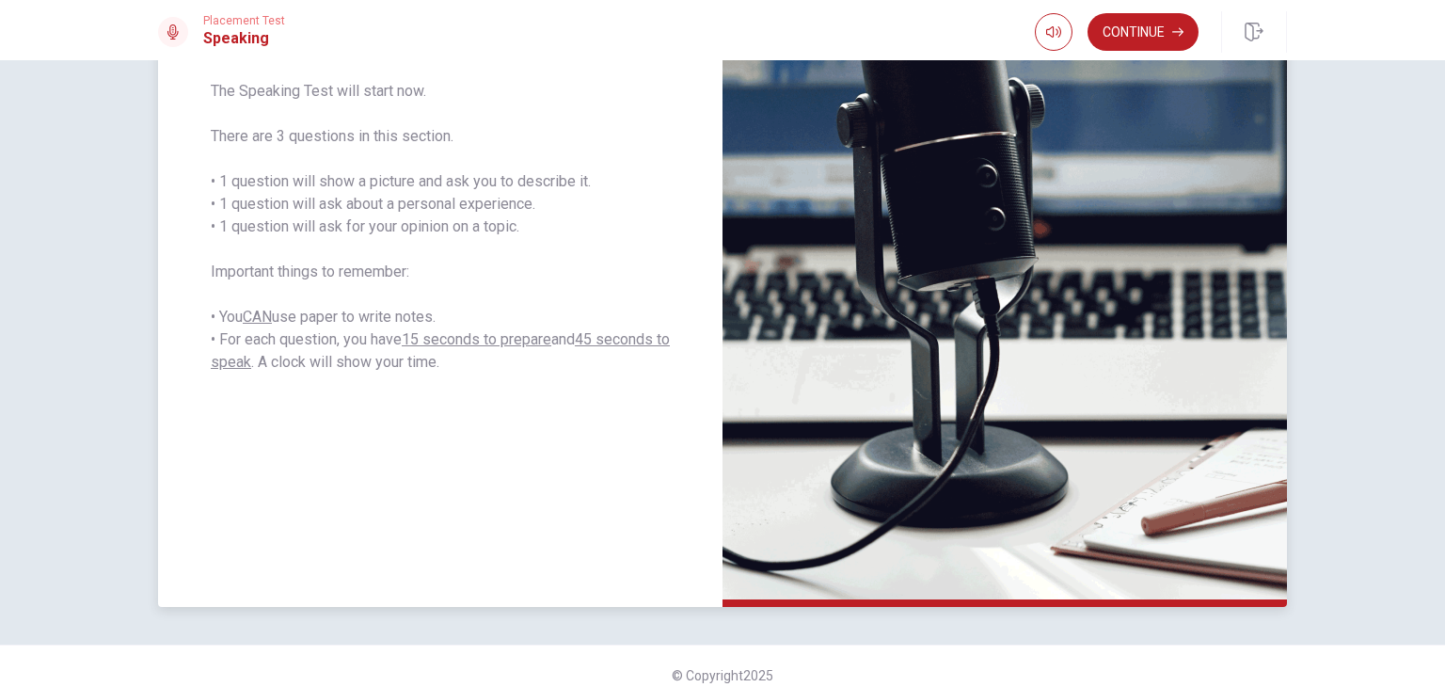
scroll to position [314, 0]
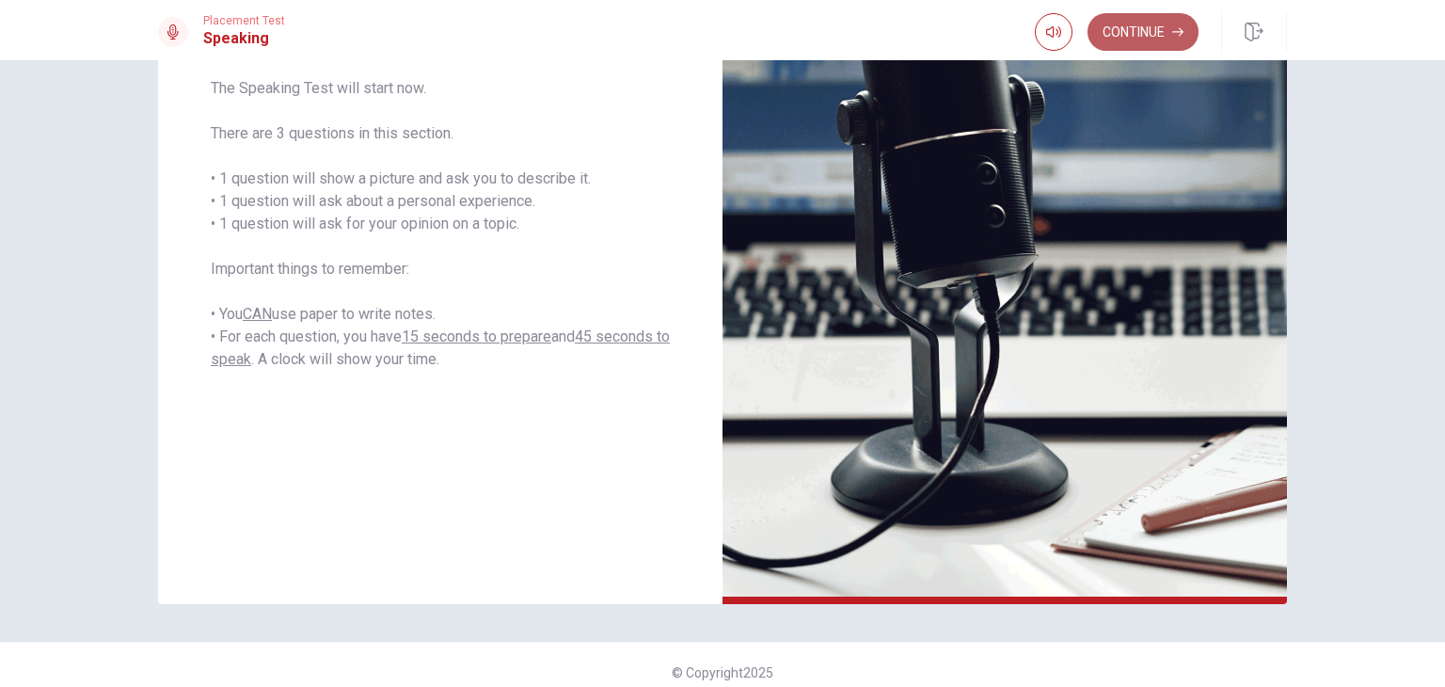
click at [1162, 40] on button "Continue" at bounding box center [1142, 32] width 111 height 38
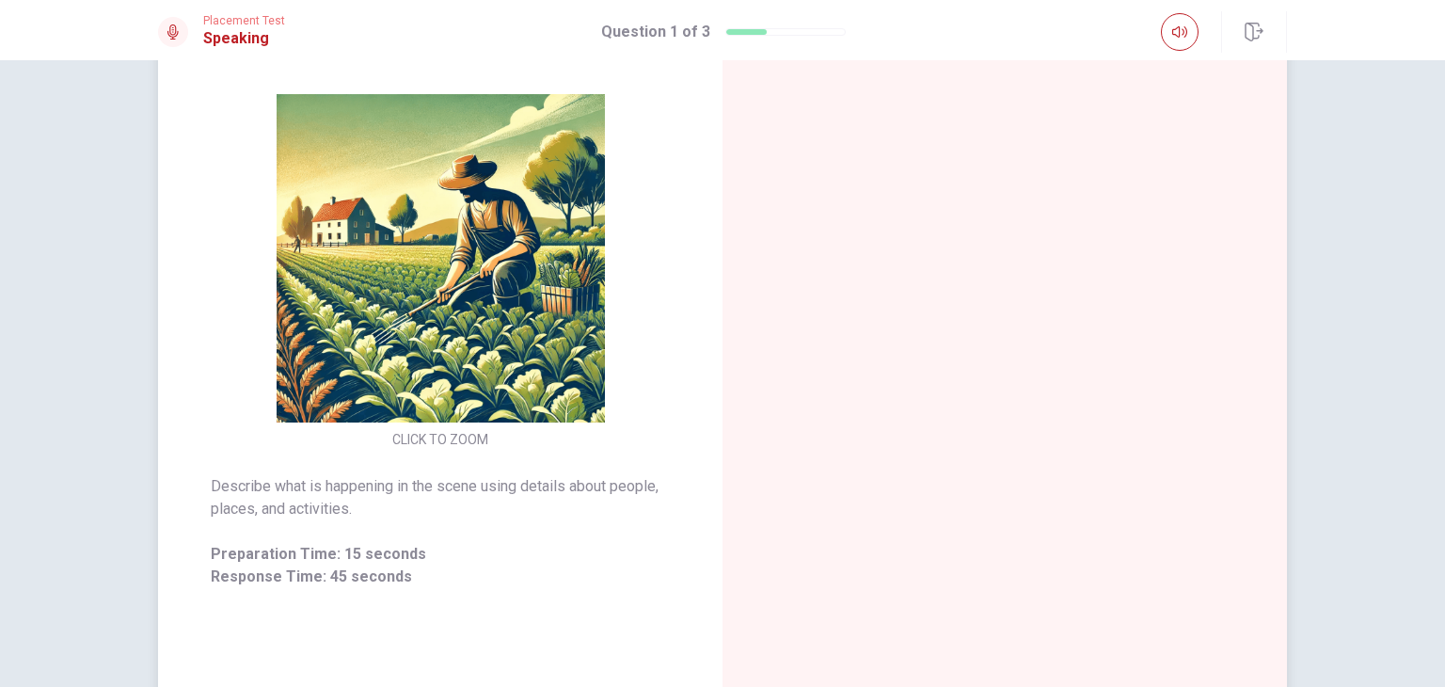
scroll to position [179, 0]
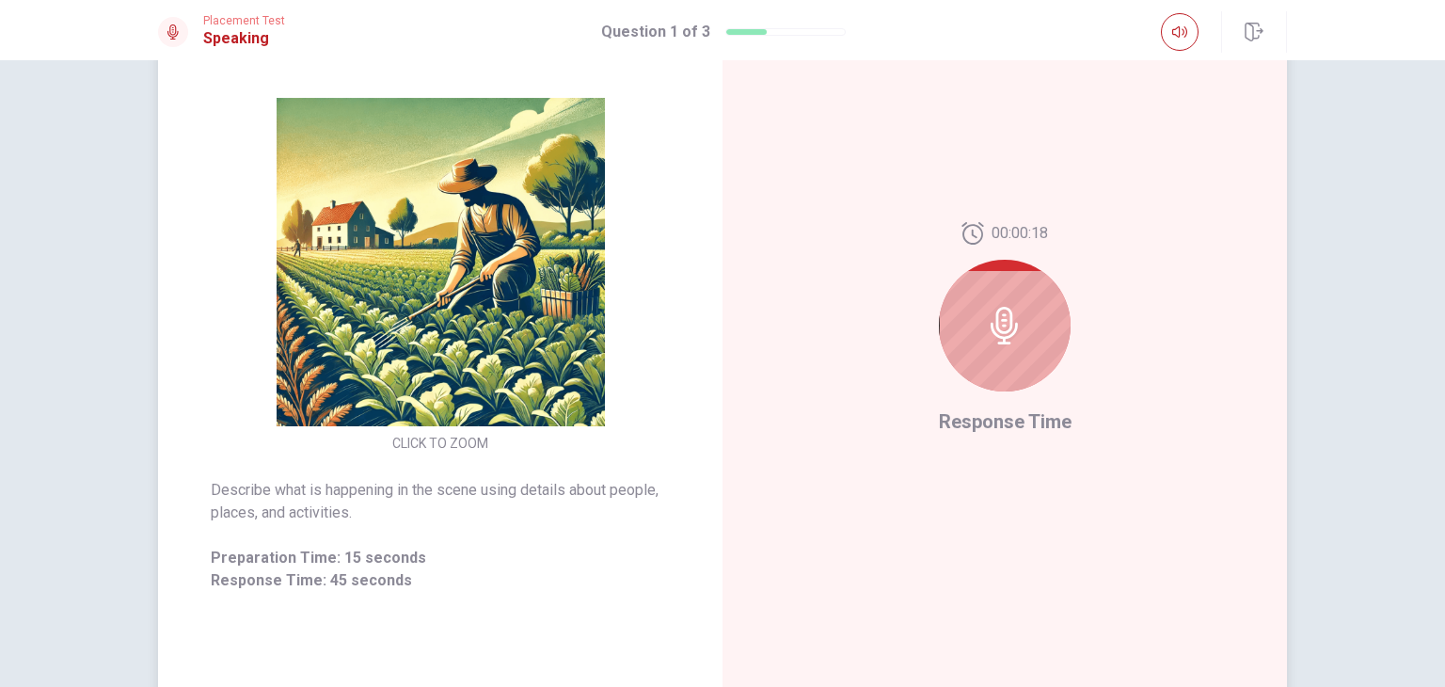
click at [561, 219] on img at bounding box center [440, 262] width 361 height 328
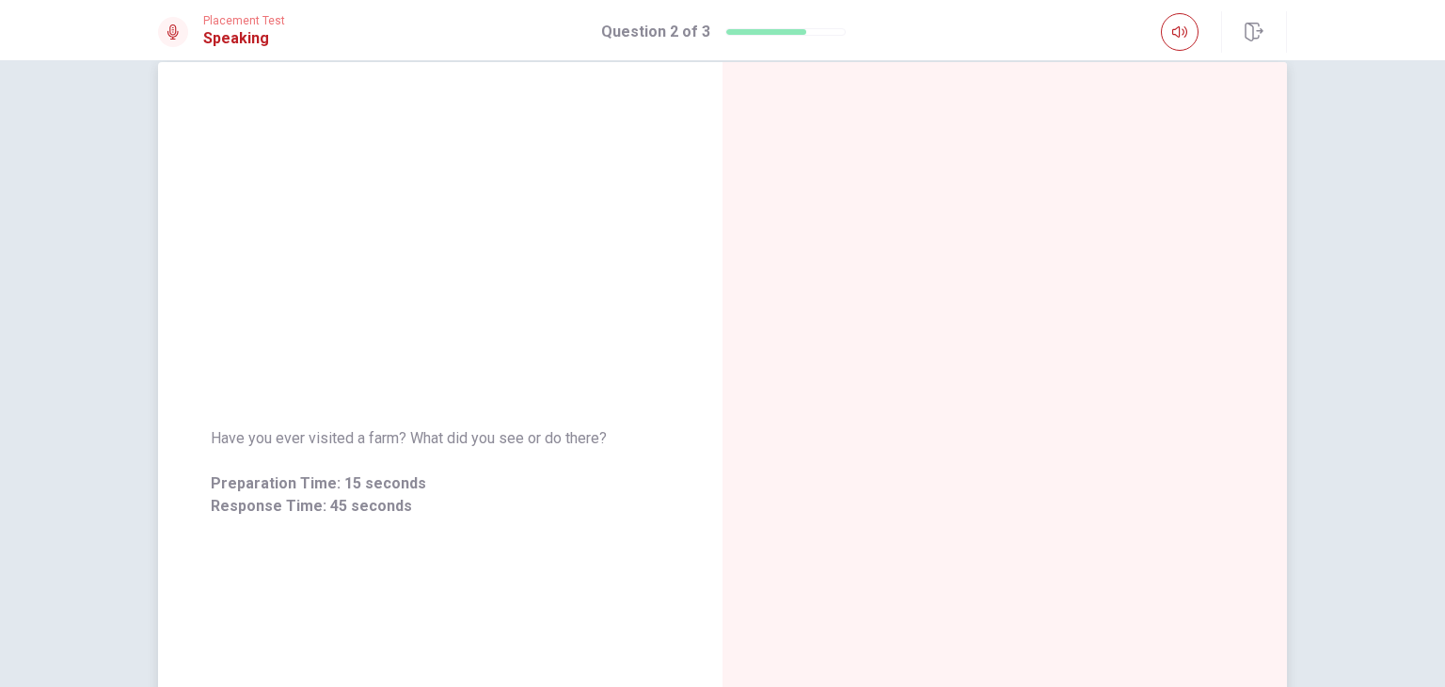
scroll to position [37, 0]
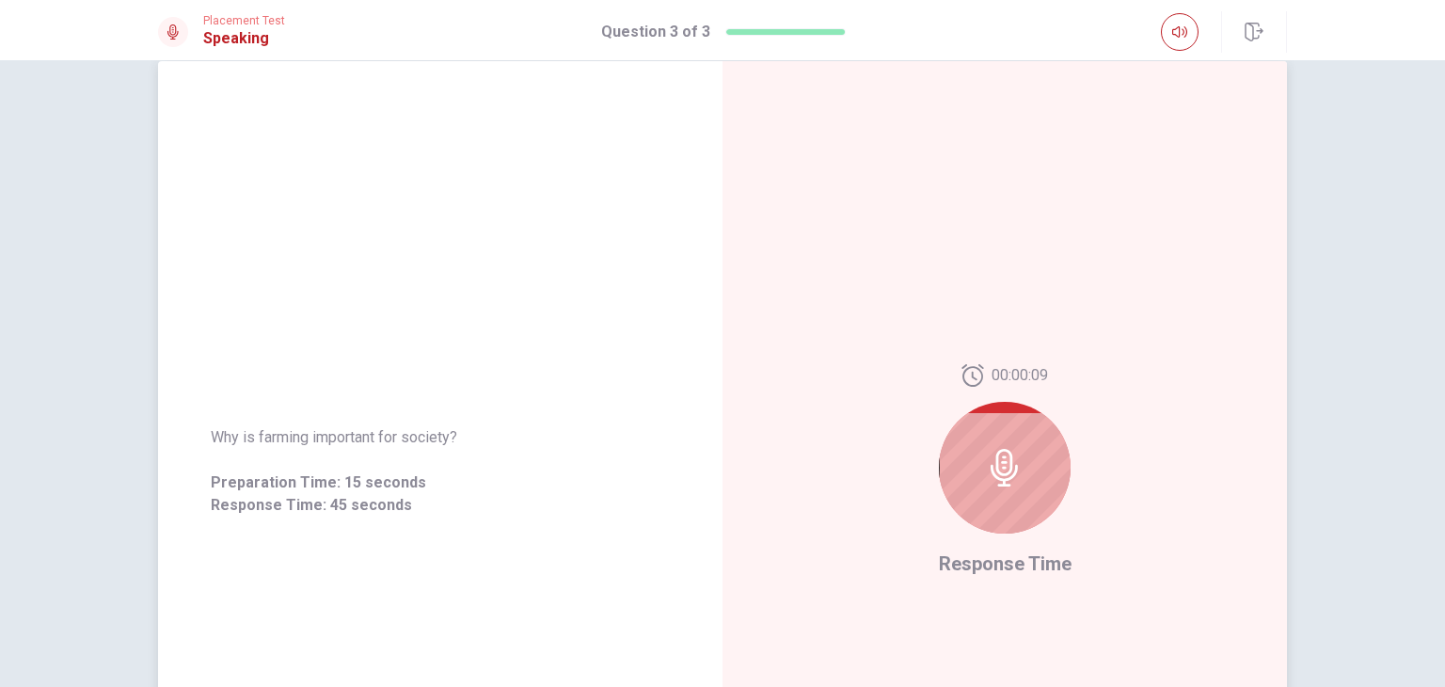
click at [956, 480] on div at bounding box center [1005, 468] width 132 height 132
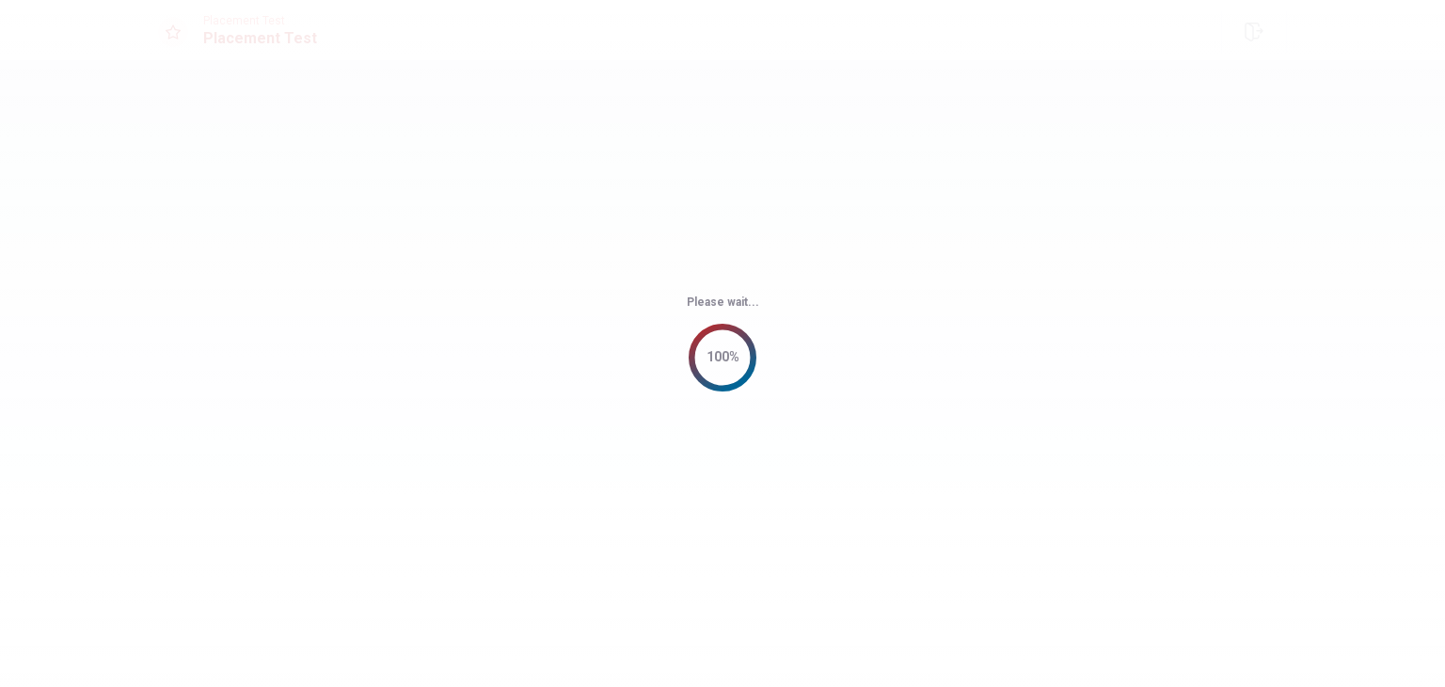
scroll to position [0, 0]
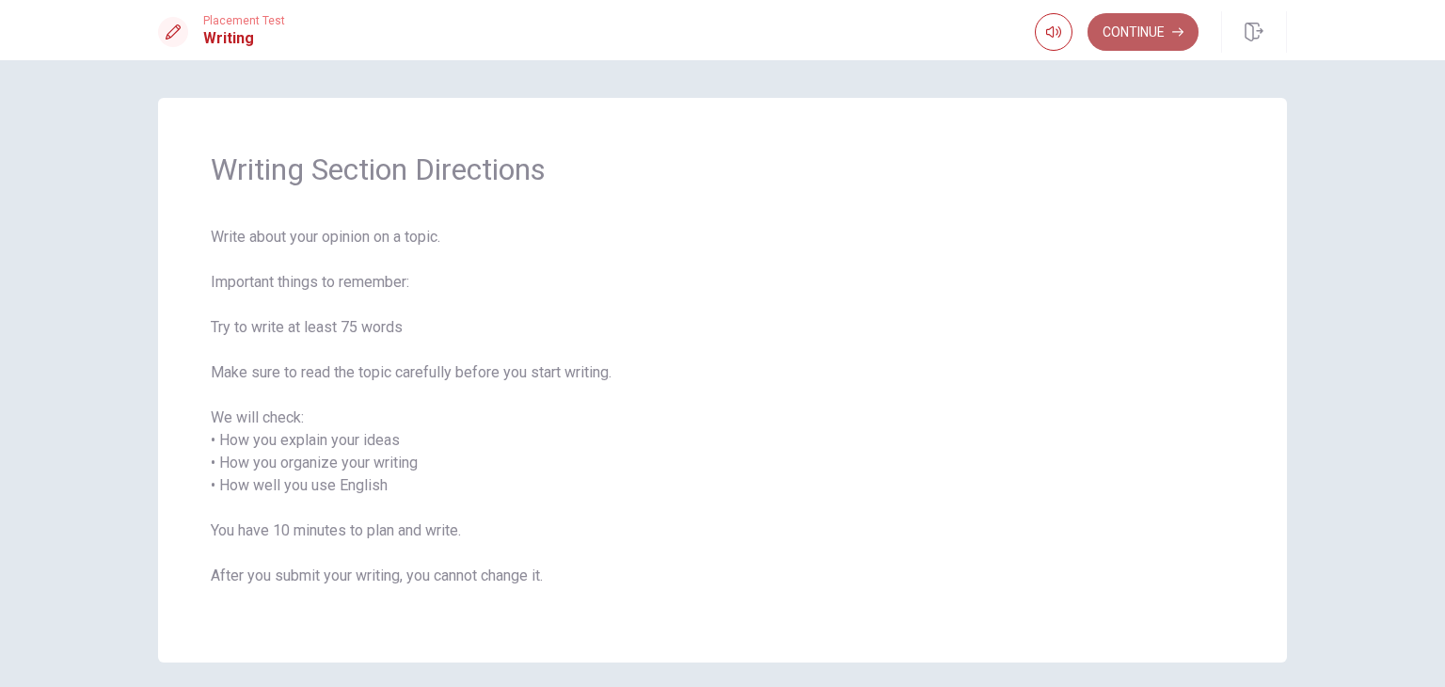
click at [1133, 31] on button "Continue" at bounding box center [1142, 32] width 111 height 38
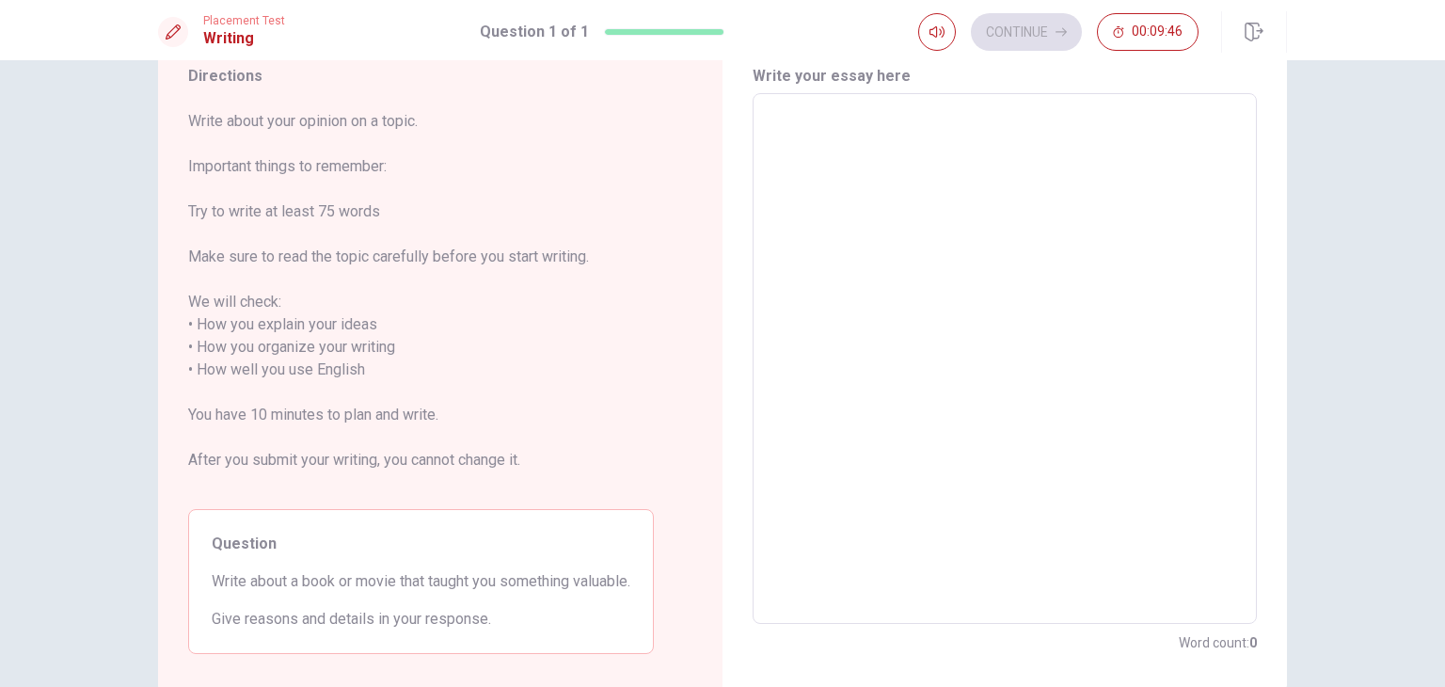
scroll to position [68, 0]
click at [1206, 174] on textarea at bounding box center [1005, 361] width 478 height 499
type textarea "i"
type textarea "x"
type textarea "i"
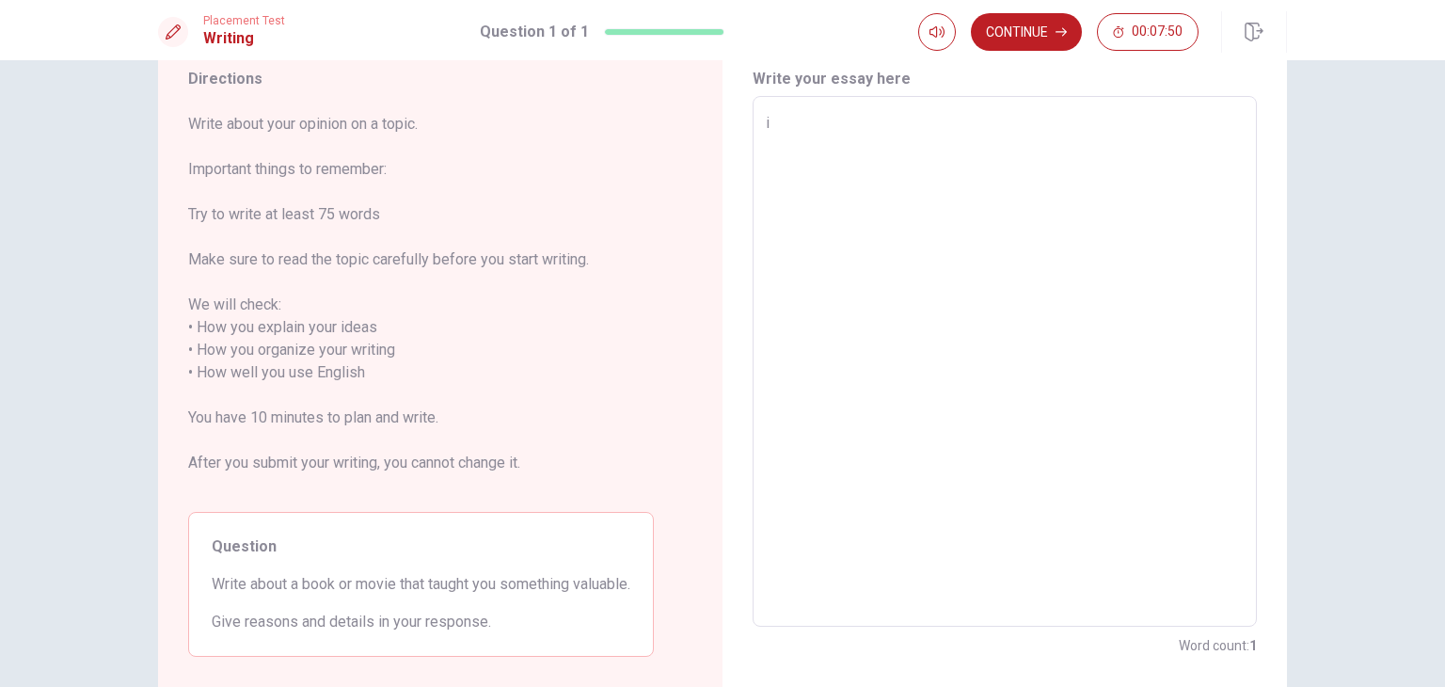
type textarea "x"
type textarea "i t"
type textarea "x"
type textarea "i th"
type textarea "x"
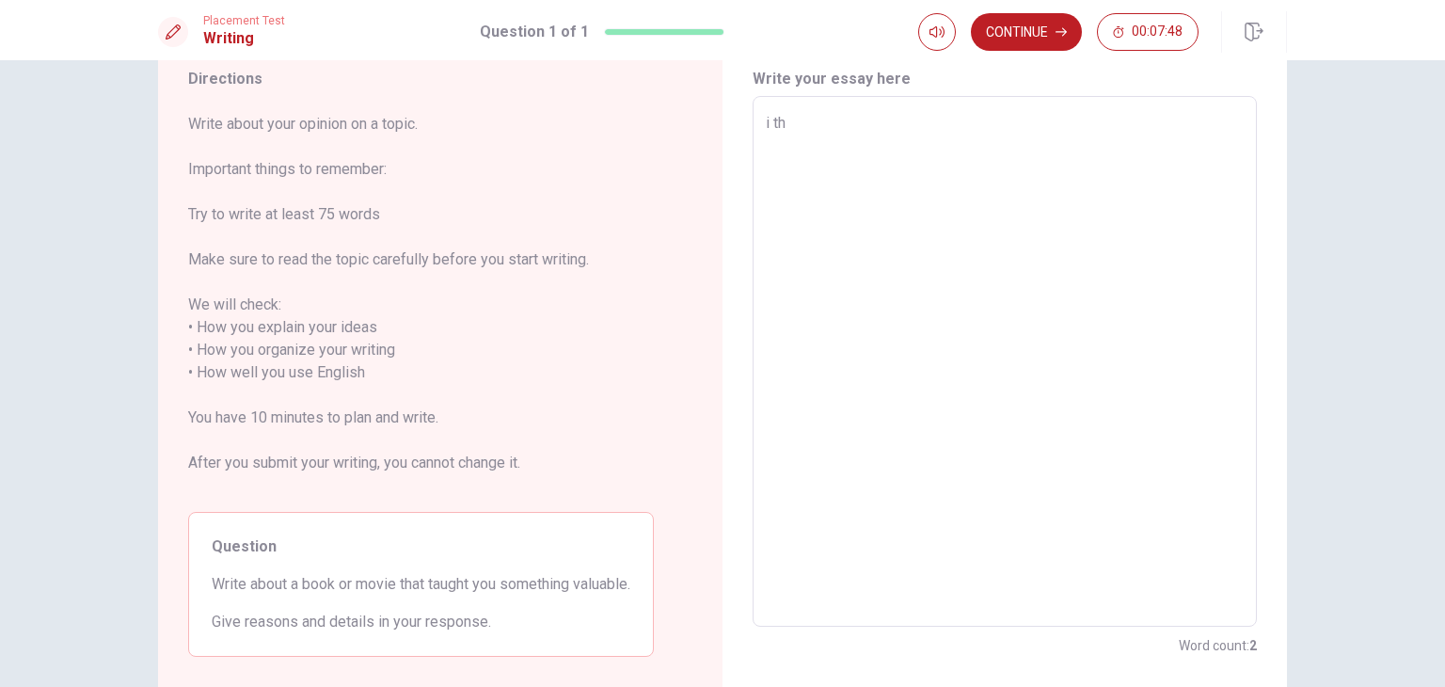
type textarea "i thn"
type textarea "x"
type textarea "i thnk"
type textarea "x"
type textarea "i thnk\"
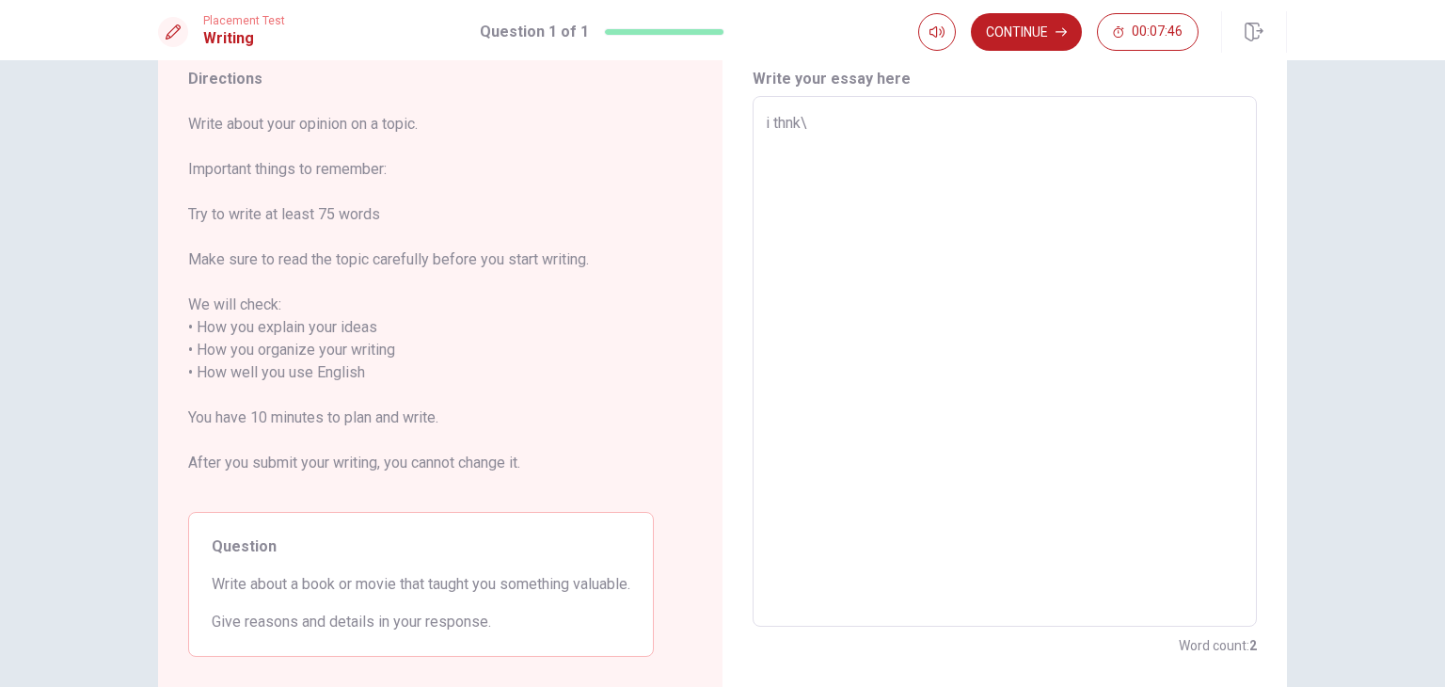
type textarea "x"
type textarea "i thnk\\"
type textarea "x"
type textarea "i thnk\"
type textarea "x"
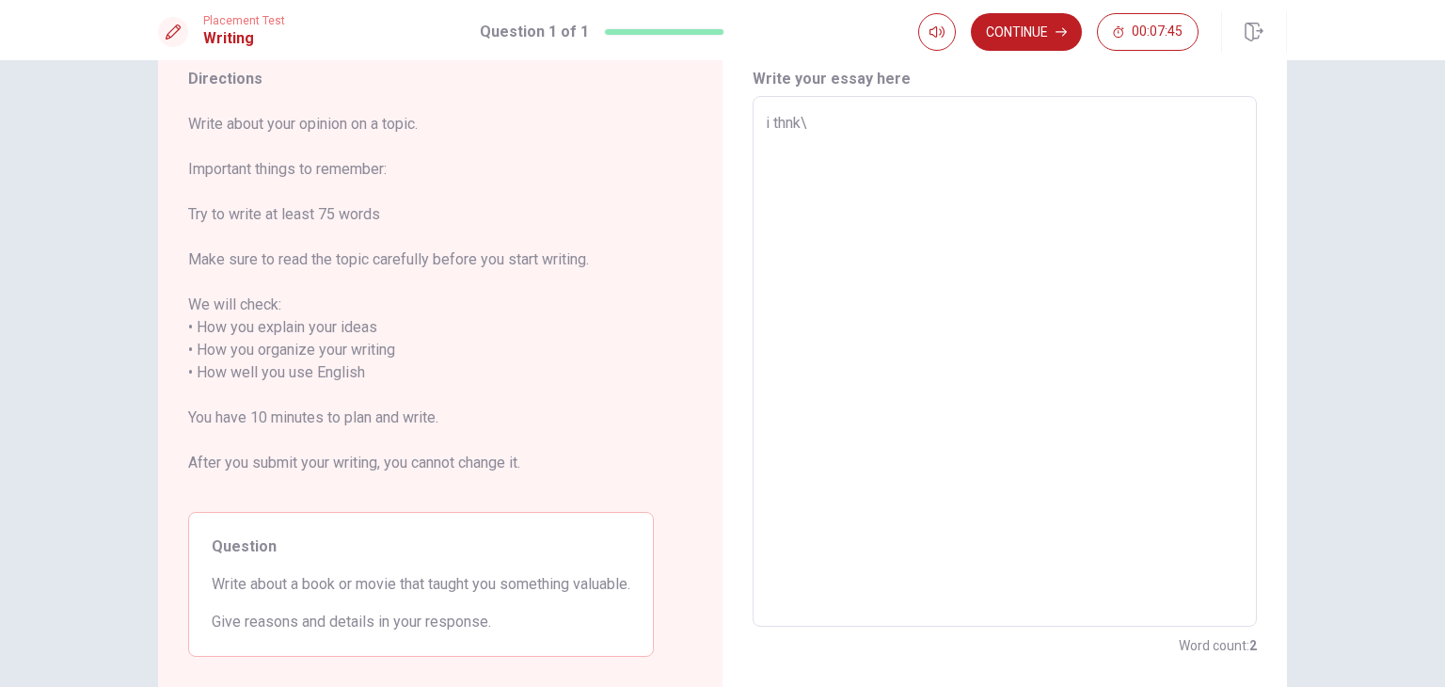
type textarea "i thnk"
type textarea "x"
type textarea "i thn"
type textarea "x"
type textarea "i th"
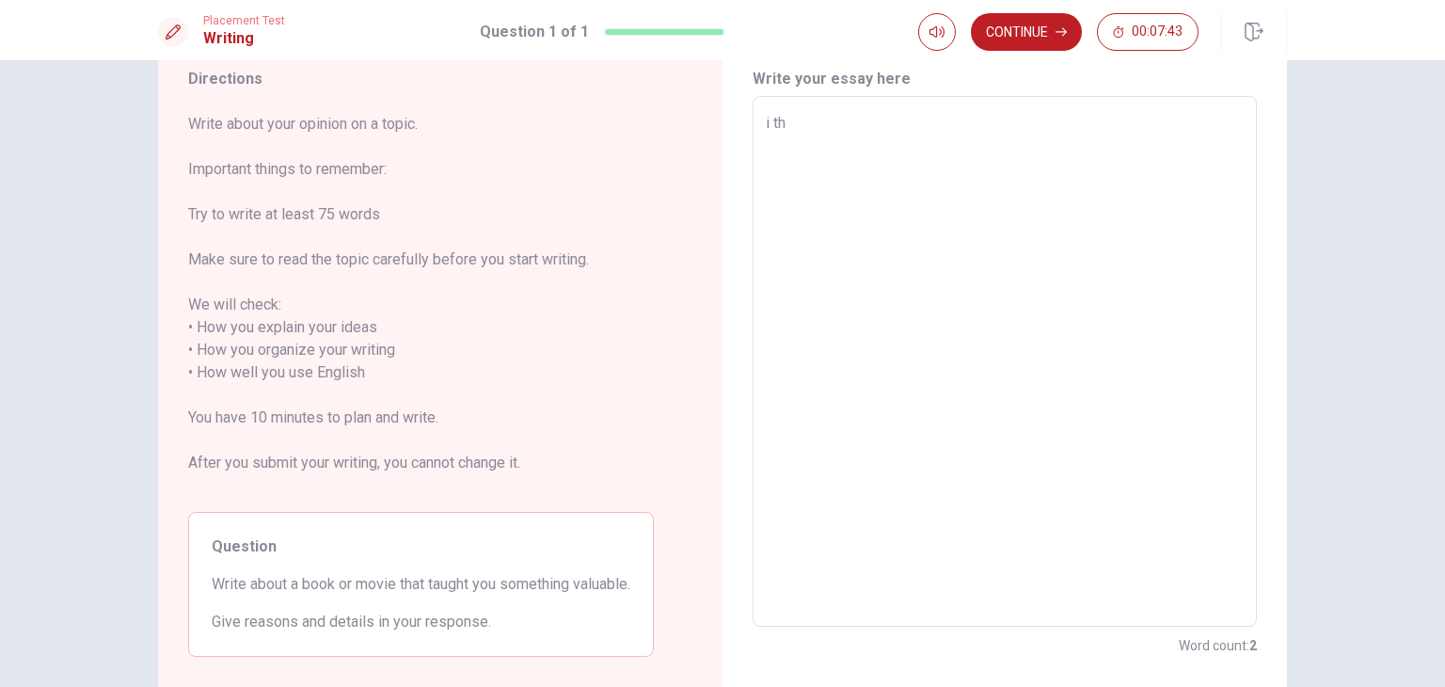
type textarea "x"
type textarea "i thi"
type textarea "x"
type textarea "i thin"
type textarea "x"
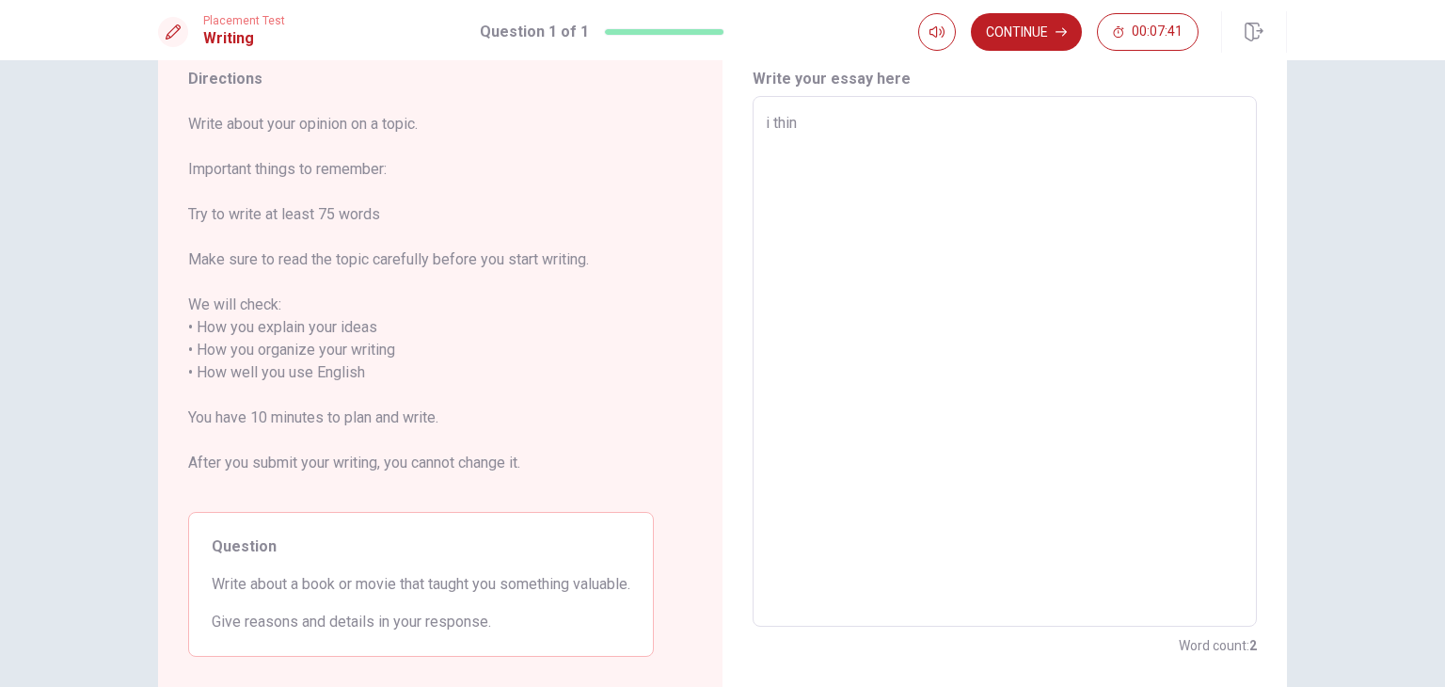
type textarea "i think"
type textarea "x"
type textarea "i think"
type textarea "x"
type textarea "i think l"
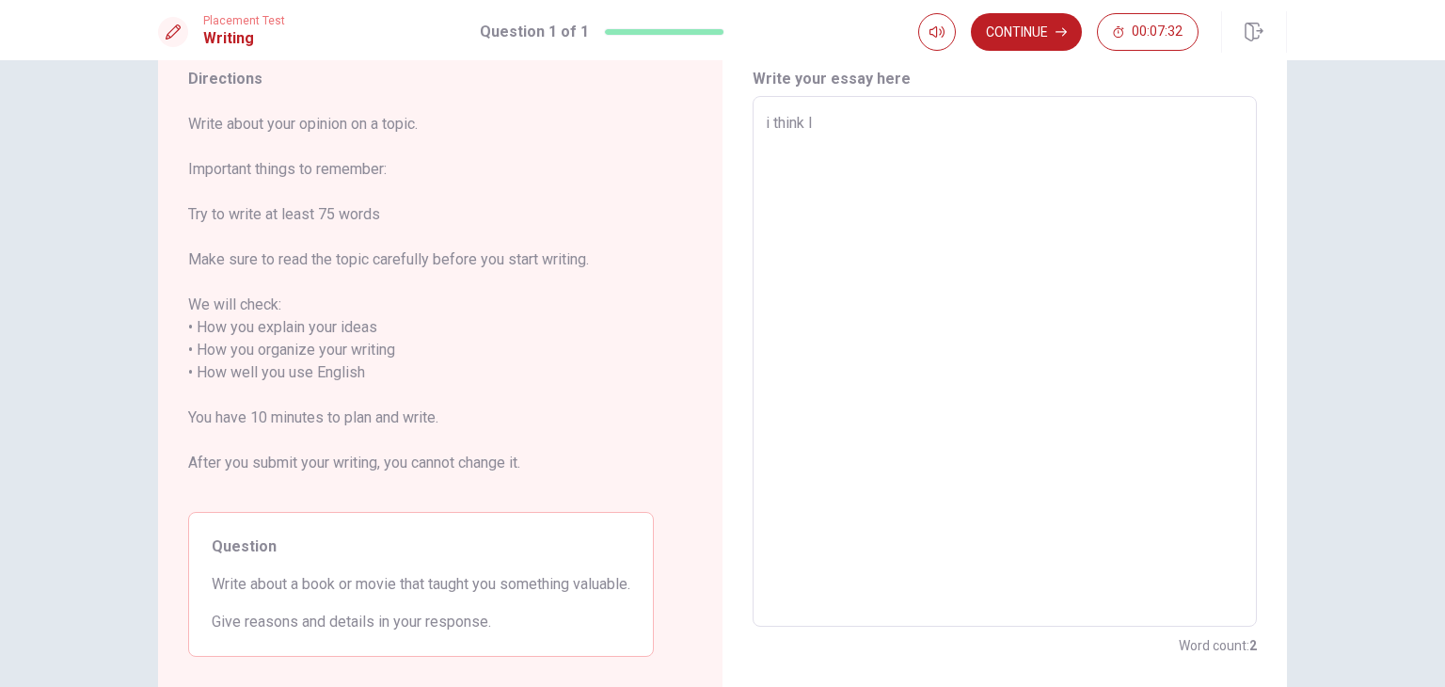
type textarea "x"
type textarea "i think [PERSON_NAME]"
type textarea "x"
type textarea "i think lit"
type textarea "x"
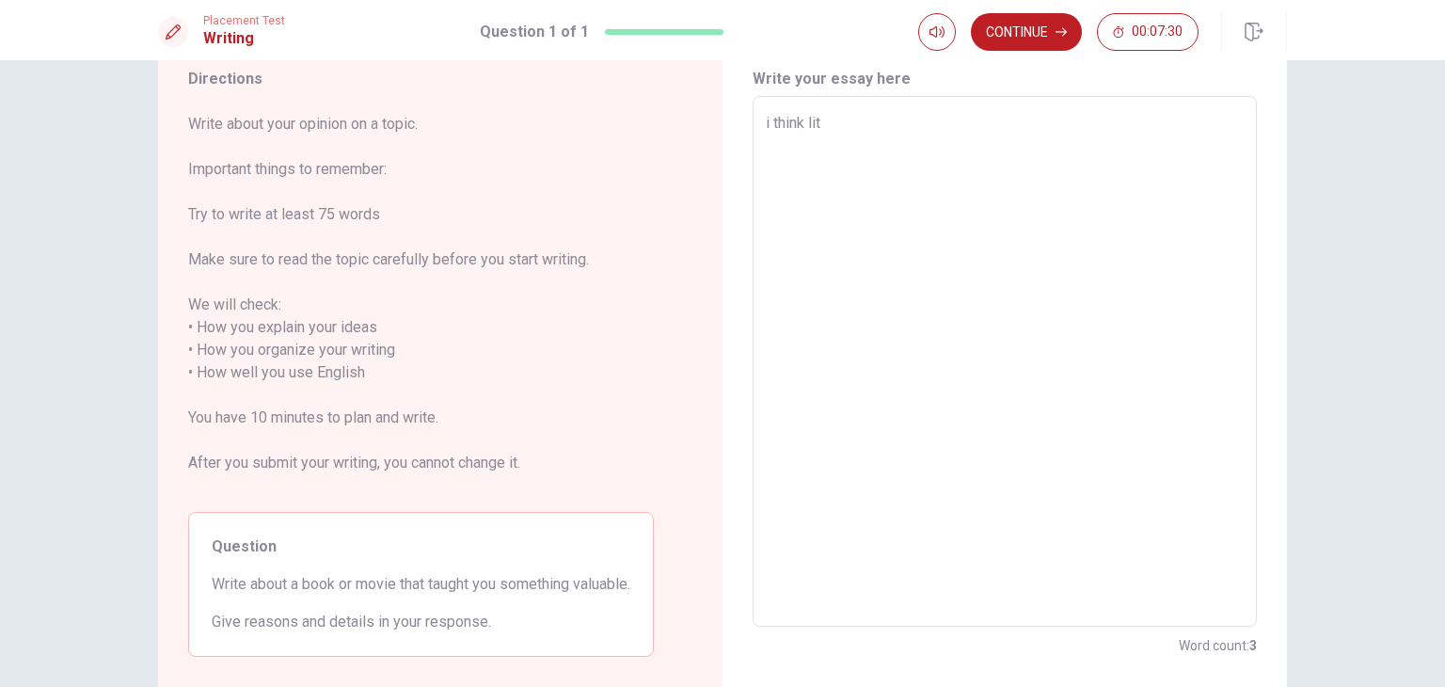
type textarea "i think litt"
type textarea "x"
type textarea "i think littl"
type textarea "x"
type textarea "i think little"
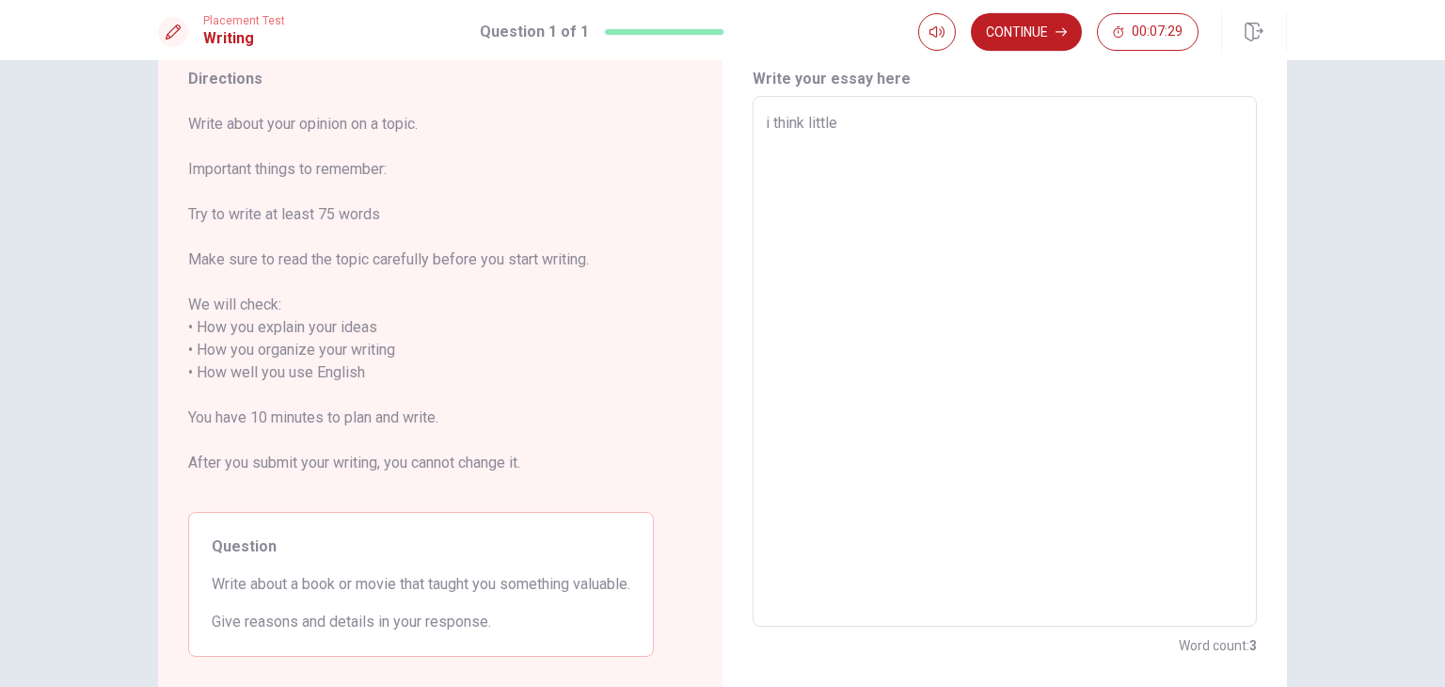
type textarea "x"
type textarea "i think little"
type textarea "x"
type textarea "i think little w"
type textarea "x"
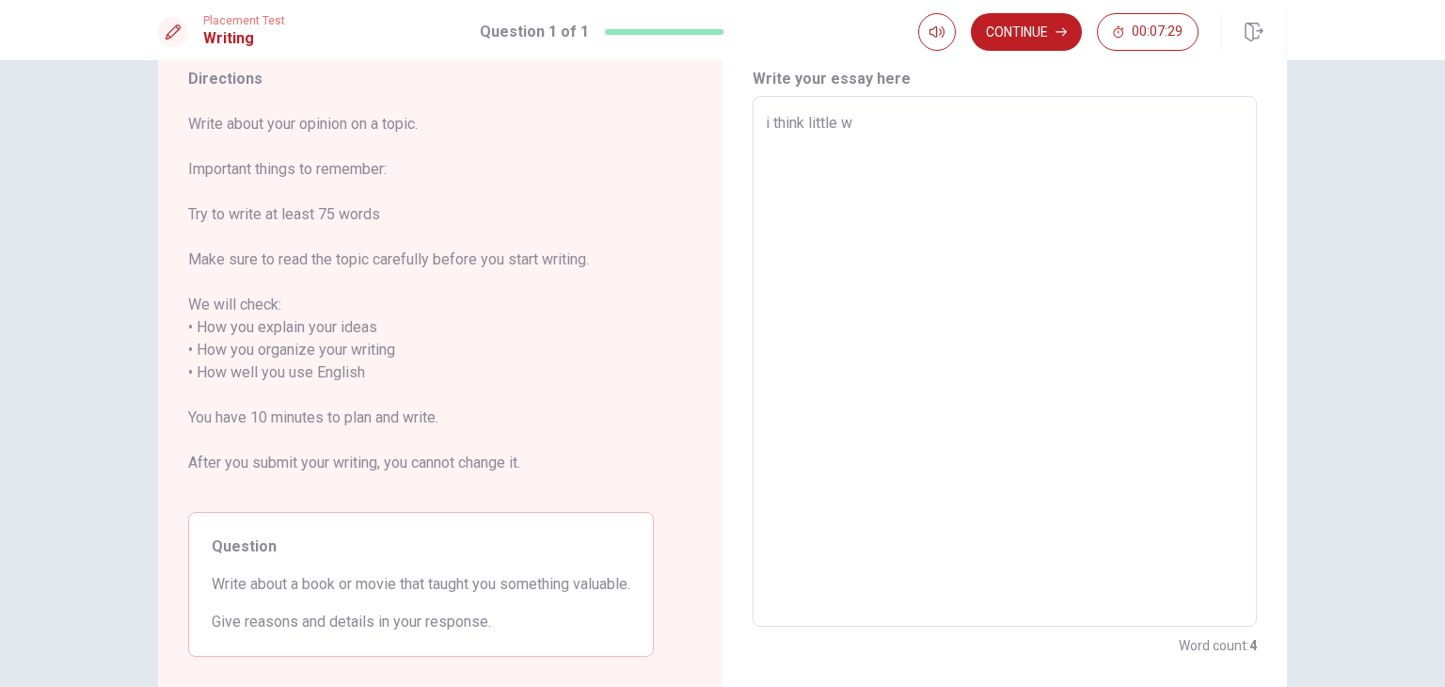
type textarea "i think little wo"
type textarea "x"
type textarea "i think little wom"
type textarea "x"
type textarea "i think little woma"
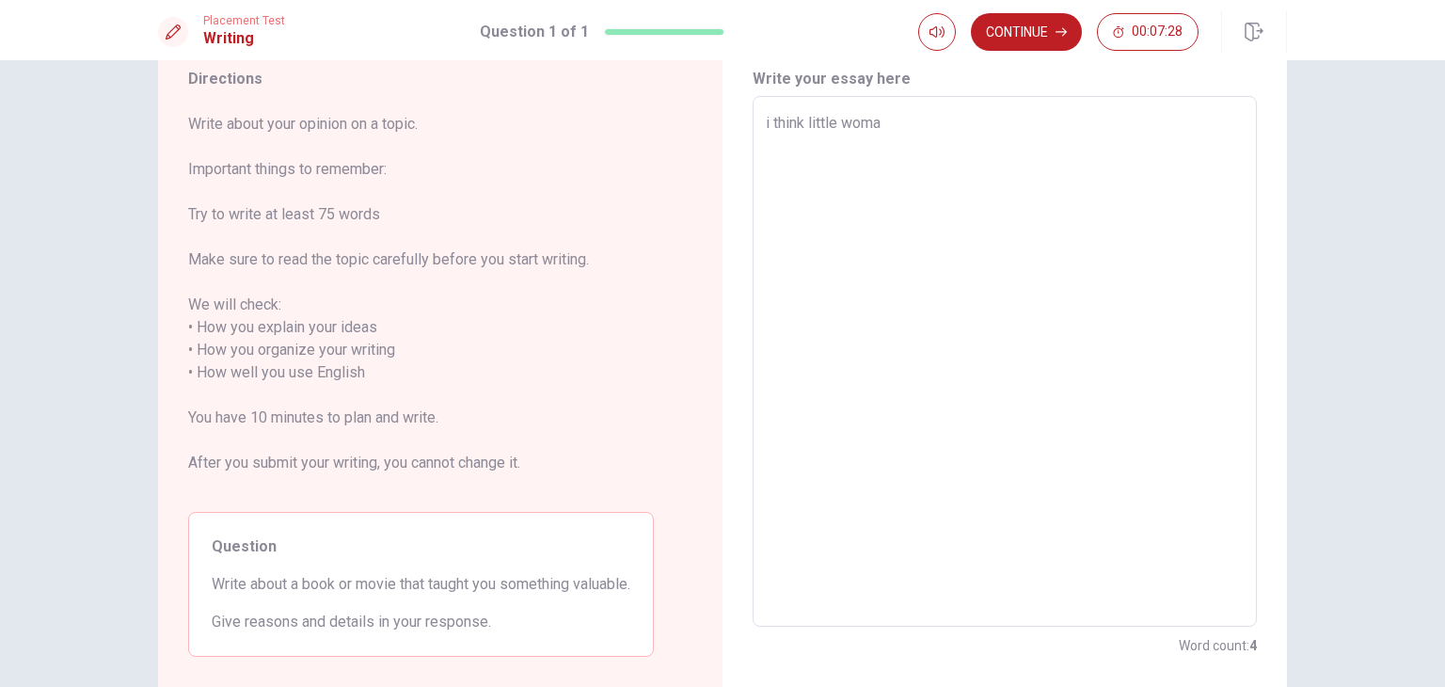
type textarea "x"
type textarea "i think little woman"
type textarea "x"
type textarea "i think little woman"
type textarea "x"
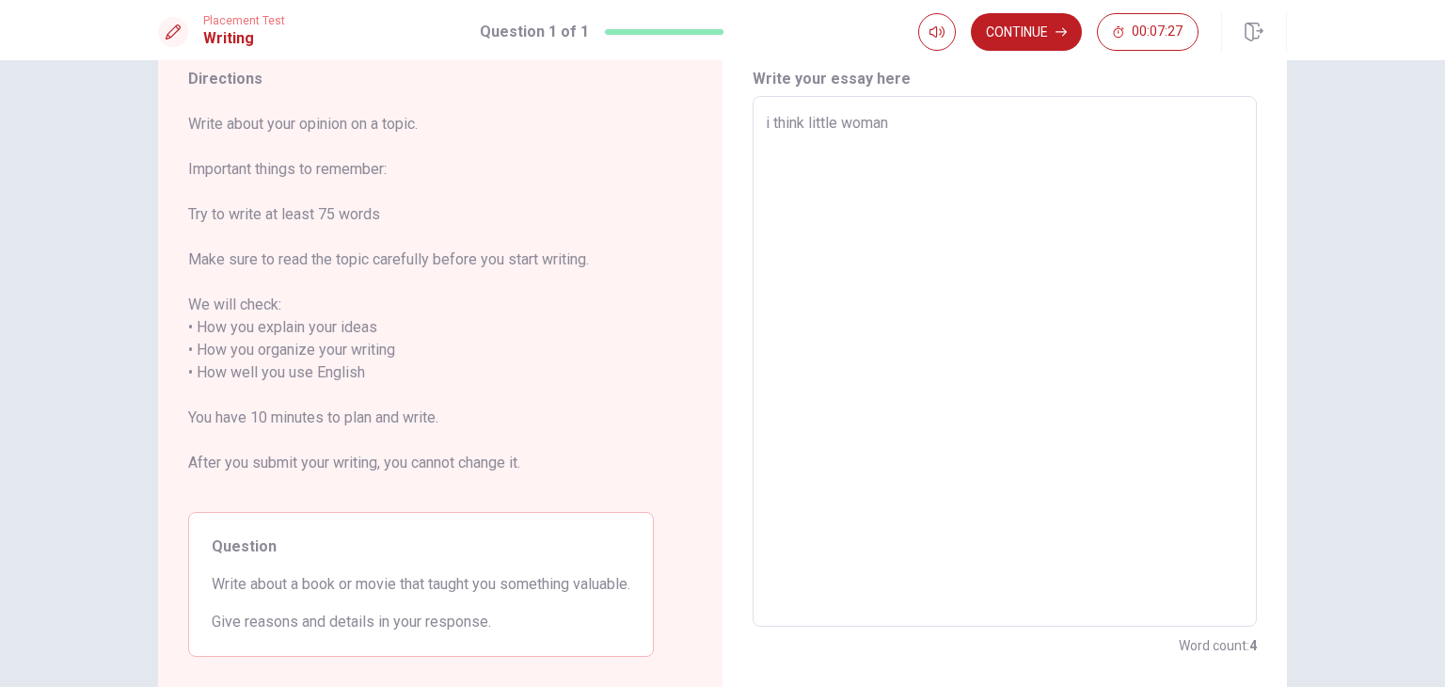
type textarea "i think little woman y"
type textarea "x"
type textarea "i think little woman y"
type textarea "x"
type textarea "i think little woman y"
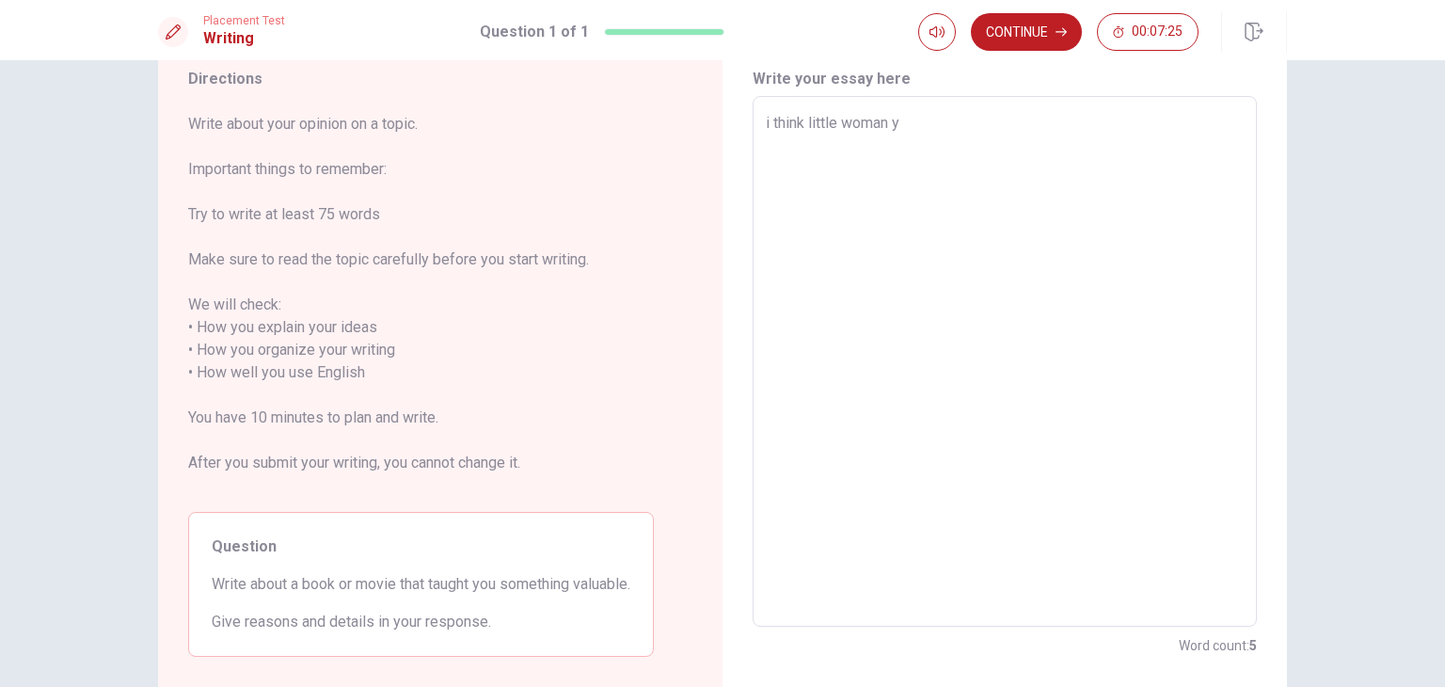
type textarea "x"
type textarea "i think little woman"
type textarea "x"
type textarea "i think little woman i"
type textarea "x"
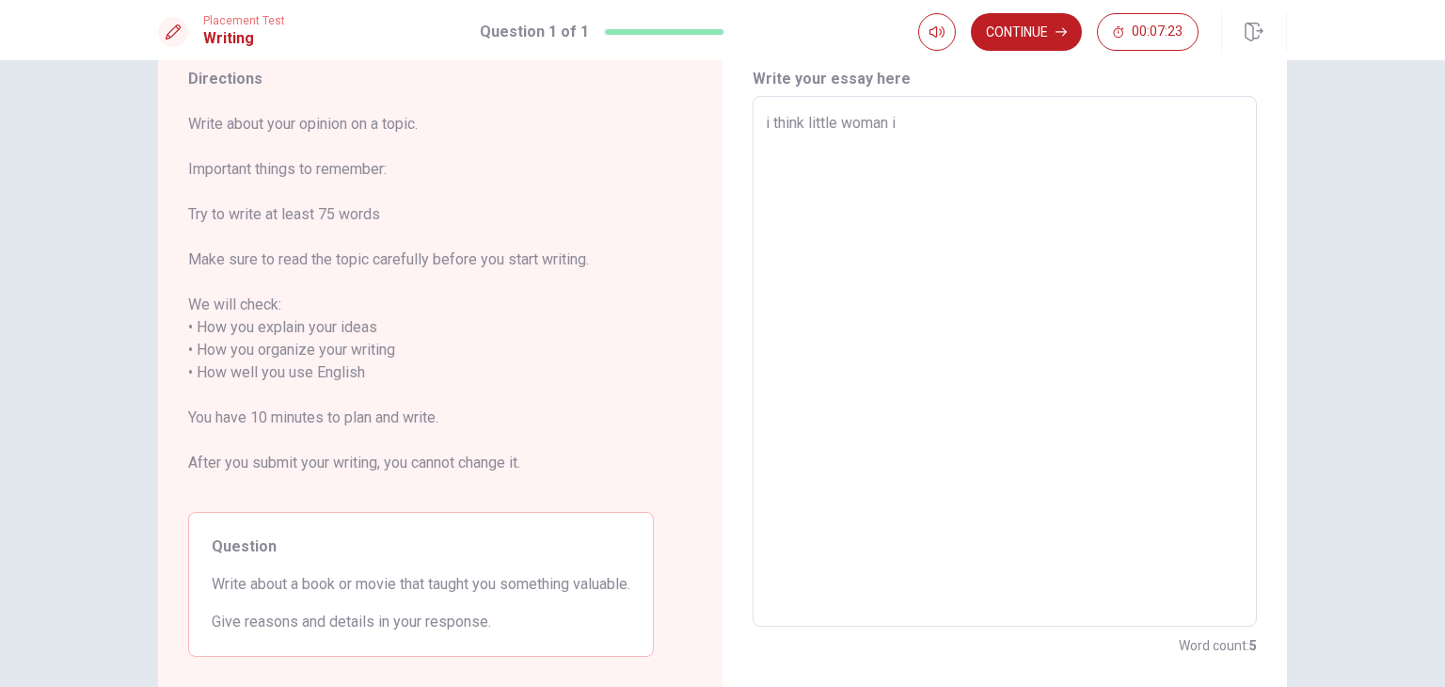
type textarea "i think little woman it"
type textarea "x"
type textarea "i think little woman its"
type textarea "x"
type textarea "i think little woman its"
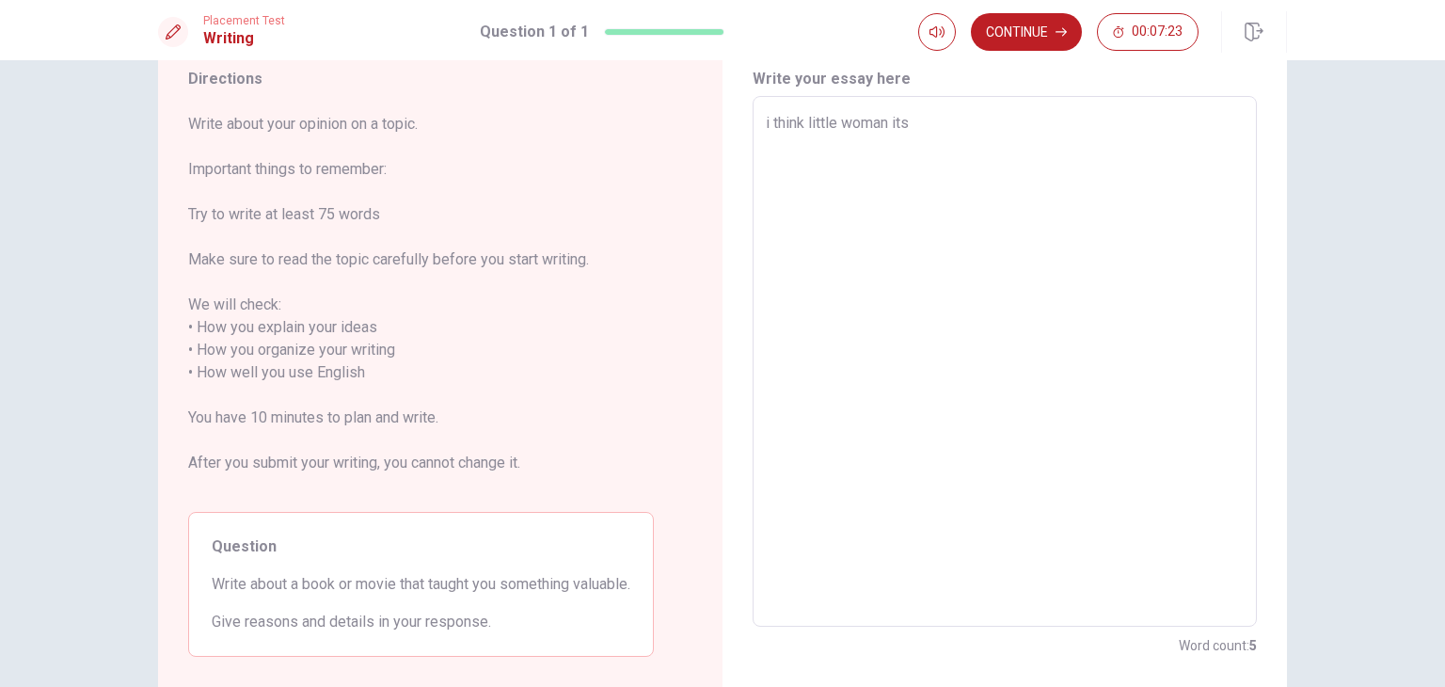
type textarea "x"
type textarea "i think little woman its a"
type textarea "x"
type textarea "i think little woman its a"
type textarea "x"
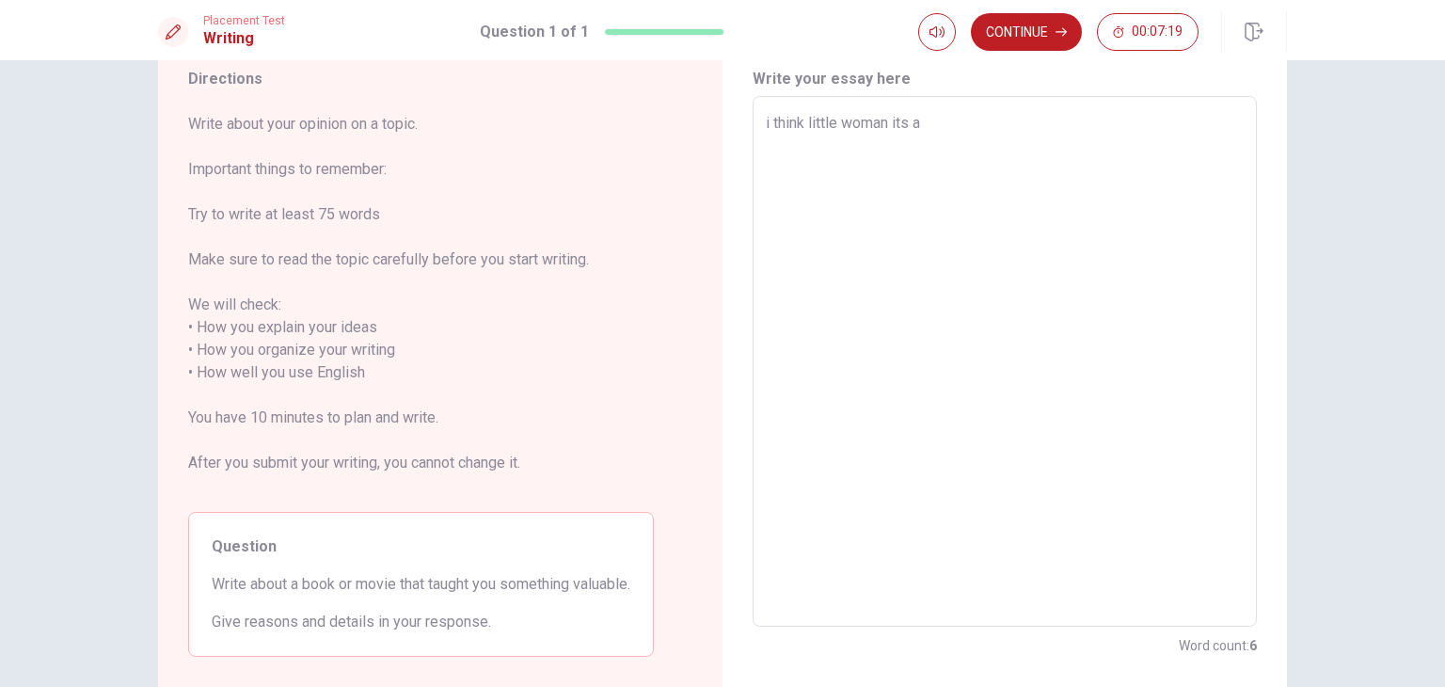
type textarea "i think little woman its a v"
type textarea "x"
type textarea "i think little woman its a ve"
type textarea "x"
type textarea "i think little woman its a ver"
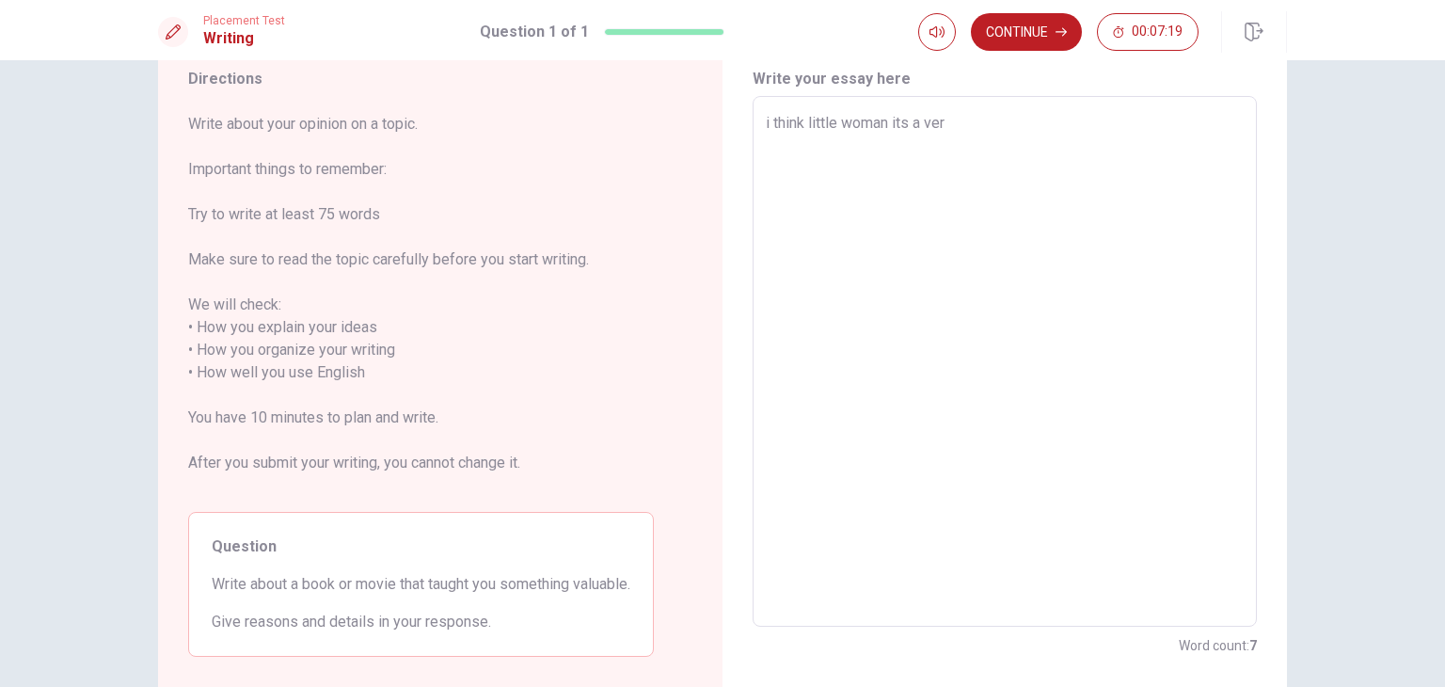
type textarea "x"
type textarea "i think little woman its a very"
type textarea "x"
type textarea "i think little woman its a very"
type textarea "x"
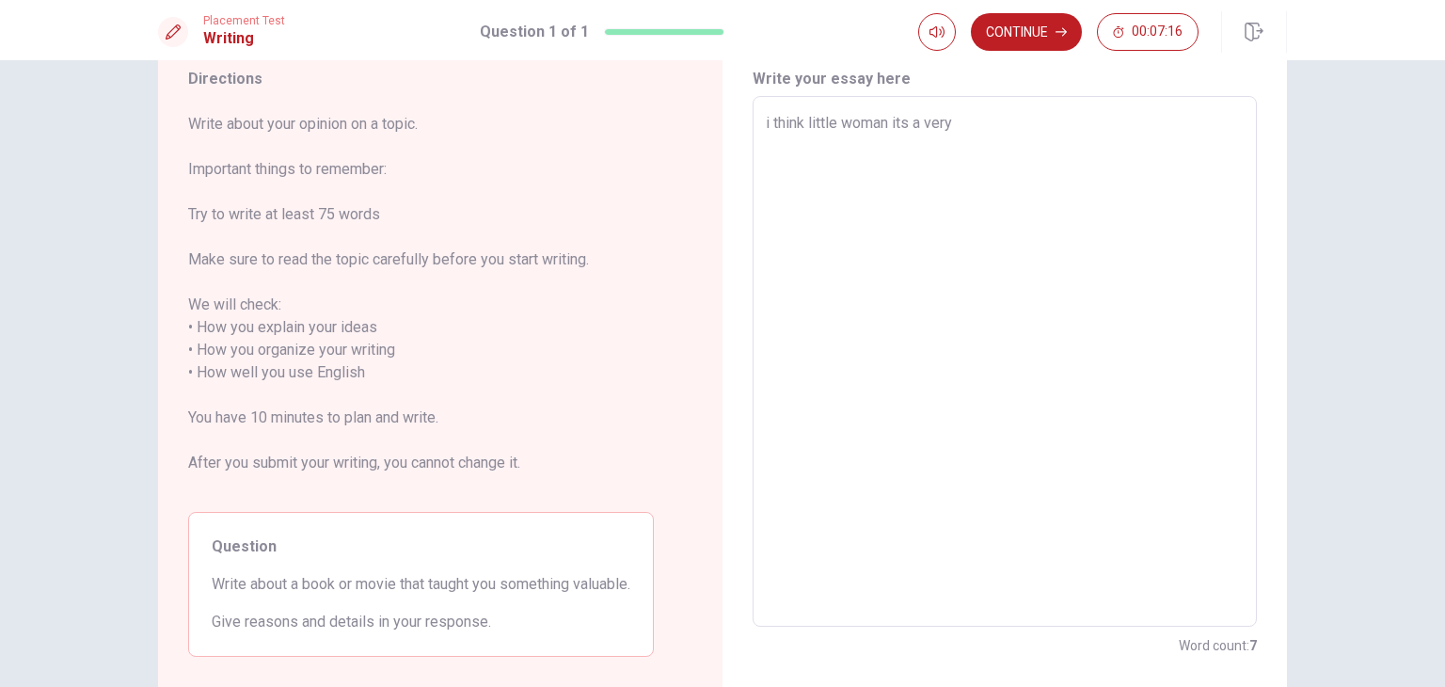
type textarea "i think little woman its a very i"
type textarea "x"
type textarea "i think little woman its a very im"
type textarea "x"
type textarea "i think little woman its a very imp"
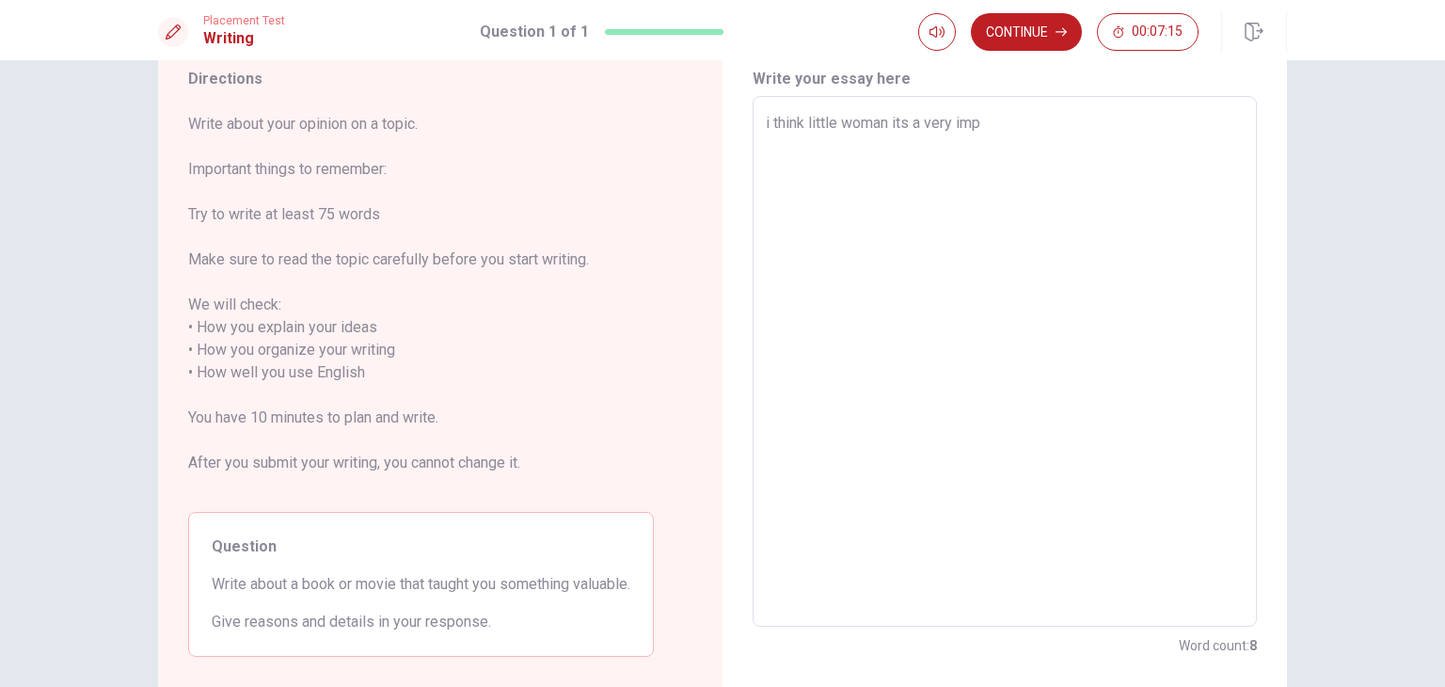
type textarea "x"
type textarea "i think little woman its a very impo"
type textarea "x"
type textarea "i think little woman its a very impor"
type textarea "x"
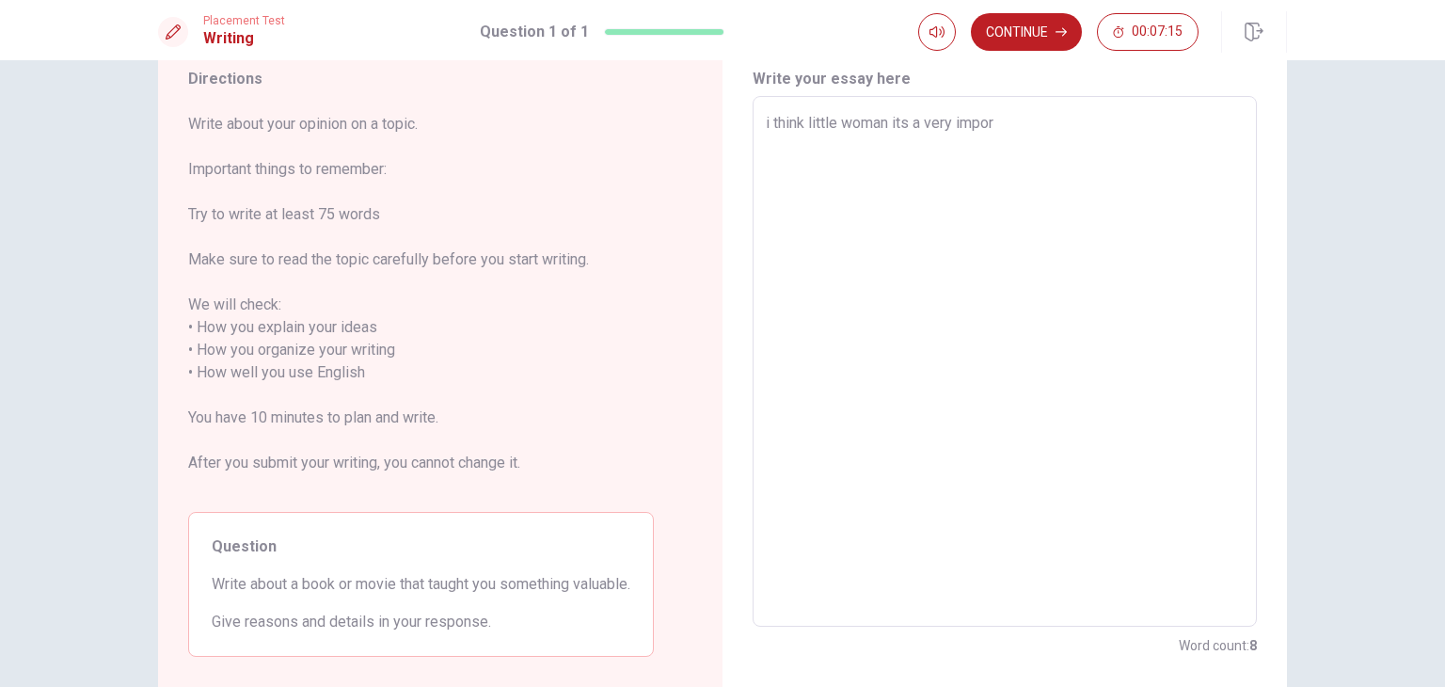
type textarea "i think little woman its a very import"
type textarea "x"
type textarea "i think little woman its a very importa"
type textarea "x"
type textarea "i think little woman its a very importan"
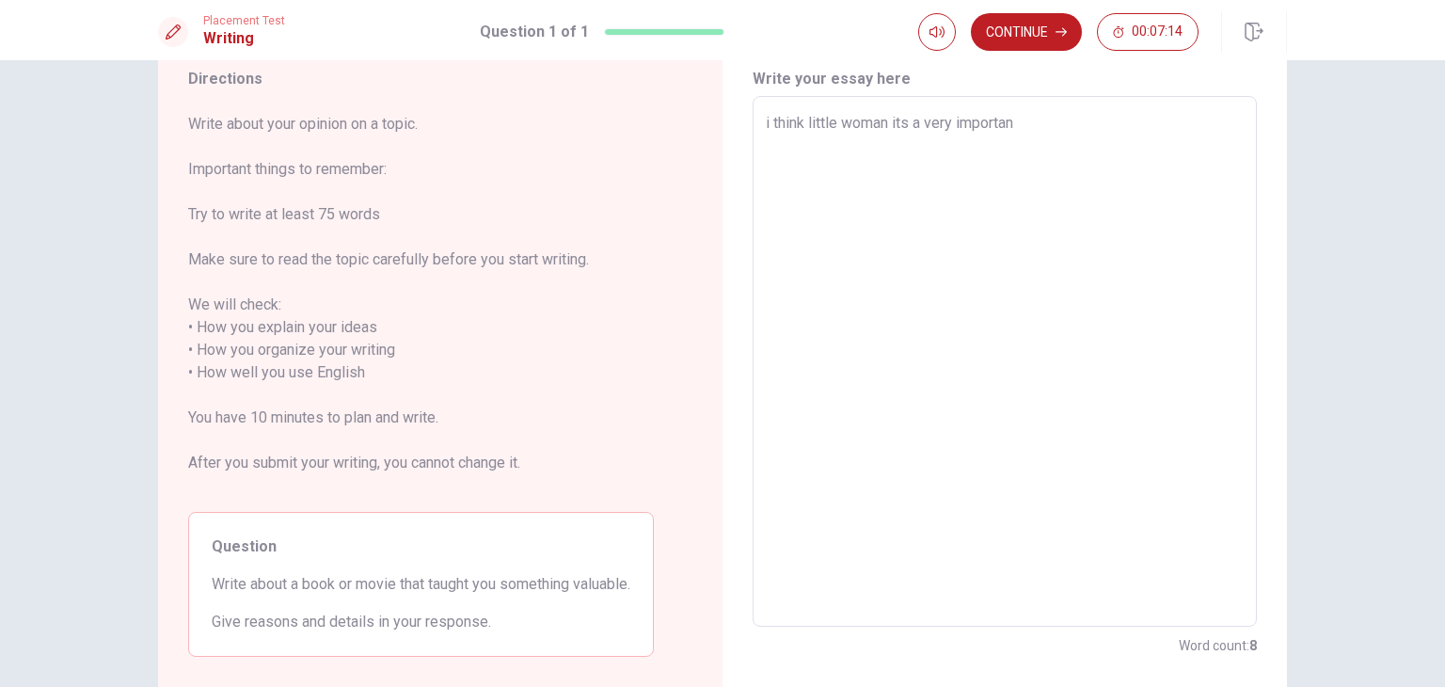
type textarea "x"
type textarea "i think little woman its a very importan"
type textarea "x"
type textarea "i think little woman its a very importan a"
type textarea "x"
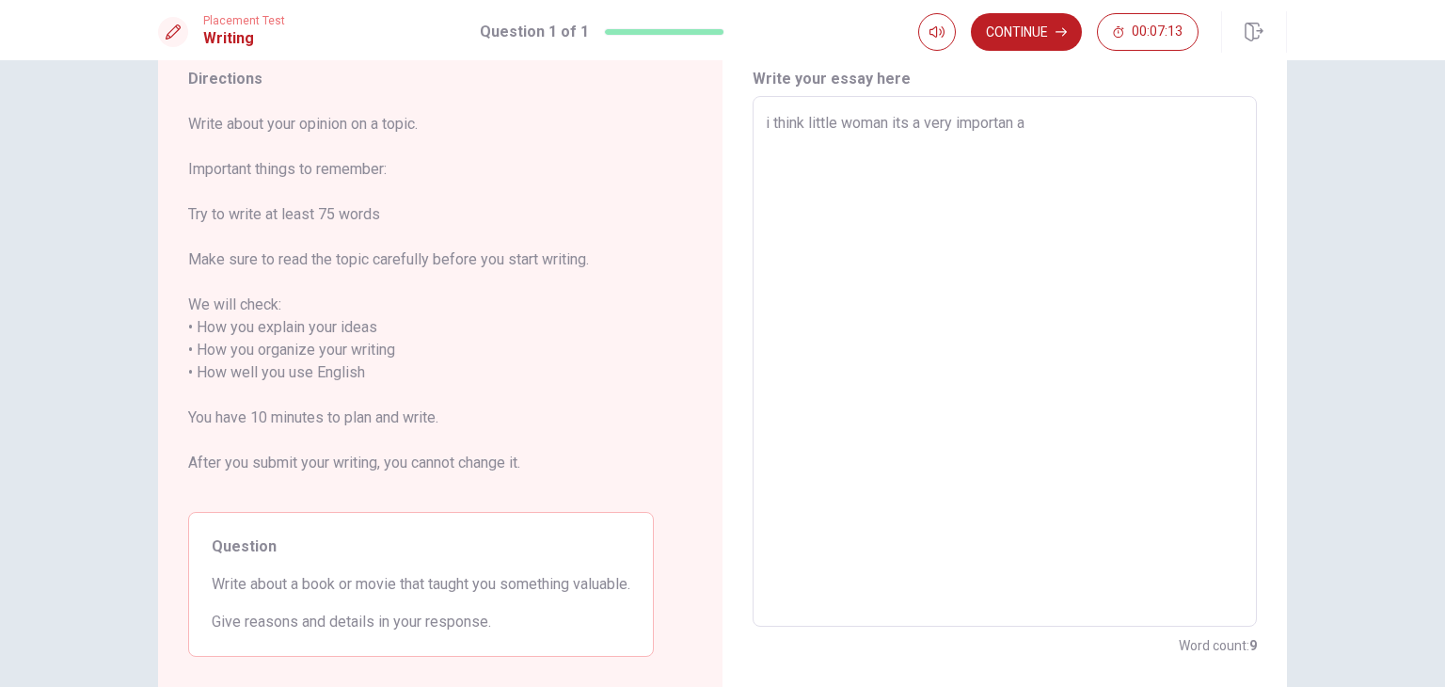
type textarea "i think little woman its a very importan an"
type textarea "x"
type textarea "i think little woman its a very importan and"
type textarea "x"
type textarea "i think little woman its a very importan and"
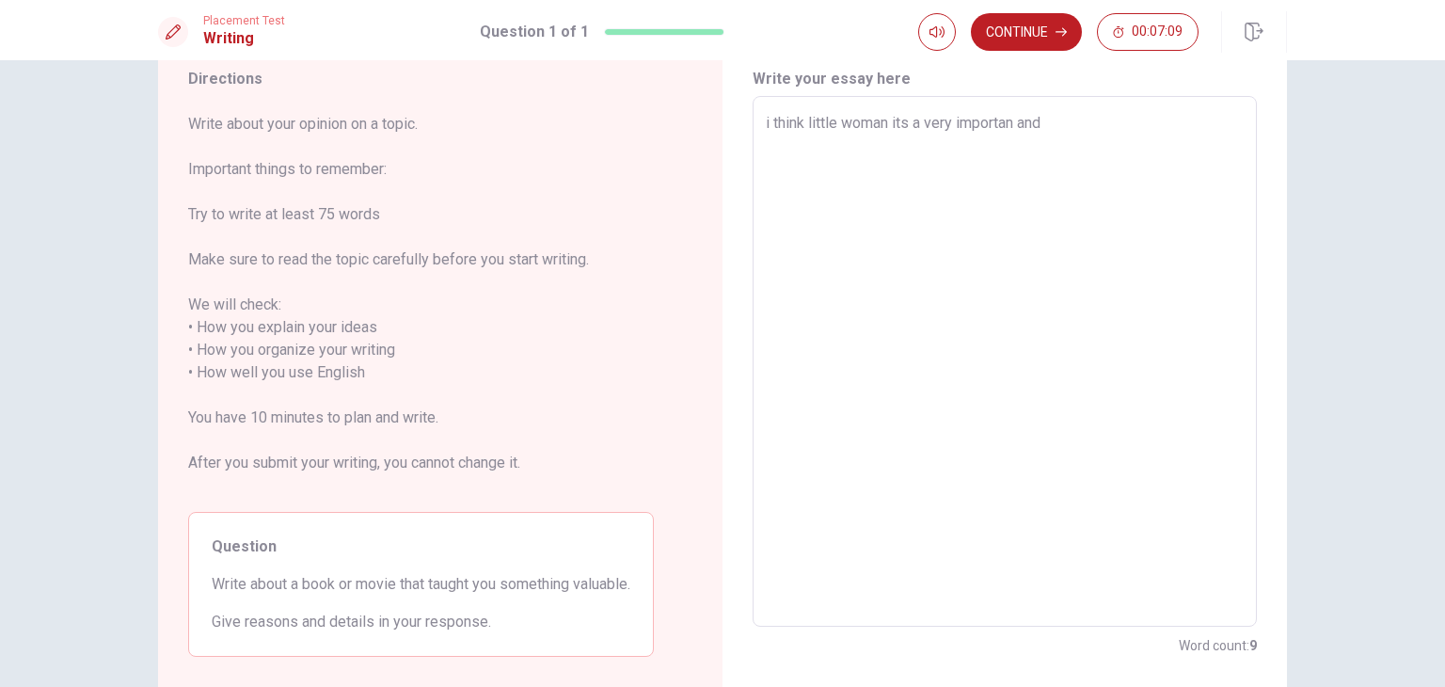
type textarea "x"
type textarea "i think little woman its a very importan and v"
type textarea "x"
type textarea "i think little woman its a very importan and va"
type textarea "x"
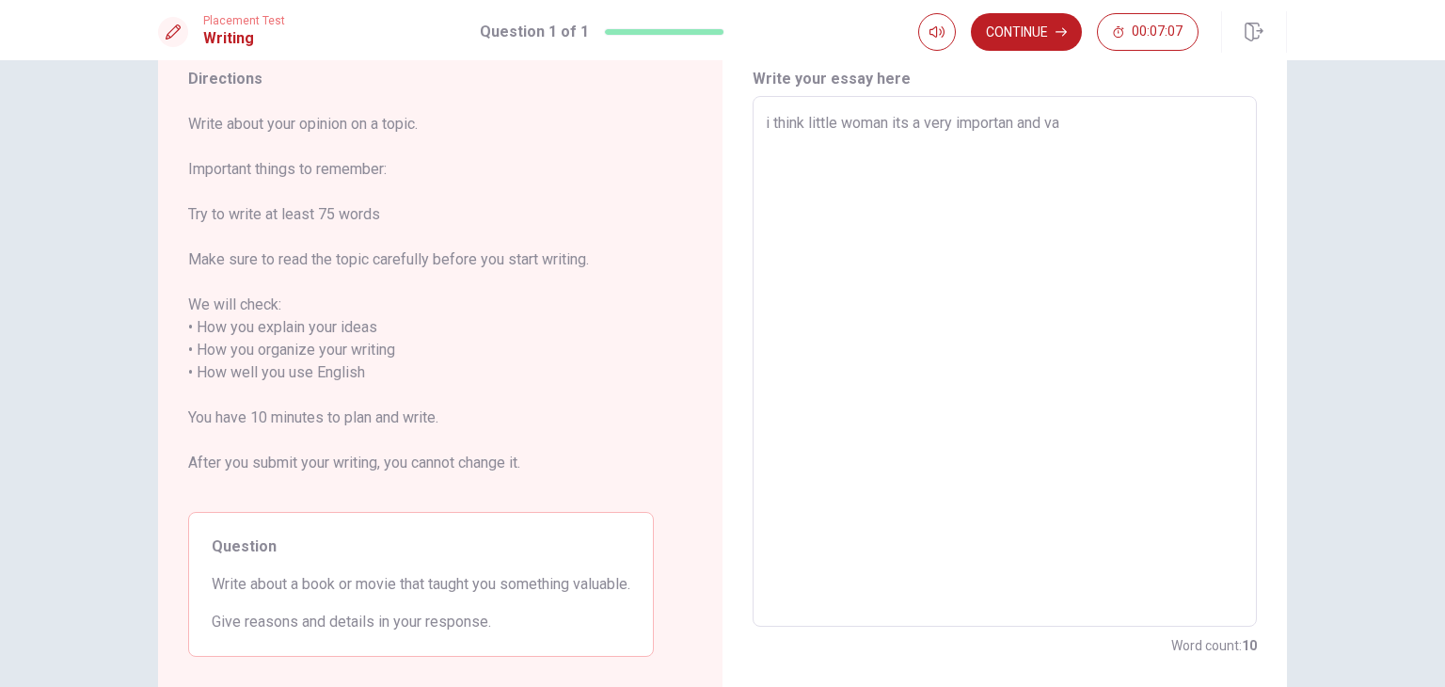
type textarea "i think little woman its a very importan and val"
type textarea "x"
type textarea "i think little woman its a very importan and valu"
type textarea "x"
type textarea "i think little woman its a very importan and valua"
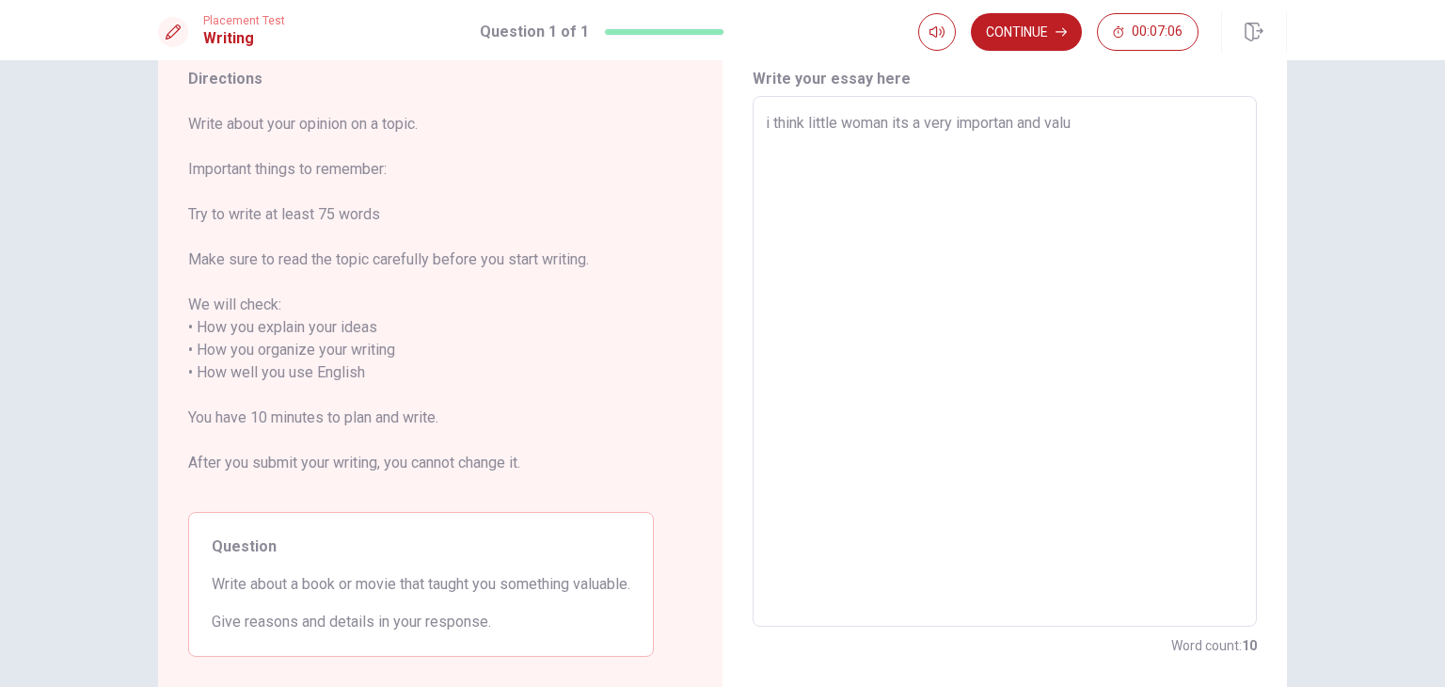
type textarea "x"
type textarea "i think little woman its a very importan and valuab"
type textarea "x"
type textarea "i think little woman its a very importan and valuabl"
type textarea "x"
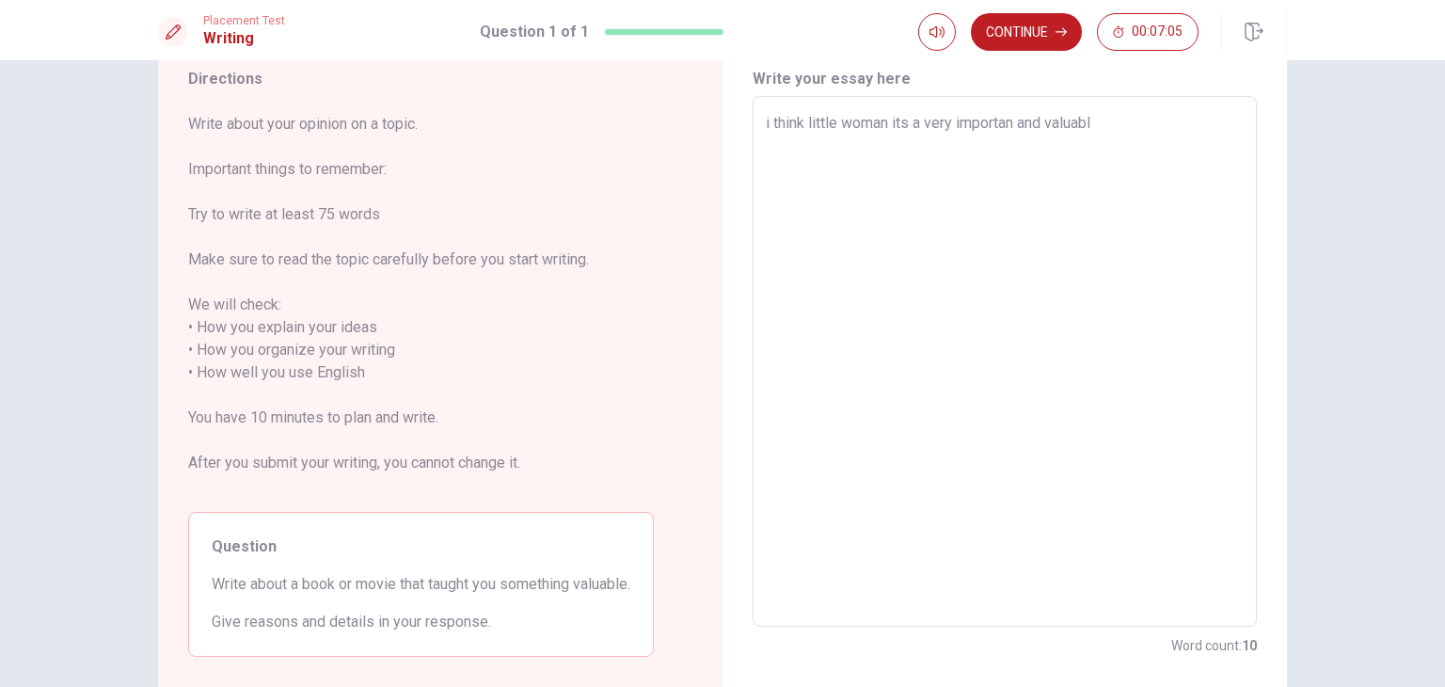
type textarea "i think little woman its a very importan and valuable"
type textarea "x"
type textarea "i think little woman its a very importan and valuable"
type textarea "x"
type textarea "i think little woman its a very importan and valuable b"
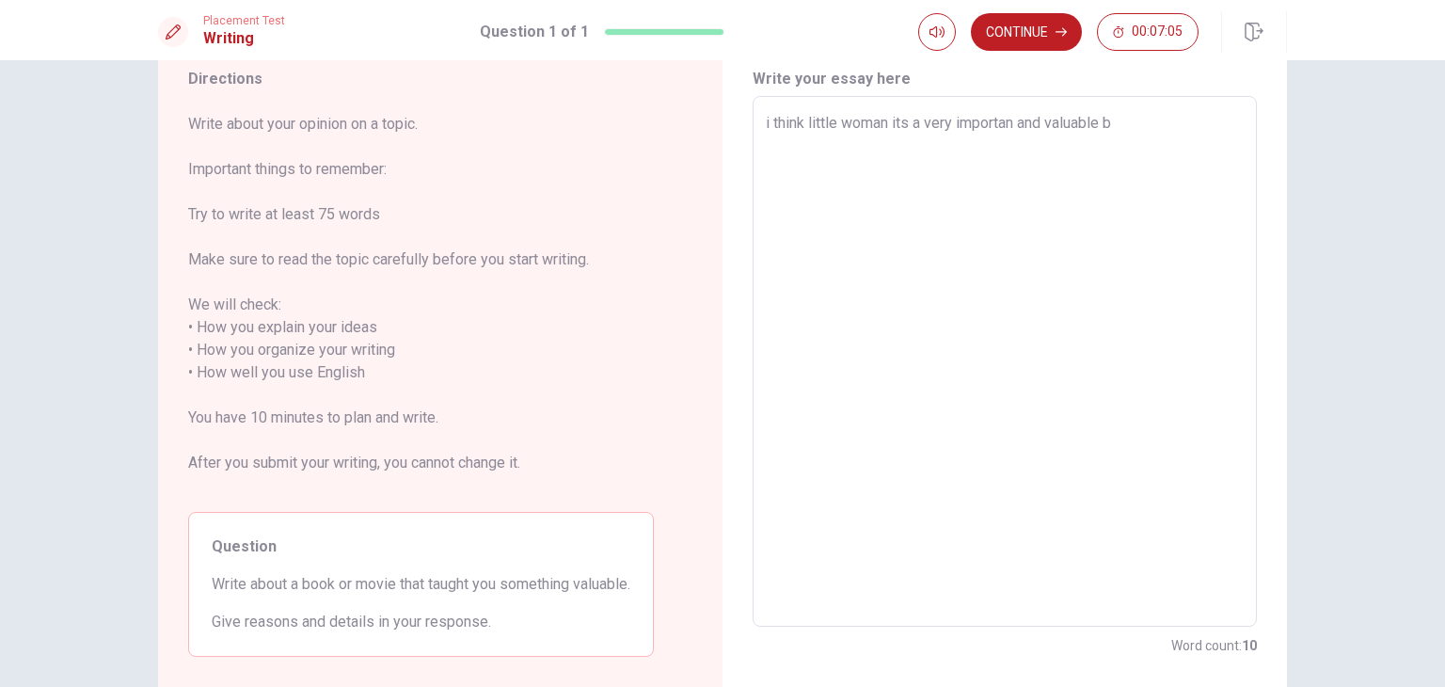
type textarea "x"
type textarea "i think little woman its a very importan and valuable bo"
type textarea "x"
type textarea "i think little woman its a very importan and valuable boo"
type textarea "x"
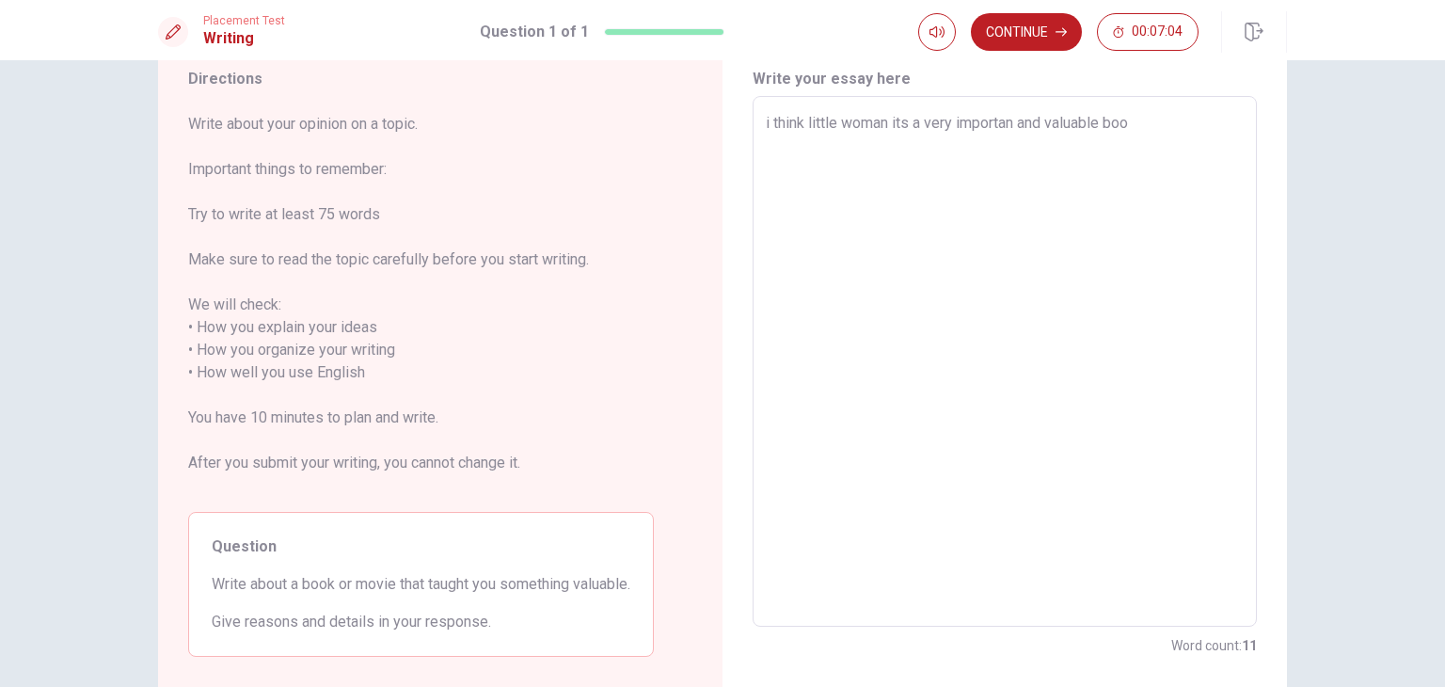
type textarea "i think little woman its a very importan and valuable book"
type textarea "x"
type textarea "i think little woman its a very importan and valuable book"
type textarea "x"
type textarea "i think little woman its a very importan and valuable book b"
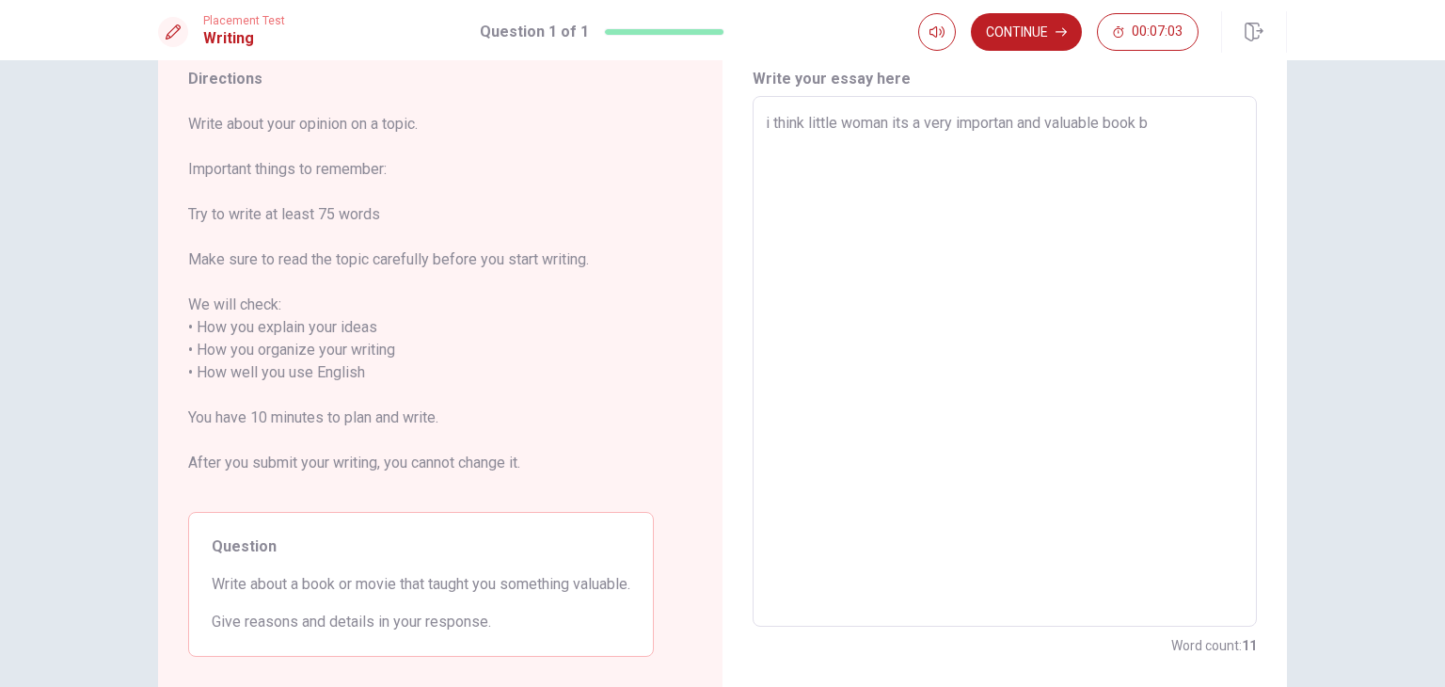
type textarea "x"
type textarea "i think little woman its a very importan and valuable book be"
type textarea "x"
type textarea "i think little woman its a very importan and valuable book bea"
type textarea "x"
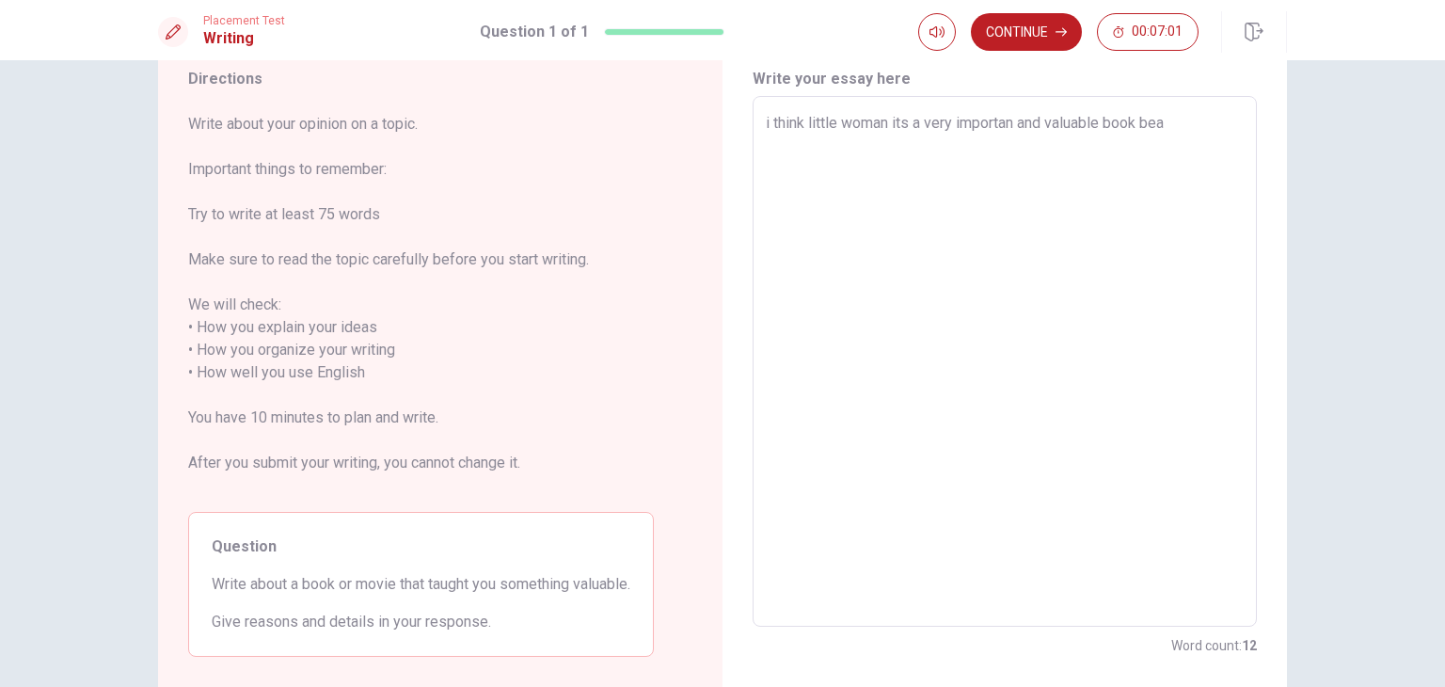
type textarea "i think little woman its a very importan and valuable book be"
type textarea "x"
type textarea "i think little woman its a very importan and valuable book bec"
type textarea "x"
type textarea "i think little woman its a very importan and valuable book beca"
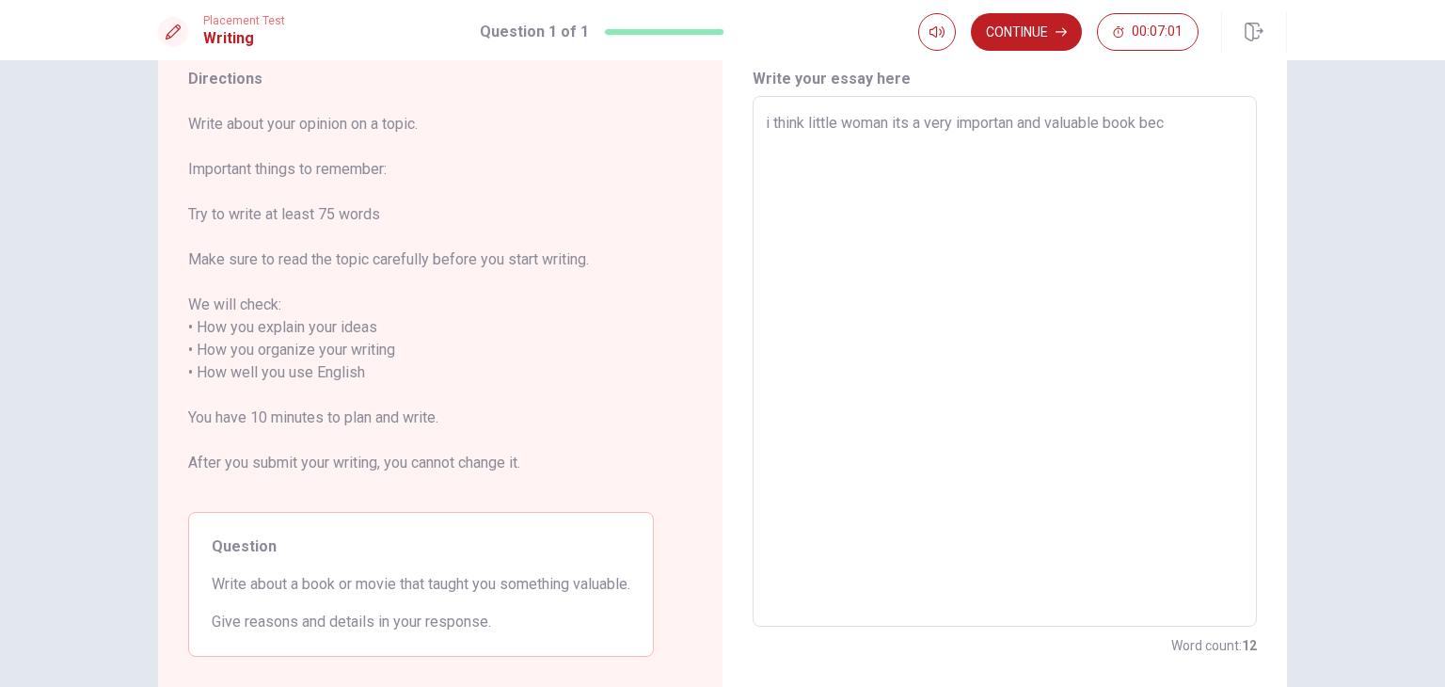
type textarea "x"
type textarea "i think little woman its a very importan and valuable book becau"
type textarea "x"
type textarea "i think little woman its a very importan and valuable book becaus"
type textarea "x"
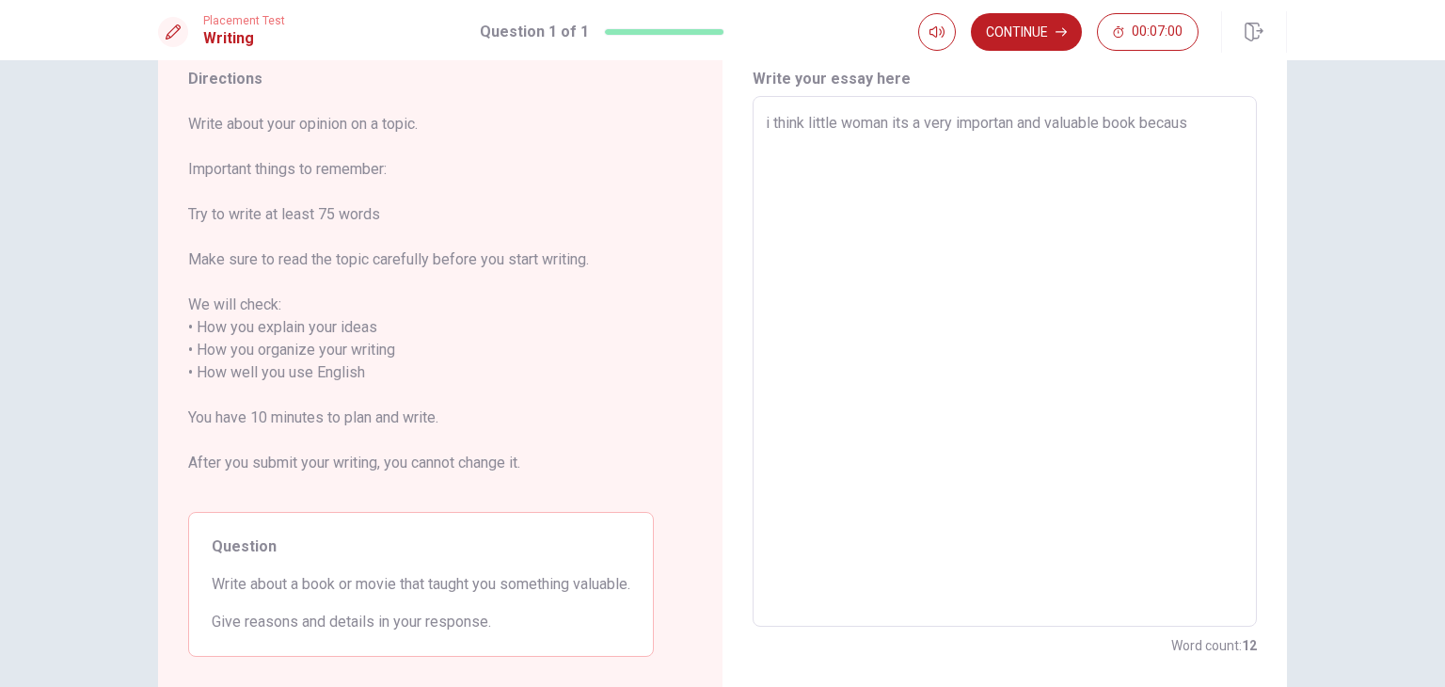
type textarea "i think little woman its a very importan and valuable book because"
type textarea "x"
type textarea "i think little woman its a very importan and valuable book because"
type textarea "x"
type textarea "i think little woman its a very importan and valuable book because i"
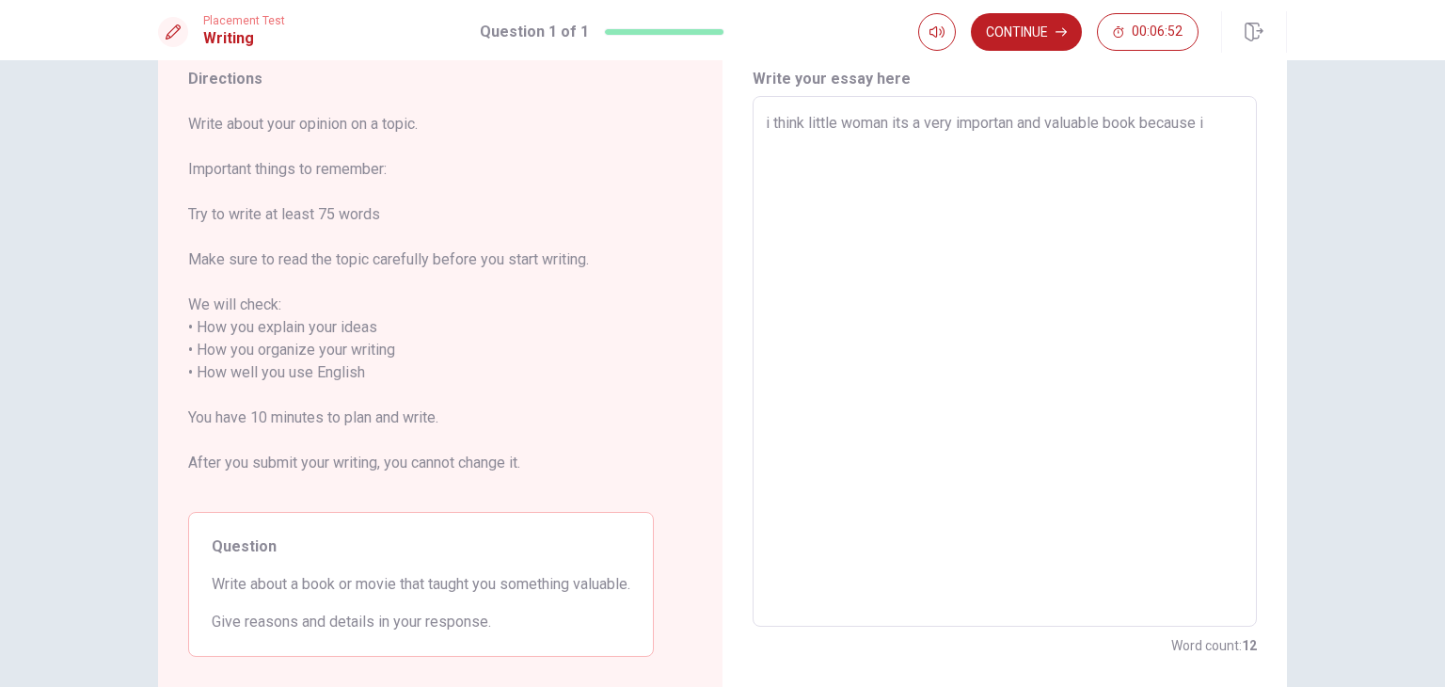
type textarea "x"
type textarea "i think little woman its a very importan and valuable book because it"
type textarea "x"
type textarea "i think little woman its a very importan and valuable book because it"
type textarea "x"
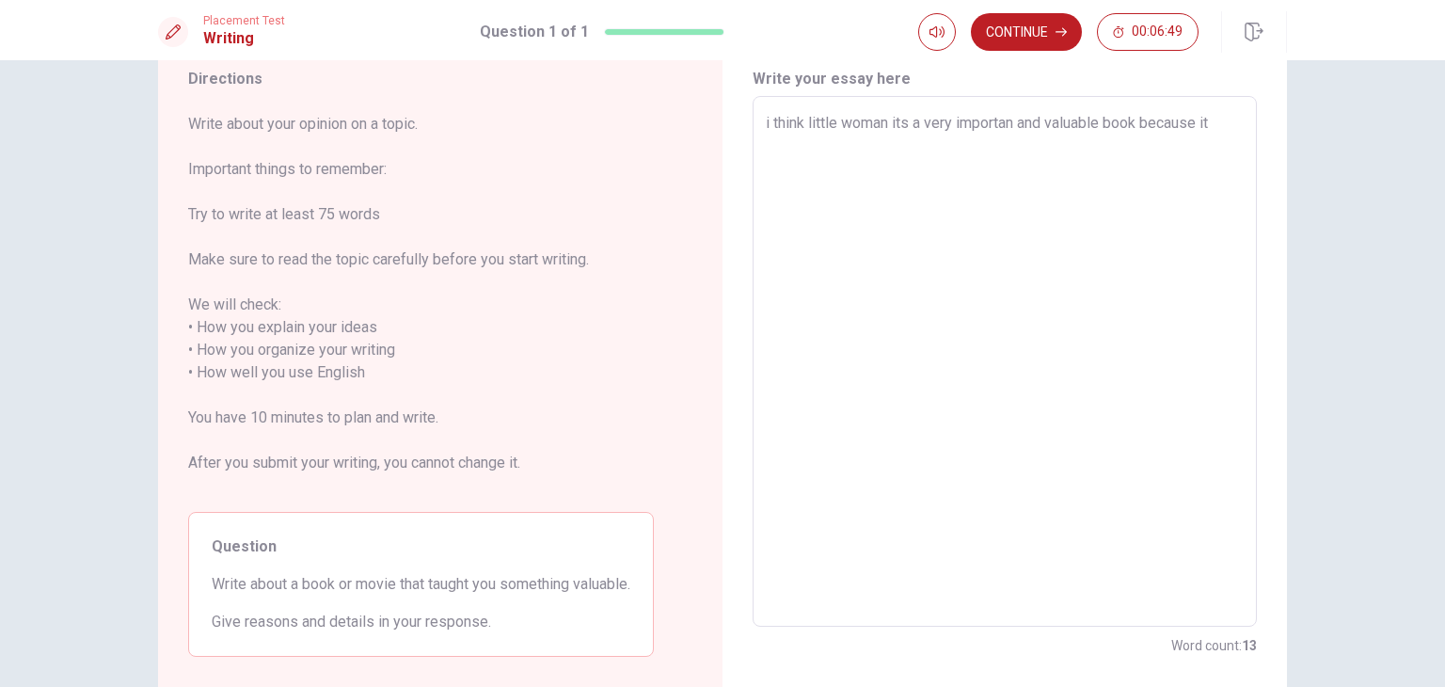
type textarea "i think little woman its a very importan and valuable book because it t"
type textarea "x"
type textarea "i think little woman its a very importan and valuable book because it te"
type textarea "x"
type textarea "i think little woman its a very importan and valuable book because it tea"
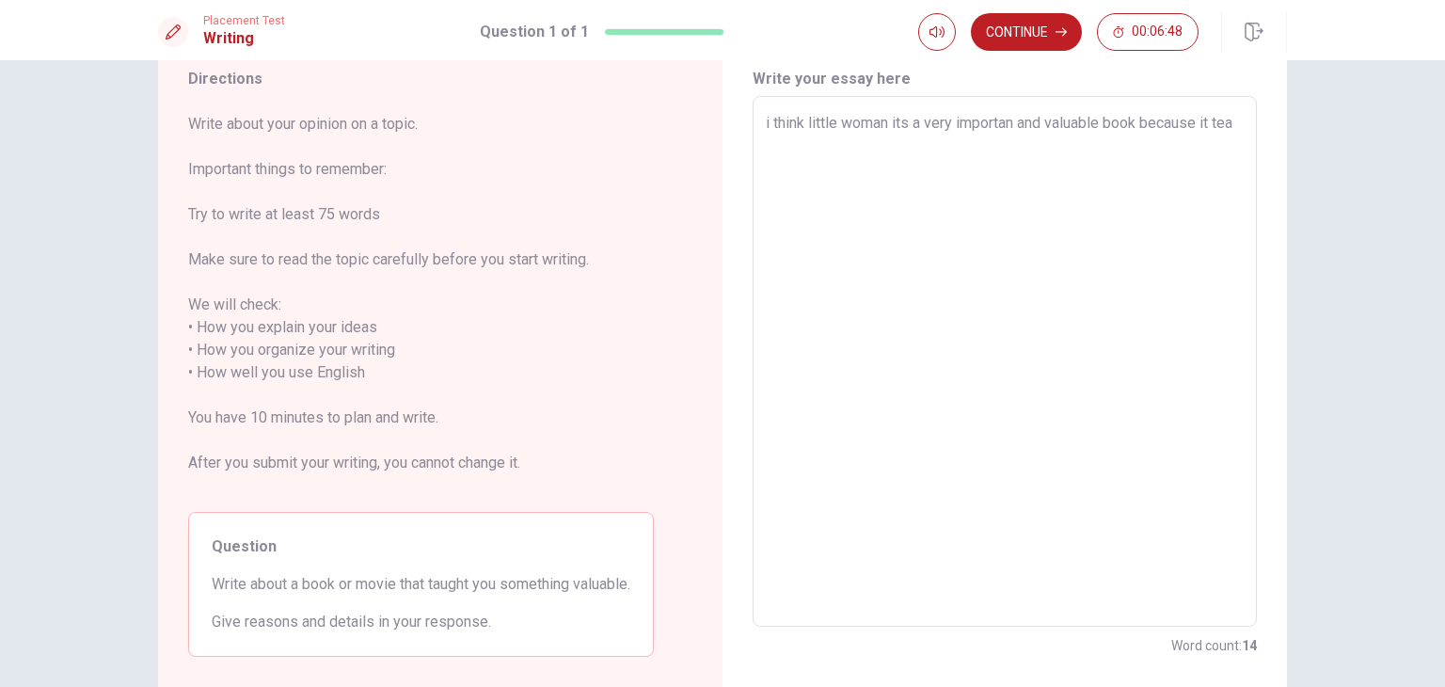
type textarea "x"
type textarea "i think little woman its a very importan and valuable book because it teac"
type textarea "x"
type textarea "i think little woman its a very importan and valuable book because it teach"
type textarea "x"
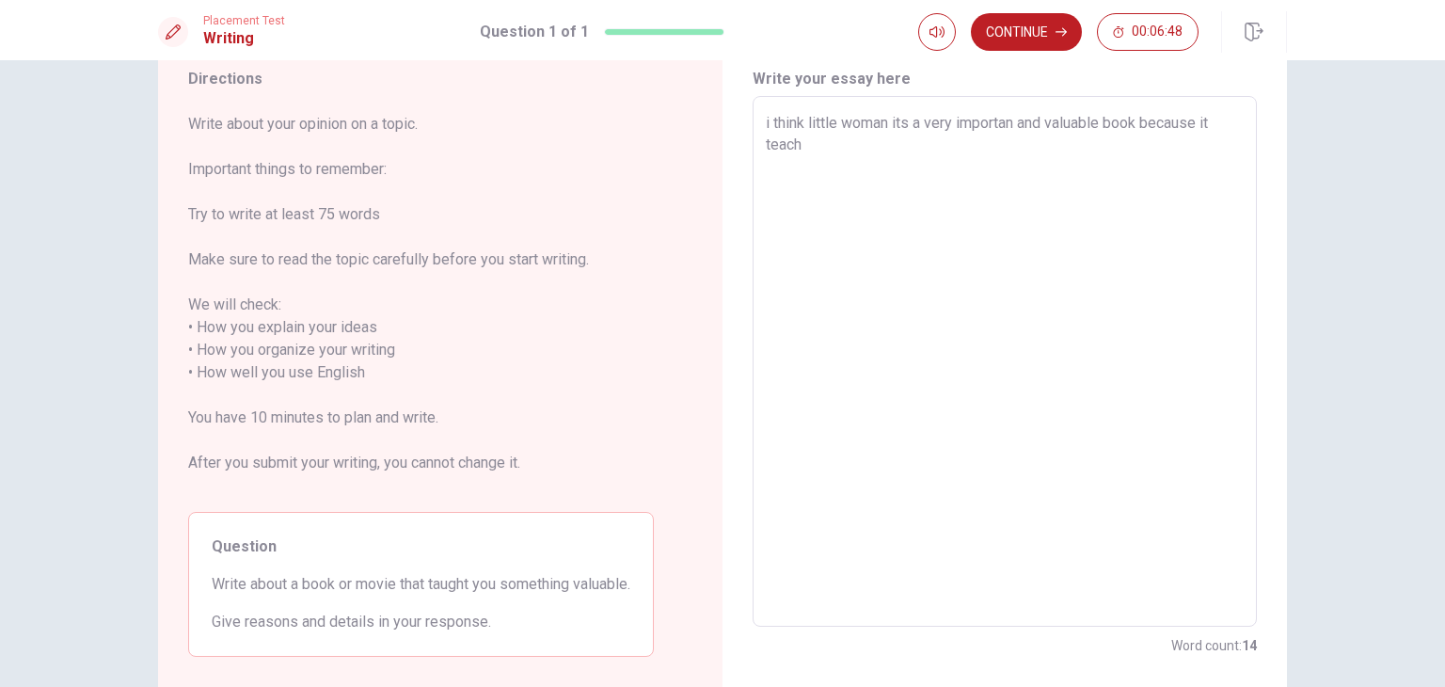
type textarea "i think little woman its a very importan and valuable book because it teach"
type textarea "x"
type textarea "i think little woman its a very importan and valuable book because it teach t"
type textarea "x"
type textarea "i think little woman its a very importan and valuable book because it teach to"
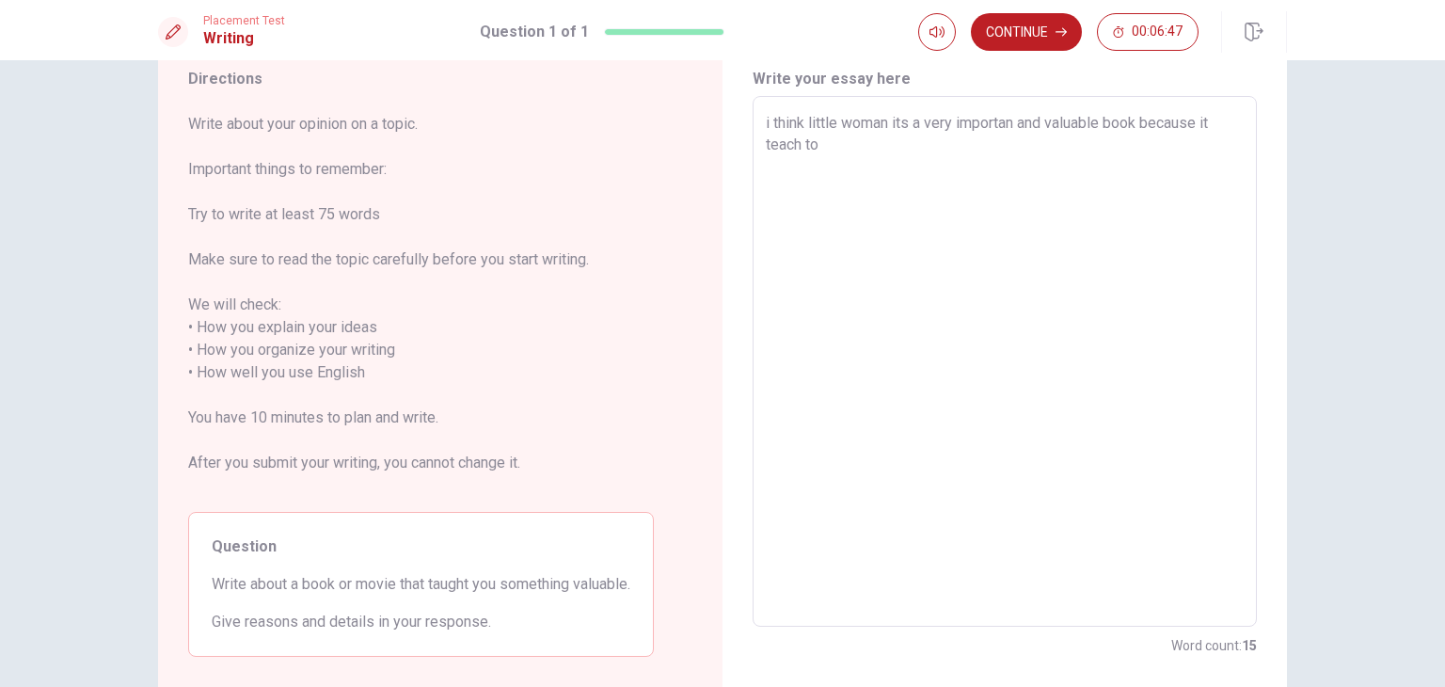
type textarea "x"
type textarea "i think little woman its a very importan and valuable book because it teach to"
type textarea "x"
type textarea "i think little woman its a very importan and valuable book because it teach to u"
type textarea "x"
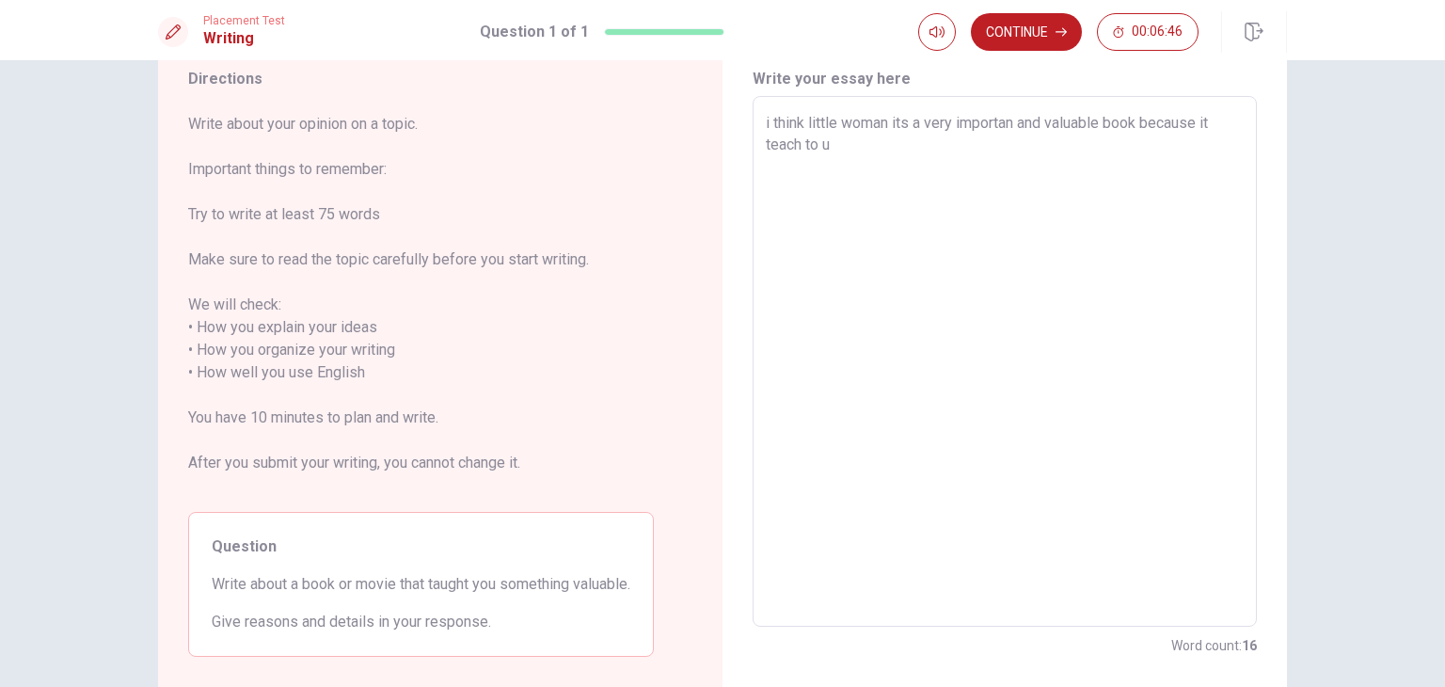
type textarea "i think little woman its a very importan and valuable book because it teach to …"
type textarea "x"
type textarea "i think little woman its a very importan and valuable book because it teach to …"
type textarea "x"
type textarea "i think little woman its a very importan and valuable book because it teach to …"
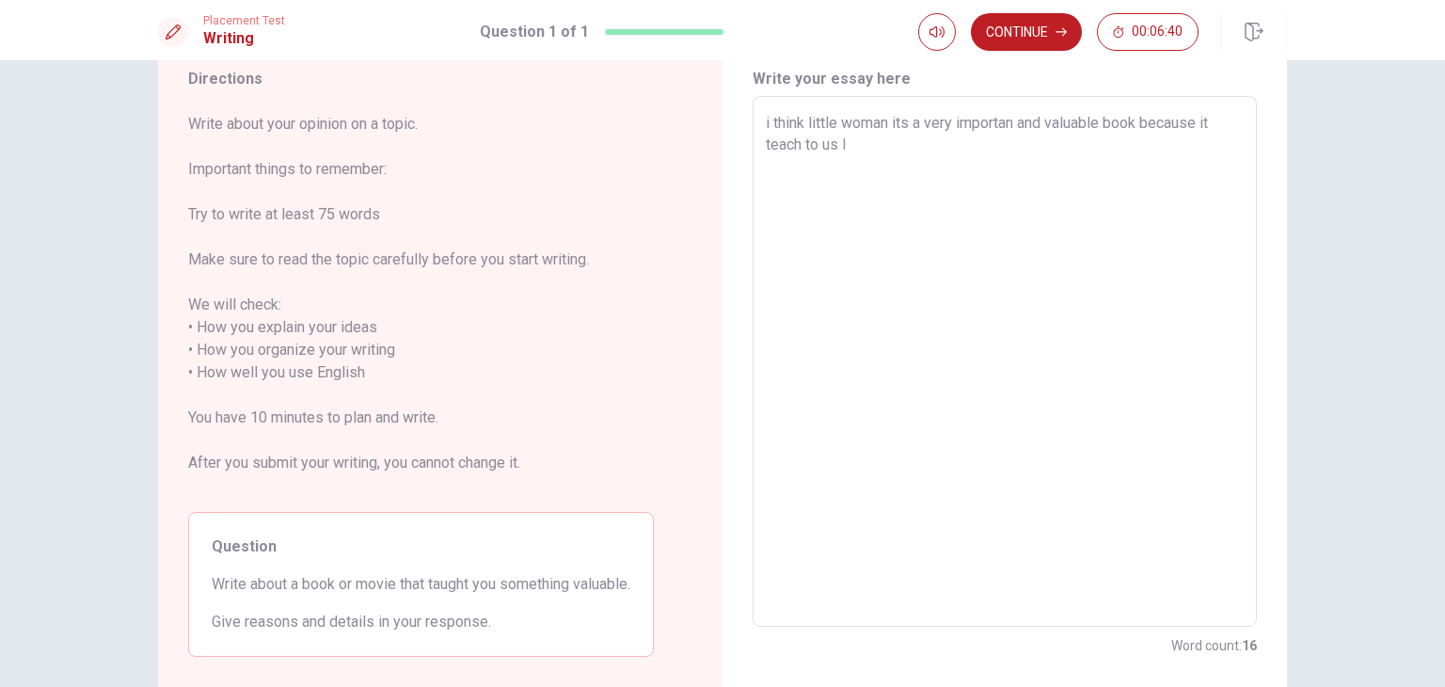
type textarea "x"
type textarea "i think little woman its a very importan and valuable book because it teach to …"
type textarea "x"
type textarea "i think little woman its a very importan and valuable book because it teach to …"
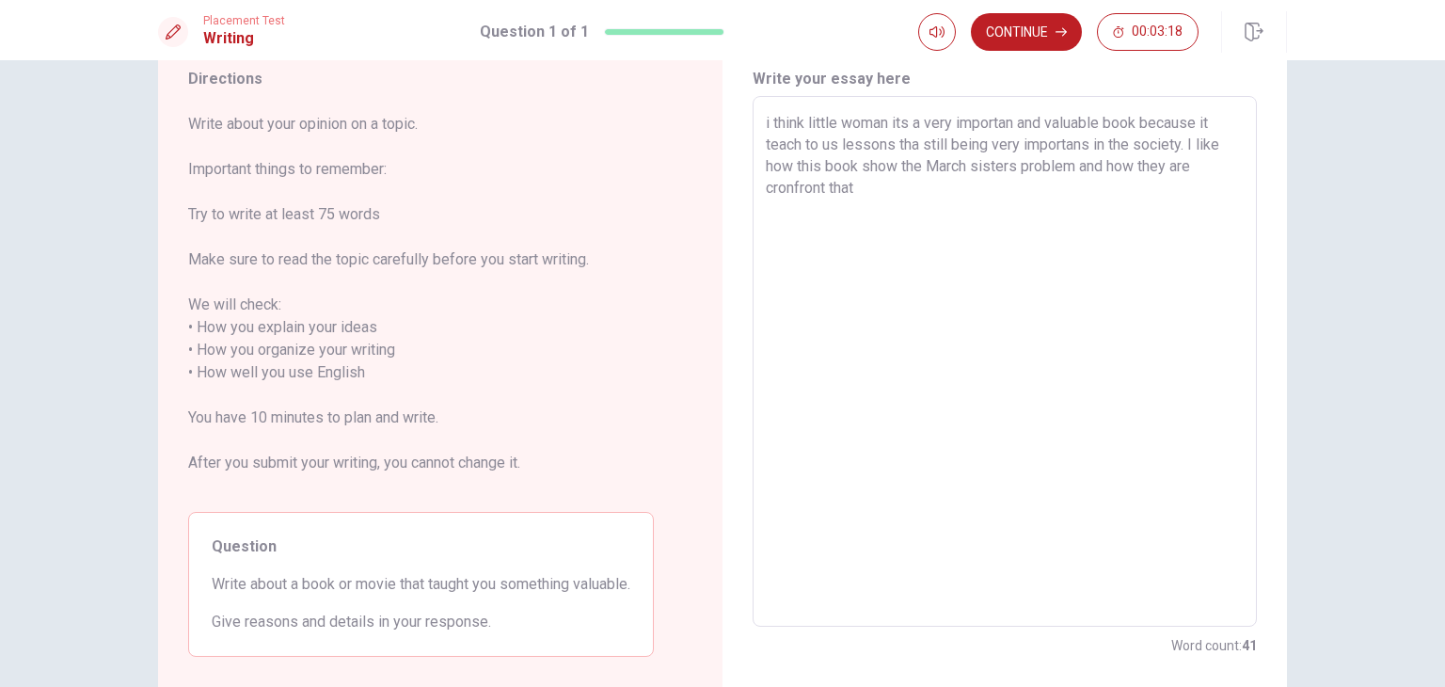
click at [1074, 161] on textarea "i think little woman its a very importan and valuable book because it teach to …" at bounding box center [1005, 361] width 478 height 499
click at [1008, 190] on textarea "i think little woman its a very importan and valuable book because it teach to …" at bounding box center [1005, 361] width 478 height 499
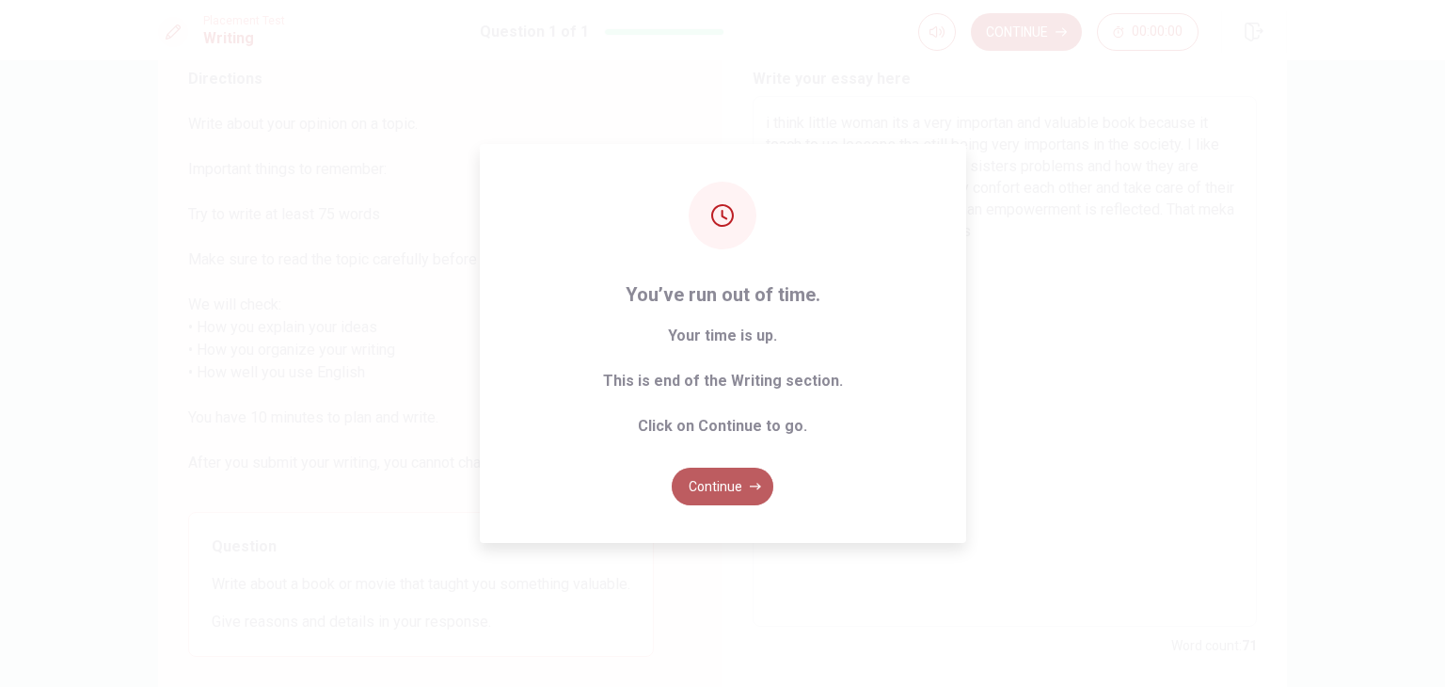
click at [723, 498] on button "Continue" at bounding box center [723, 486] width 102 height 38
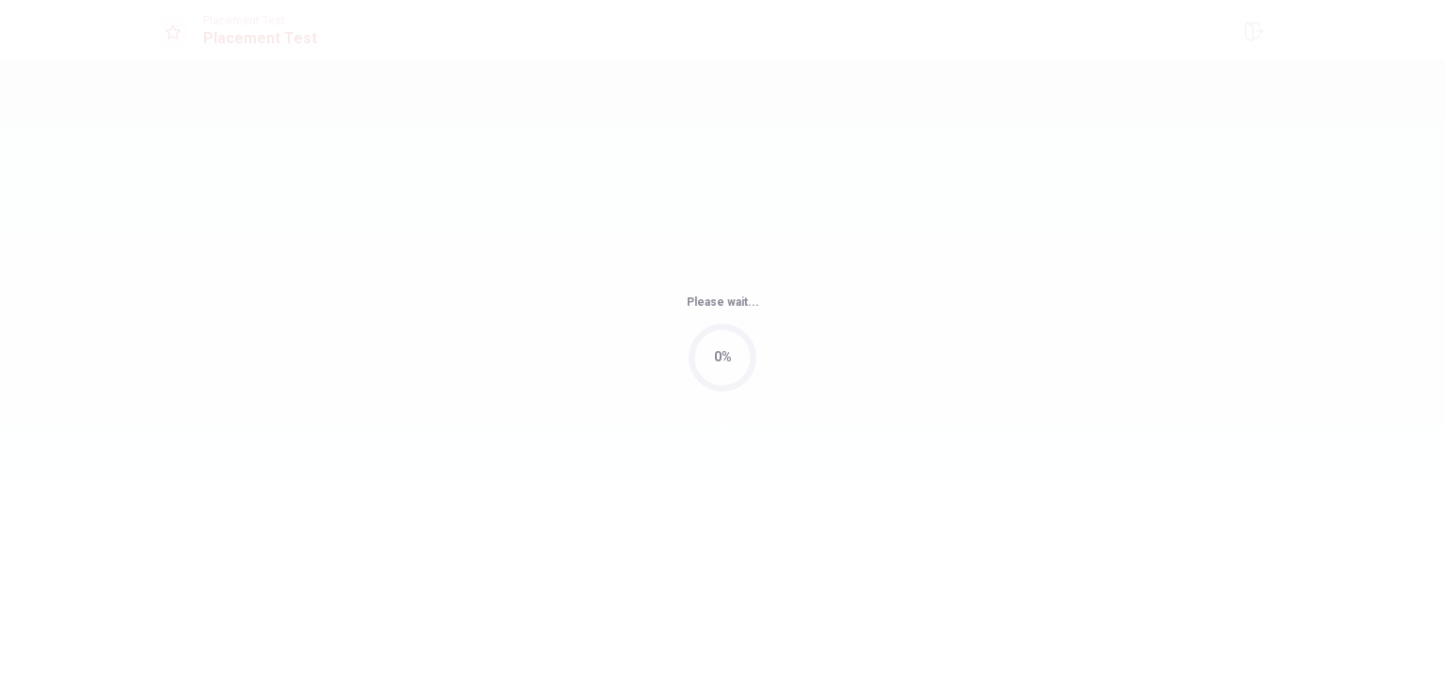
scroll to position [0, 0]
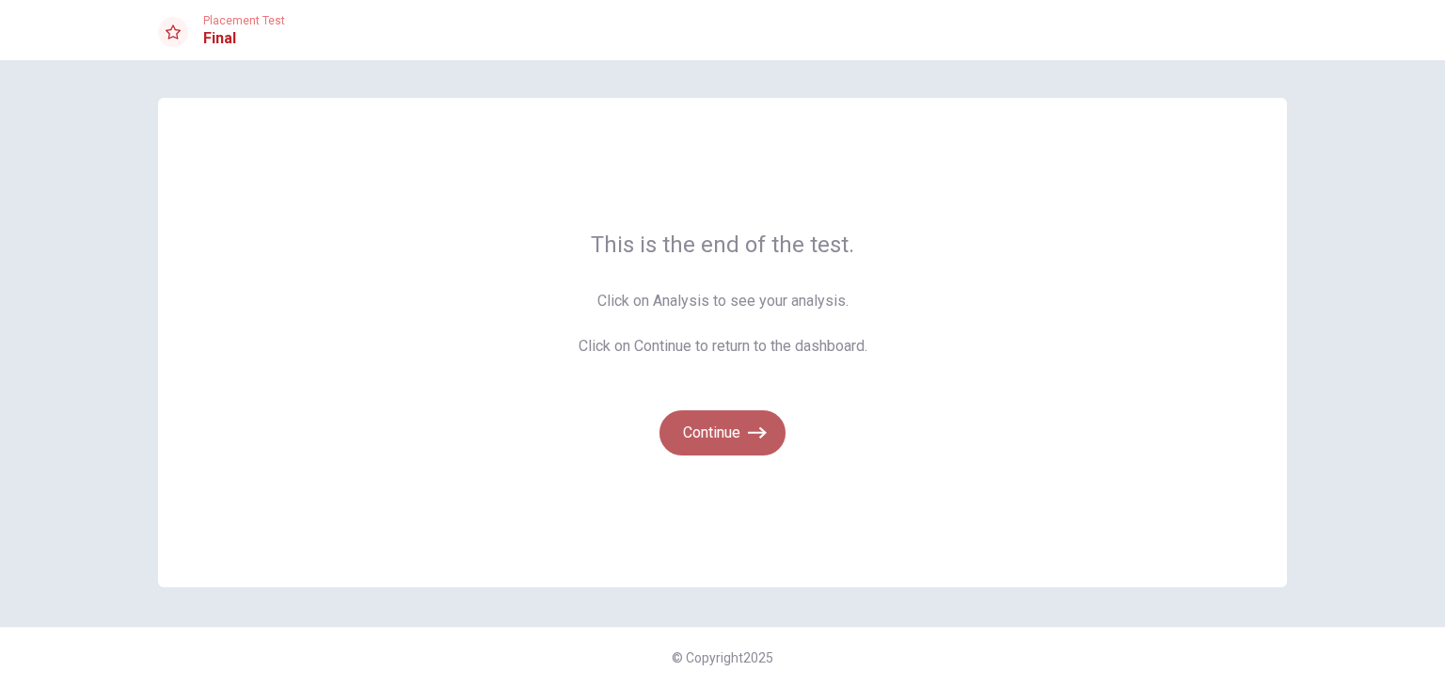
click at [720, 432] on button "Continue" at bounding box center [722, 432] width 126 height 45
